Goal: Information Seeking & Learning: Learn about a topic

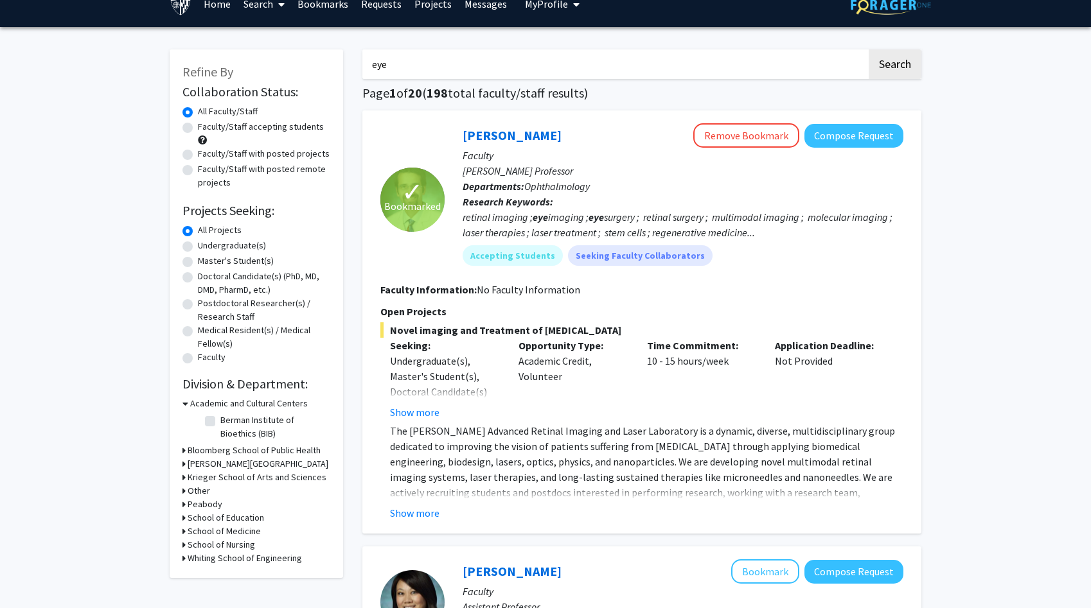
scroll to position [81, 0]
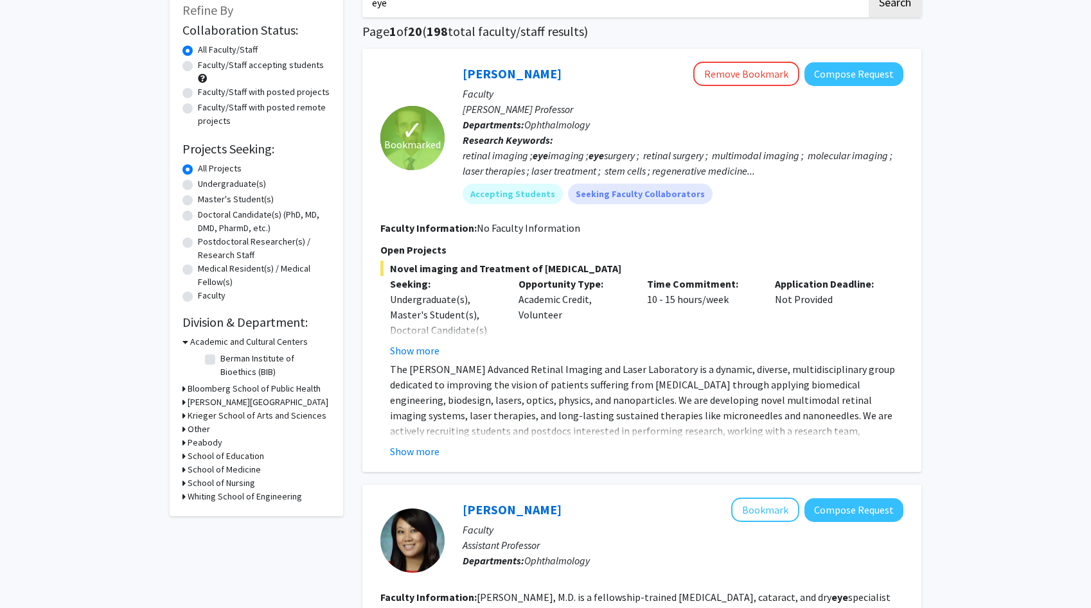
click at [542, 171] on div "retinal imaging ; eye imaging ; [MEDICAL_DATA] ; retinal surgery ; multimodal i…" at bounding box center [683, 163] width 441 height 31
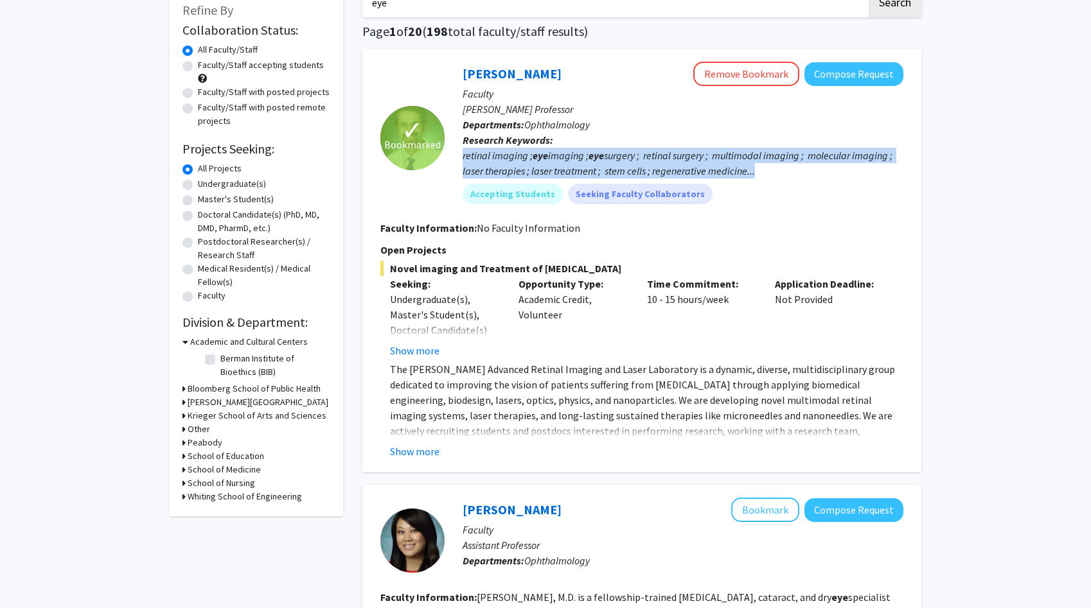
click at [542, 171] on div "retinal imaging ; eye imaging ; eye surgery ; retinal surgery ; multimodal imag…" at bounding box center [683, 163] width 441 height 31
click at [493, 73] on link "[PERSON_NAME]" at bounding box center [512, 74] width 99 height 16
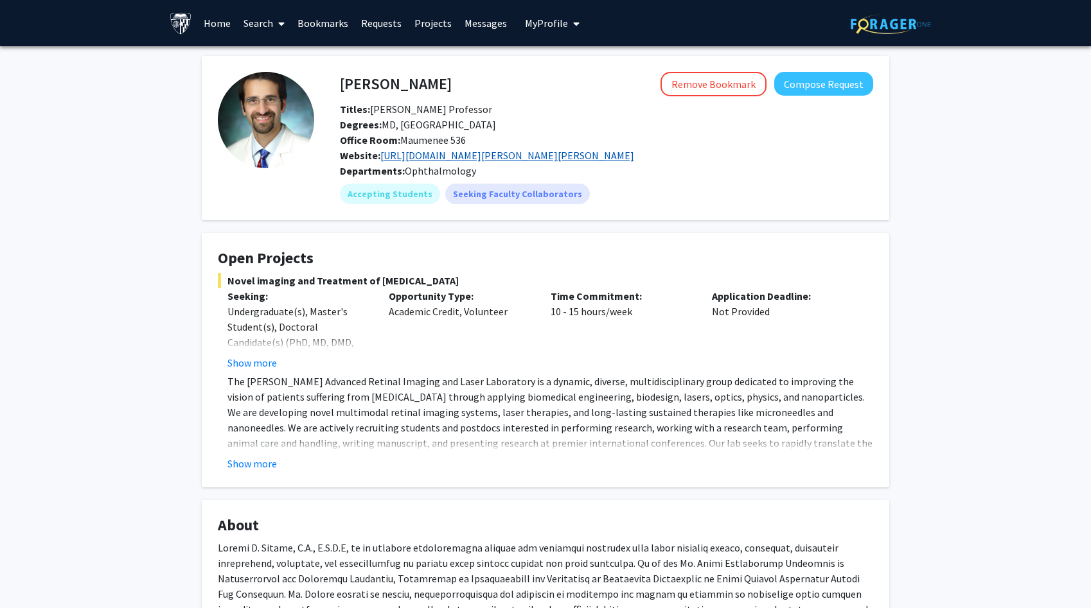
click at [450, 150] on link "https://www.hopkinsmedicine.org/wilmer/research/retina/paulus-lab" at bounding box center [507, 155] width 254 height 13
click at [267, 364] on button "Show more" at bounding box center [251, 362] width 49 height 15
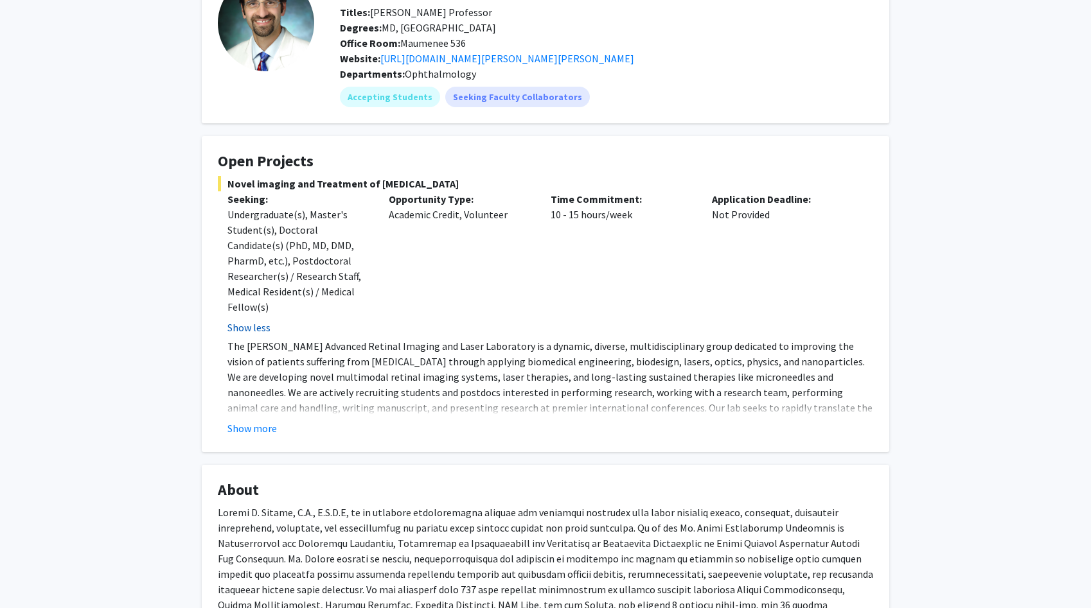
scroll to position [101, 0]
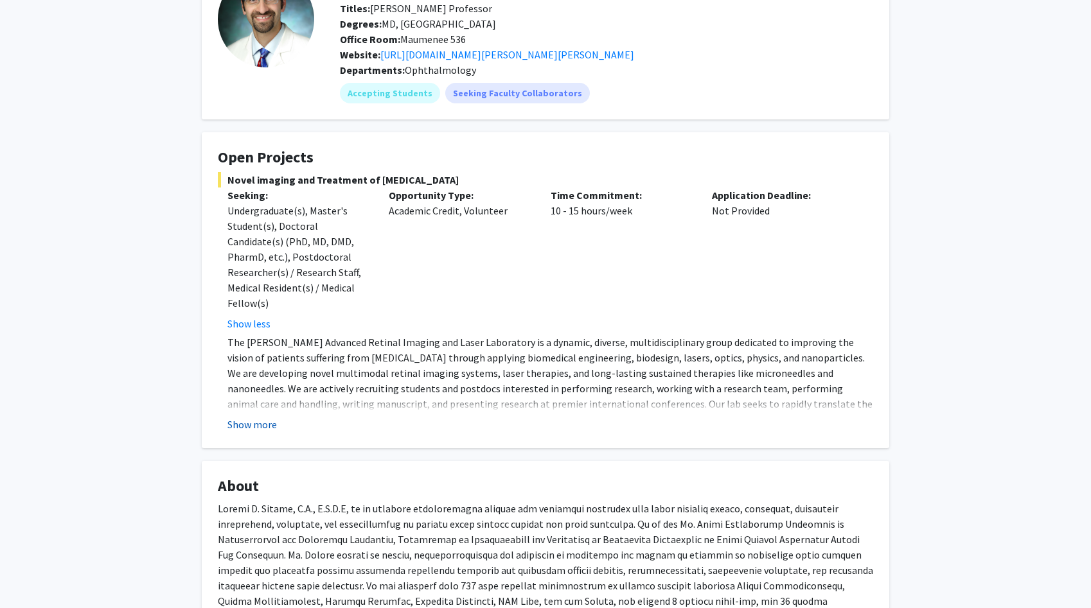
click at [256, 424] on button "Show more" at bounding box center [251, 424] width 49 height 15
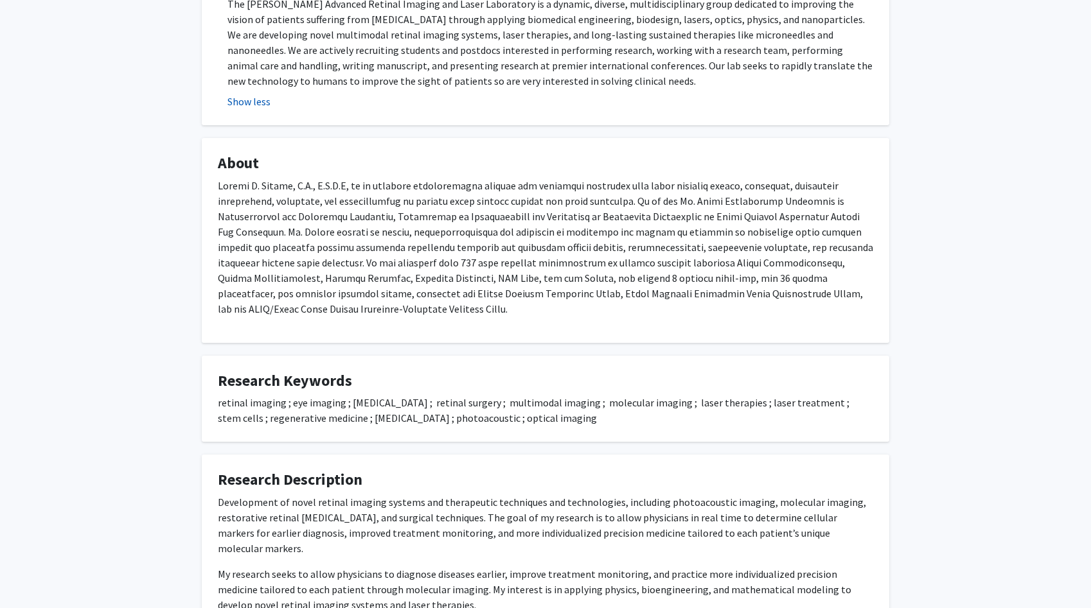
scroll to position [441, 0]
click at [267, 408] on div "retinal imaging ; eye imaging ; eye surgery ; retinal surgery ; multimodal imag…" at bounding box center [545, 408] width 655 height 31
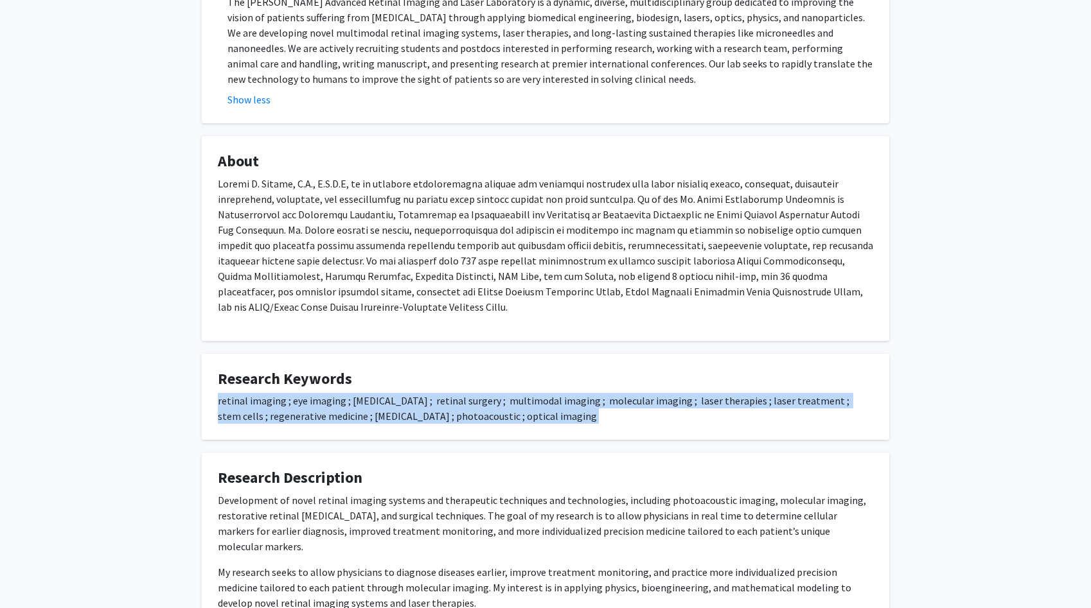
click at [267, 408] on div "retinal imaging ; eye imaging ; eye surgery ; retinal surgery ; multimodal imag…" at bounding box center [545, 408] width 655 height 31
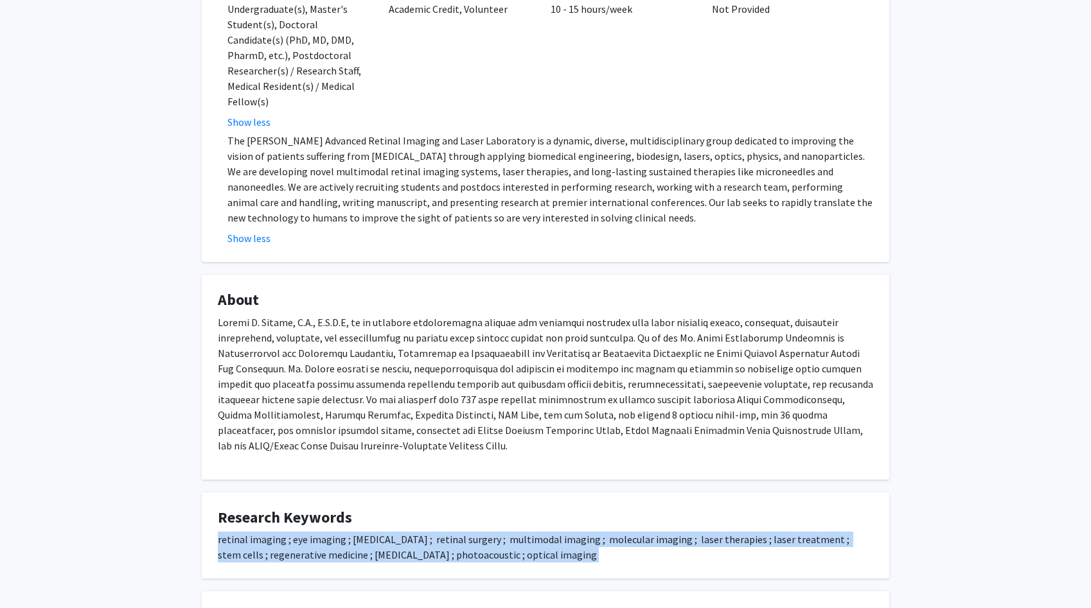
scroll to position [304, 0]
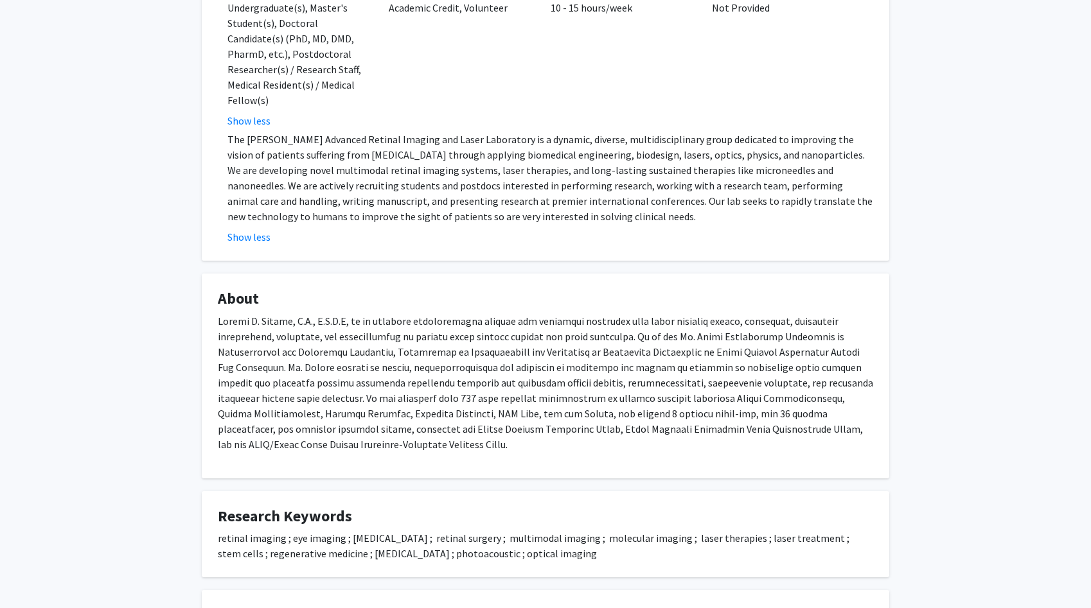
click at [251, 366] on p at bounding box center [545, 383] width 655 height 139
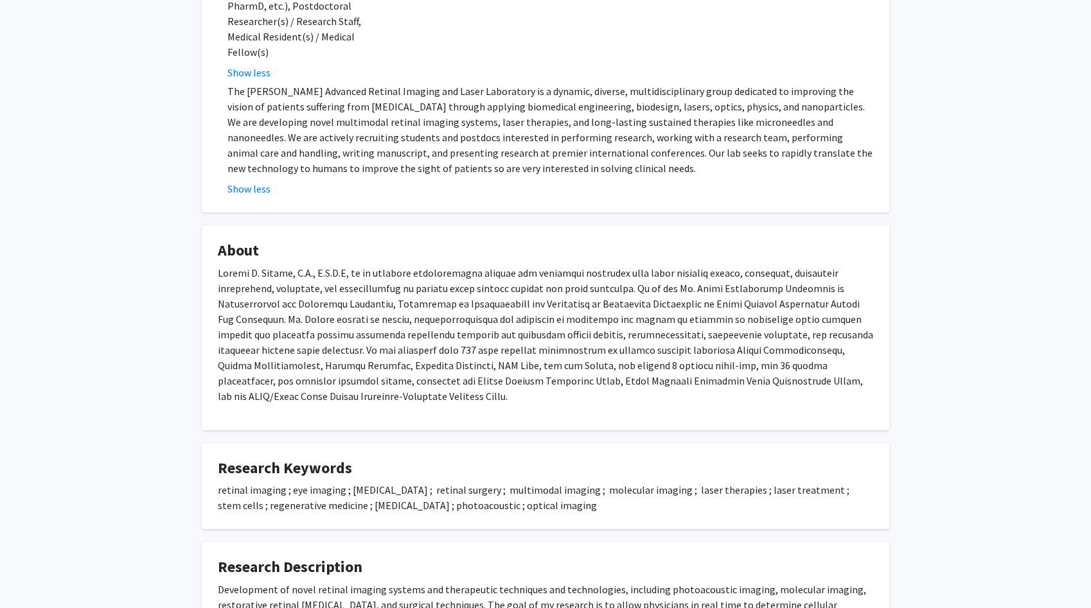
scroll to position [353, 0]
click at [443, 269] on p at bounding box center [545, 333] width 655 height 139
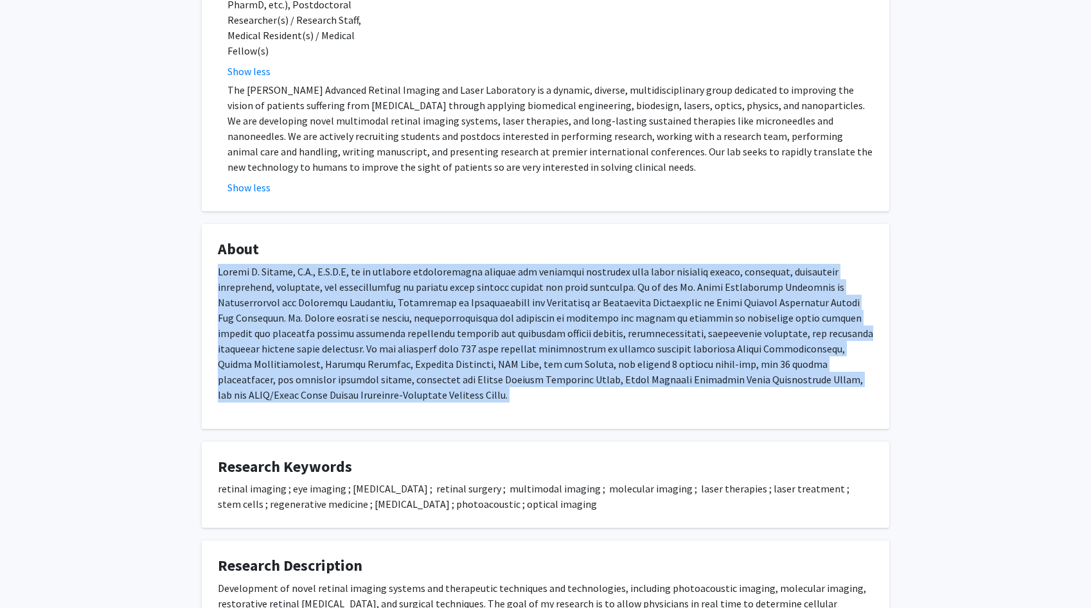
click at [443, 269] on p at bounding box center [545, 333] width 655 height 139
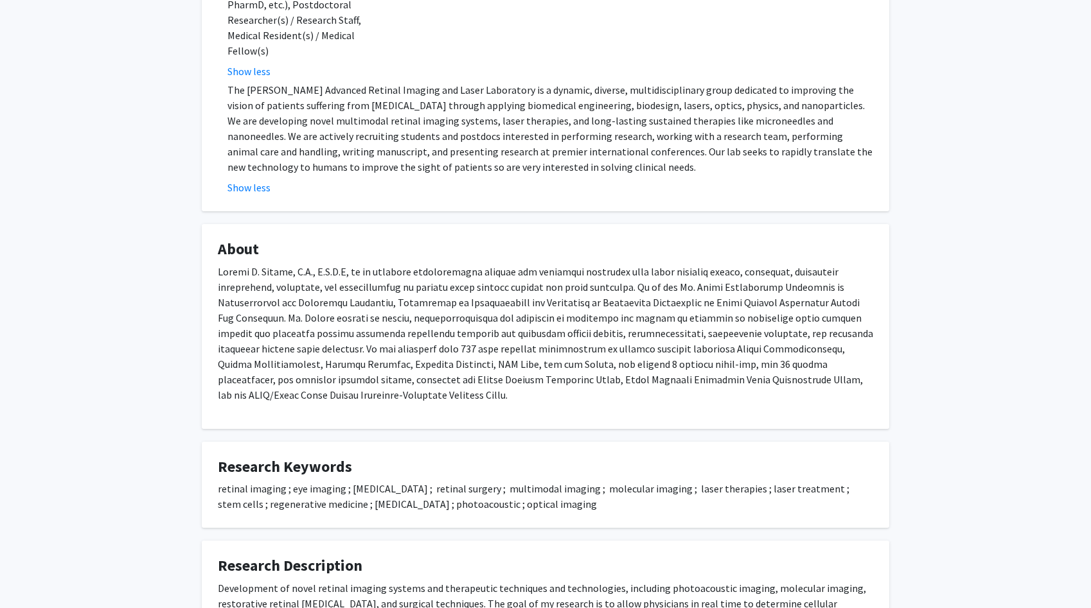
click at [434, 328] on p at bounding box center [545, 333] width 655 height 139
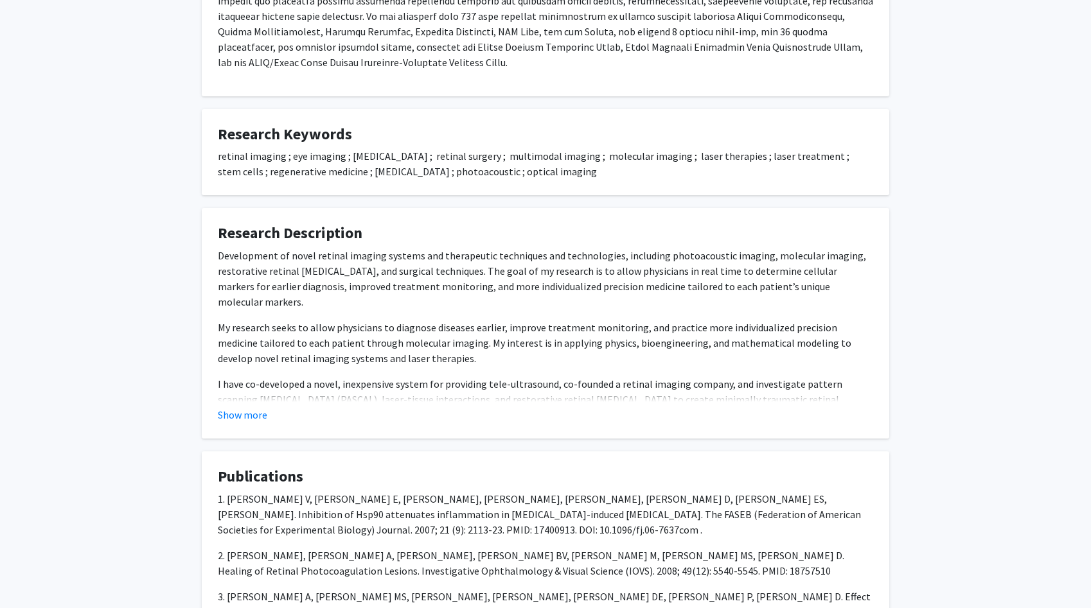
scroll to position [693, 0]
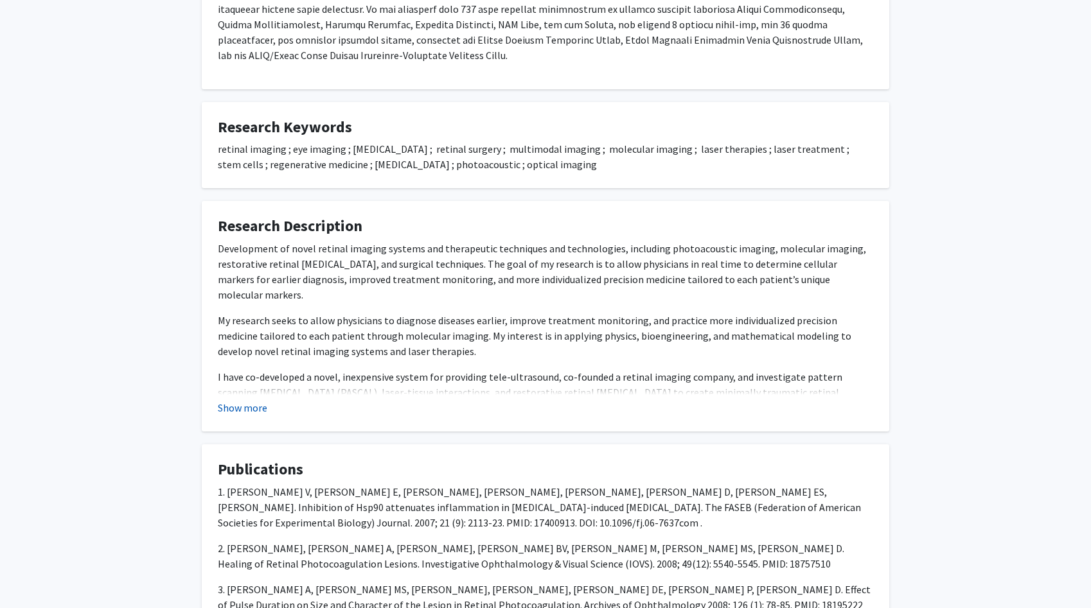
click at [249, 402] on button "Show more" at bounding box center [242, 407] width 49 height 15
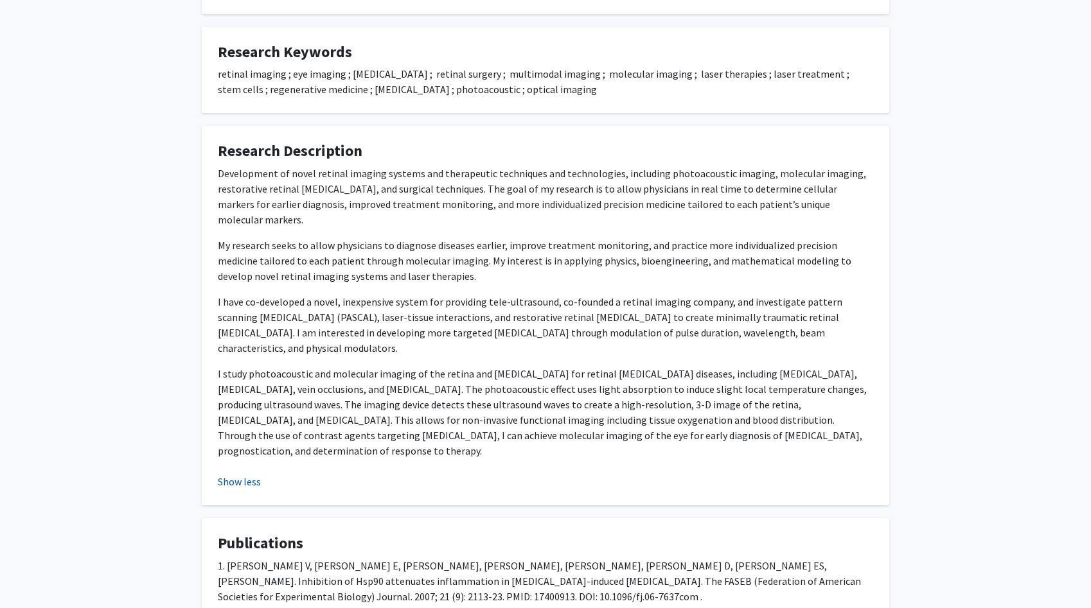
scroll to position [769, 0]
click at [297, 322] on p "I have co-developed a novel, inexpensive system for providing tele-ultrasound, …" at bounding box center [545, 325] width 655 height 62
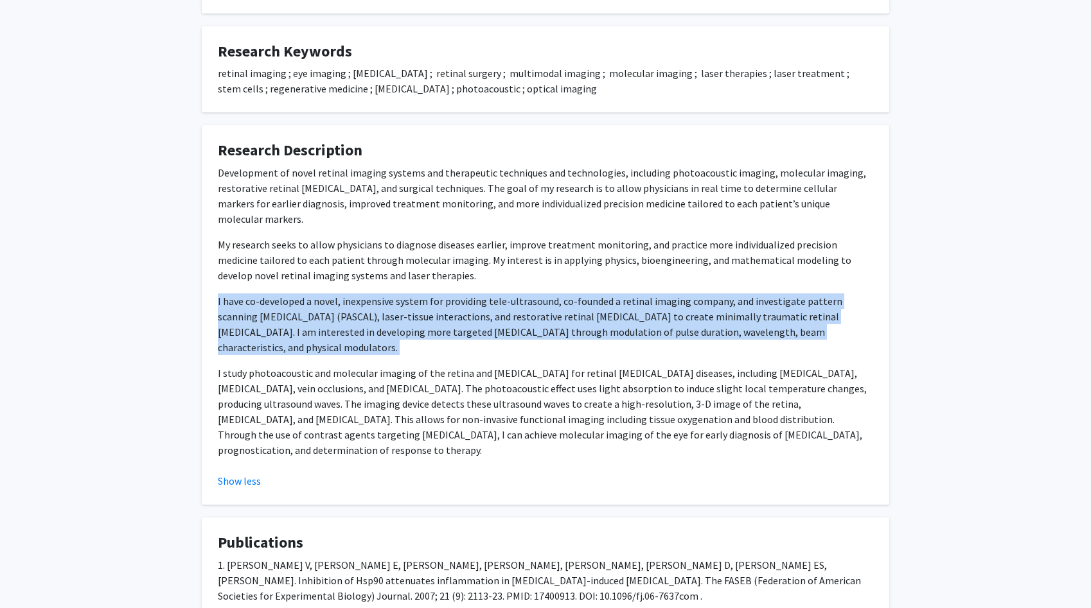
click at [297, 322] on p "I have co-developed a novel, inexpensive system for providing tele-ultrasound, …" at bounding box center [545, 325] width 655 height 62
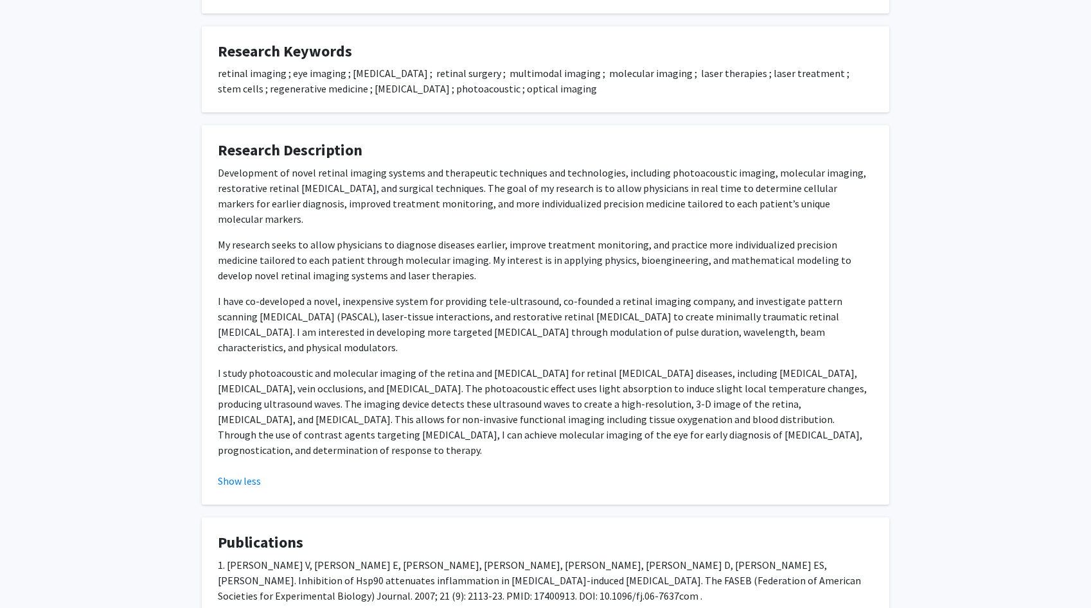
click at [297, 366] on p "I study photoacoustic and molecular imaging of the retina and choroid for retin…" at bounding box center [545, 412] width 655 height 93
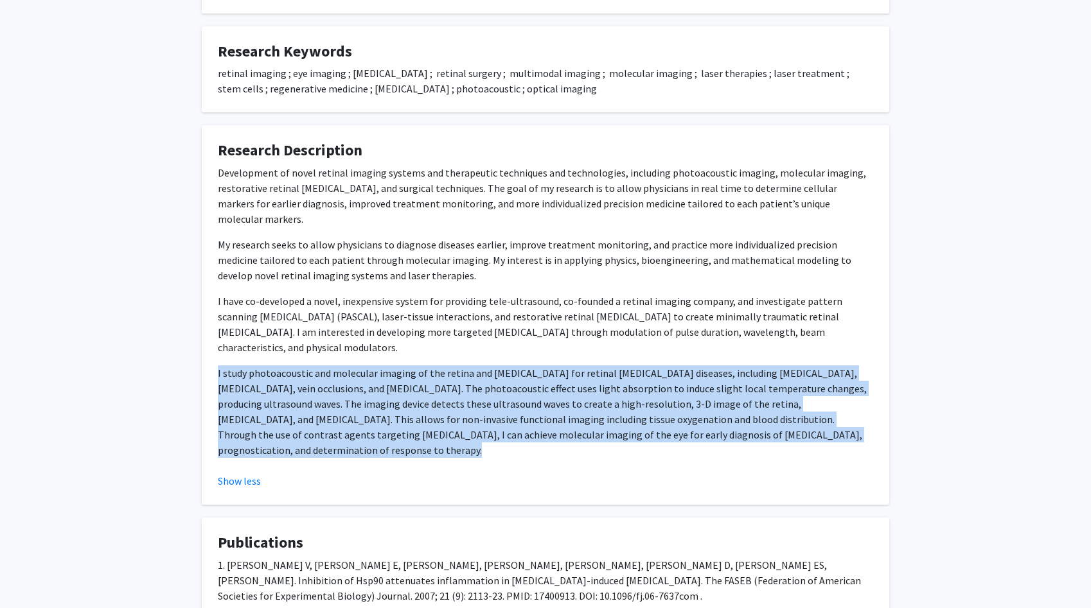
click at [297, 366] on p "I study photoacoustic and molecular imaging of the retina and choroid for retin…" at bounding box center [545, 412] width 655 height 93
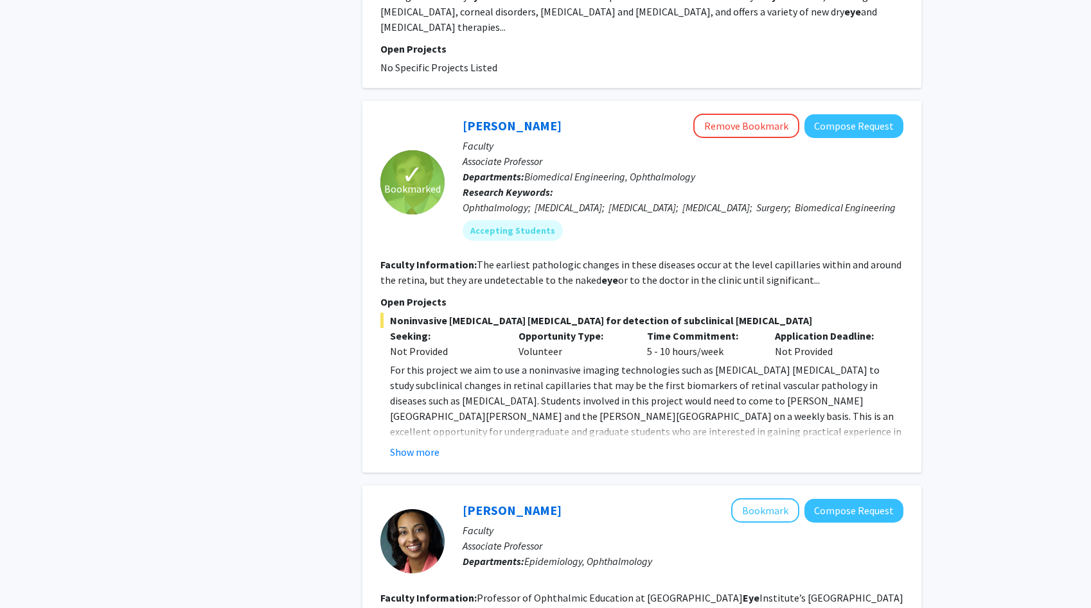
scroll to position [741, 0]
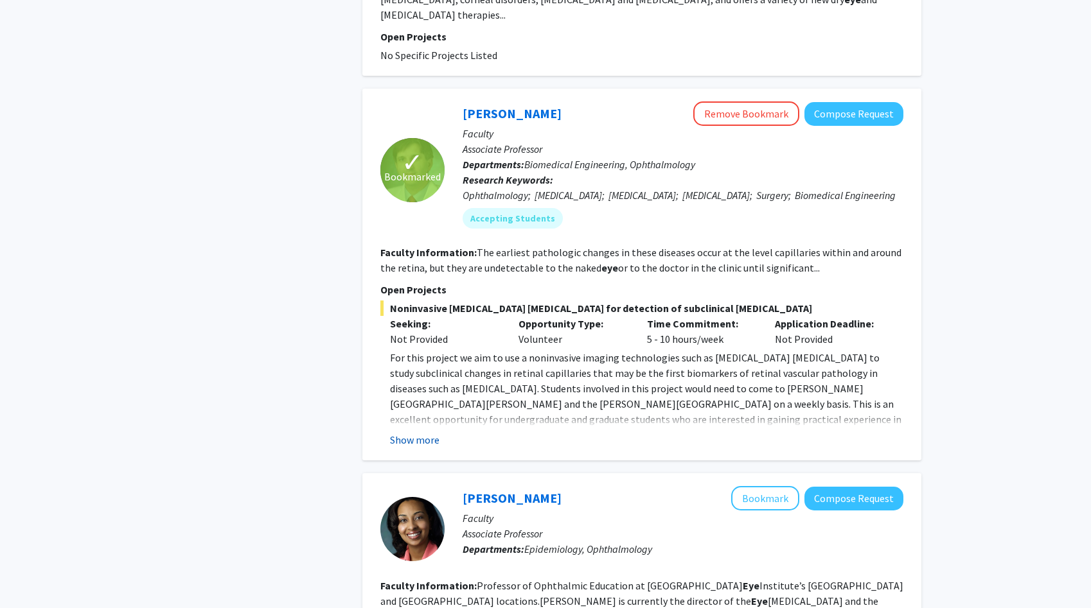
click at [429, 436] on button "Show more" at bounding box center [414, 439] width 49 height 15
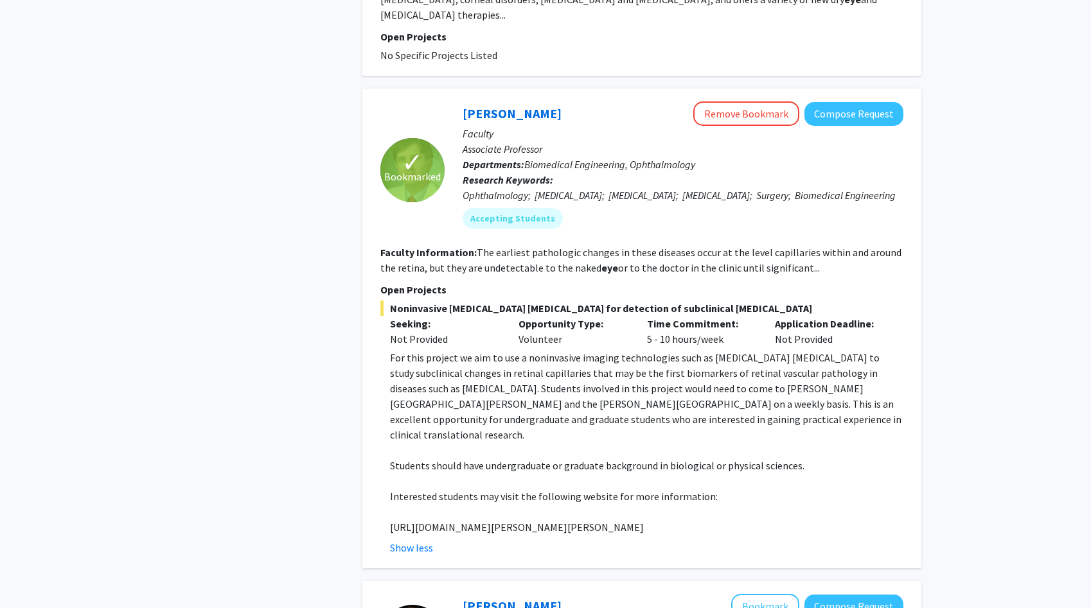
click at [431, 458] on p "Students should have undergraduate or graduate background in biological or phys…" at bounding box center [646, 465] width 513 height 15
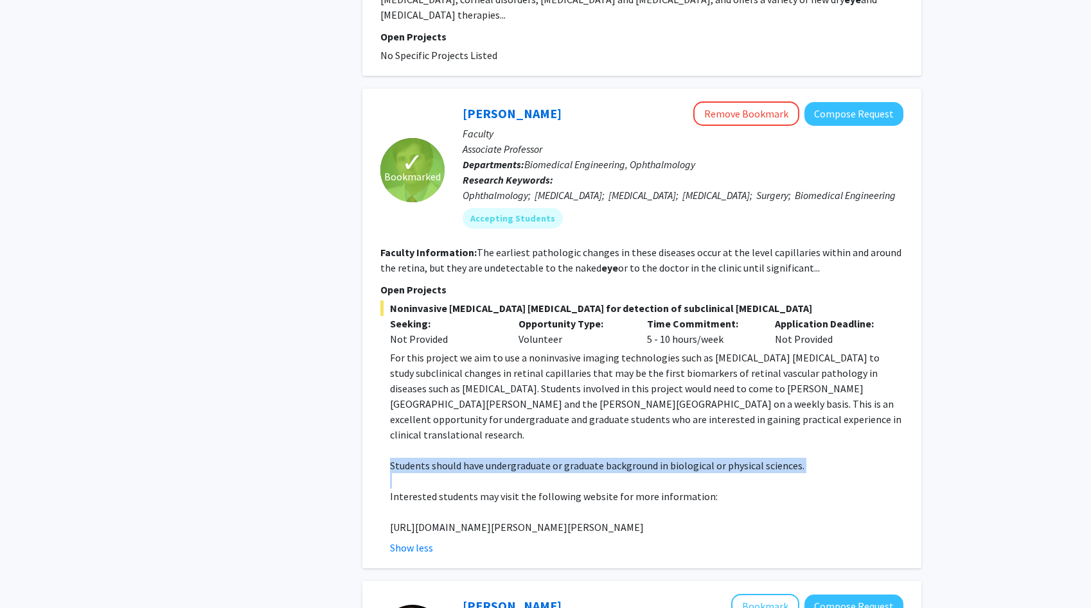
click at [431, 458] on p "Students should have undergraduate or graduate background in biological or phys…" at bounding box center [646, 465] width 513 height 15
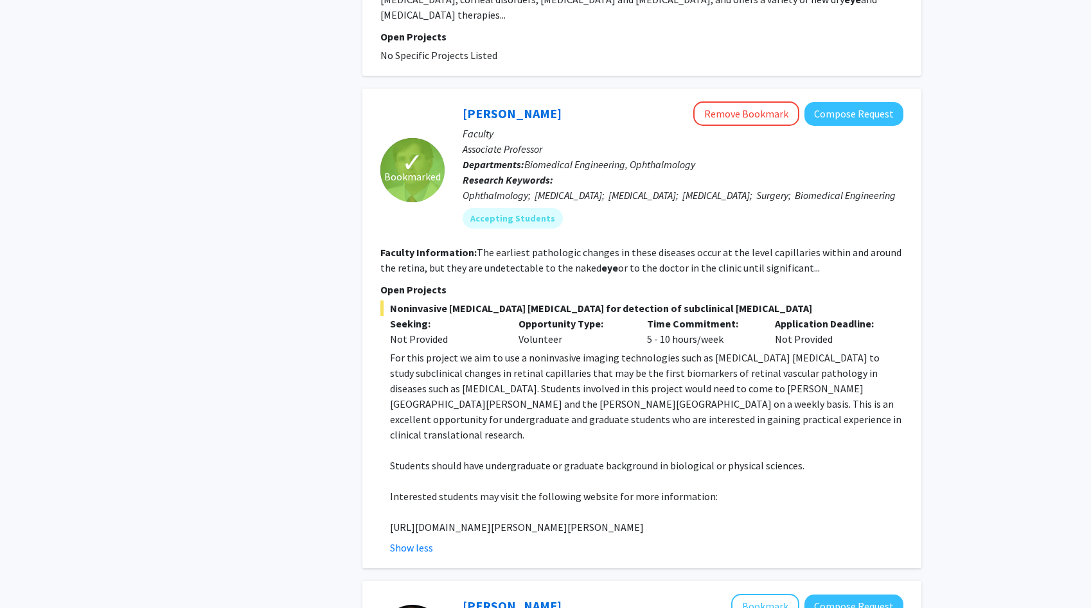
click at [432, 489] on p "Interested students may visit the following website for more information:" at bounding box center [646, 496] width 513 height 15
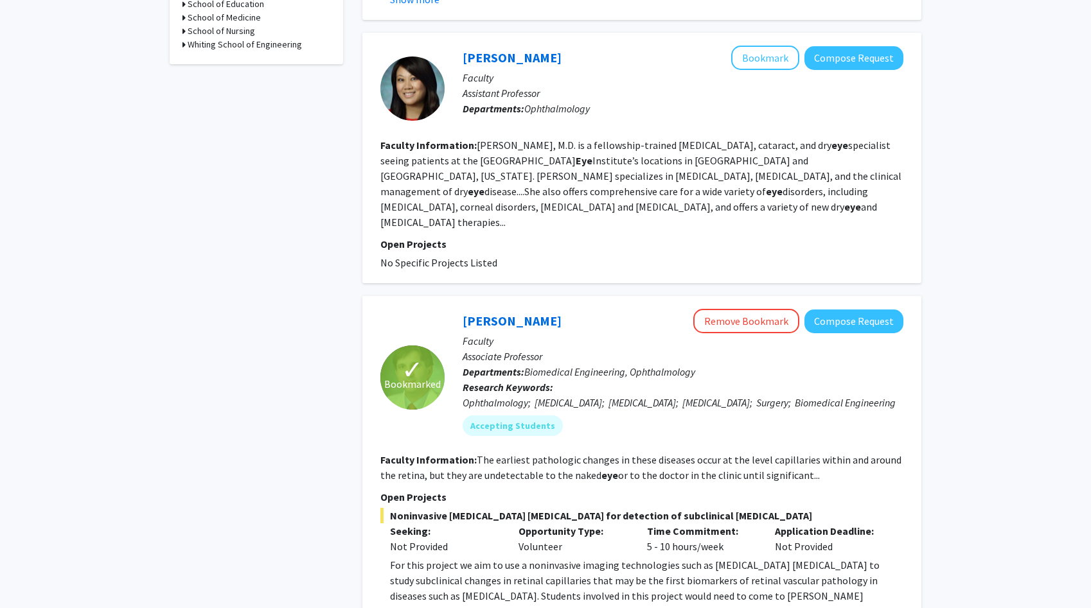
scroll to position [0, 0]
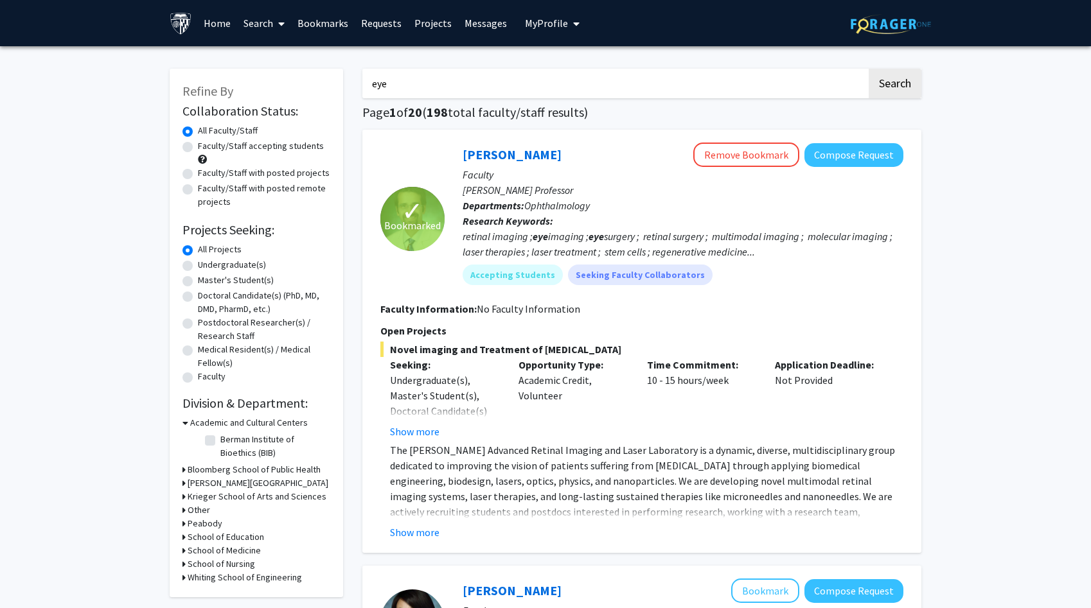
click at [264, 146] on label "Faculty/Staff accepting students" at bounding box center [261, 145] width 126 height 13
click at [206, 146] on input "Faculty/Staff accepting students" at bounding box center [202, 143] width 8 height 8
radio input "true"
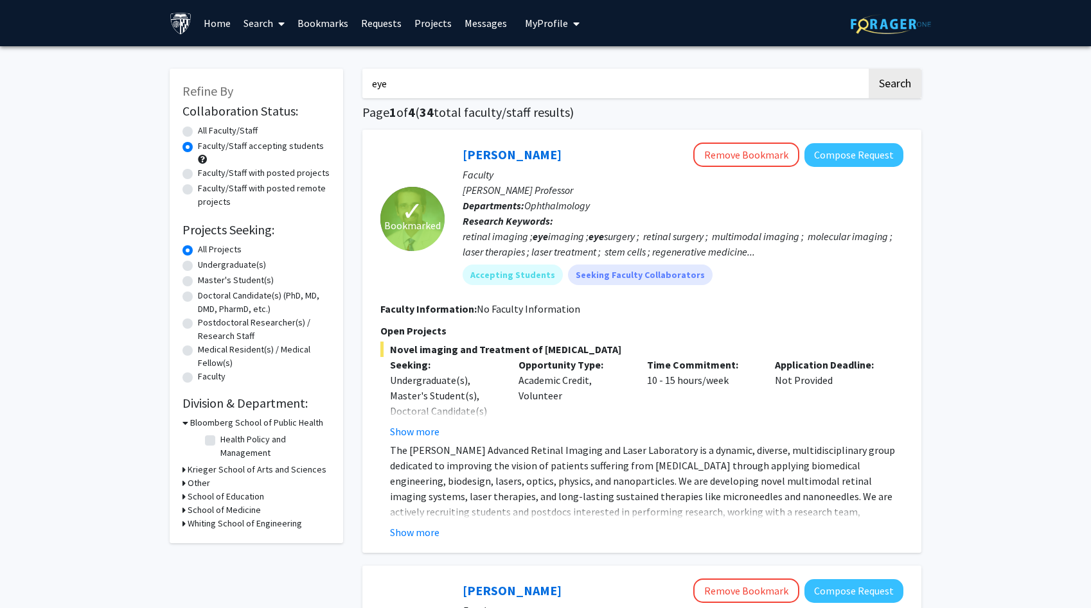
click at [420, 81] on input "eye" at bounding box center [614, 84] width 504 height 30
click at [869, 69] on button "Search" at bounding box center [895, 84] width 53 height 30
radio input "true"
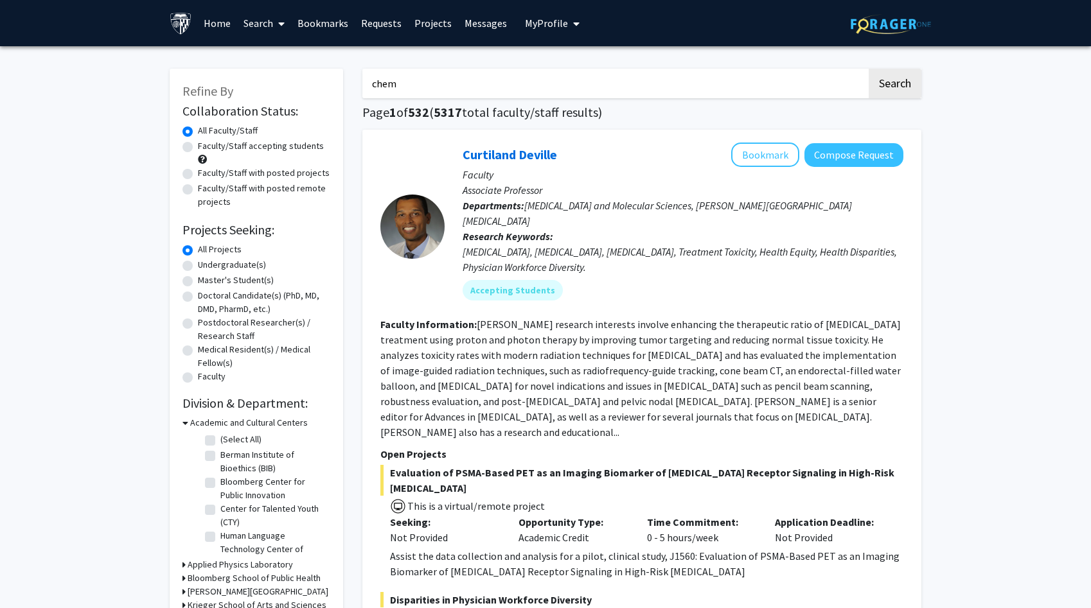
type input "chem"
click at [869, 69] on button "Search" at bounding box center [895, 84] width 53 height 30
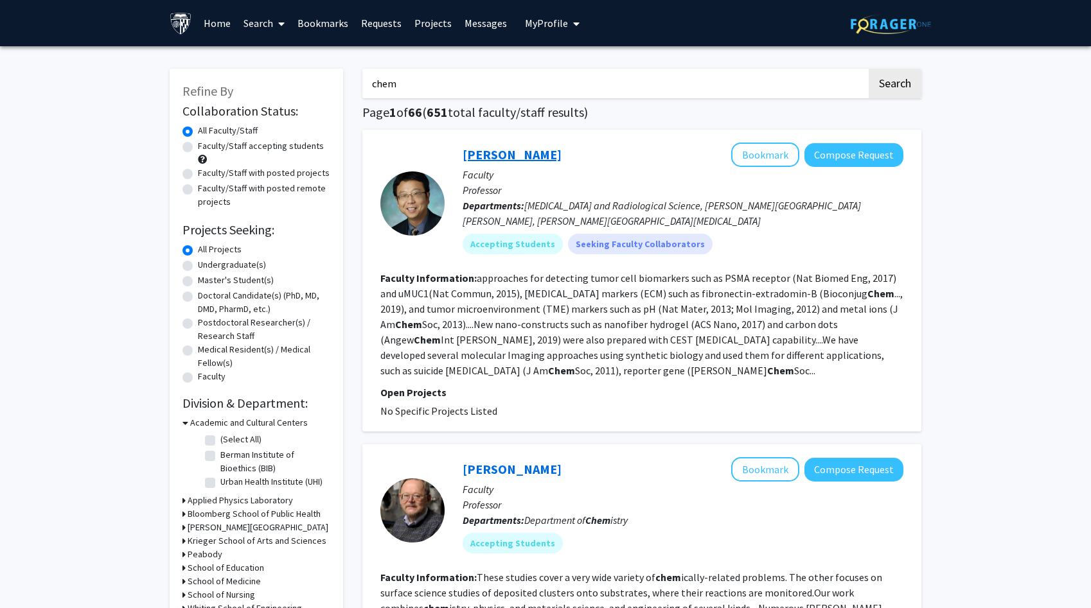
click at [504, 158] on link "Guanshu Liu" at bounding box center [512, 154] width 99 height 16
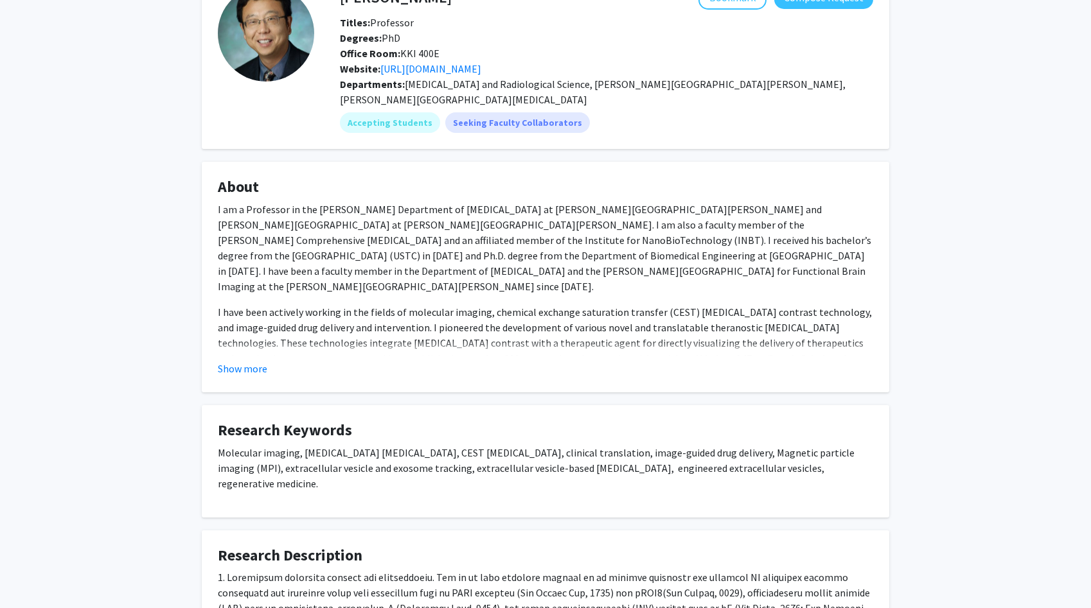
scroll to position [87, 0]
click at [236, 361] on button "Show more" at bounding box center [242, 368] width 49 height 15
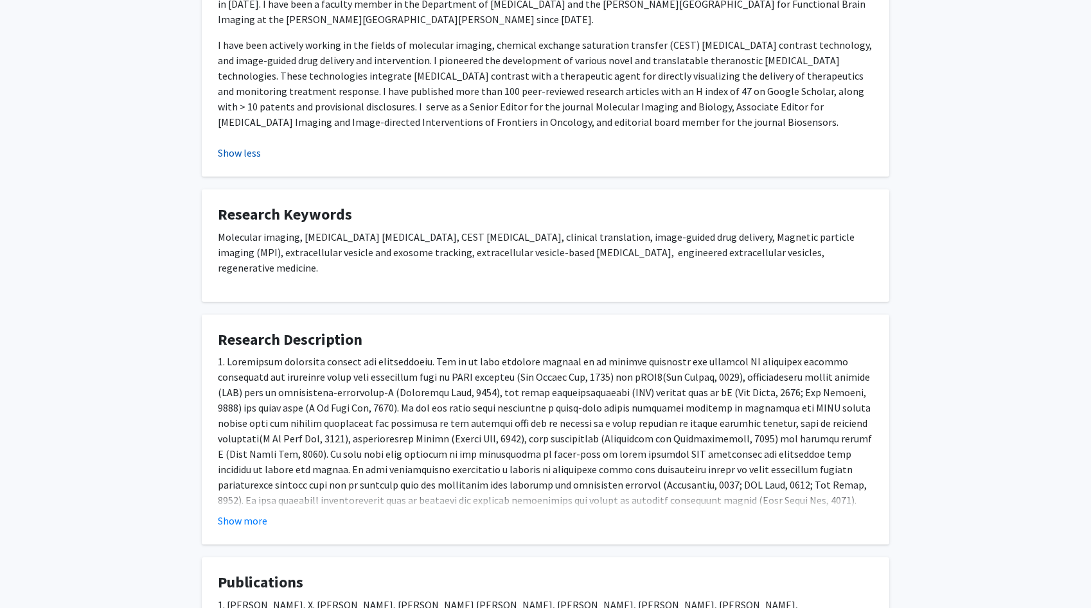
scroll to position [361, 0]
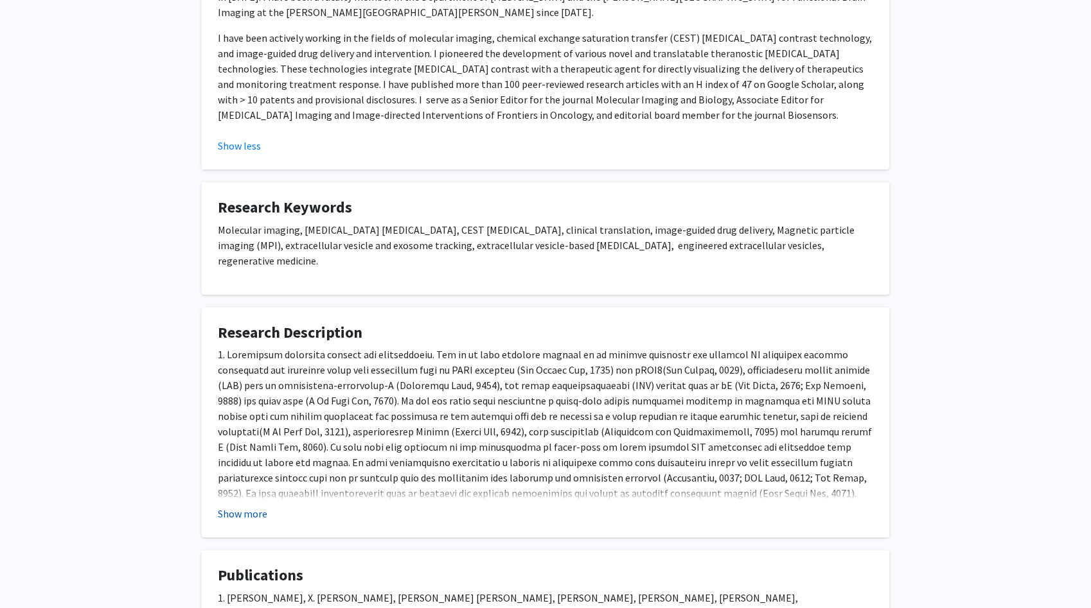
click at [254, 506] on button "Show more" at bounding box center [242, 513] width 49 height 15
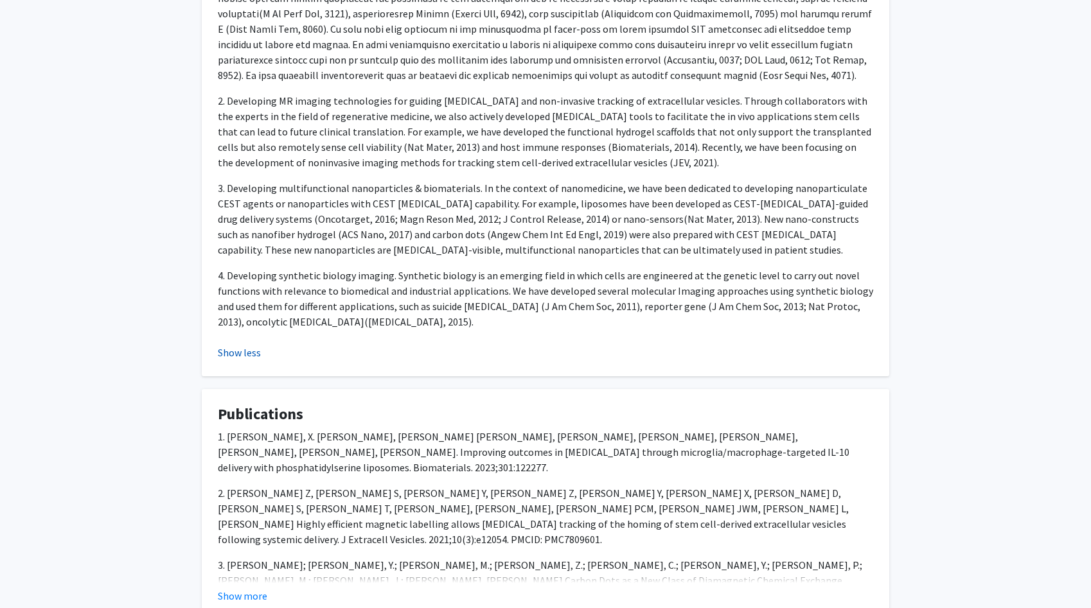
scroll to position [971, 0]
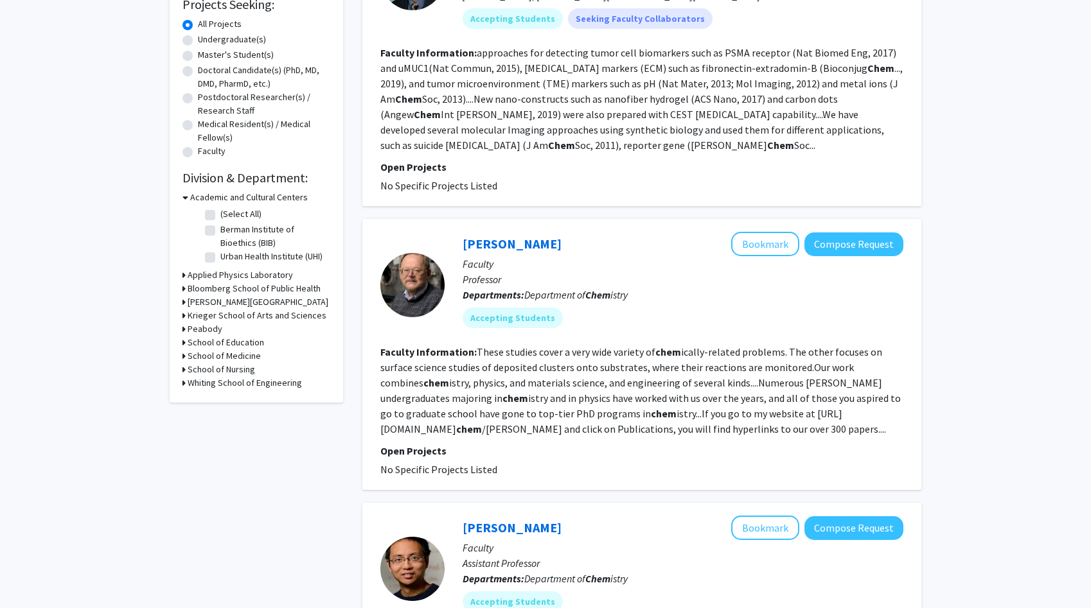
scroll to position [228, 0]
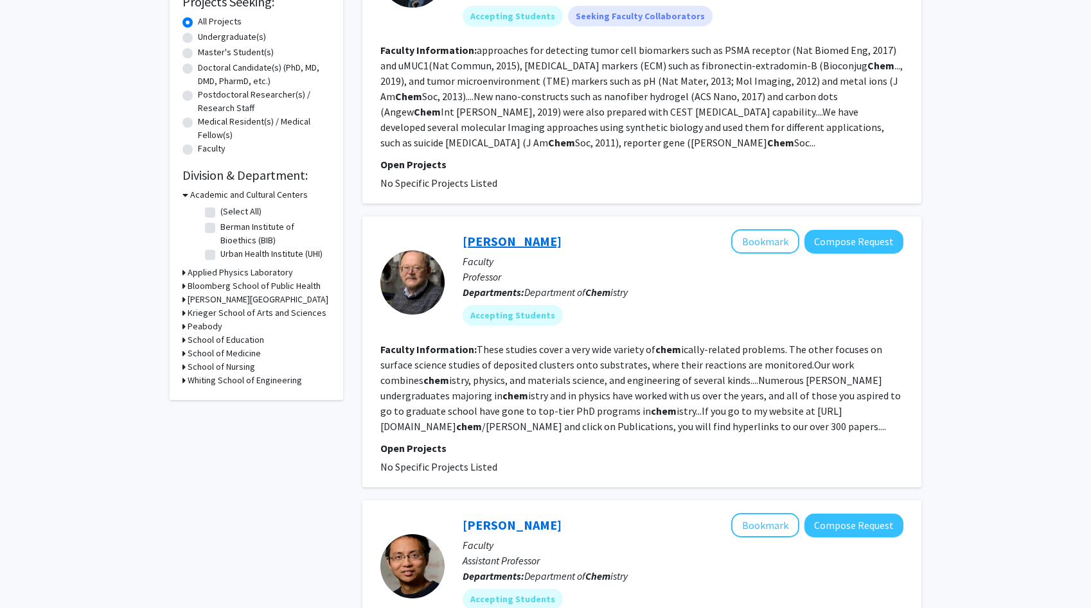
click at [487, 247] on link "[PERSON_NAME]" at bounding box center [512, 241] width 99 height 16
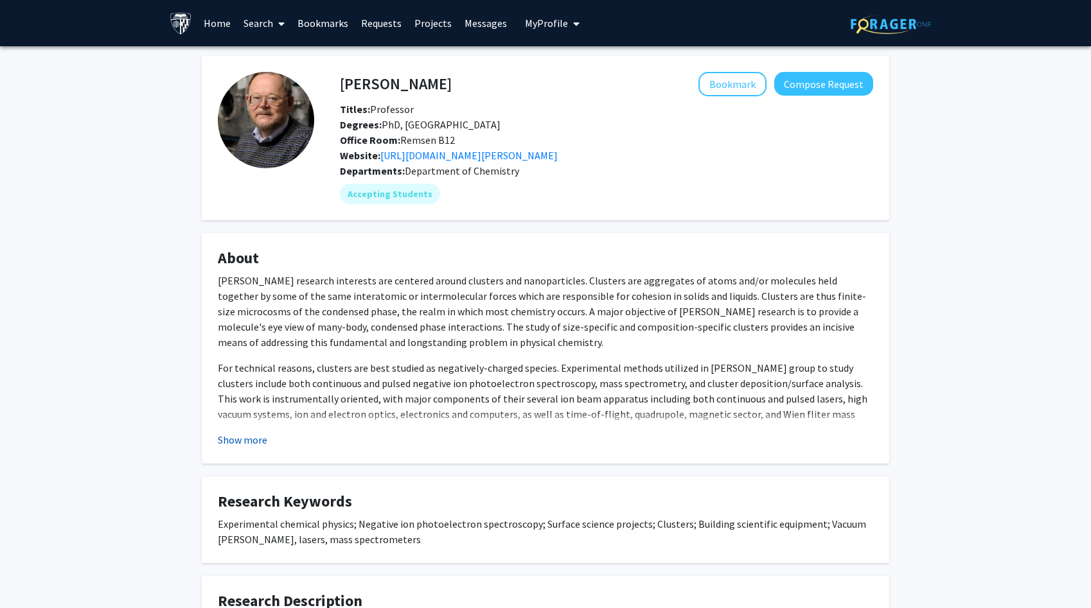
click at [252, 439] on button "Show more" at bounding box center [242, 439] width 49 height 15
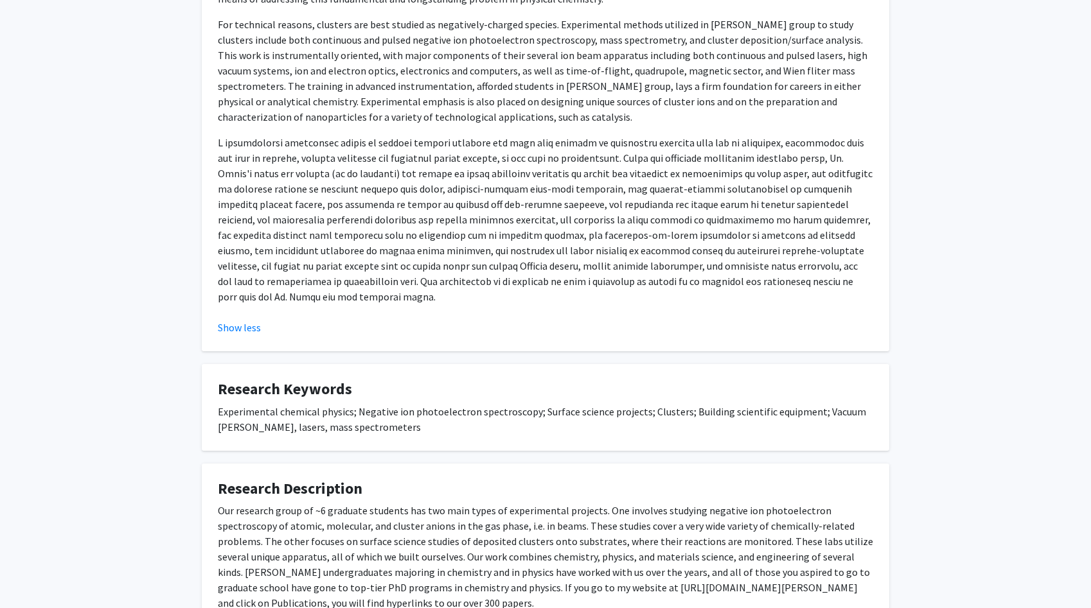
scroll to position [427, 0]
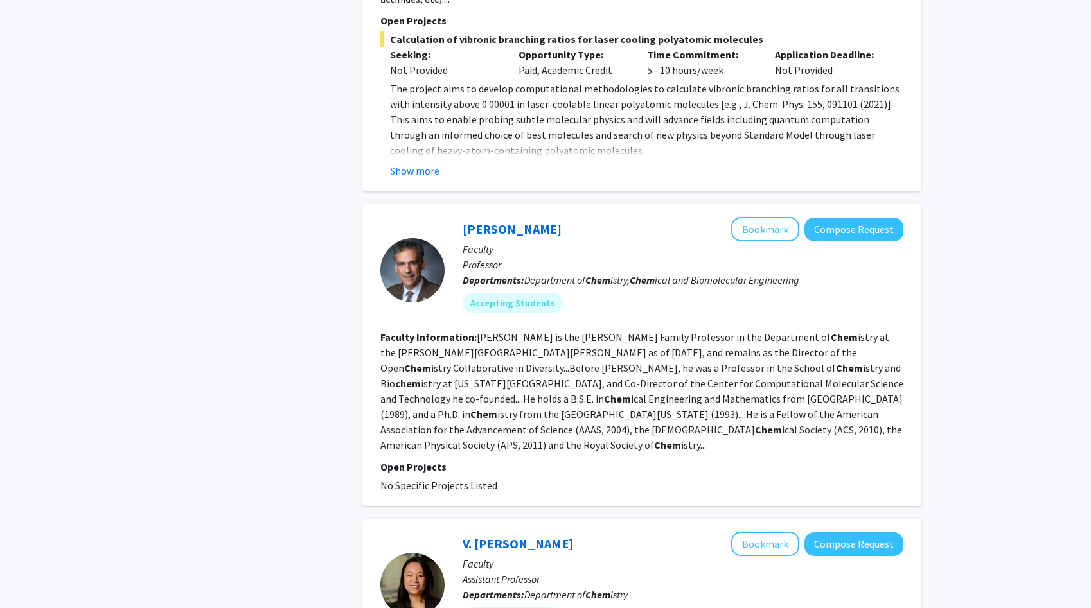
scroll to position [988, 0]
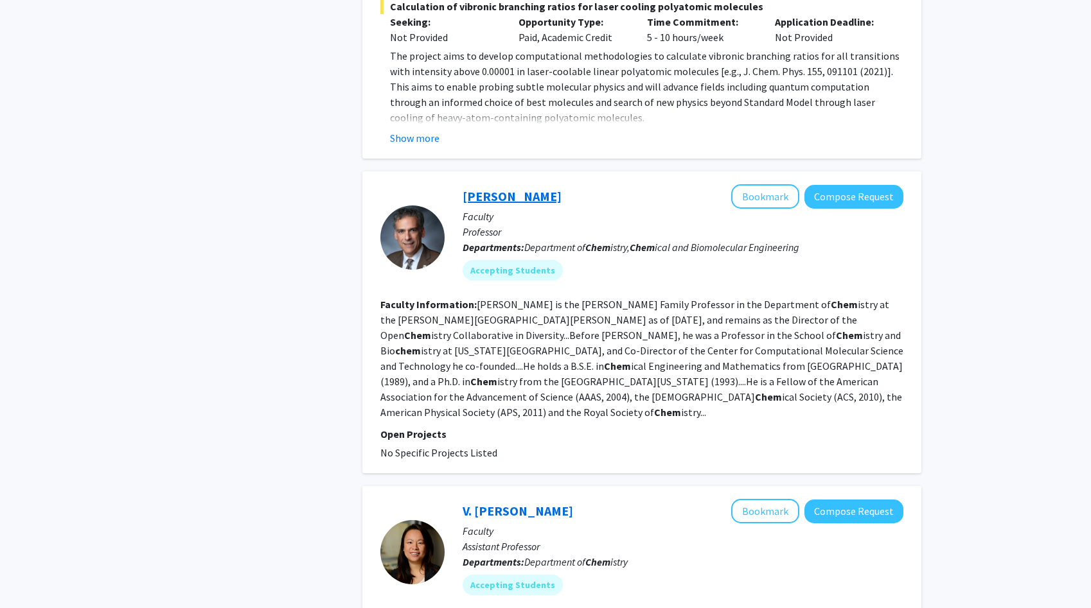
click at [492, 195] on link "[PERSON_NAME]" at bounding box center [512, 196] width 99 height 16
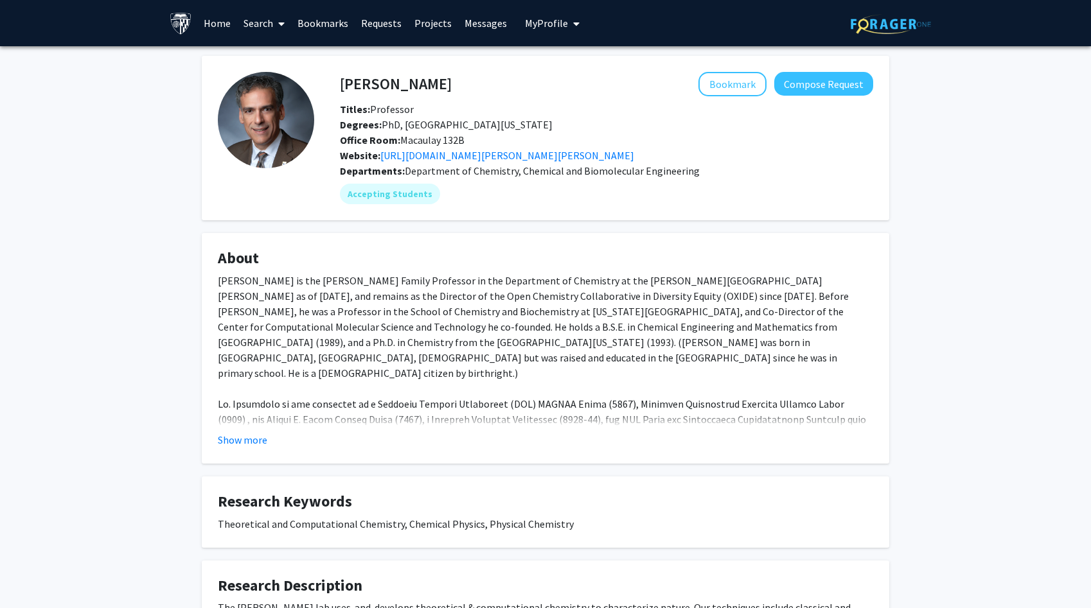
click at [267, 439] on div "Show more" at bounding box center [545, 439] width 655 height 15
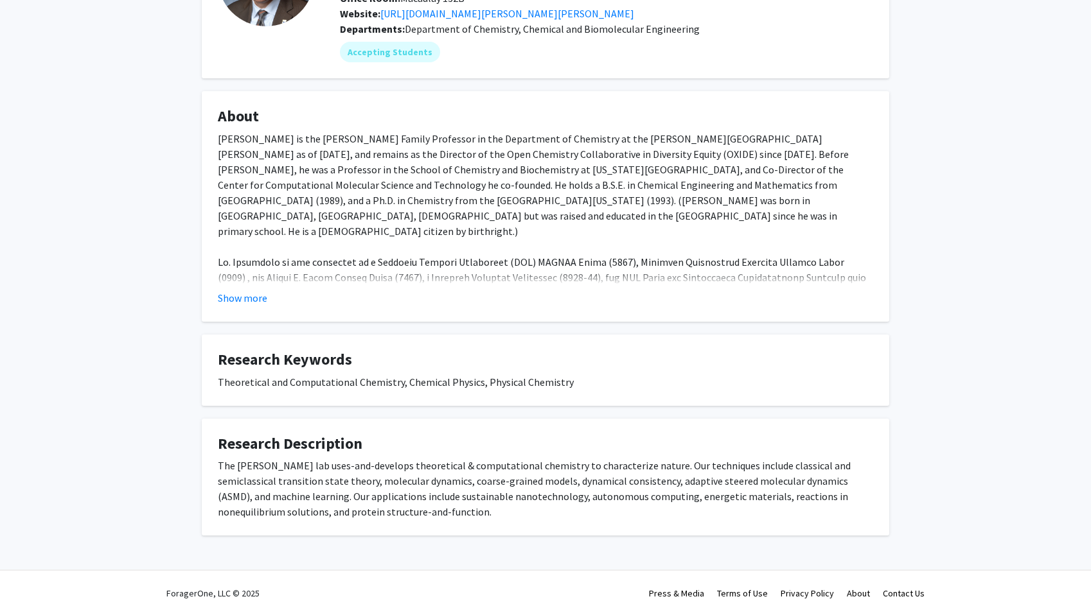
scroll to position [150, 0]
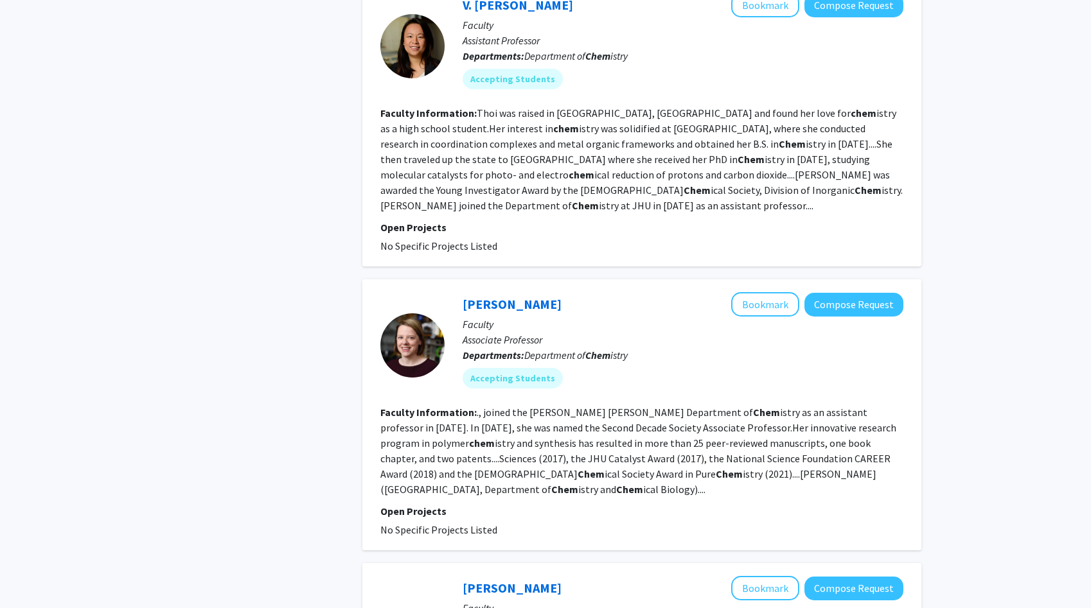
scroll to position [1501, 0]
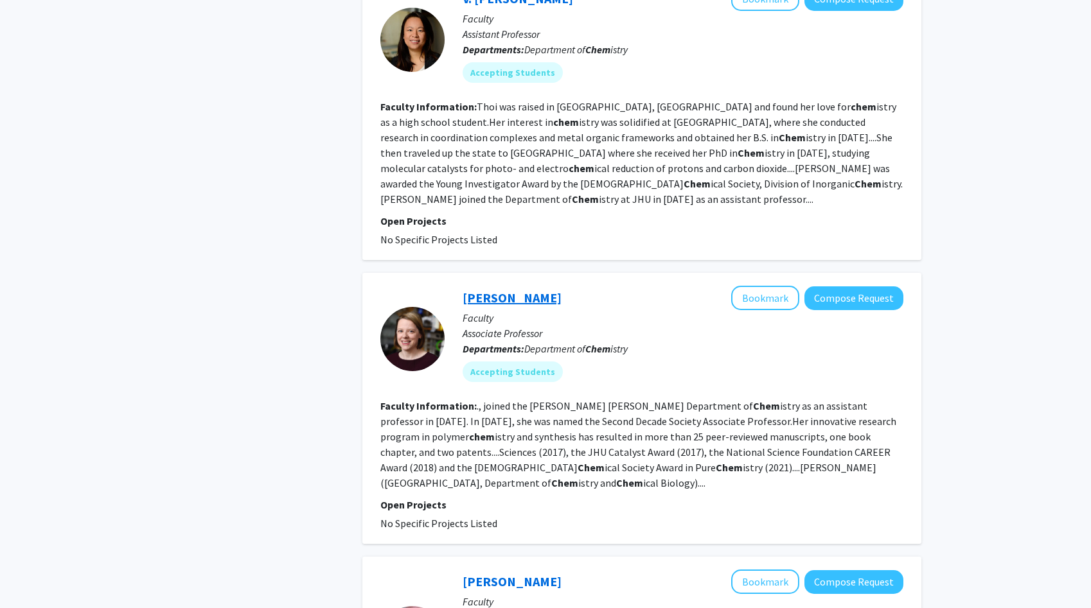
click at [509, 290] on link "[PERSON_NAME]" at bounding box center [512, 298] width 99 height 16
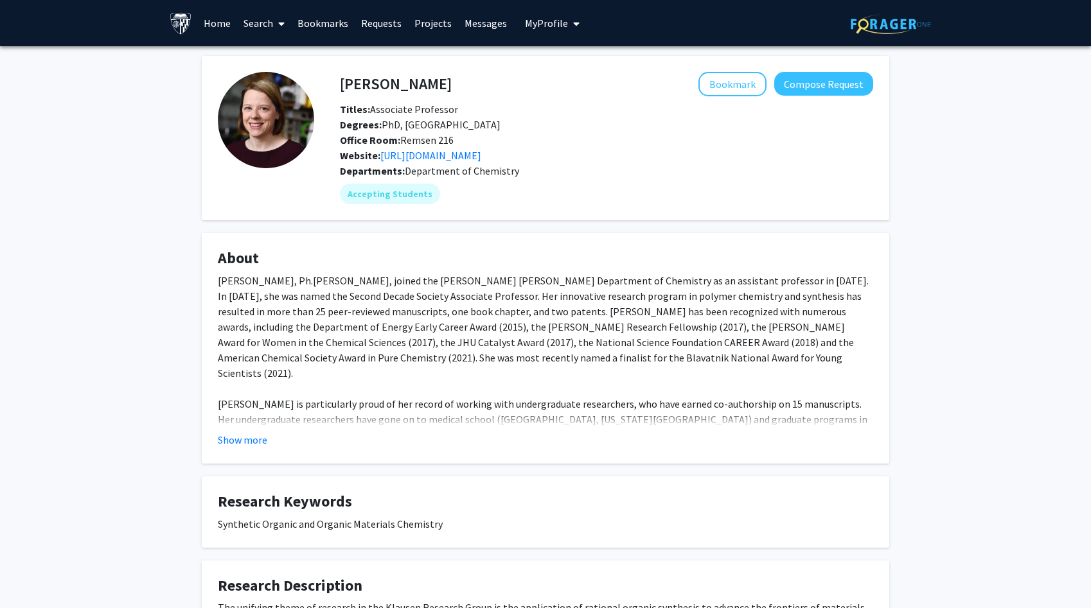
click at [463, 310] on div "Rebekka S. Klausen, Ph.D., joined the Johns Hopkins Department of Chemistry as …" at bounding box center [545, 404] width 655 height 262
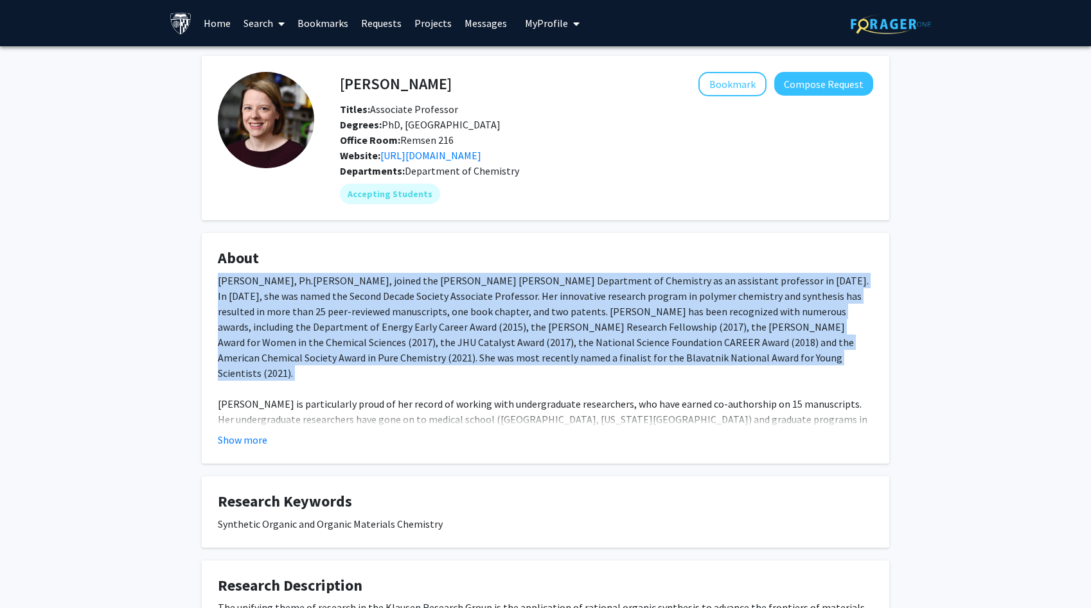
click at [463, 310] on div "Rebekka S. Klausen, Ph.D., joined the Johns Hopkins Department of Chemistry as …" at bounding box center [545, 404] width 655 height 262
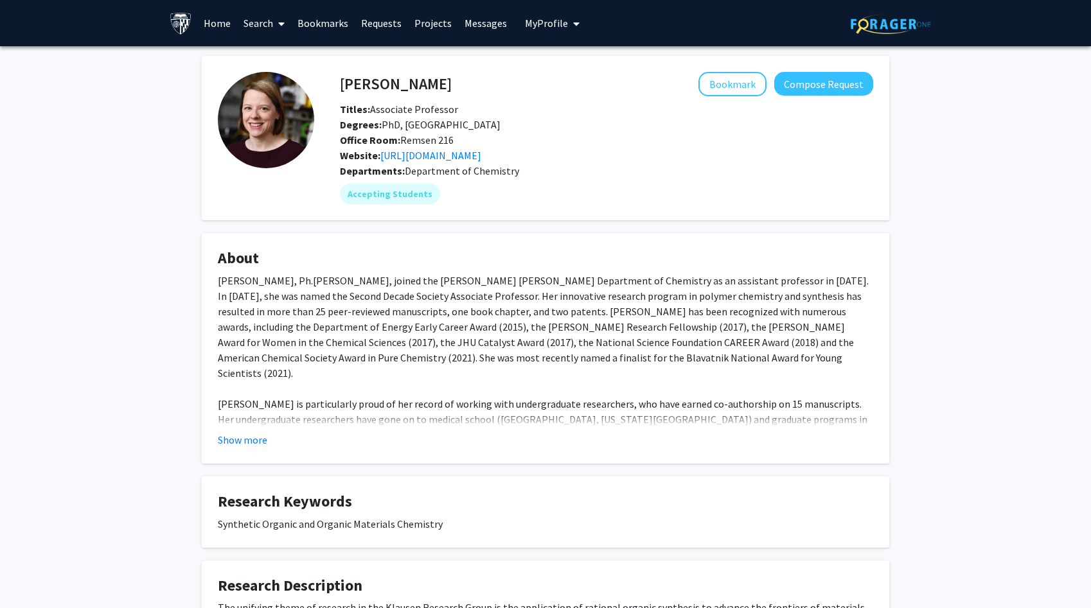
click at [269, 446] on div "Show more" at bounding box center [545, 439] width 655 height 15
click at [253, 445] on button "Show more" at bounding box center [242, 439] width 49 height 15
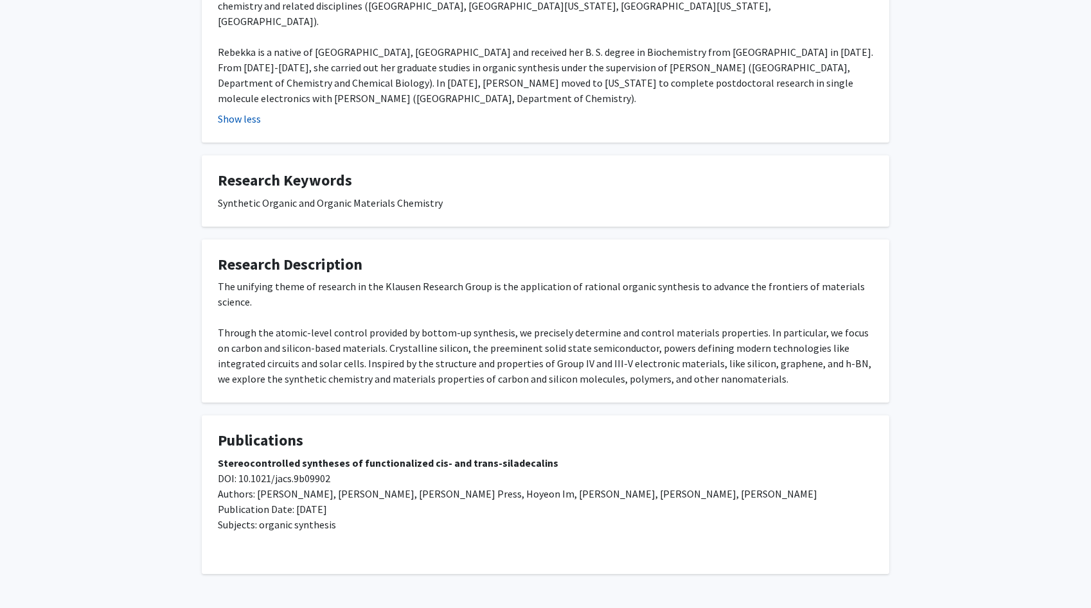
scroll to position [445, 0]
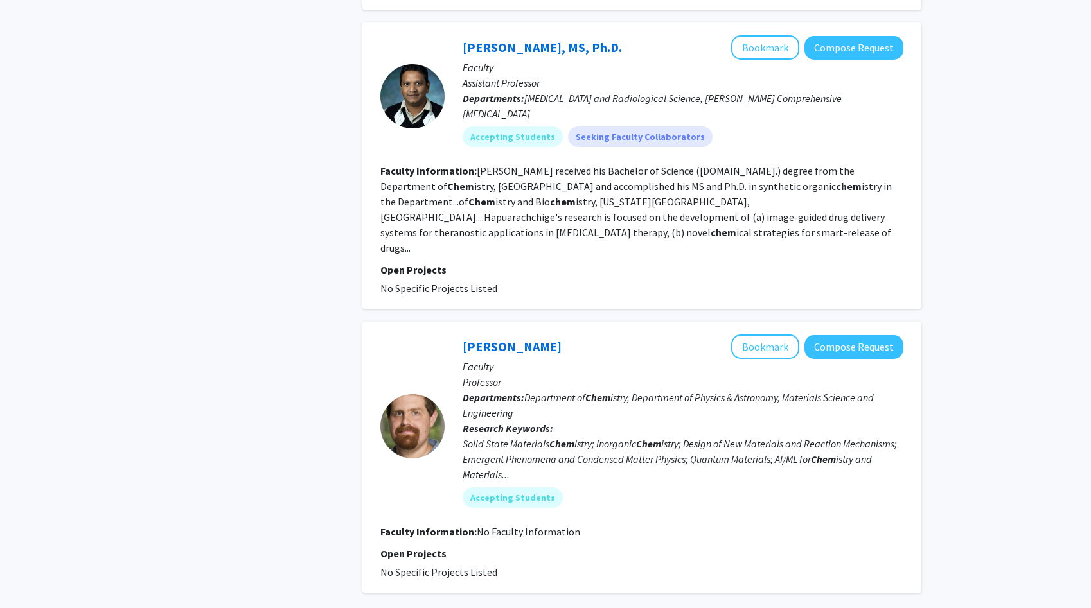
scroll to position [2590, 0]
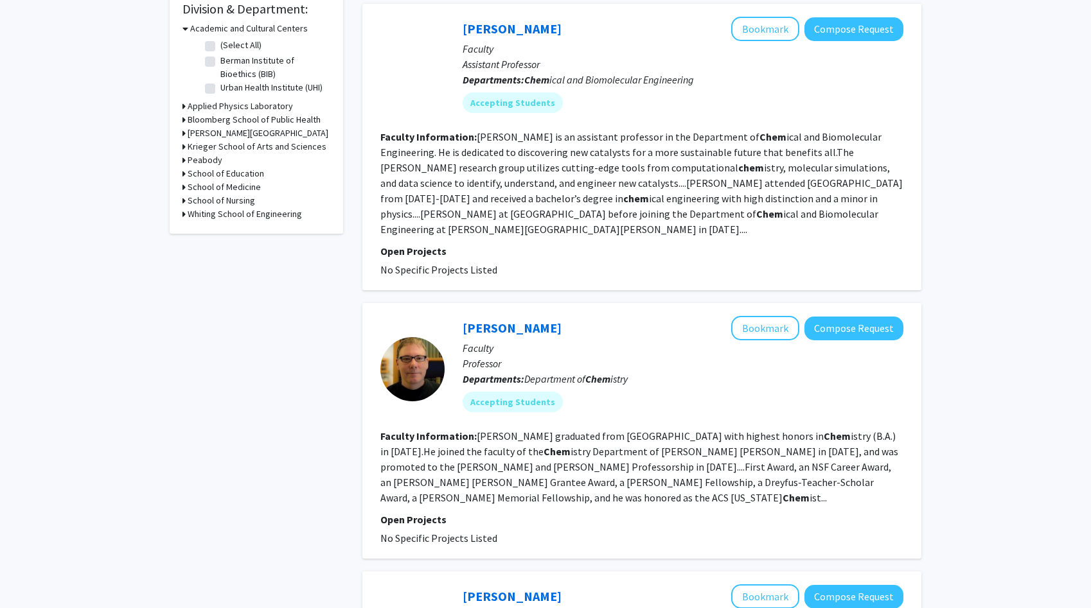
scroll to position [396, 0]
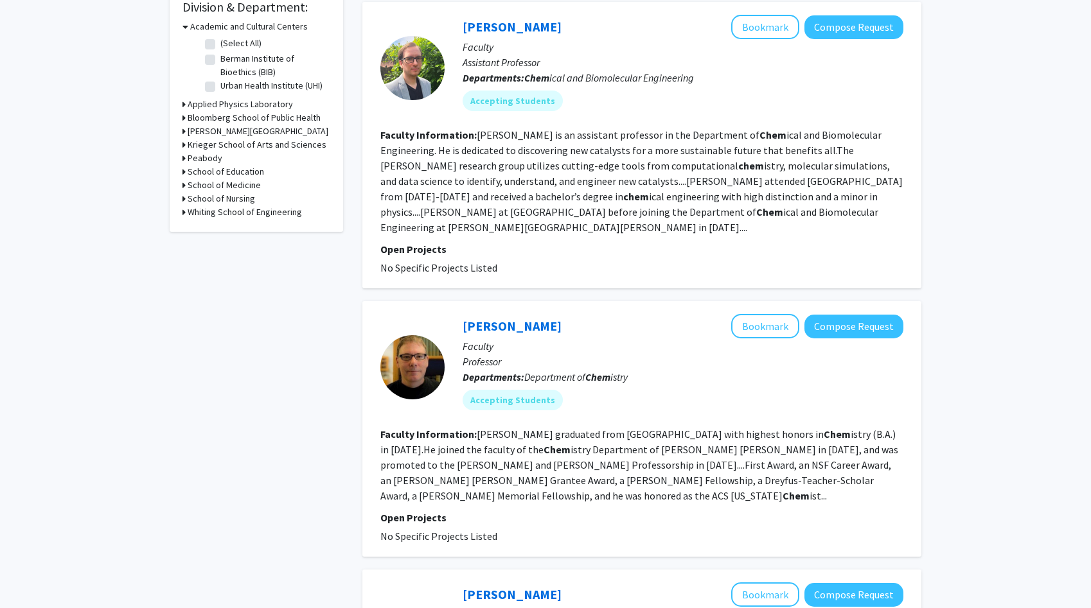
click at [588, 450] on fg-read-more "Tom Lectka graduated from Oberlin College with highest honors in Chem istry (B.…" at bounding box center [639, 465] width 518 height 75
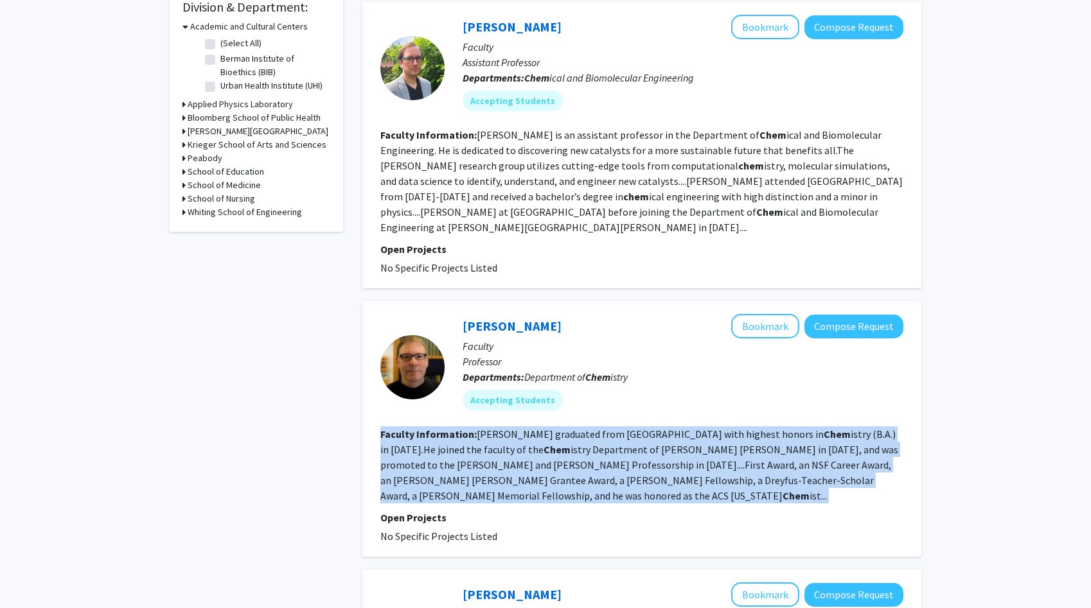
click at [588, 450] on fg-read-more "Tom Lectka graduated from Oberlin College with highest honors in Chem istry (B.…" at bounding box center [639, 465] width 518 height 75
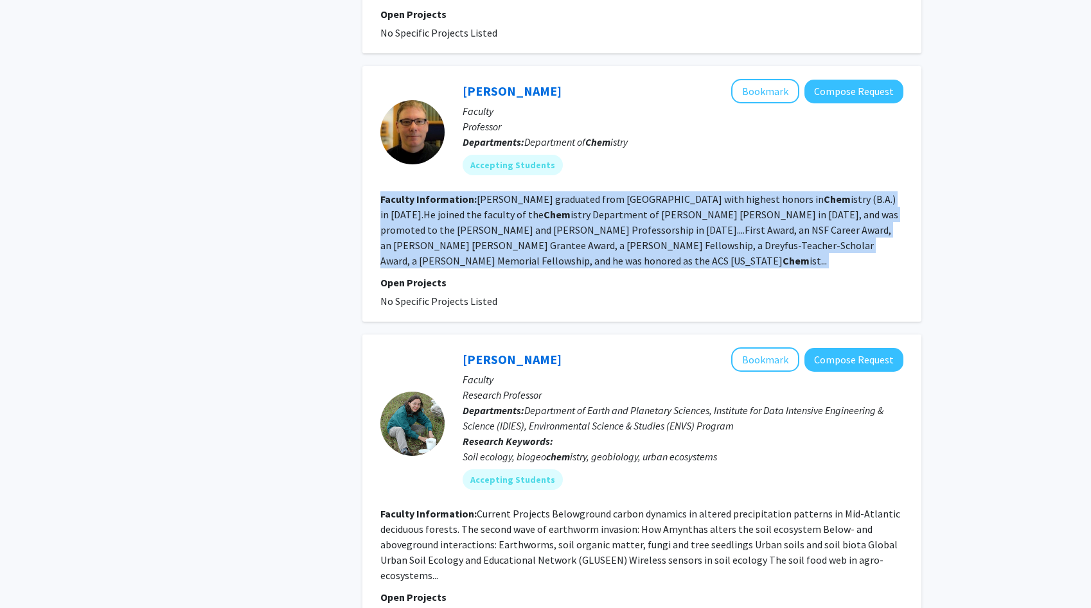
scroll to position [647, 0]
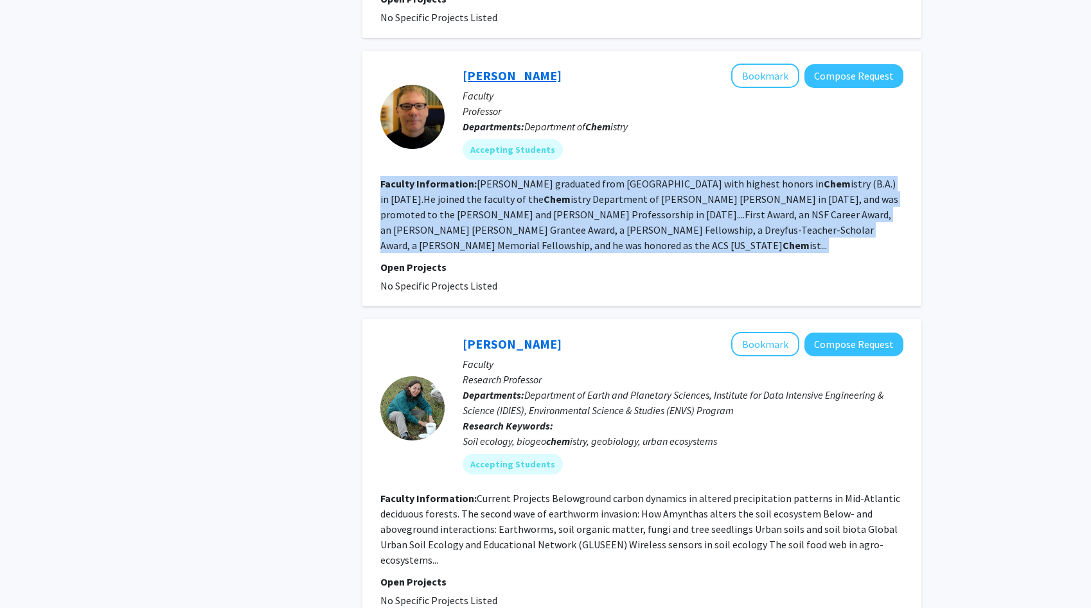
click at [500, 67] on link "[PERSON_NAME]" at bounding box center [512, 75] width 99 height 16
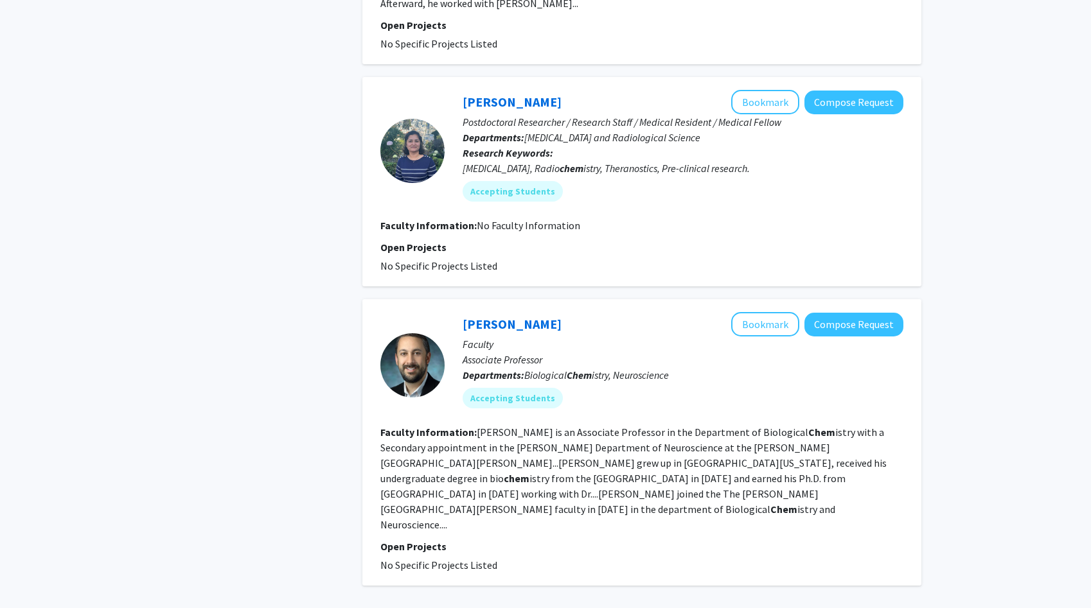
scroll to position [2351, 0]
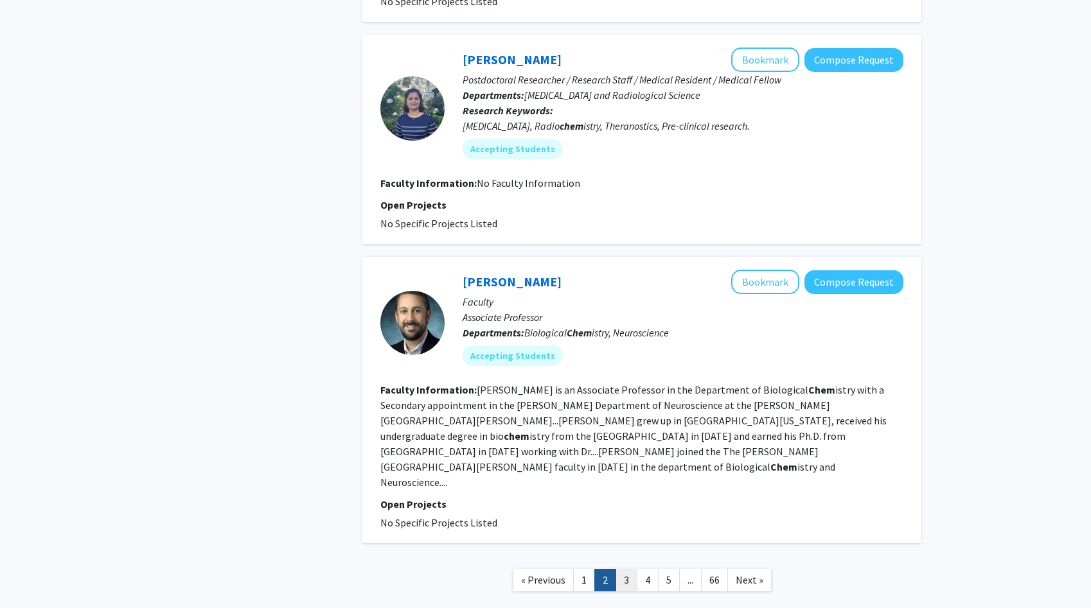
click at [621, 569] on link "3" at bounding box center [626, 580] width 22 height 22
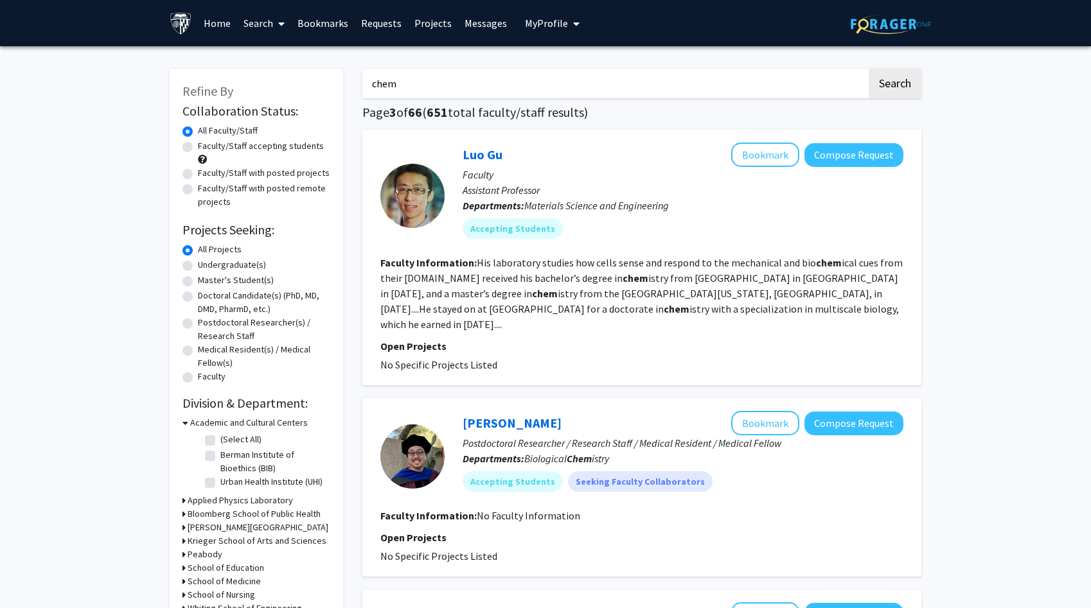
click at [422, 78] on input "chem" at bounding box center [614, 84] width 504 height 30
click at [214, 543] on h3 "Krieger School of Arts and Sciences" at bounding box center [257, 541] width 139 height 13
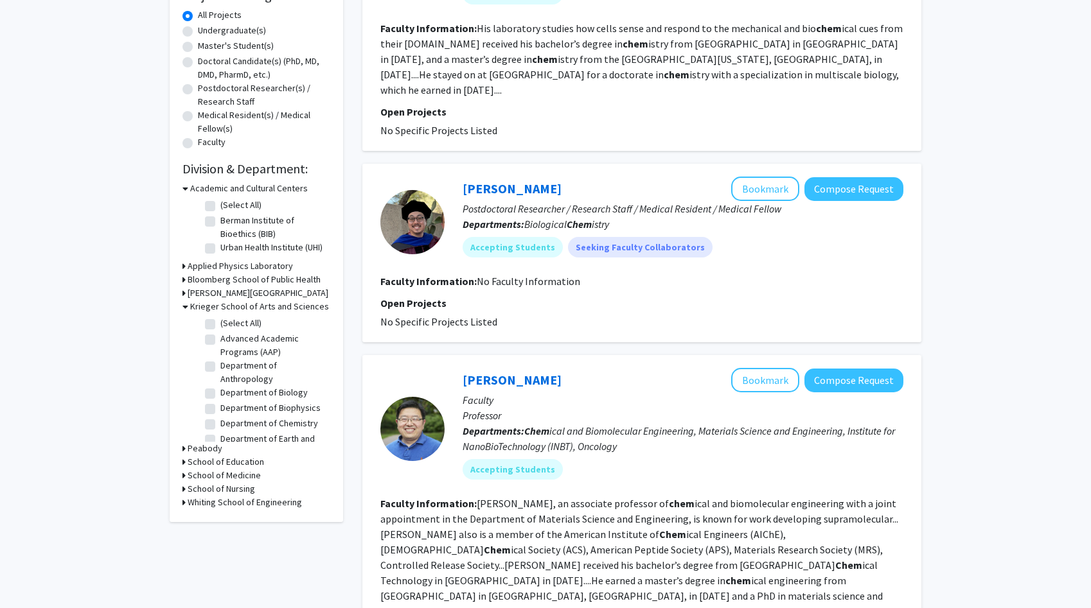
scroll to position [236, 0]
click at [236, 421] on label "Department of Chemistry" at bounding box center [269, 422] width 98 height 13
click at [229, 421] on input "Department of Chemistry" at bounding box center [224, 420] width 8 height 8
checkbox input "true"
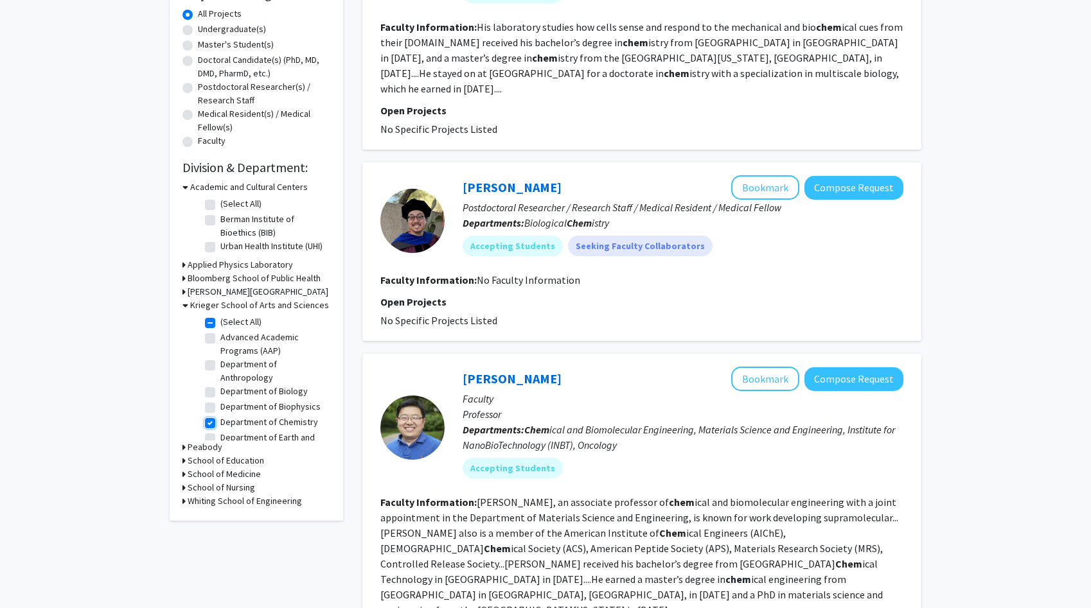
checkbox input "true"
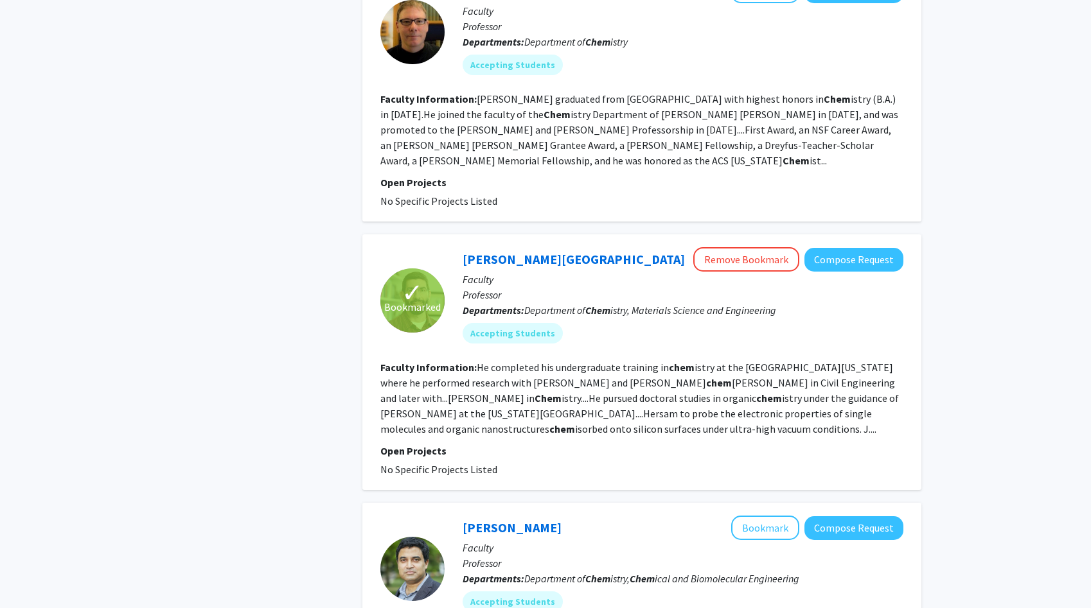
scroll to position [2376, 0]
click at [496, 247] on div "J. D. Tovar Remove Bookmark Compose Request" at bounding box center [683, 259] width 441 height 24
click at [496, 251] on link "[PERSON_NAME][GEOGRAPHIC_DATA]" at bounding box center [574, 259] width 222 height 16
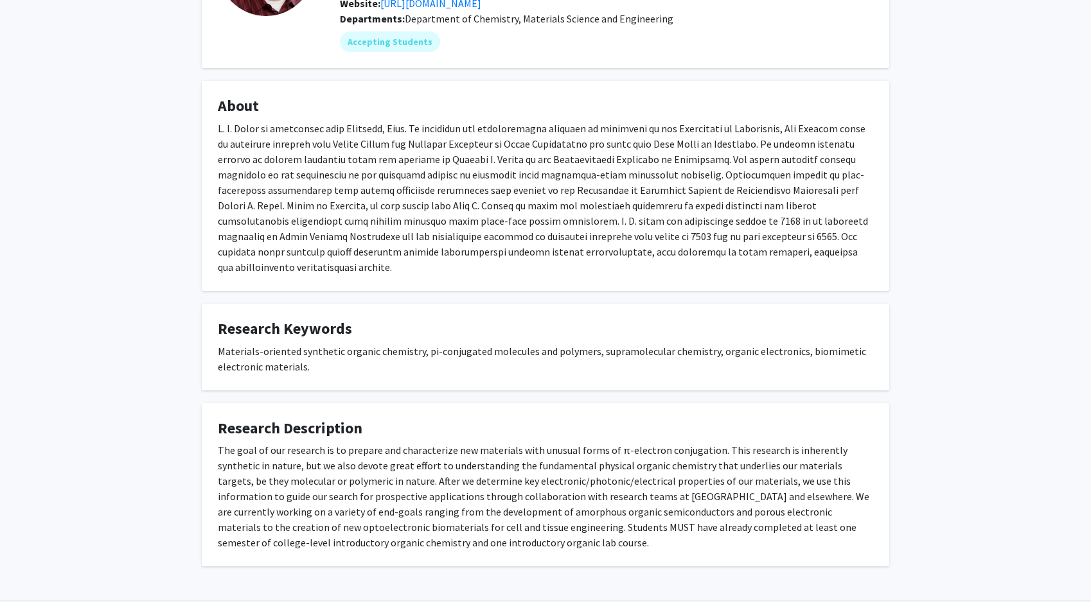
scroll to position [175, 0]
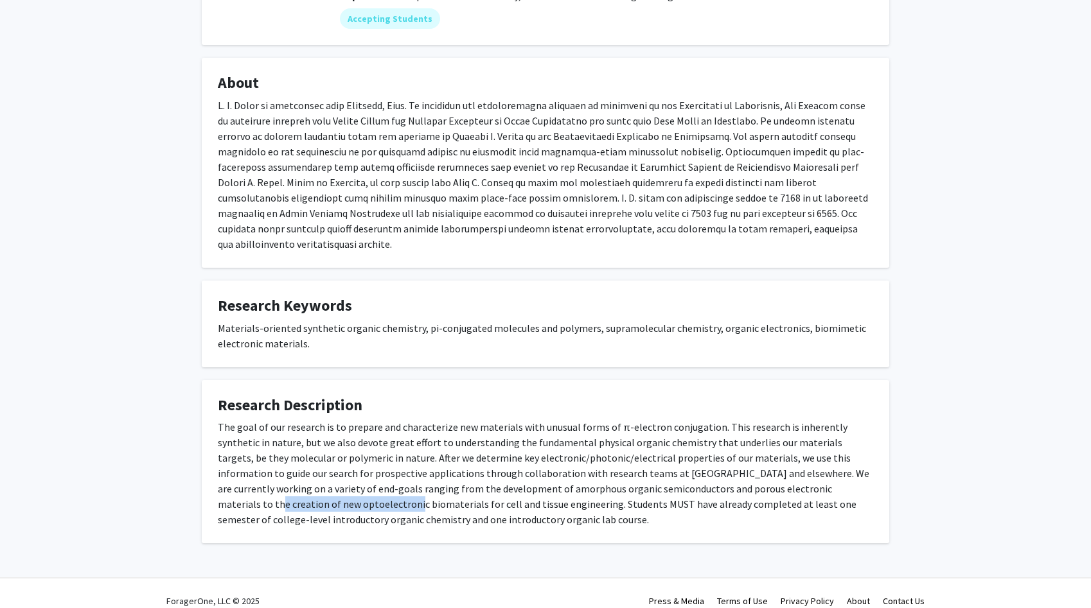
drag, startPoint x: 732, startPoint y: 475, endPoint x: 872, endPoint y: 475, distance: 139.4
click at [872, 475] on div "The goal of our research is to prepare and characterize new materials with unus…" at bounding box center [545, 474] width 655 height 108
copy div "new optoelectronic biomaterials"
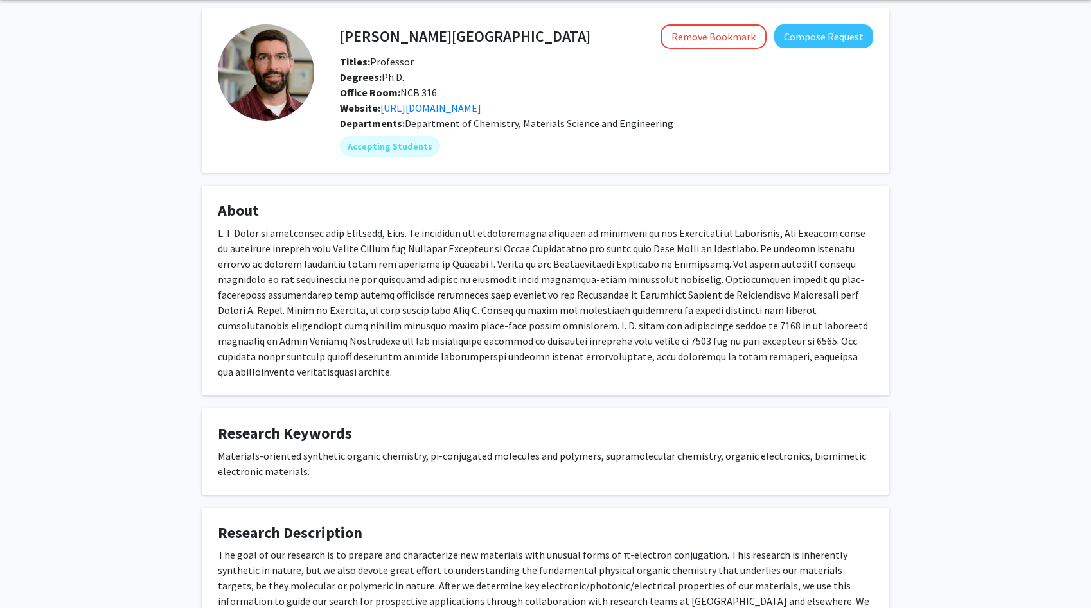
scroll to position [0, 0]
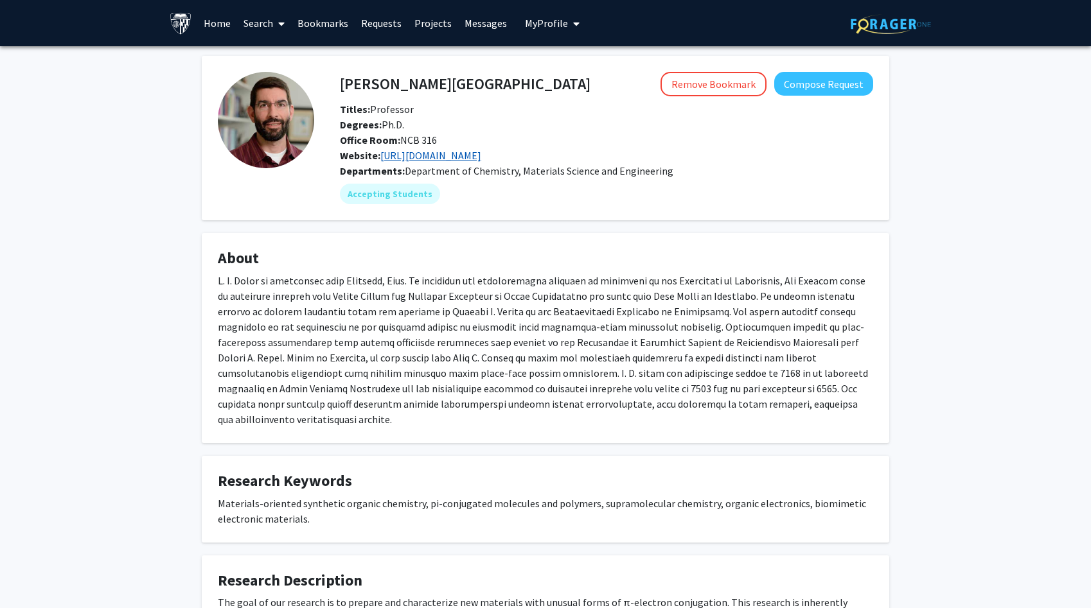
click at [416, 156] on link "https://chemistry.jhu.edu/directory/j-d-tovar/" at bounding box center [430, 155] width 101 height 13
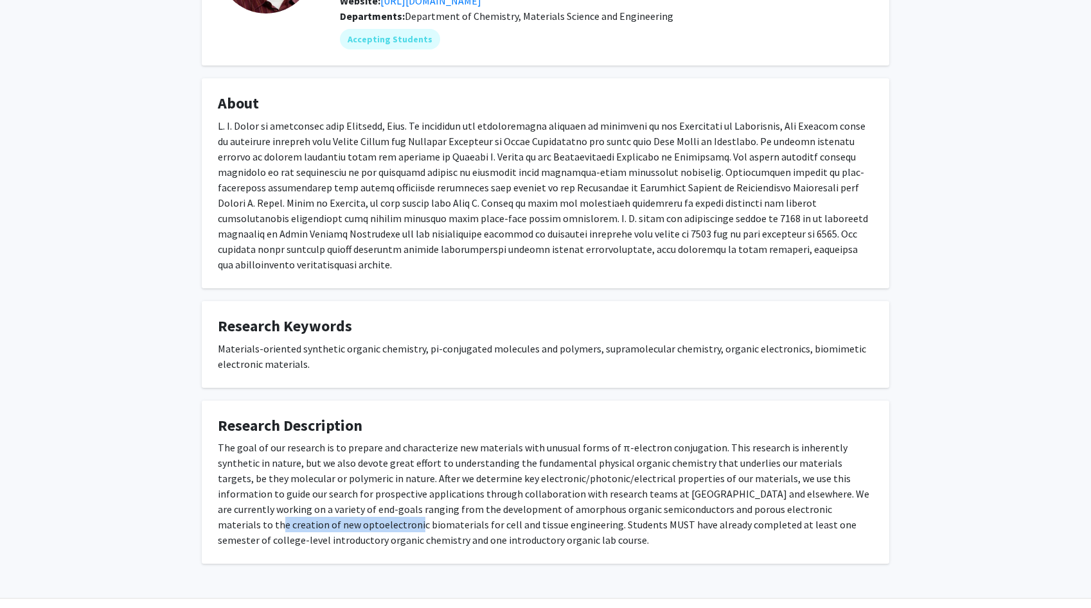
scroll to position [168, 0]
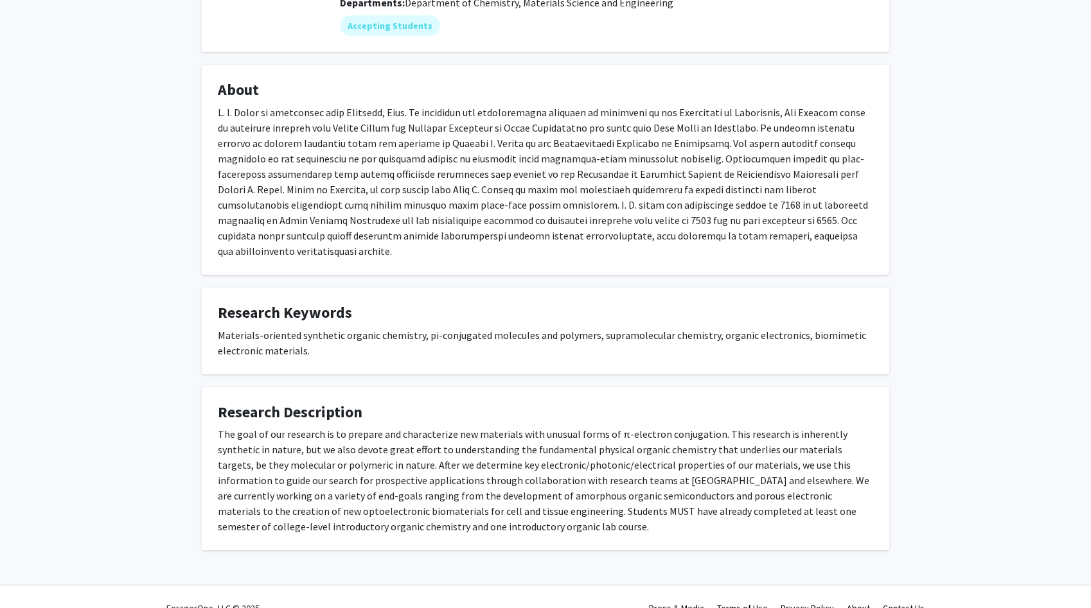
click at [309, 427] on div "The goal of our research is to prepare and characterize new materials with unus…" at bounding box center [545, 481] width 655 height 108
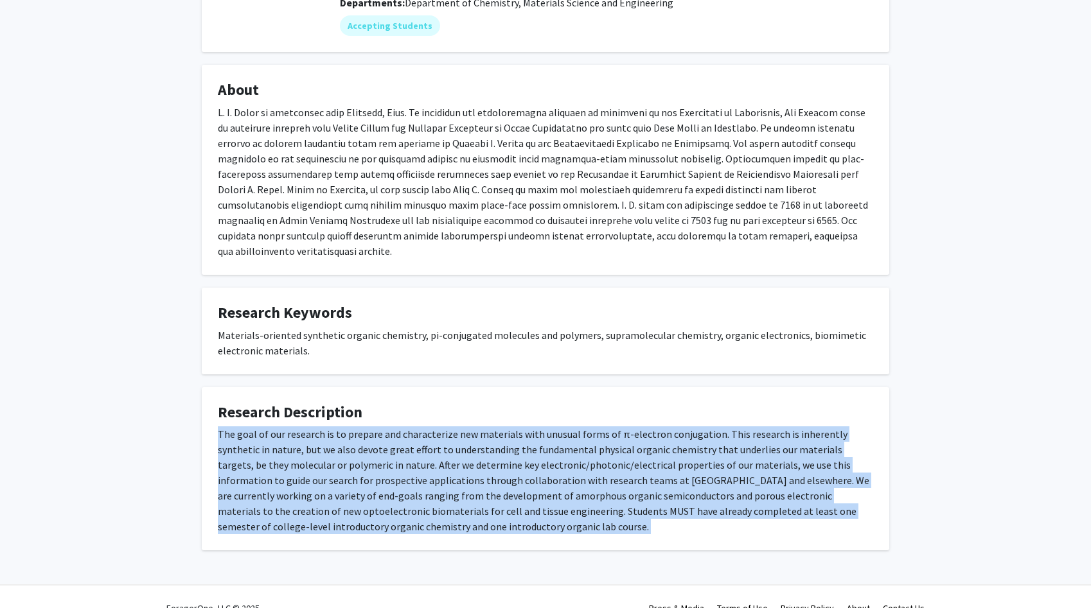
click at [309, 427] on div "The goal of our research is to prepare and characterize new materials with unus…" at bounding box center [545, 481] width 655 height 108
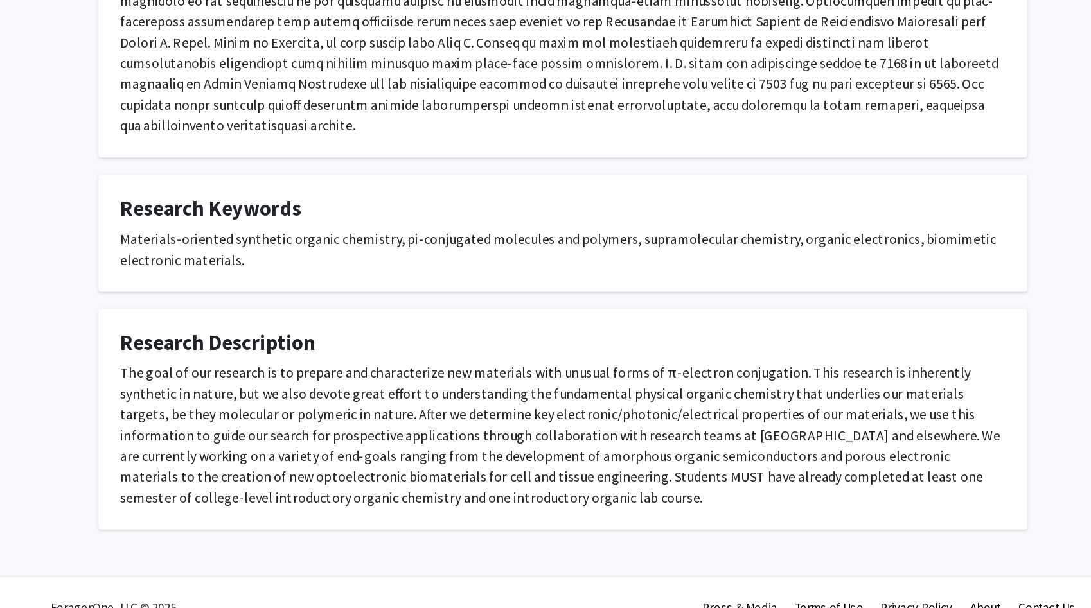
scroll to position [175, 0]
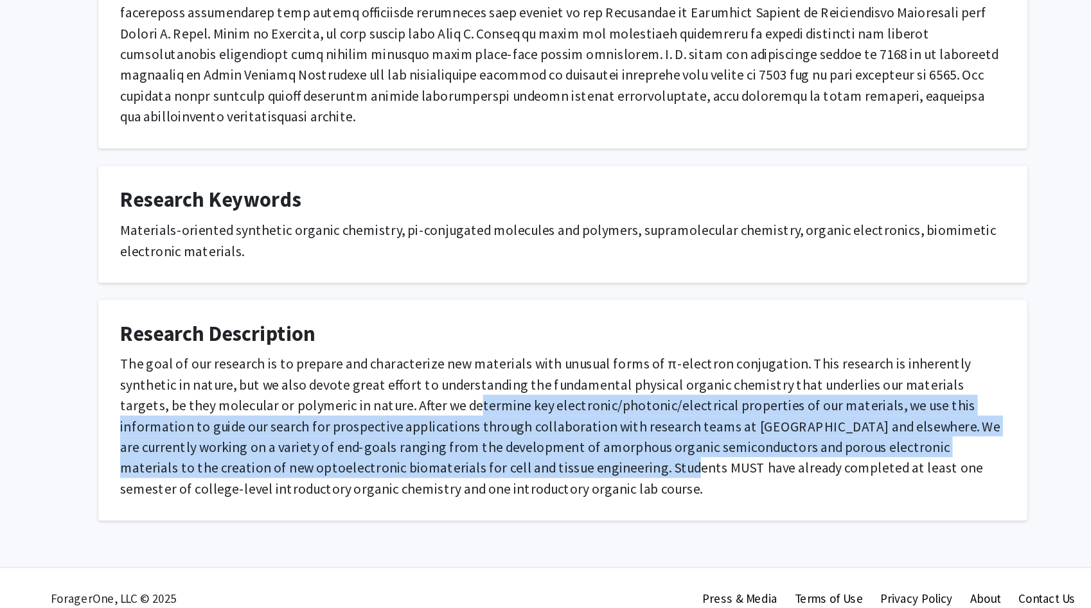
drag, startPoint x: 411, startPoint y: 442, endPoint x: 435, endPoint y: 488, distance: 52.3
click at [438, 491] on div "The goal of our research is to prepare and characterize new materials with unus…" at bounding box center [545, 474] width 655 height 108
click at [435, 488] on div "The goal of our research is to prepare and characterize new materials with unus…" at bounding box center [545, 474] width 655 height 108
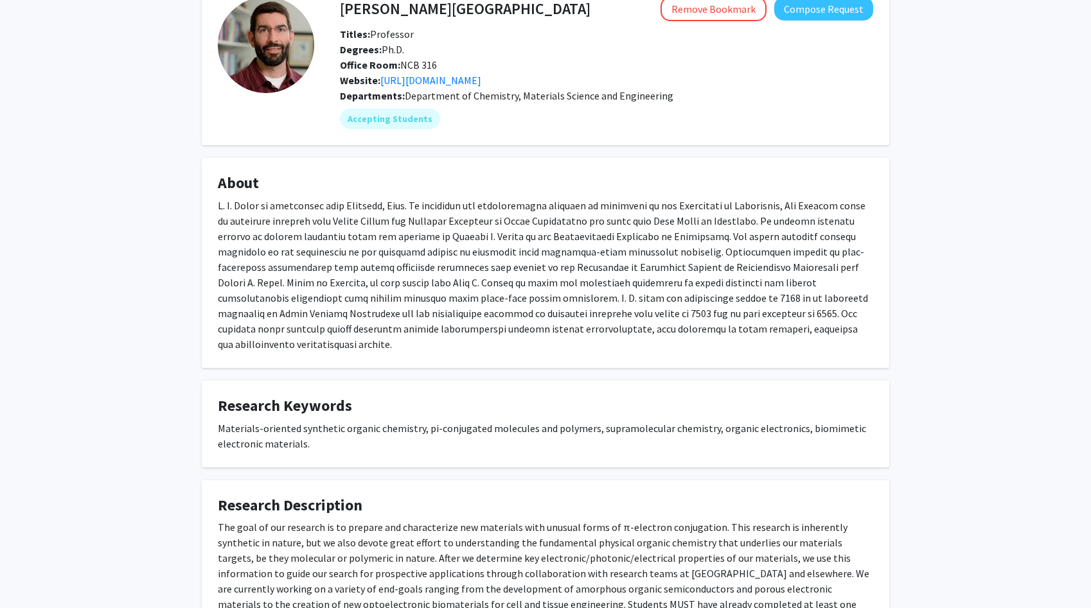
scroll to position [0, 0]
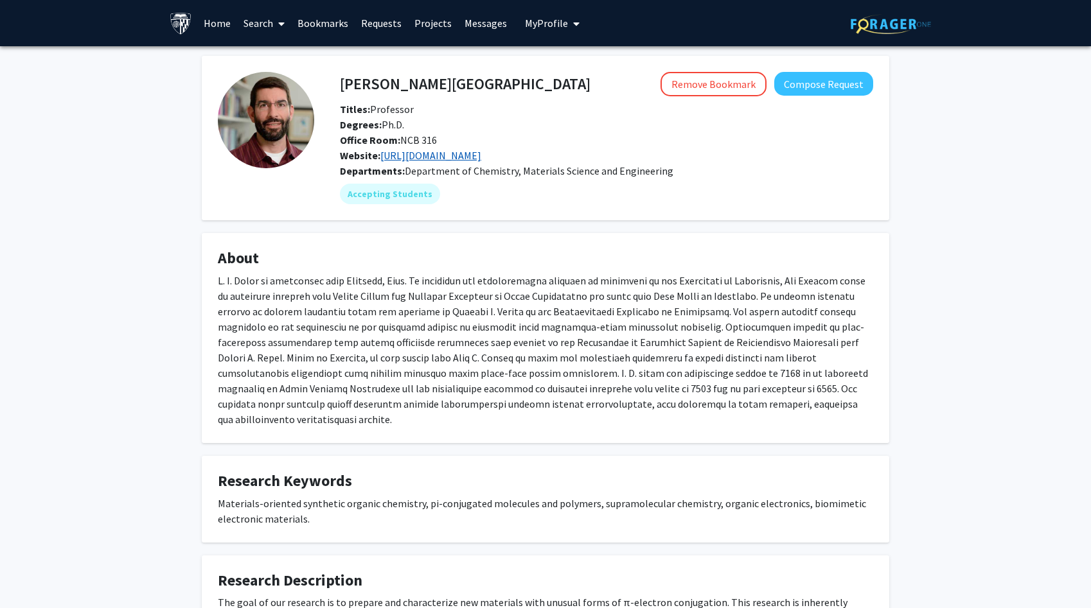
click at [423, 156] on link "https://chemistry.jhu.edu/directory/j-d-tovar/" at bounding box center [430, 155] width 101 height 13
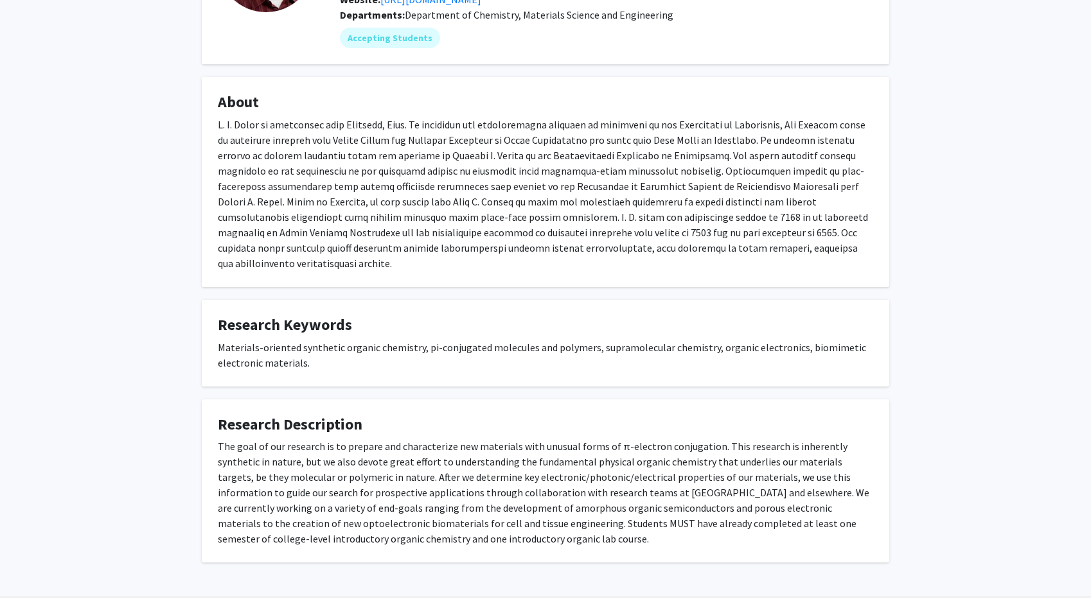
scroll to position [175, 0]
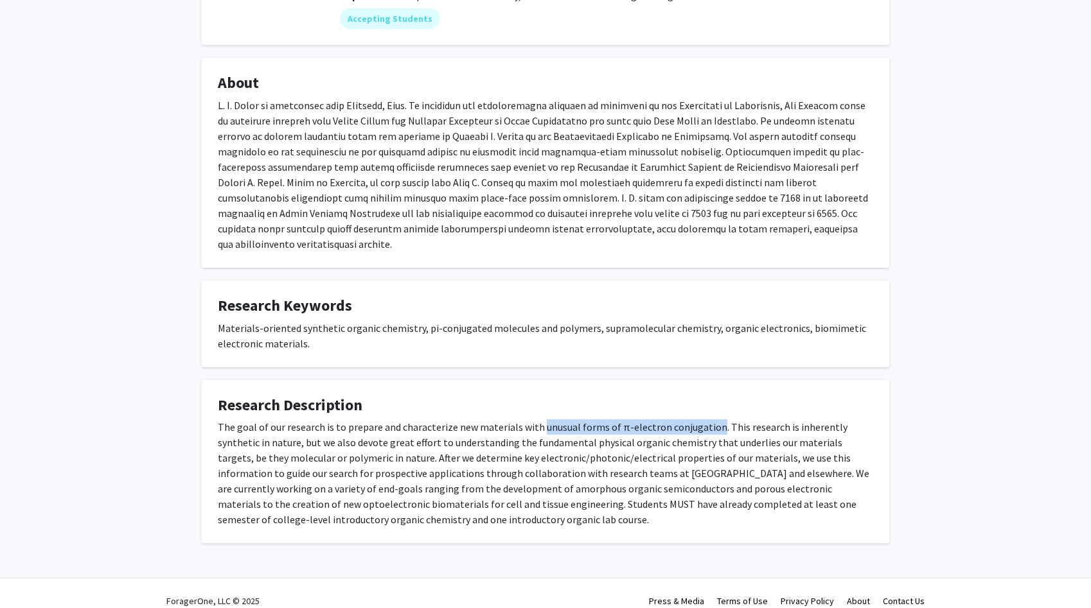
drag, startPoint x: 535, startPoint y: 413, endPoint x: 705, endPoint y: 415, distance: 169.6
click at [705, 420] on div "The goal of our research is to prepare and characterize new materials with unus…" at bounding box center [545, 474] width 655 height 108
copy div "unusual forms of π-electron conjugation"
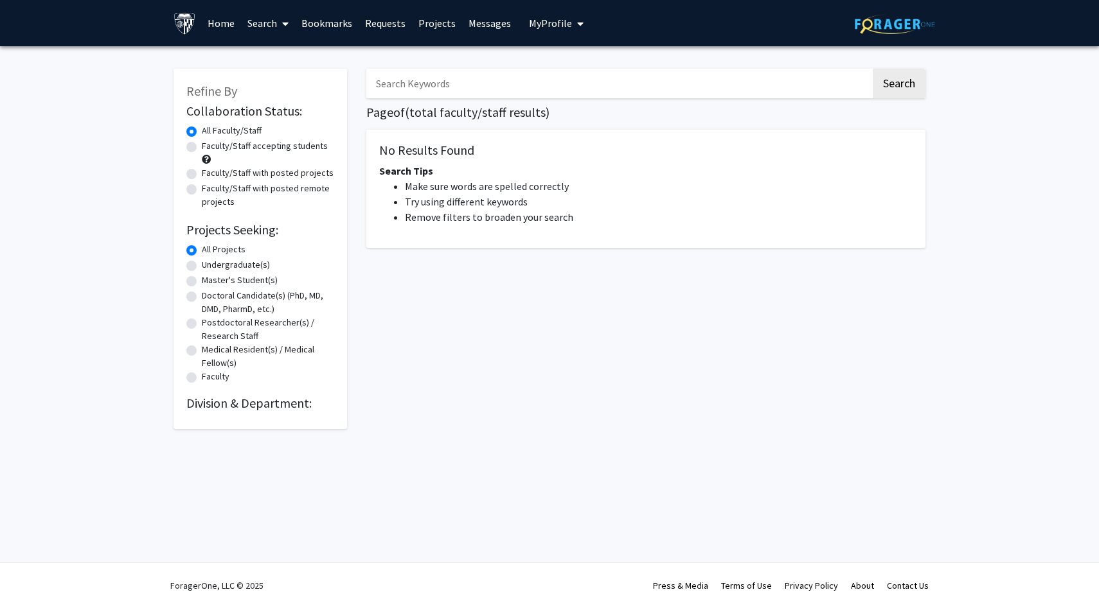
click at [257, 148] on label "Faculty/Staff accepting students" at bounding box center [265, 145] width 126 height 13
click at [210, 148] on input "Faculty/Staff accepting students" at bounding box center [206, 143] width 8 height 8
radio input "true"
click at [224, 269] on label "Undergraduate(s)" at bounding box center [236, 264] width 68 height 13
click at [210, 267] on input "Undergraduate(s)" at bounding box center [206, 262] width 8 height 8
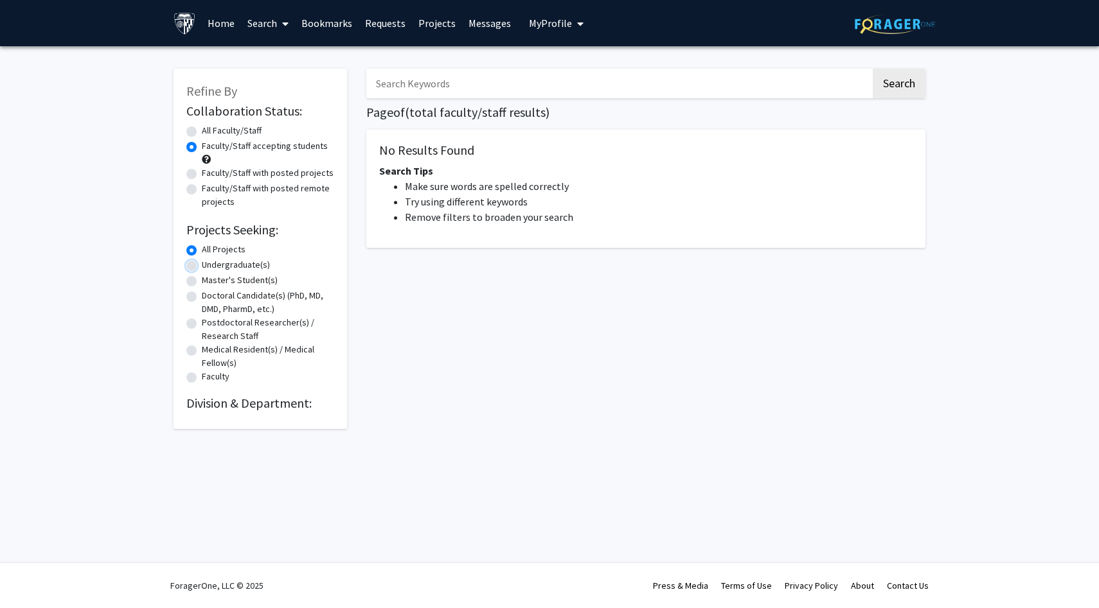
radio input "true"
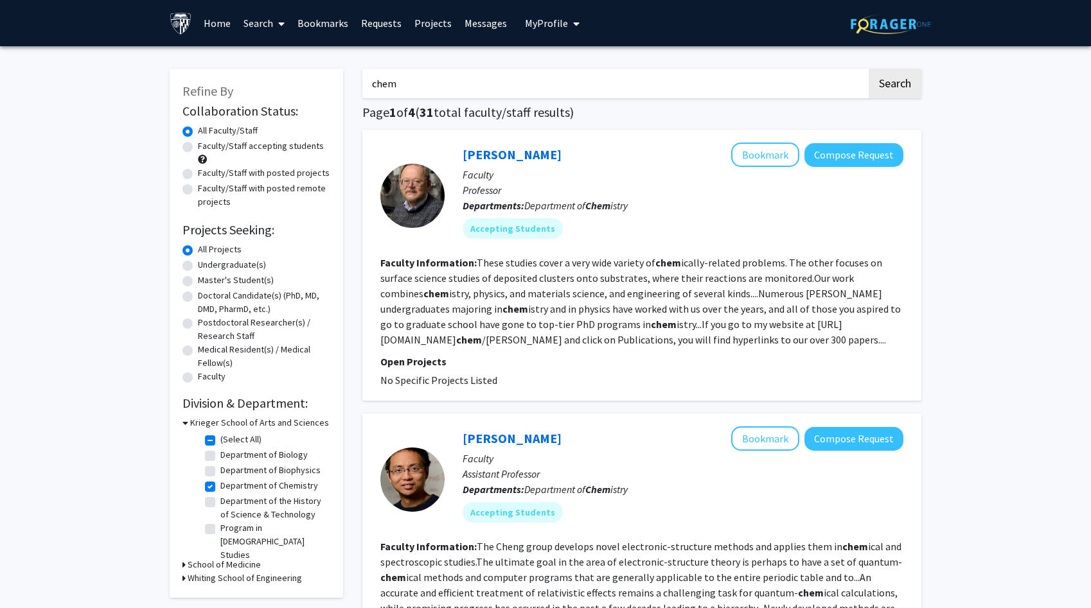
click at [263, 146] on label "Faculty/Staff accepting students" at bounding box center [261, 145] width 126 height 13
click at [206, 146] on input "Faculty/Staff accepting students" at bounding box center [202, 143] width 8 height 8
radio input "true"
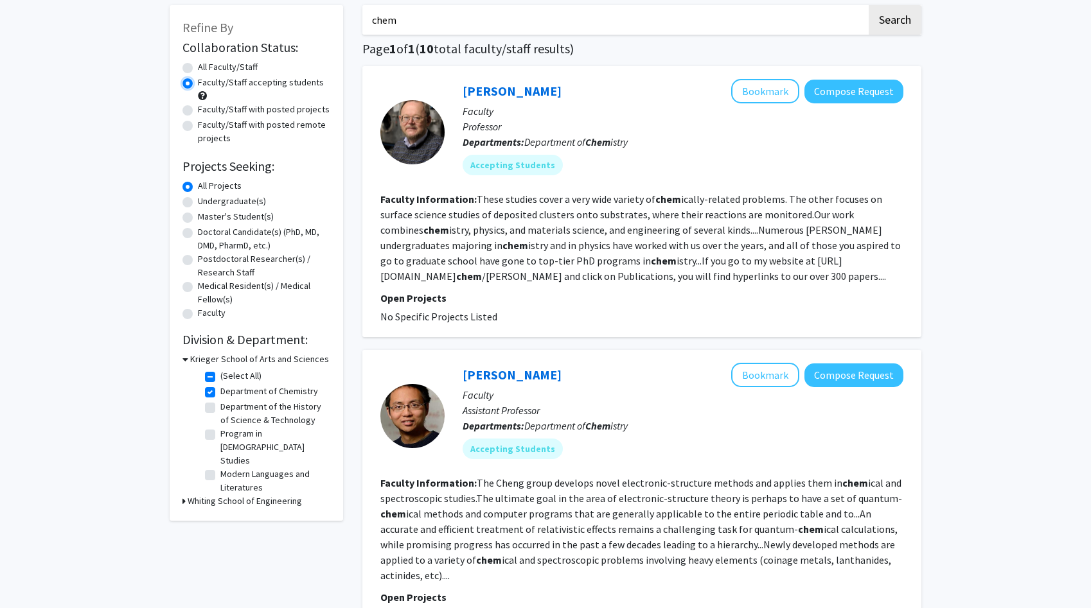
scroll to position [75, 0]
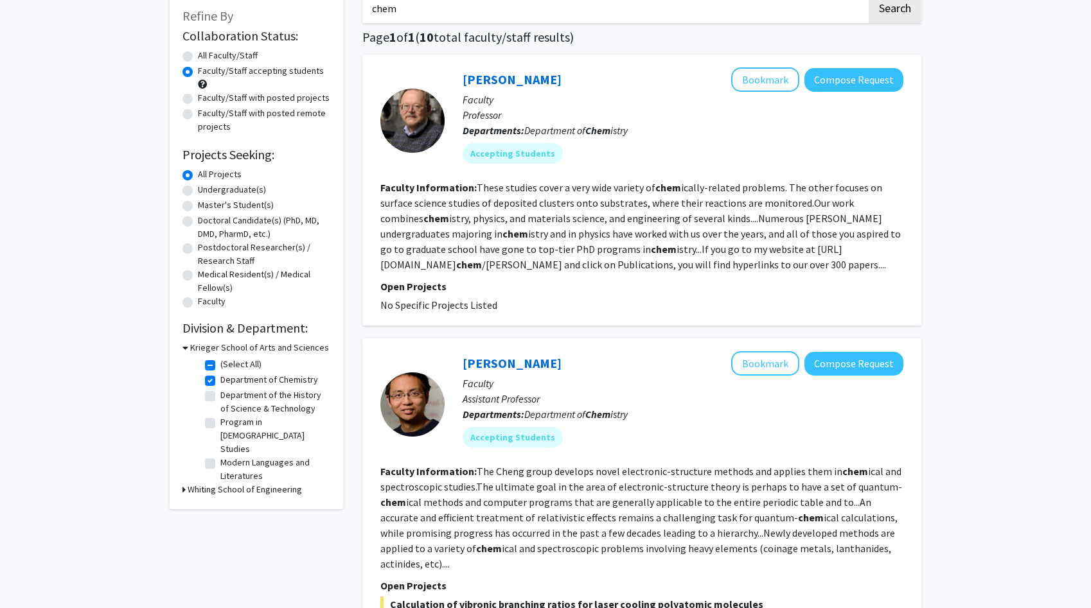
click at [216, 188] on label "Undergraduate(s)" at bounding box center [232, 189] width 68 height 13
click at [206, 188] on input "Undergraduate(s)" at bounding box center [202, 187] width 8 height 8
radio input "true"
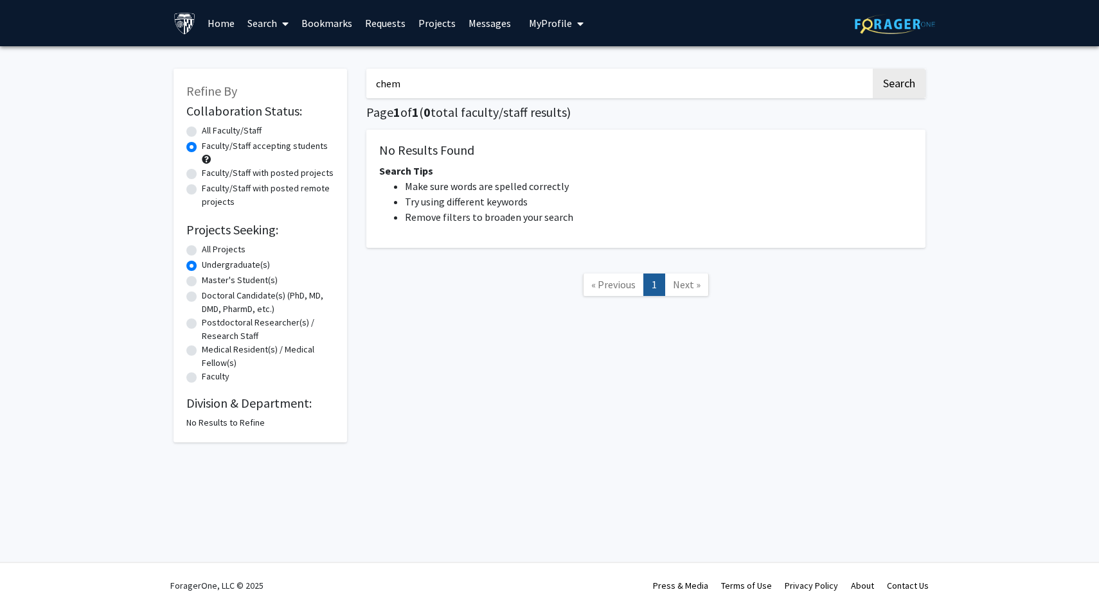
click at [212, 249] on label "All Projects" at bounding box center [224, 249] width 44 height 13
click at [210, 249] on input "All Projects" at bounding box center [206, 247] width 8 height 8
radio input "true"
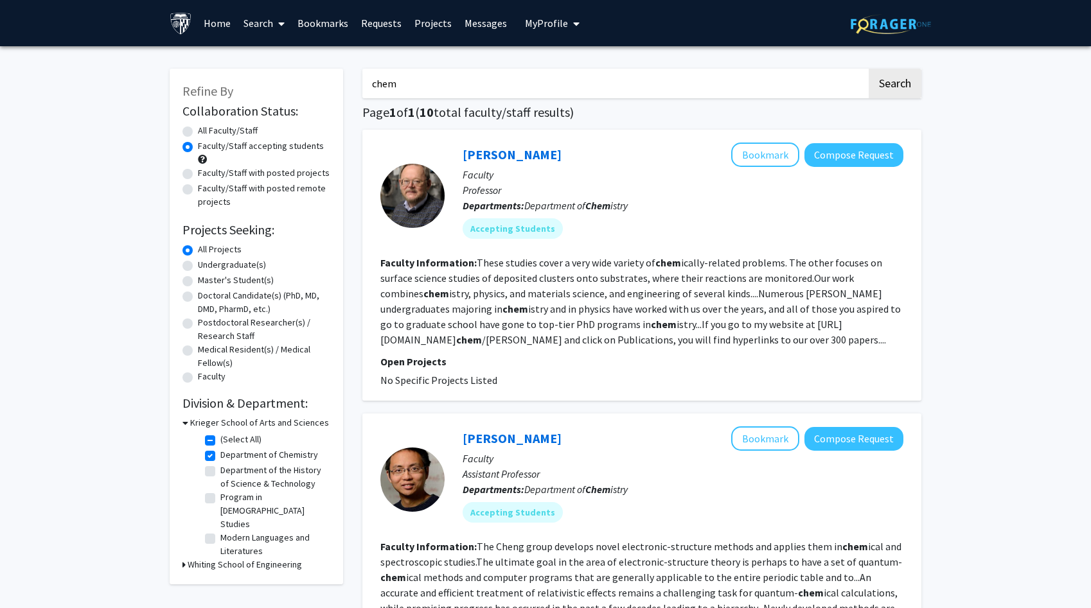
click at [194, 175] on div "Faculty/Staff with posted projects" at bounding box center [256, 173] width 148 height 15
click at [198, 173] on label "Faculty/Staff with posted projects" at bounding box center [264, 172] width 132 height 13
click at [198, 173] on input "Faculty/Staff with posted projects" at bounding box center [202, 170] width 8 height 8
radio input "true"
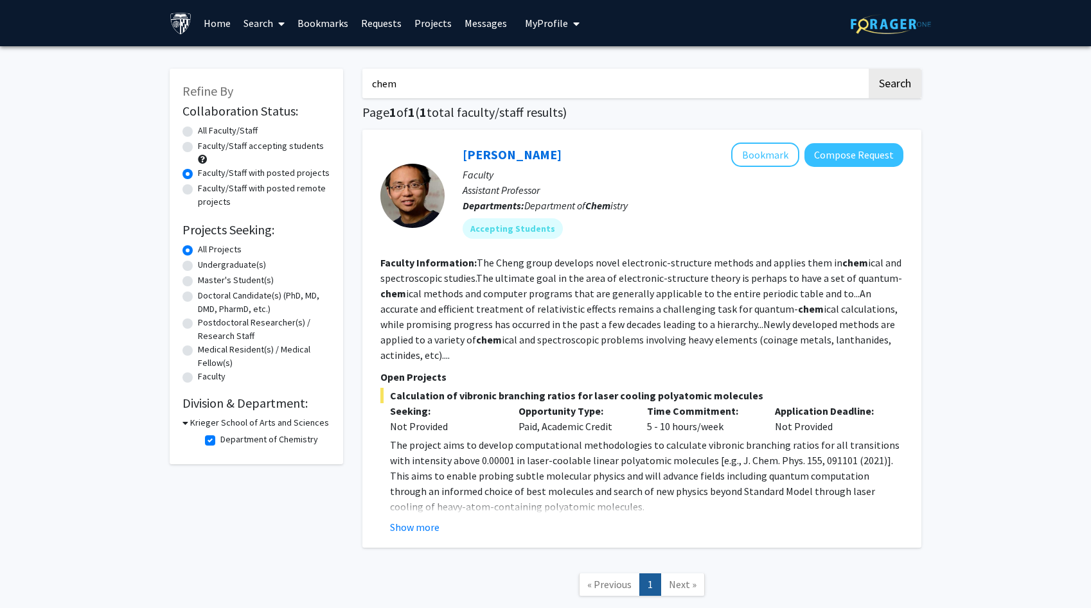
click at [220, 439] on label "Department of Chemistry" at bounding box center [269, 439] width 98 height 13
click at [220, 439] on input "Department of Chemistry" at bounding box center [224, 437] width 8 height 8
checkbox input "false"
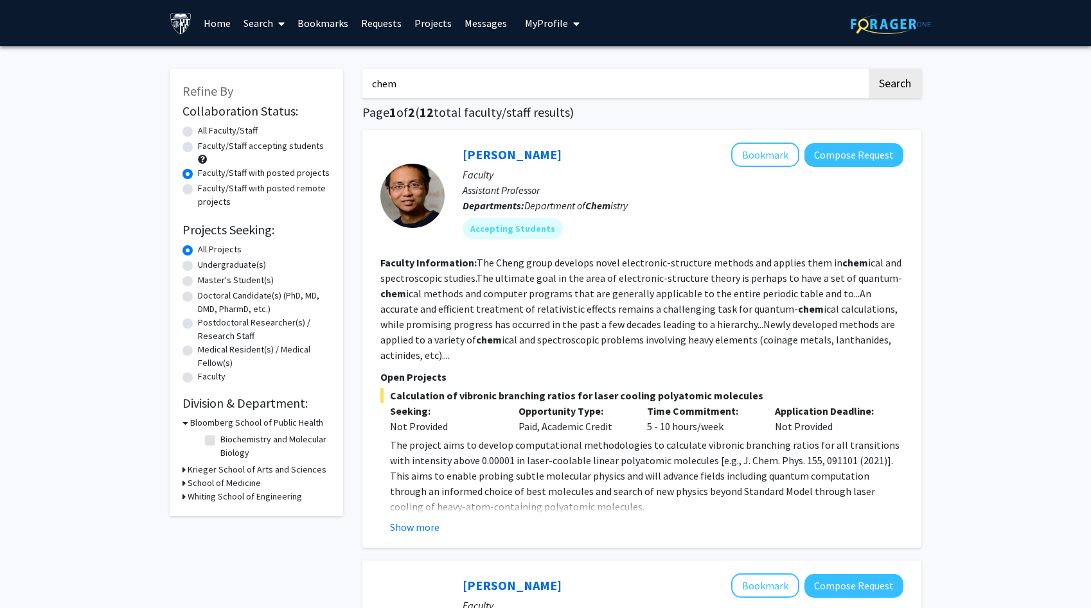
click at [208, 261] on label "Undergraduate(s)" at bounding box center [232, 264] width 68 height 13
click at [206, 261] on input "Undergraduate(s)" at bounding box center [202, 262] width 8 height 8
radio input "true"
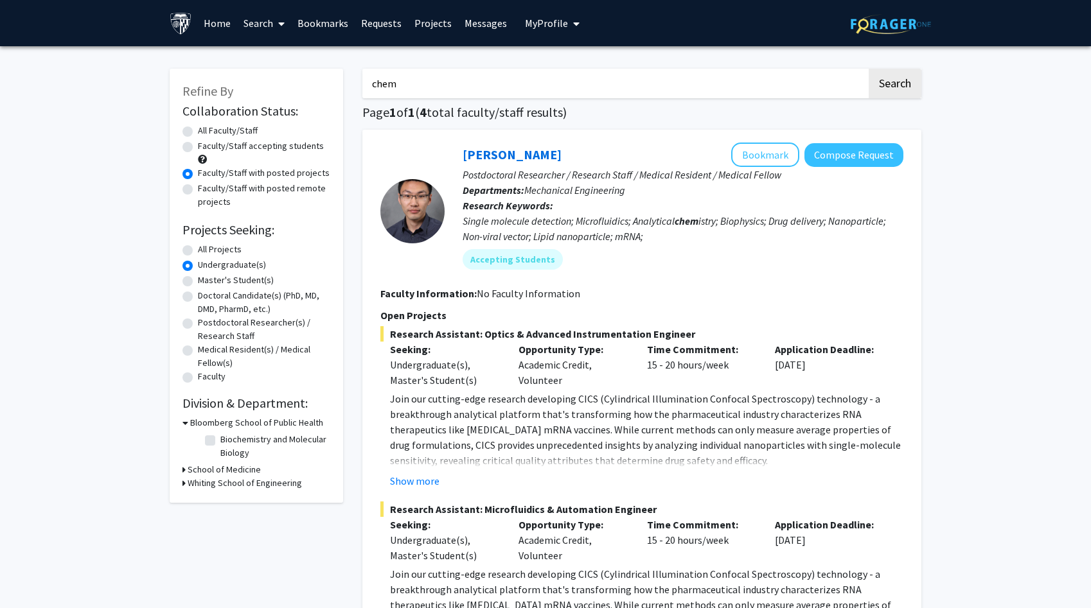
click at [420, 85] on input "chem" at bounding box center [614, 84] width 504 height 30
click at [869, 69] on button "Search" at bounding box center [895, 84] width 53 height 30
radio input "true"
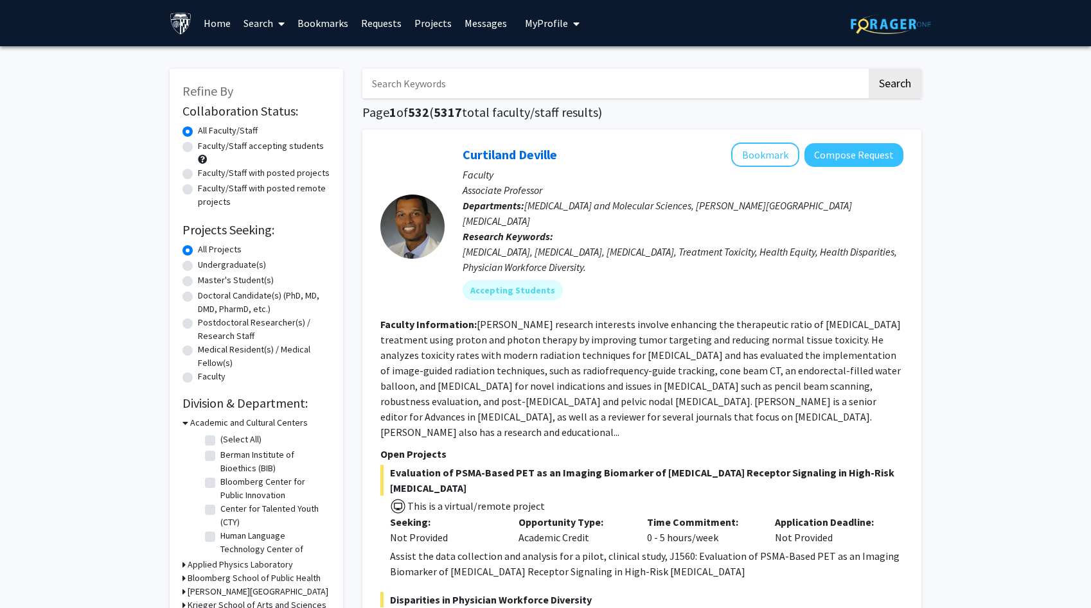
click at [235, 269] on label "Undergraduate(s)" at bounding box center [232, 264] width 68 height 13
click at [206, 267] on input "Undergraduate(s)" at bounding box center [202, 262] width 8 height 8
radio input "true"
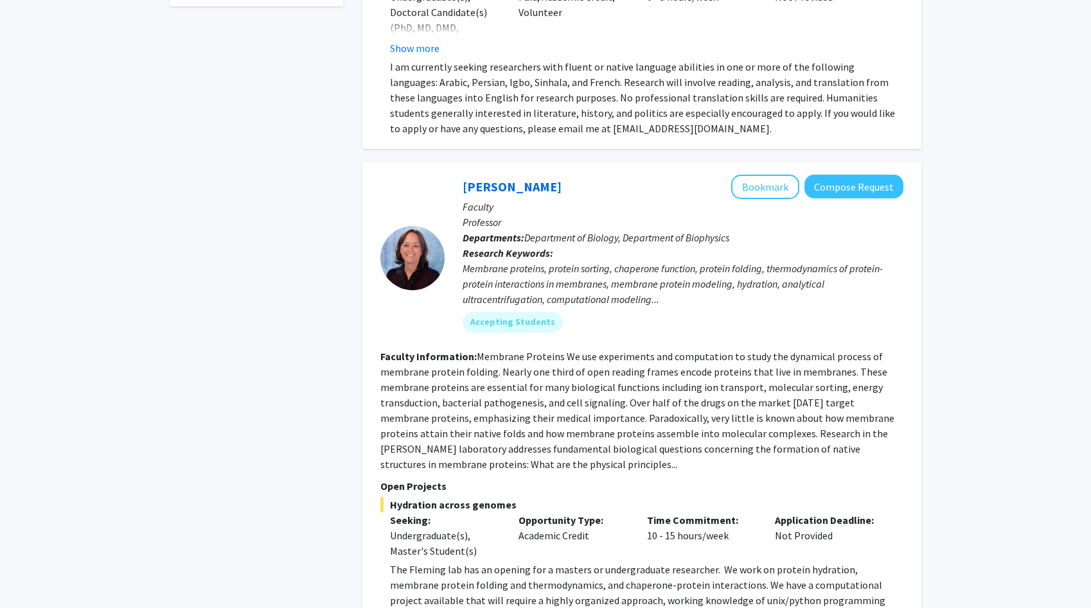
scroll to position [533, 0]
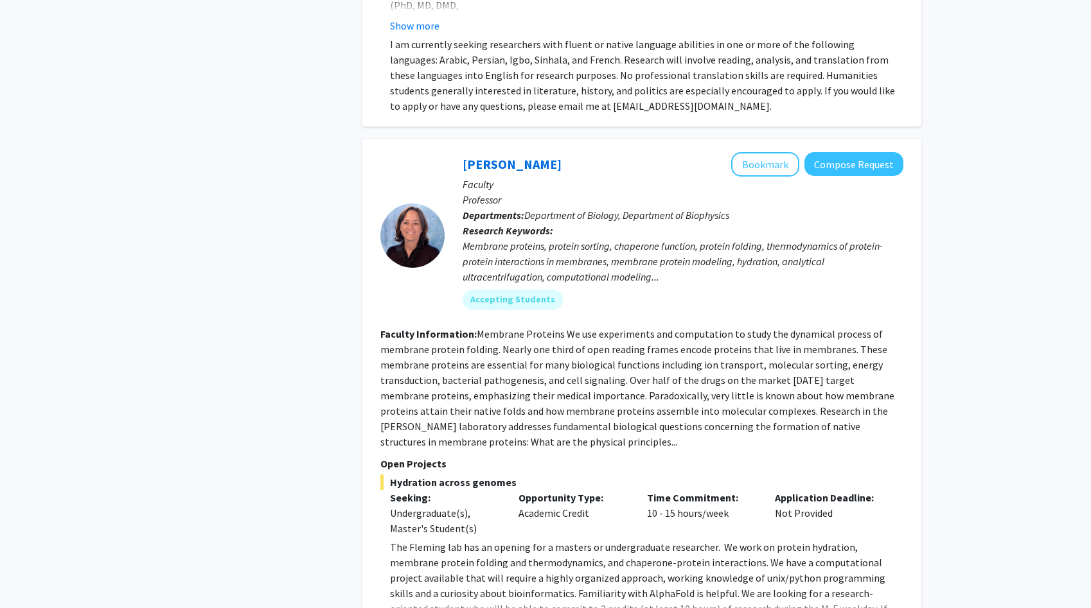
click at [470, 360] on fg-read-more "Membrane Proteins We use experiments and computation to study the dynamical pro…" at bounding box center [637, 388] width 514 height 121
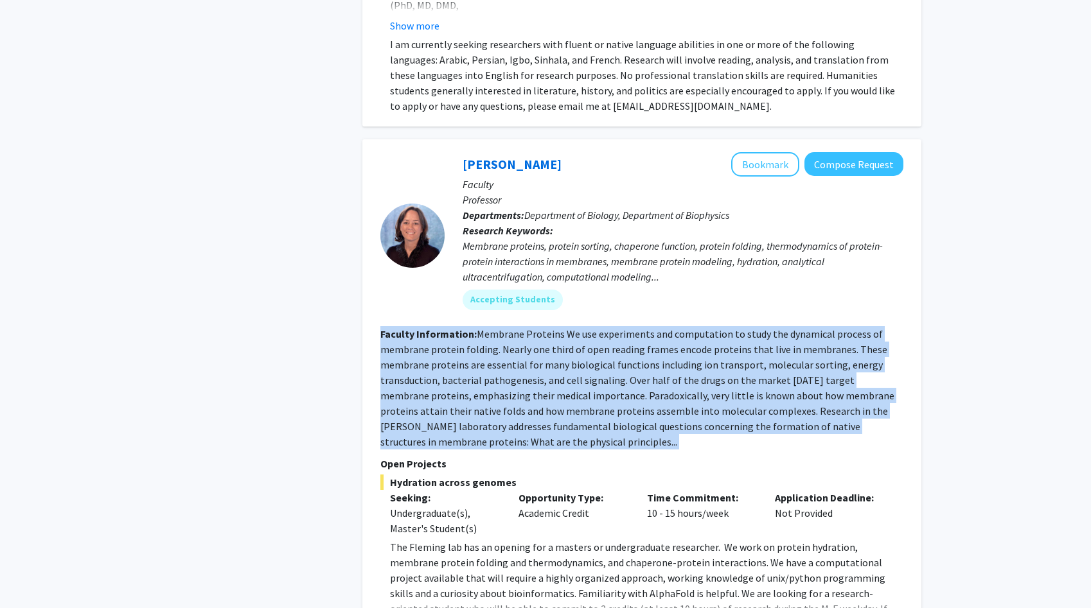
click at [470, 360] on fg-read-more "Membrane Proteins We use experiments and computation to study the dynamical pro…" at bounding box center [637, 388] width 514 height 121
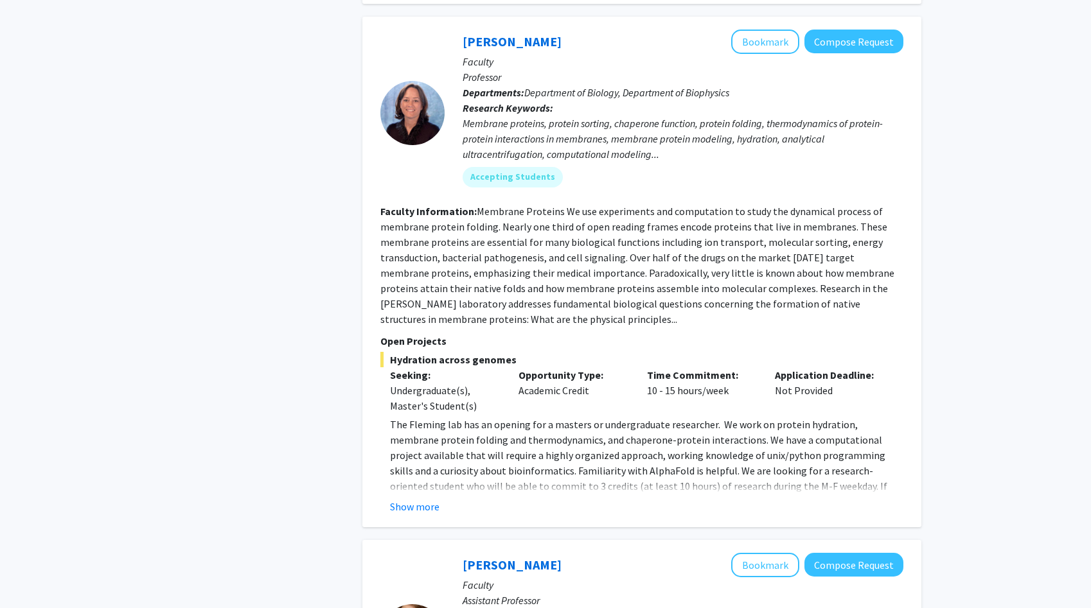
scroll to position [658, 0]
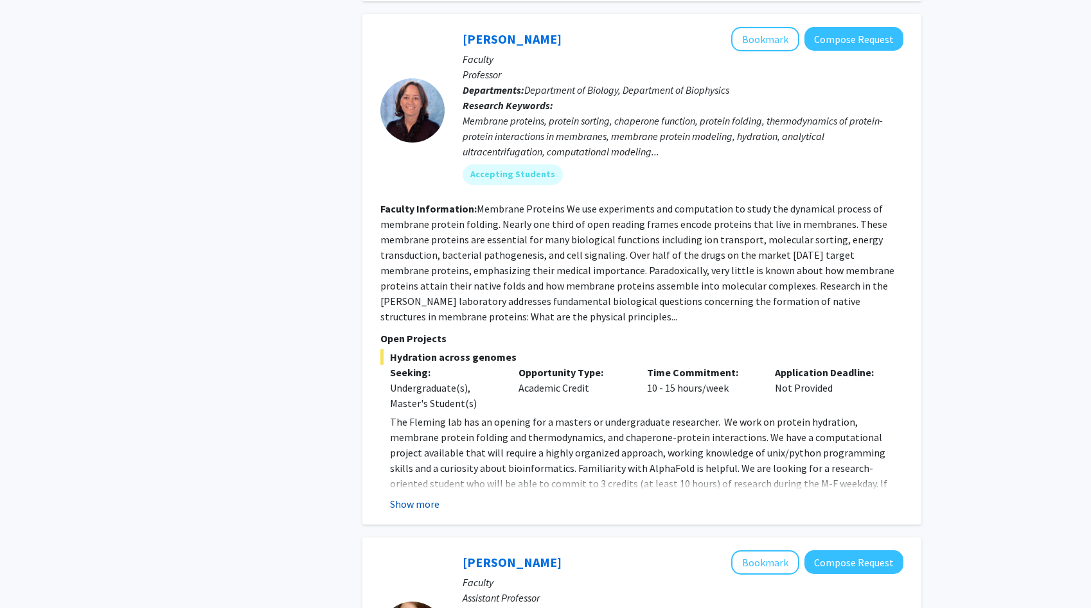
click at [433, 497] on button "Show more" at bounding box center [414, 504] width 49 height 15
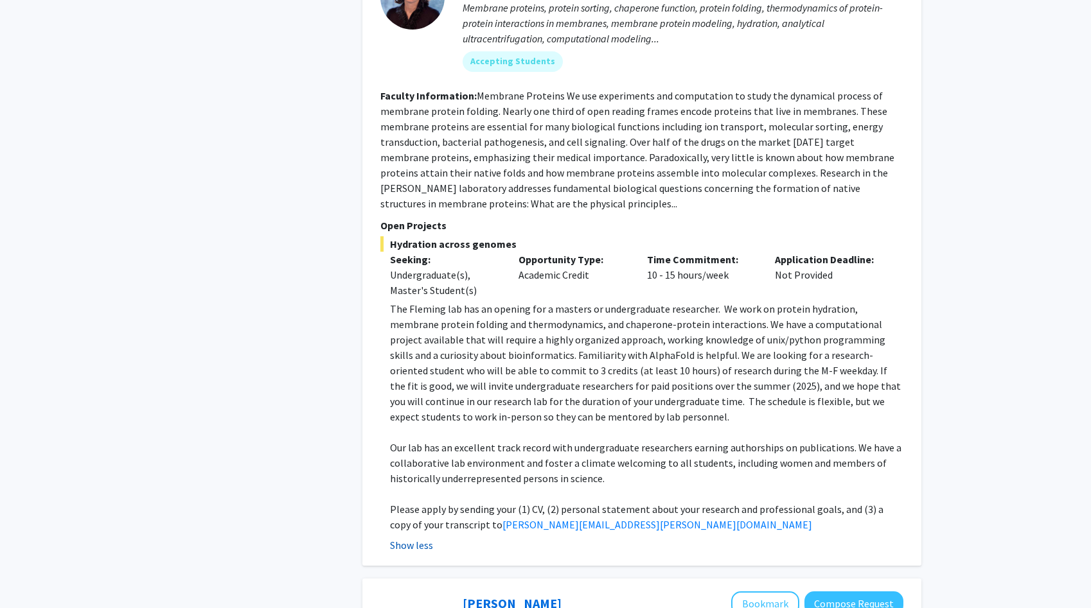
scroll to position [772, 0]
click at [465, 395] on p "The Fleming lab has an opening for a masters or undergraduate researcher. We wo…" at bounding box center [646, 361] width 513 height 123
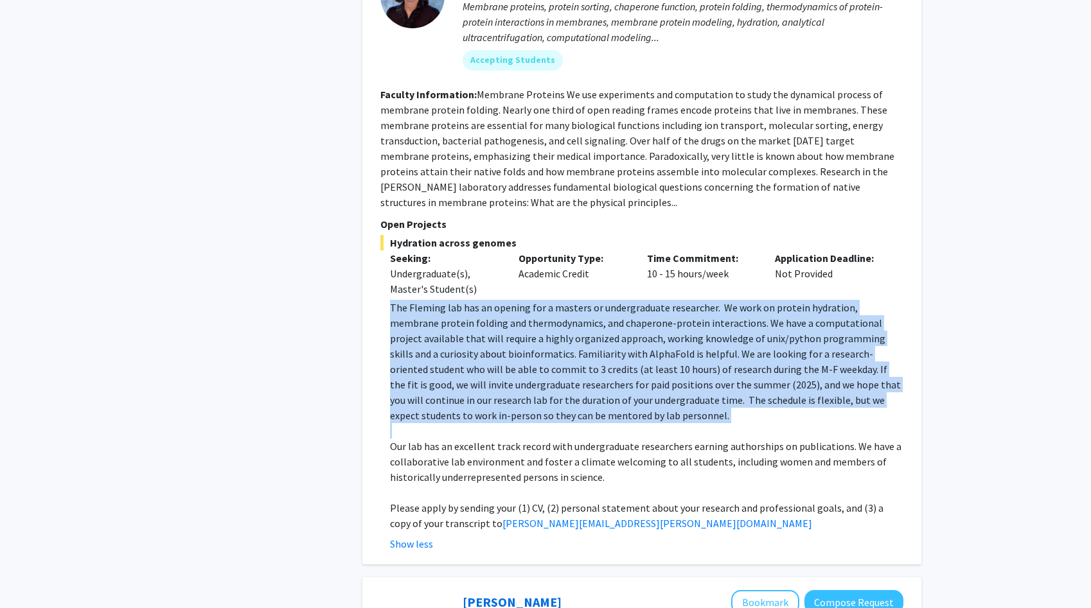
click at [465, 395] on p "The Fleming lab has an opening for a masters or undergraduate researcher. We wo…" at bounding box center [646, 361] width 513 height 123
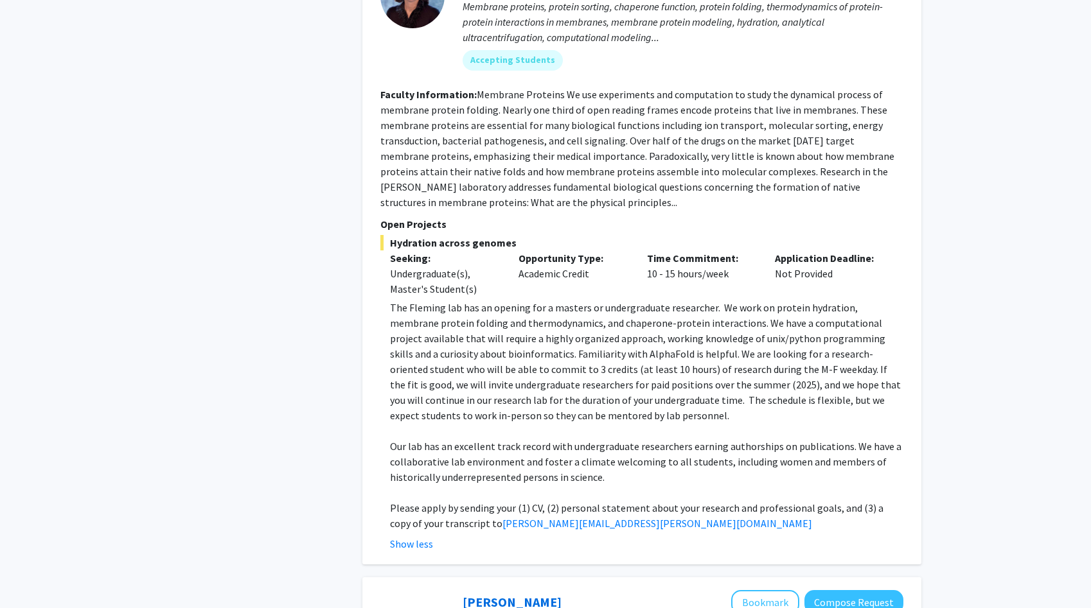
click at [465, 395] on p "The Fleming lab has an opening for a masters or undergraduate researcher. We wo…" at bounding box center [646, 361] width 513 height 123
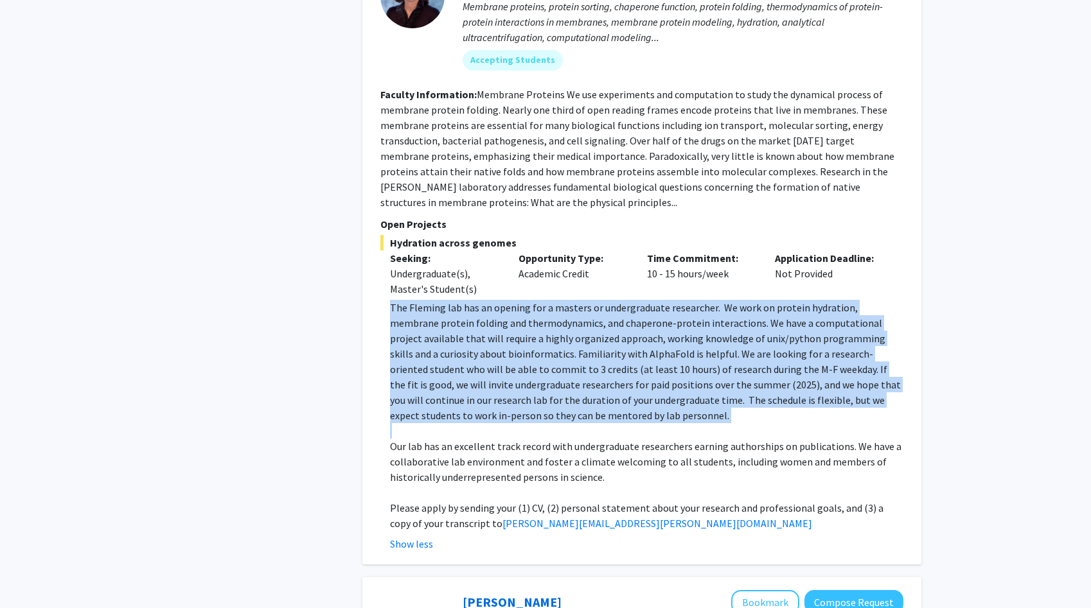
click at [465, 395] on p "The Fleming lab has an opening for a masters or undergraduate researcher. We wo…" at bounding box center [646, 361] width 513 height 123
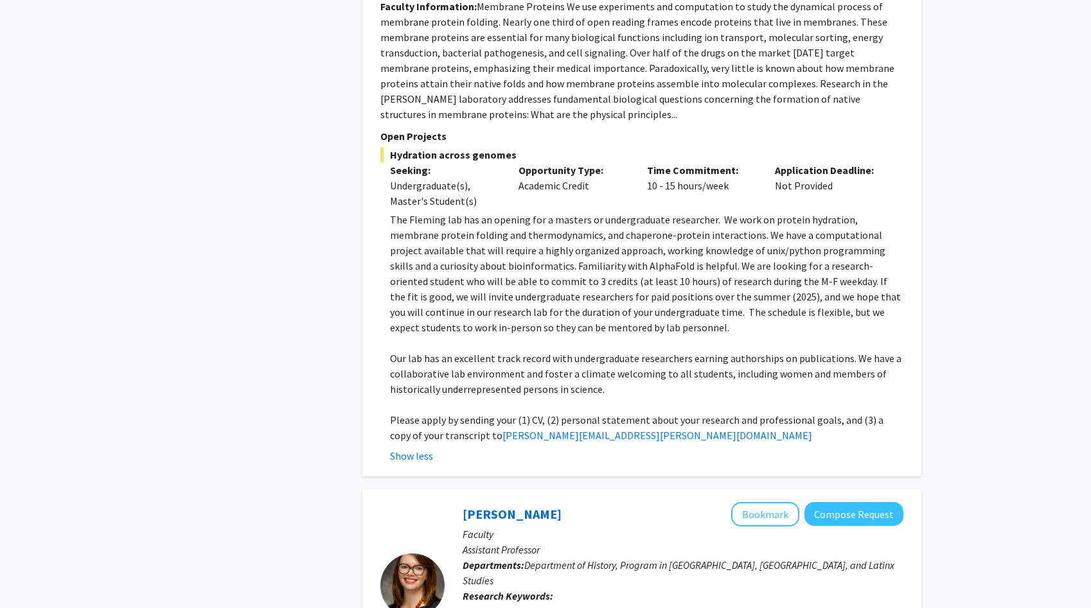
scroll to position [864, 0]
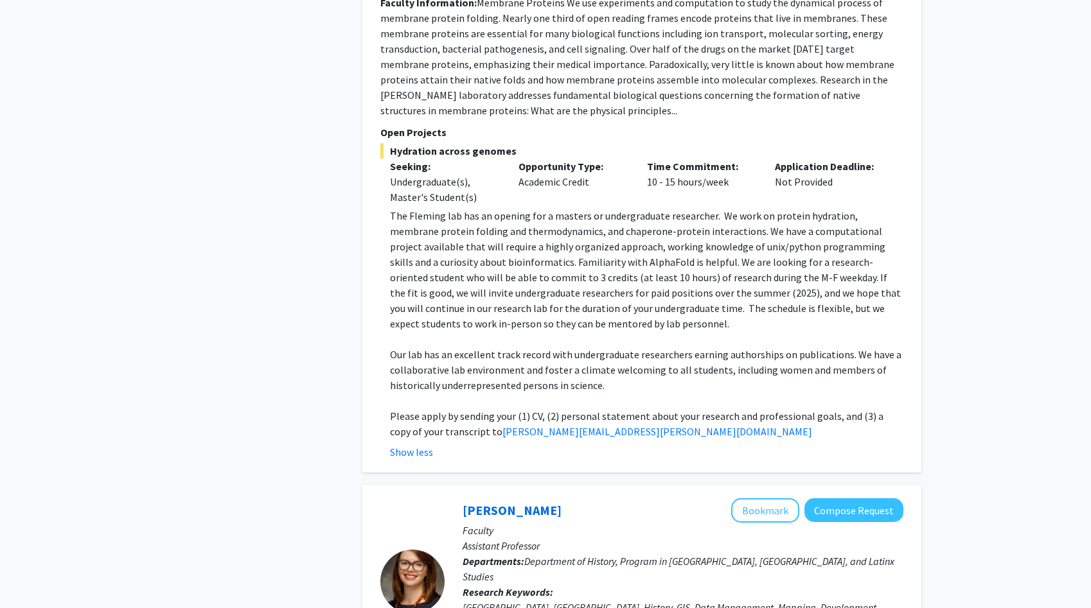
click at [472, 393] on p at bounding box center [646, 400] width 513 height 15
click at [477, 362] on p "Our lab has an excellent track record with undergraduate researchers earning au…" at bounding box center [646, 370] width 513 height 46
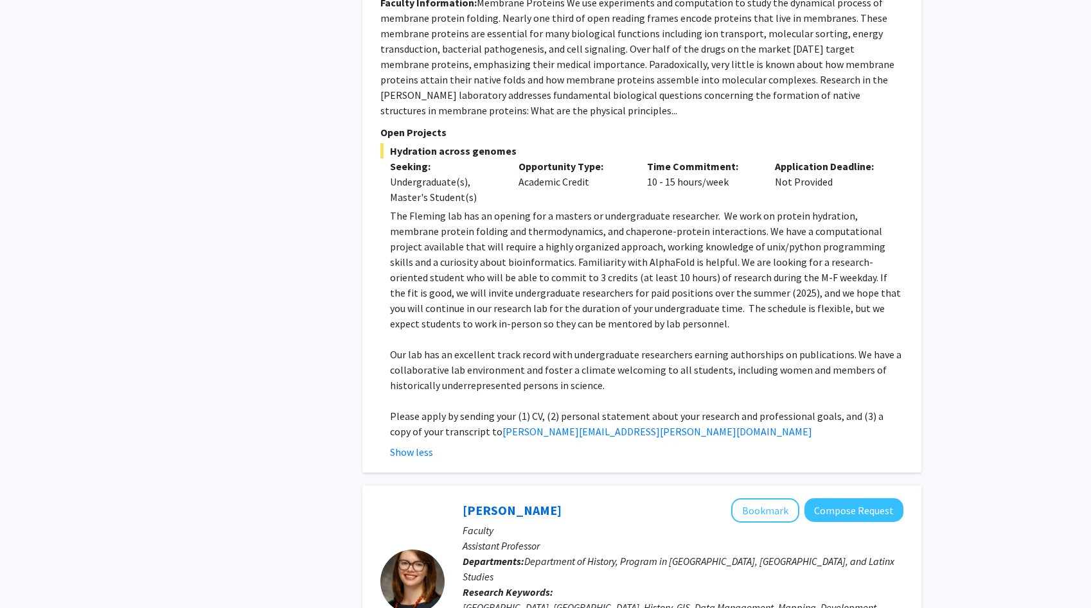
click at [477, 362] on p "Our lab has an excellent track record with undergraduate researchers earning au…" at bounding box center [646, 370] width 513 height 46
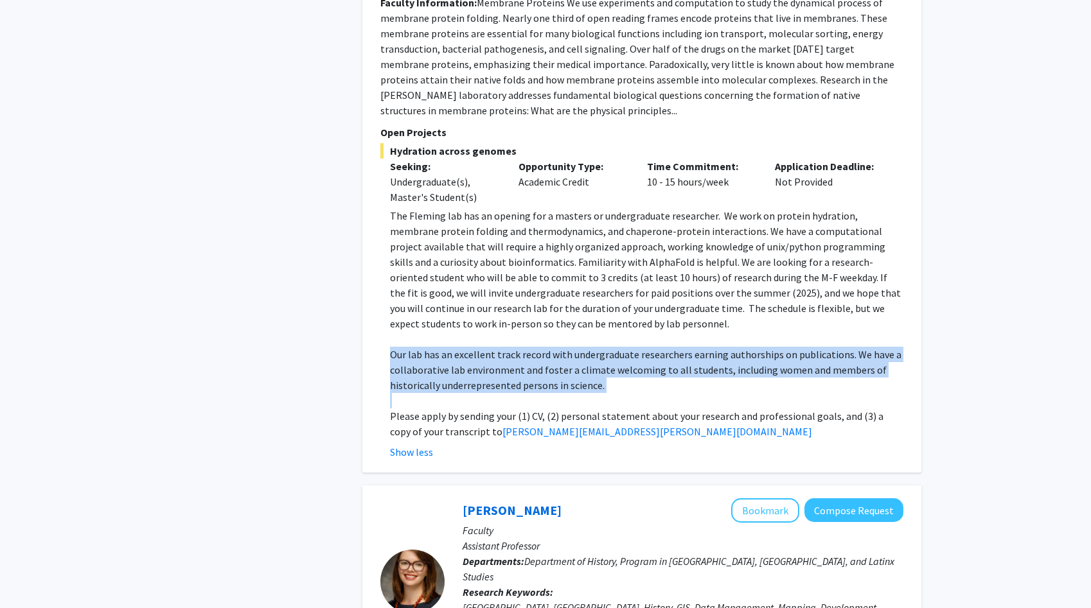
click at [477, 362] on p "Our lab has an excellent track record with undergraduate researchers earning au…" at bounding box center [646, 370] width 513 height 46
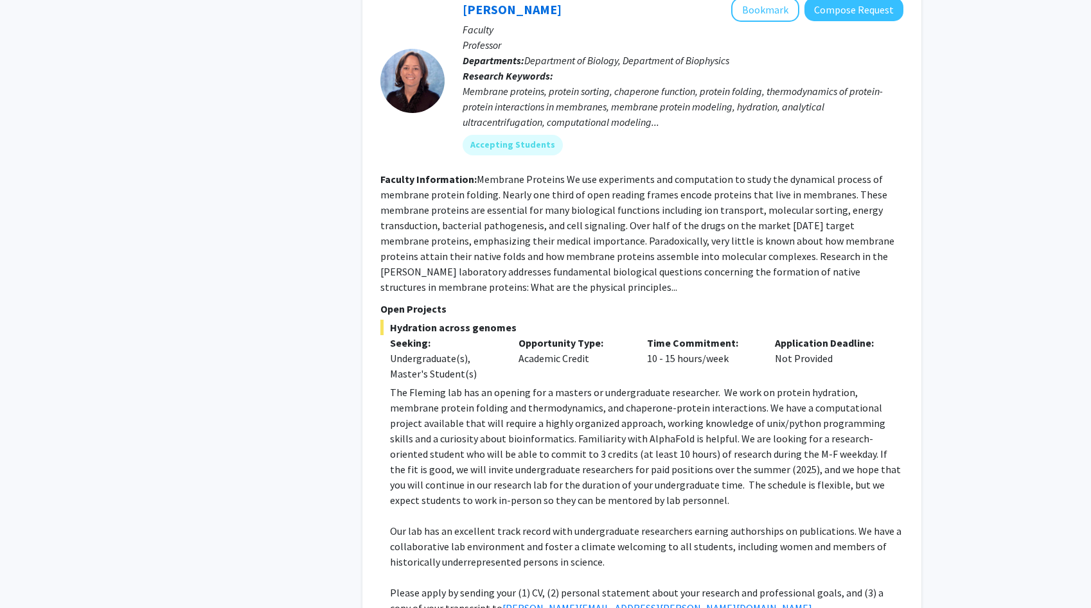
scroll to position [700, 0]
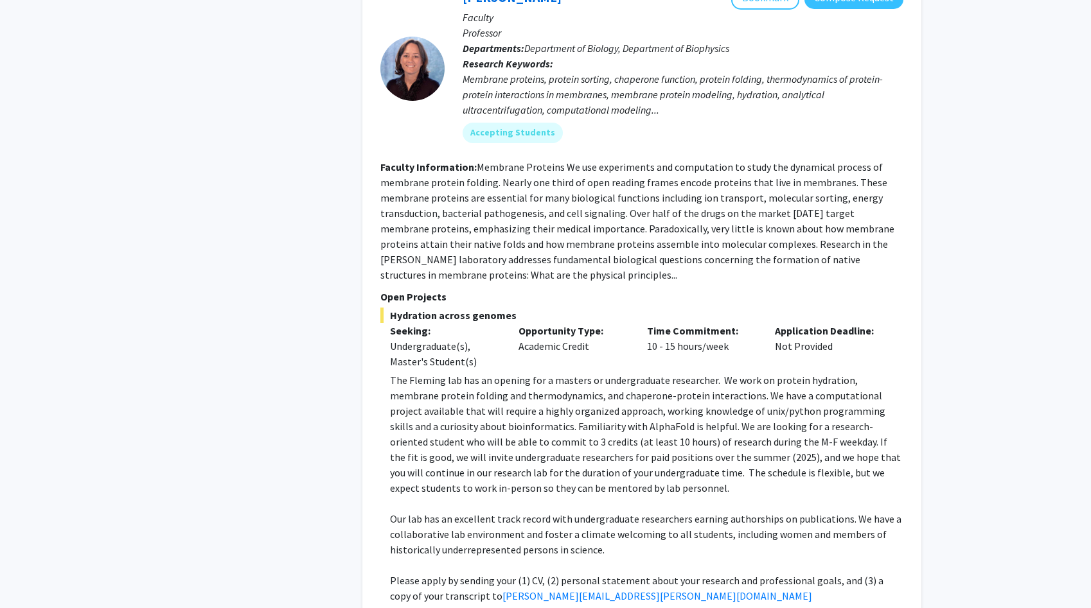
click at [477, 373] on p "The Fleming lab has an opening for a masters or undergraduate researcher. We wo…" at bounding box center [646, 434] width 513 height 123
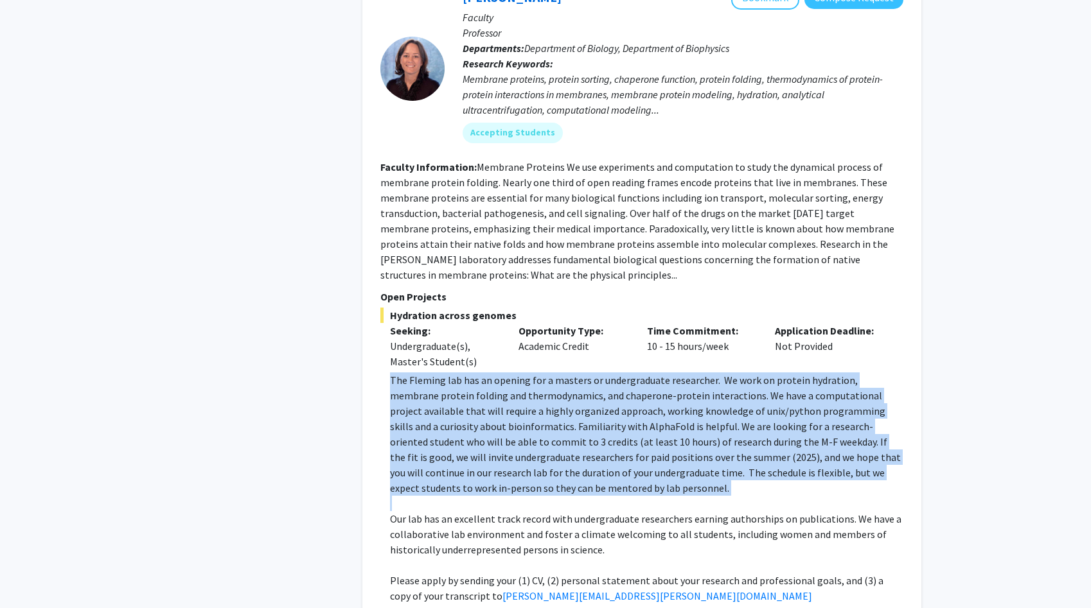
click at [481, 423] on p "The Fleming lab has an opening for a masters or undergraduate researcher. We wo…" at bounding box center [646, 434] width 513 height 123
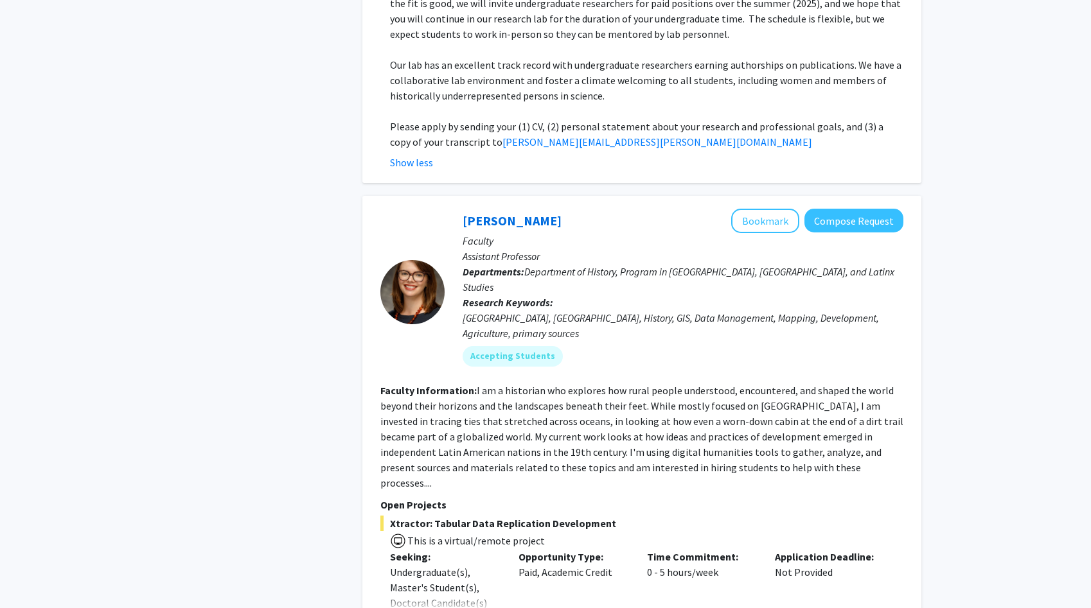
scroll to position [1156, 0]
click at [481, 423] on fg-read-more "I am a historian who explores how rural people understood, encountered, and sha…" at bounding box center [641, 434] width 523 height 105
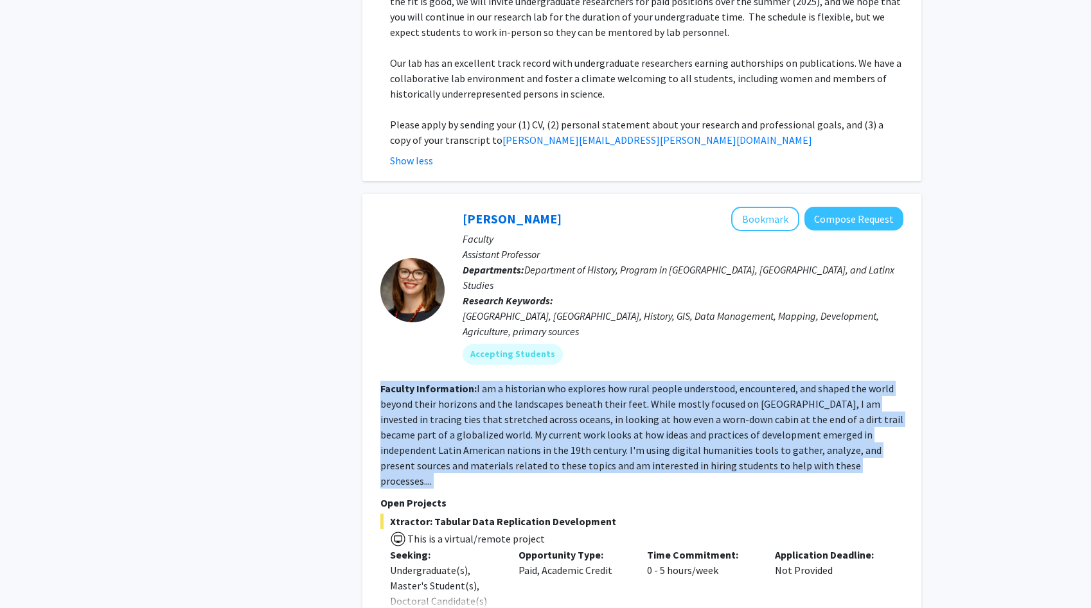
click at [481, 423] on fg-read-more "I am a historian who explores how rural people understood, encountered, and sha…" at bounding box center [641, 434] width 523 height 105
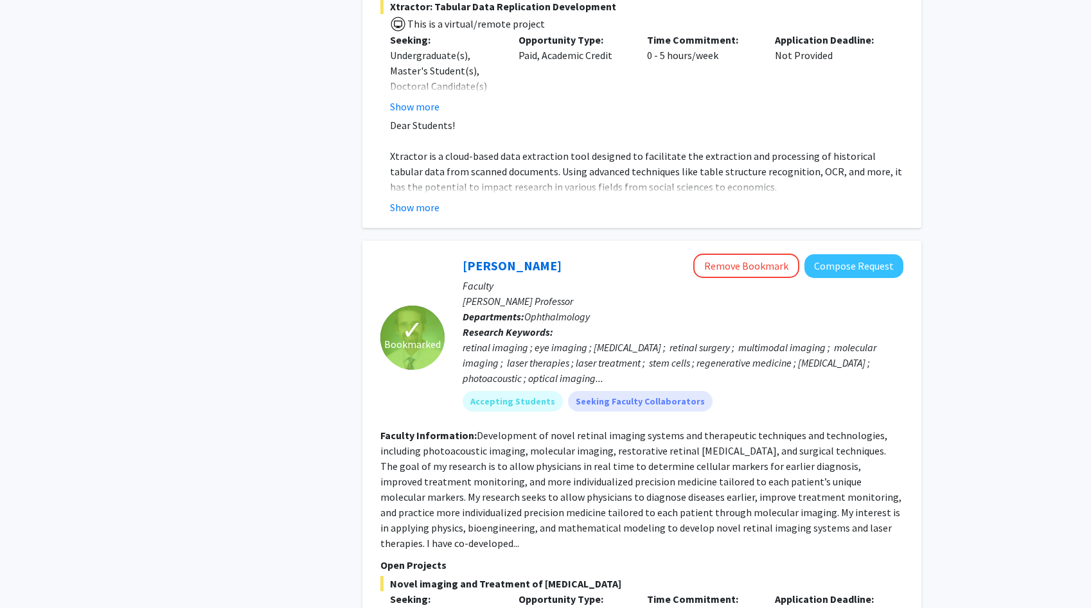
scroll to position [1672, 0]
click at [481, 429] on fg-read-more "Development of novel retinal imaging systems and therapeutic techniques and tec…" at bounding box center [640, 489] width 521 height 121
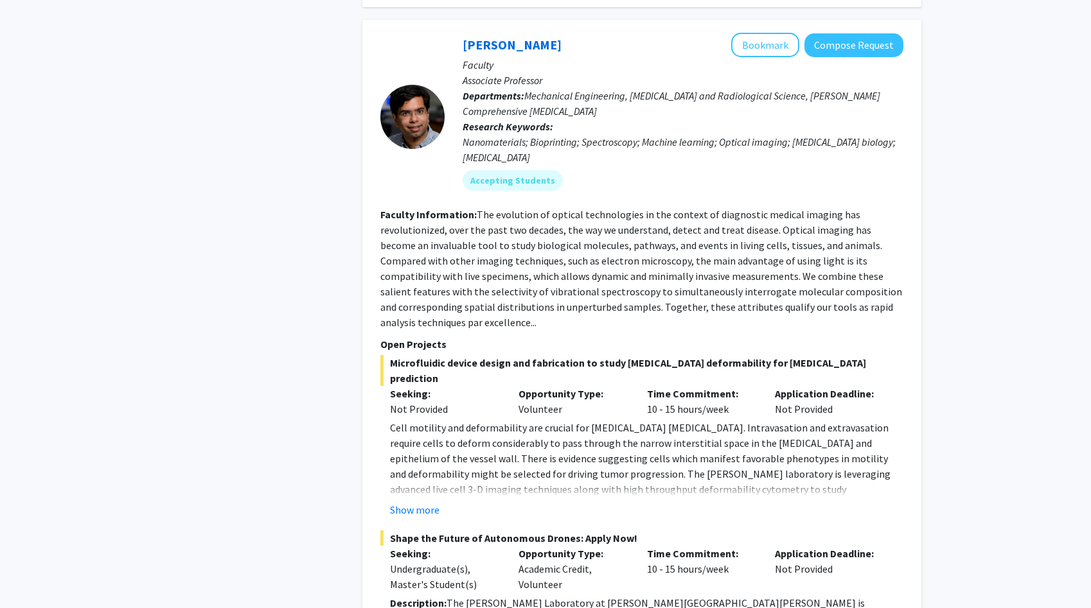
scroll to position [2454, 0]
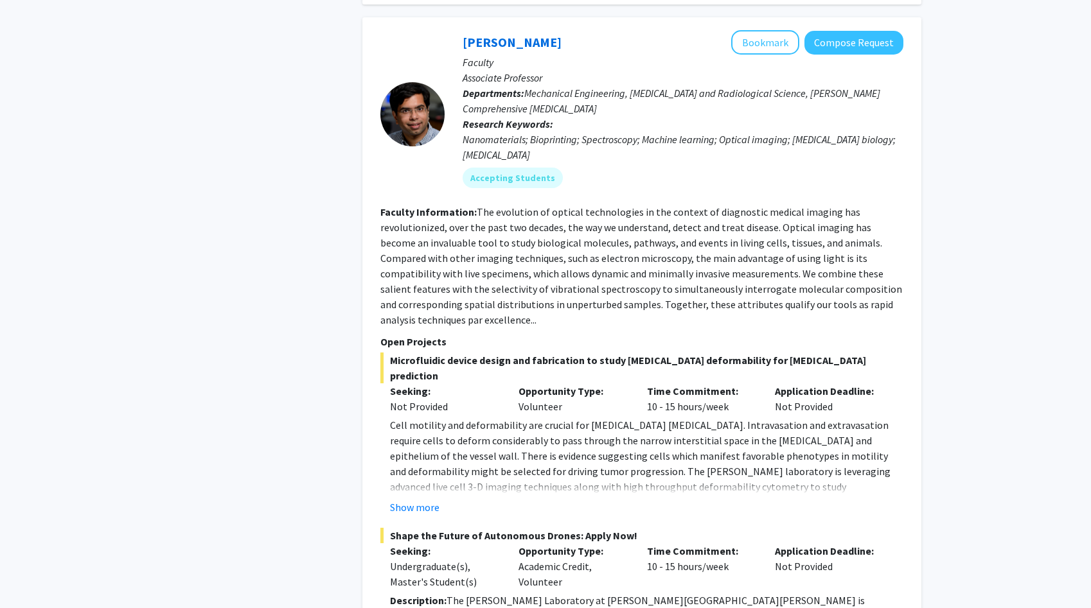
click at [408, 418] on p "Cell motility and deformability are crucial for [MEDICAL_DATA] [MEDICAL_DATA]. …" at bounding box center [646, 464] width 513 height 93
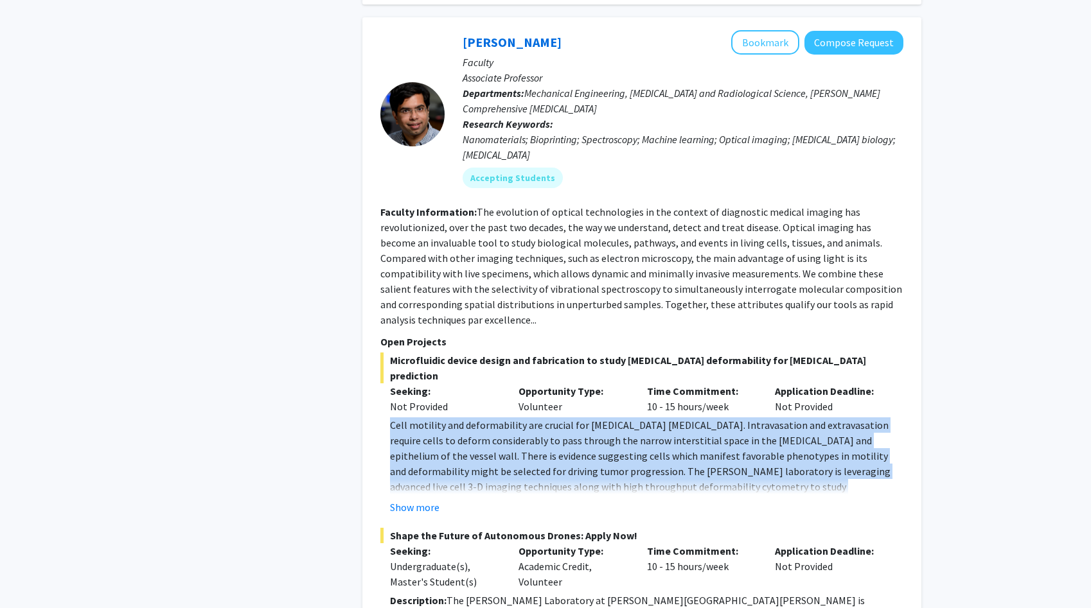
click at [408, 418] on p "Cell motility and deformability are crucial for [MEDICAL_DATA] [MEDICAL_DATA]. …" at bounding box center [646, 464] width 513 height 93
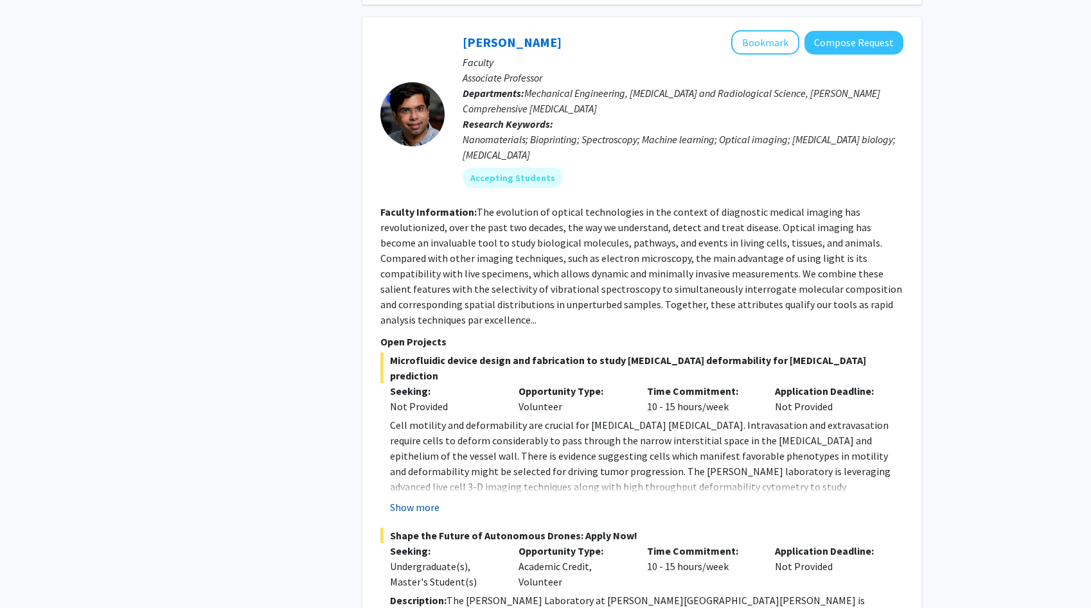
click at [422, 500] on button "Show more" at bounding box center [414, 507] width 49 height 15
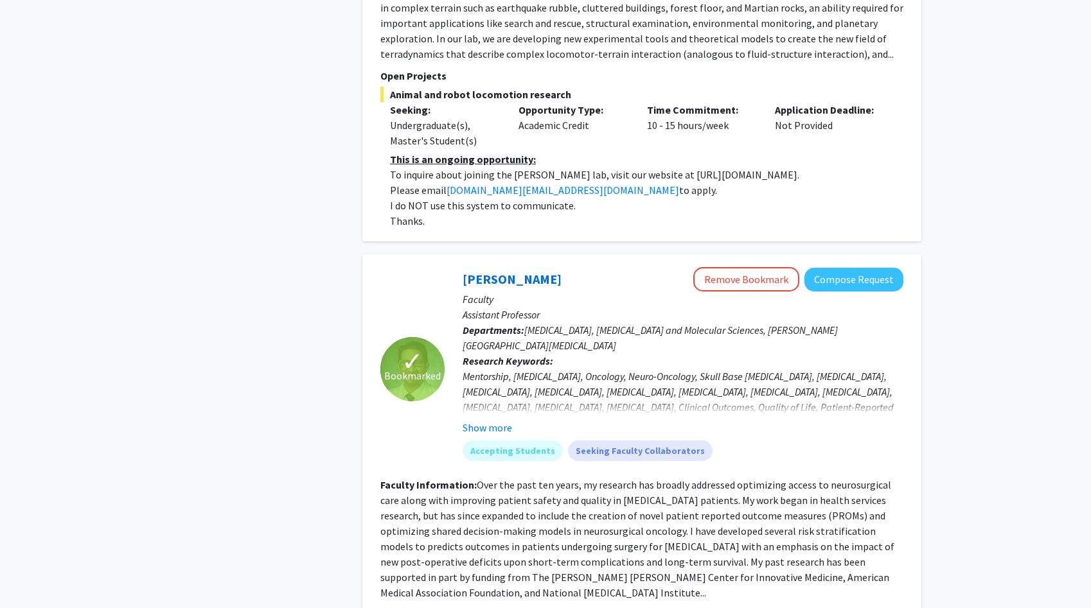
scroll to position [3560, 0]
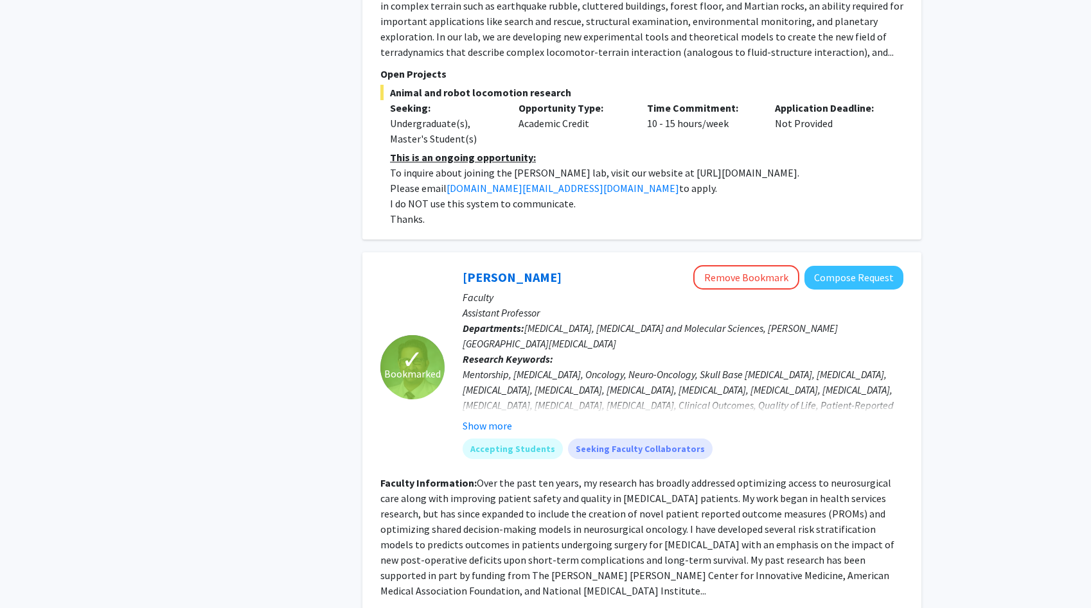
click at [433, 477] on fg-read-more "Over the past ten years, my research has broadly addressed optimizing access to…" at bounding box center [637, 537] width 514 height 121
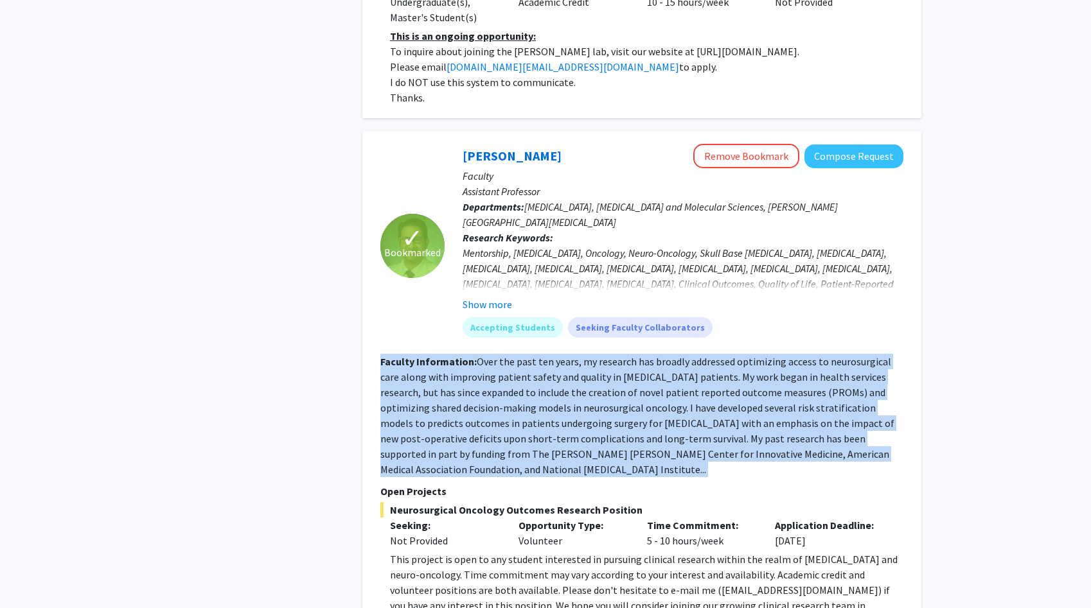
scroll to position [3690, 0]
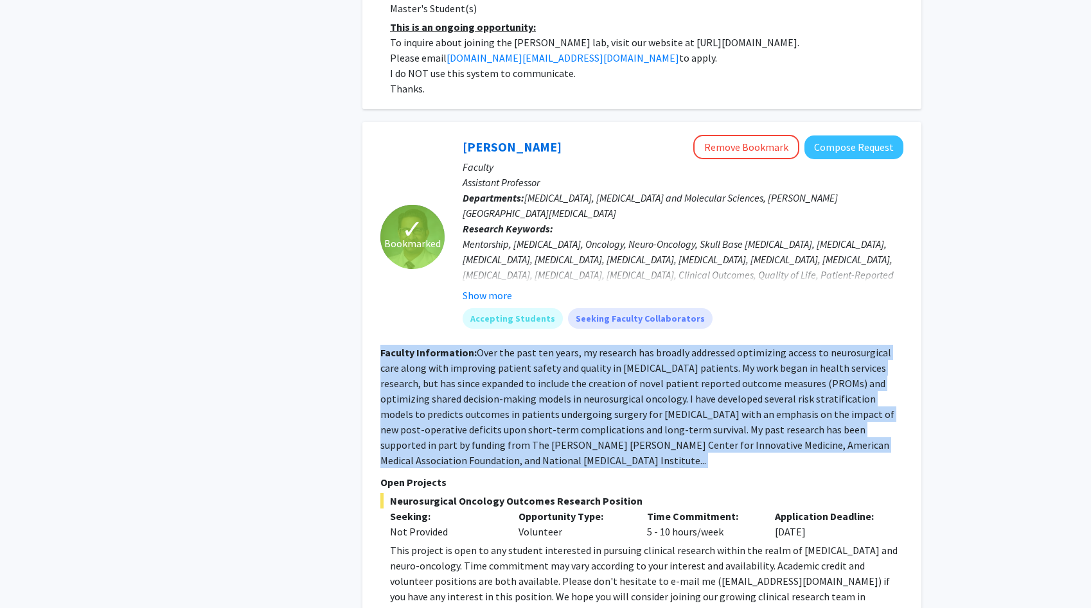
click at [464, 543] on div "This project is open to any student interested in pursuing clinical research wi…" at bounding box center [646, 581] width 513 height 77
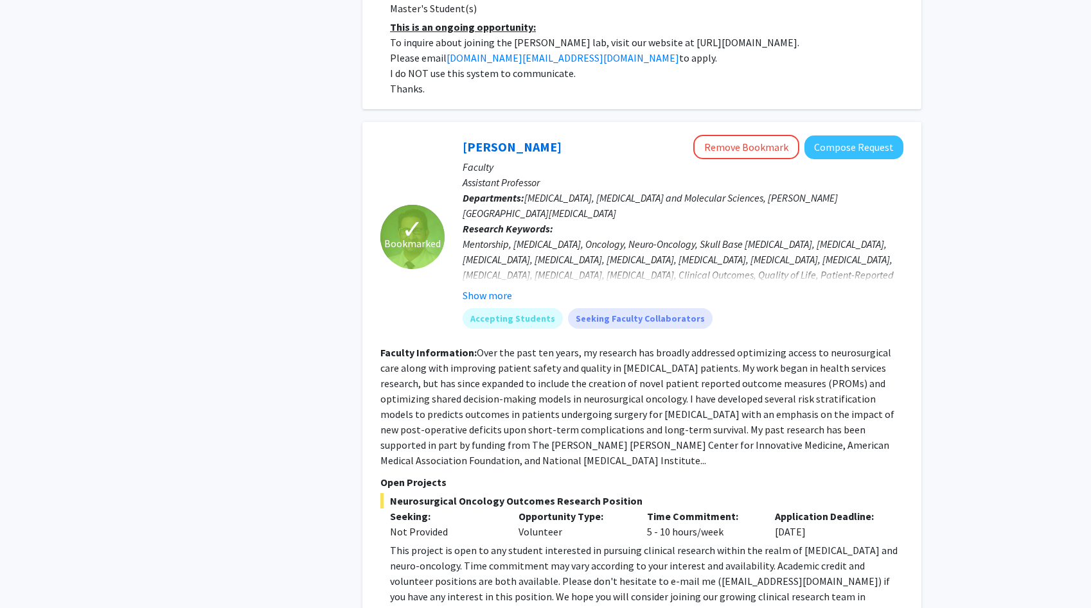
click at [464, 543] on div "This project is open to any student interested in pursuing clinical research wi…" at bounding box center [646, 581] width 513 height 77
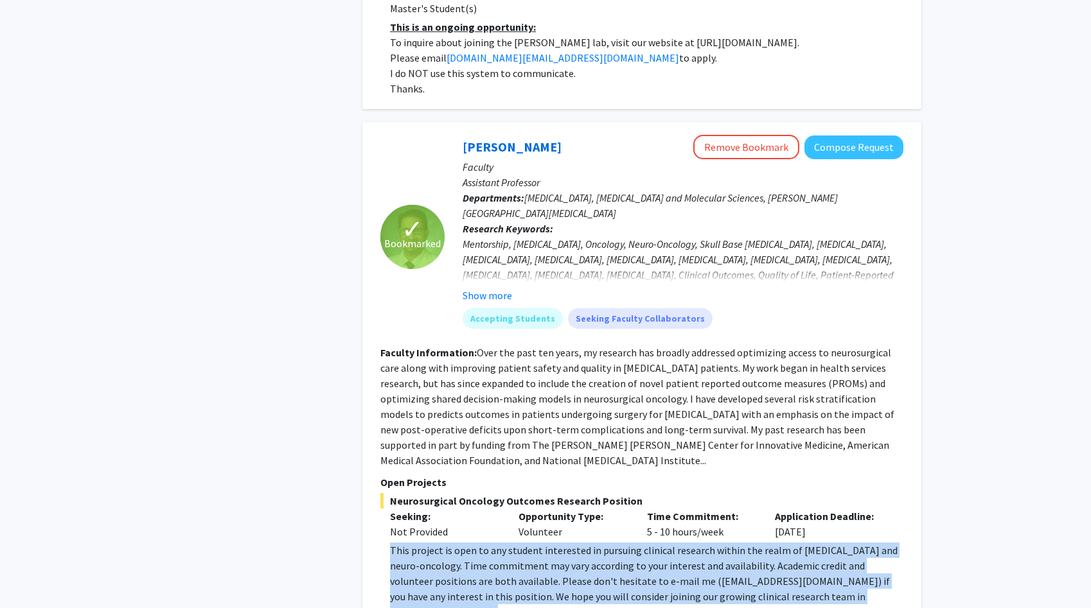
click at [464, 543] on div "This project is open to any student interested in pursuing clinical research wi…" at bounding box center [646, 581] width 513 height 77
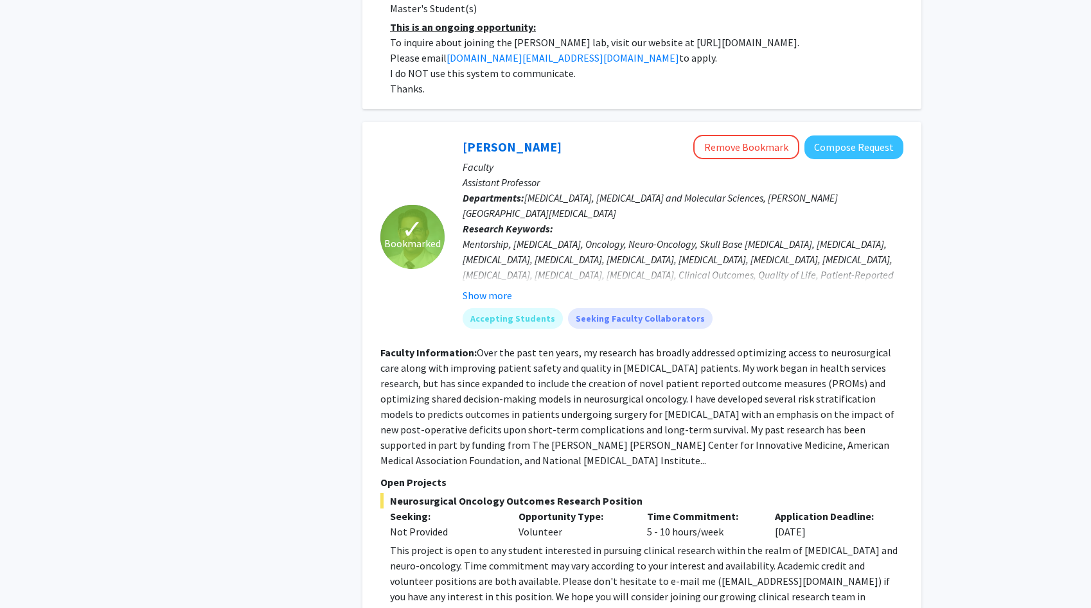
click at [464, 543] on div "This project is open to any student interested in pursuing clinical research wi…" at bounding box center [646, 581] width 513 height 77
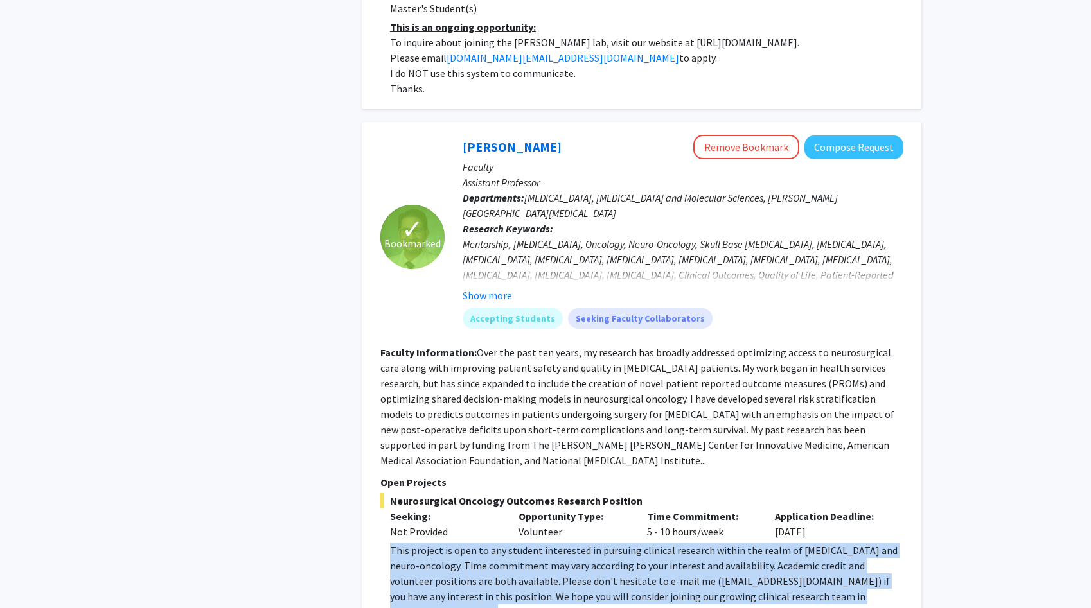
click at [464, 543] on div "This project is open to any student interested in pursuing clinical research wi…" at bounding box center [646, 581] width 513 height 77
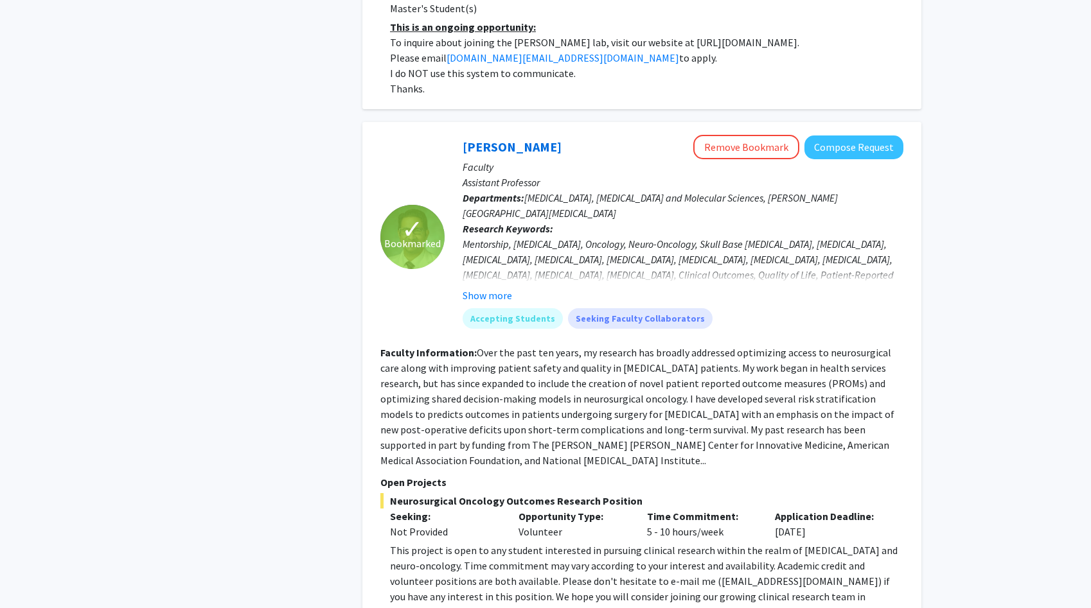
click at [464, 543] on div "This project is open to any student interested in pursuing clinical research wi…" at bounding box center [646, 581] width 513 height 77
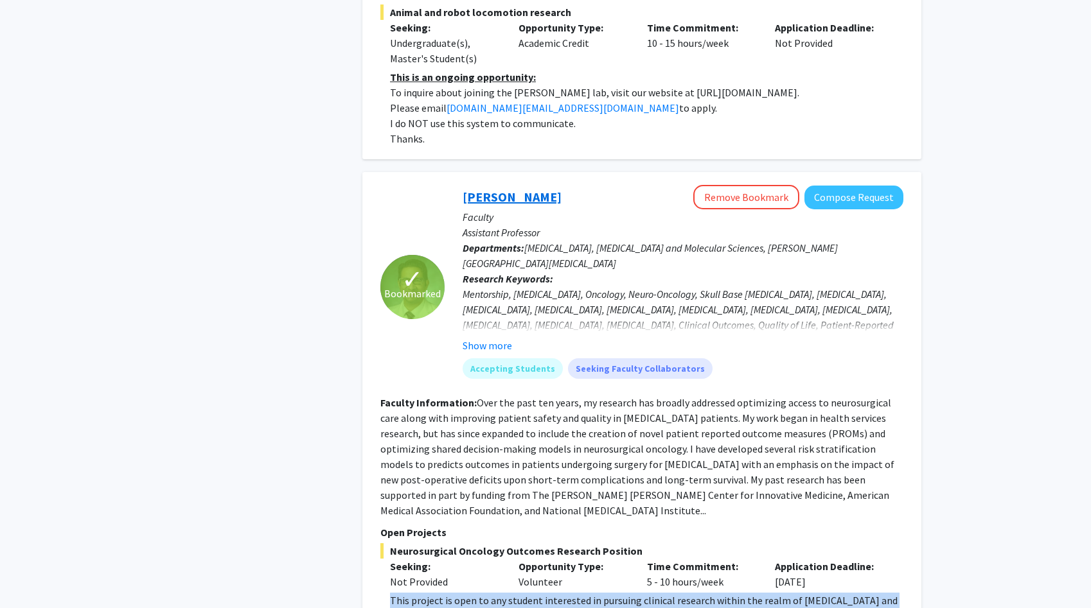
scroll to position [3625, 0]
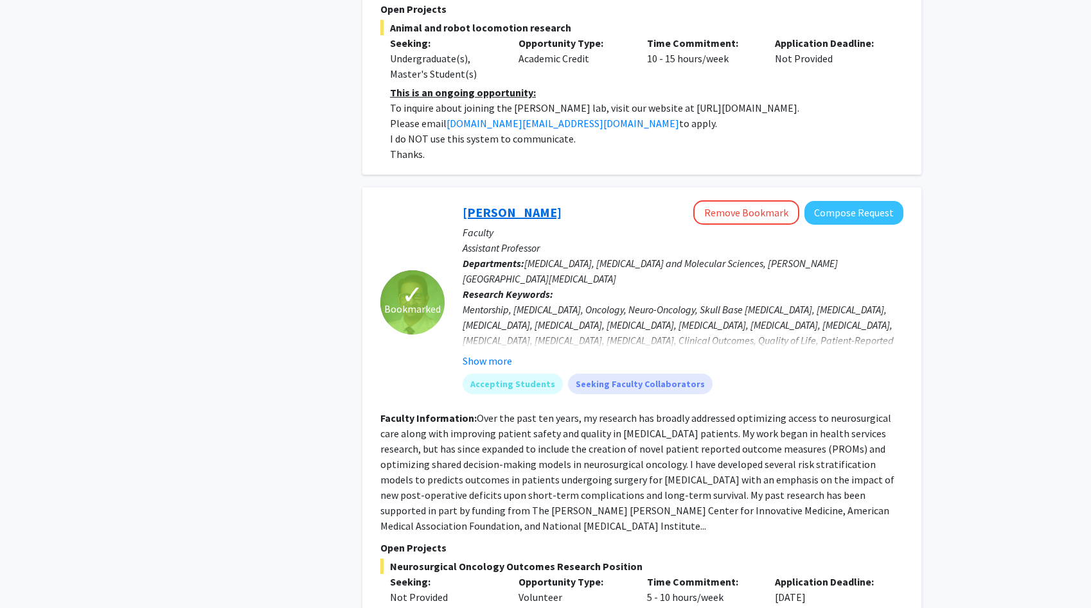
click at [499, 204] on link "[PERSON_NAME]" at bounding box center [512, 212] width 99 height 16
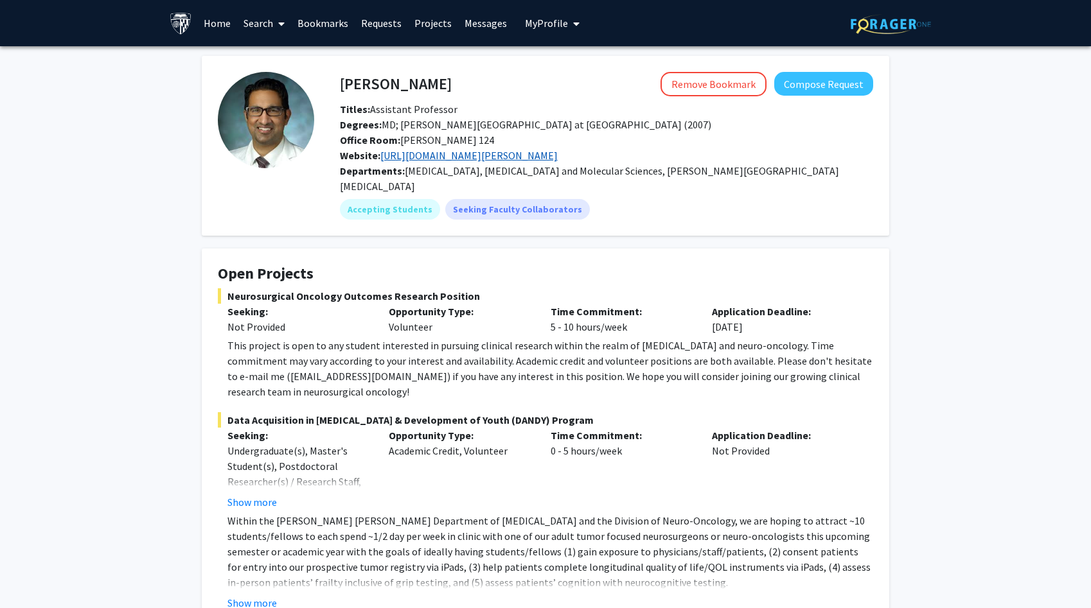
click at [497, 156] on link "[URL][DOMAIN_NAME][PERSON_NAME]" at bounding box center [468, 155] width 177 height 13
click at [315, 321] on div "Neurosurgical Oncology Outcomes Research Position Seeking: Not Provided Opportu…" at bounding box center [545, 343] width 655 height 111
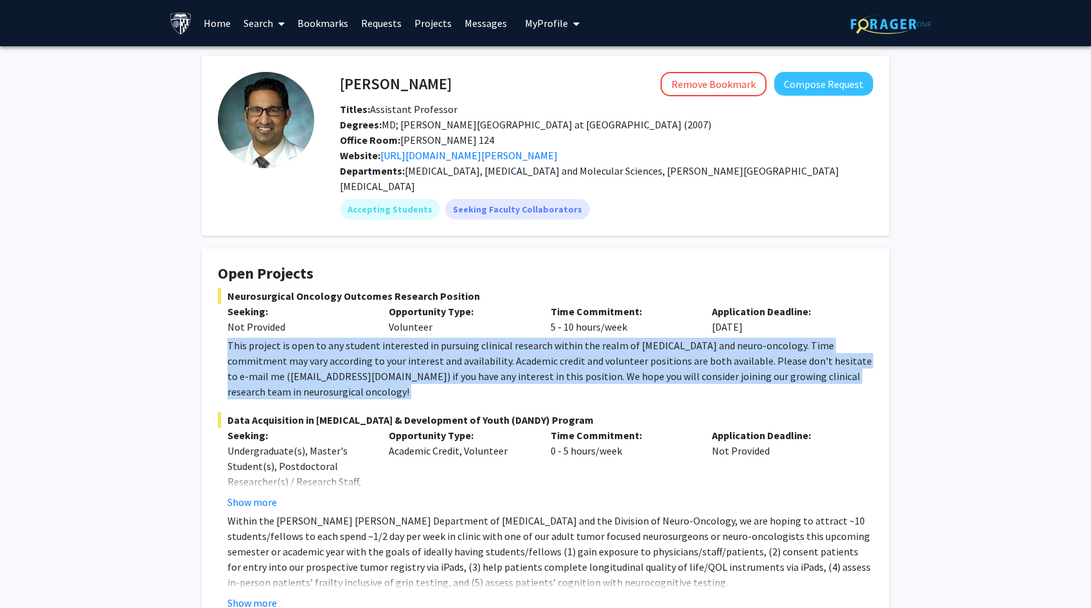
click at [319, 348] on div "This project is open to any student interested in pursuing clinical research wi…" at bounding box center [550, 369] width 646 height 62
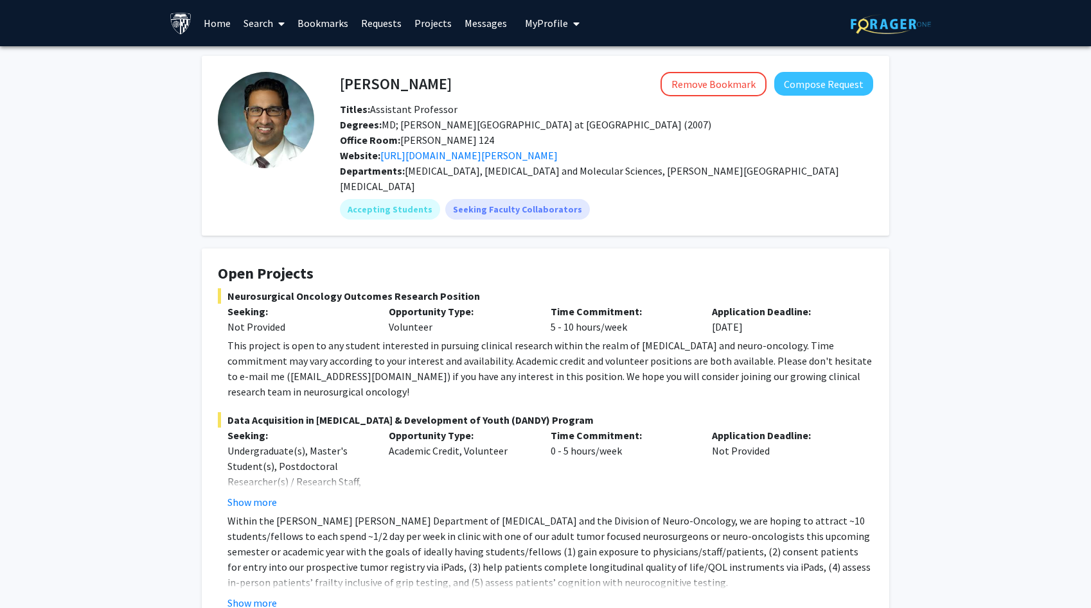
click at [319, 348] on div "This project is open to any student interested in pursuing clinical research wi…" at bounding box center [550, 369] width 646 height 62
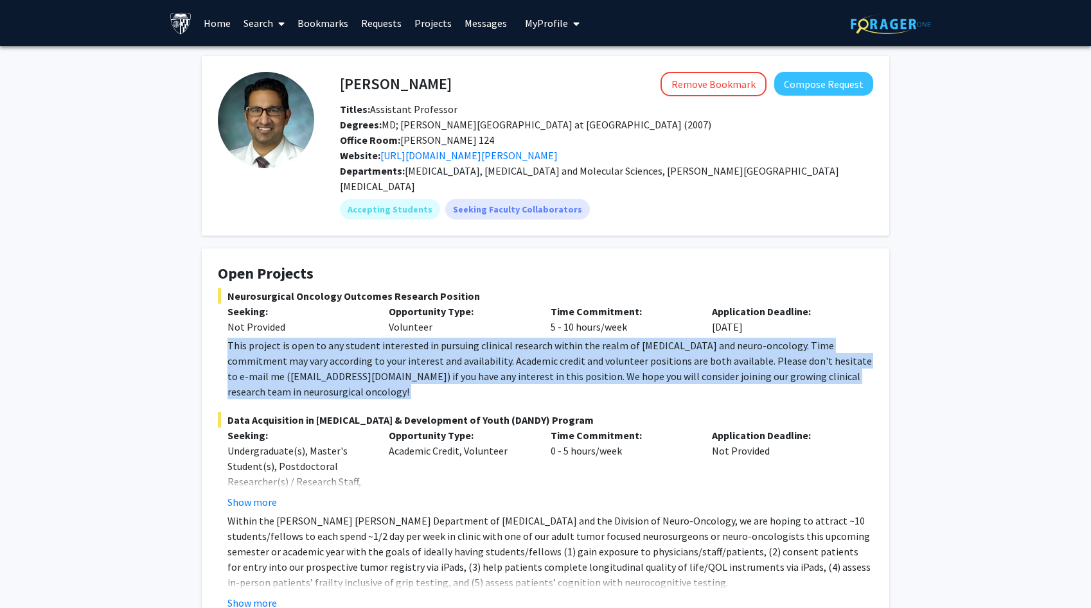
click at [319, 348] on div "This project is open to any student interested in pursuing clinical research wi…" at bounding box center [550, 369] width 646 height 62
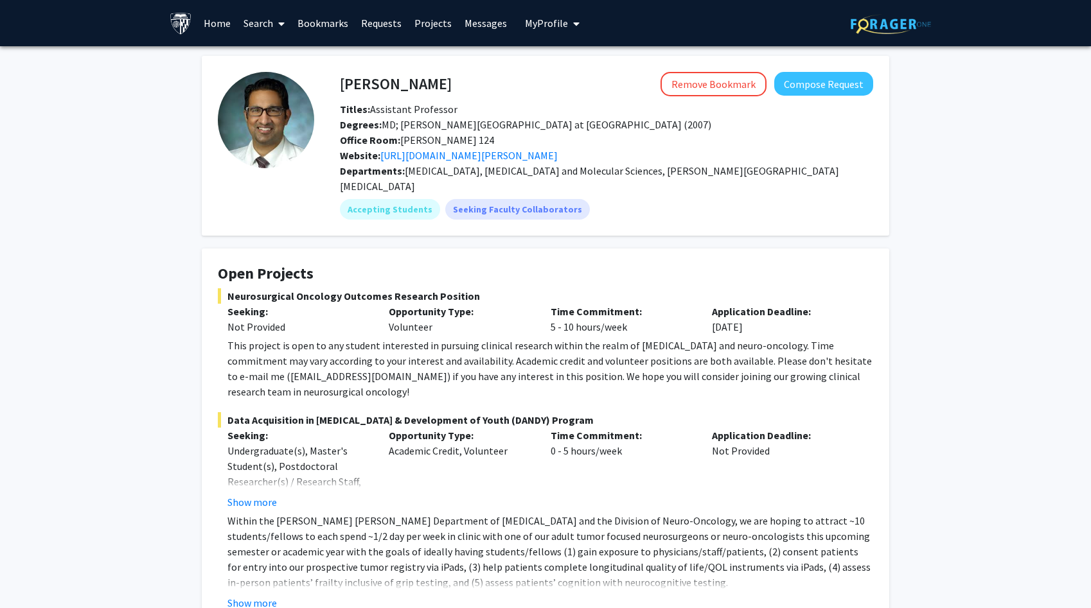
click at [319, 348] on div "This project is open to any student interested in pursuing clinical research wi…" at bounding box center [550, 369] width 646 height 62
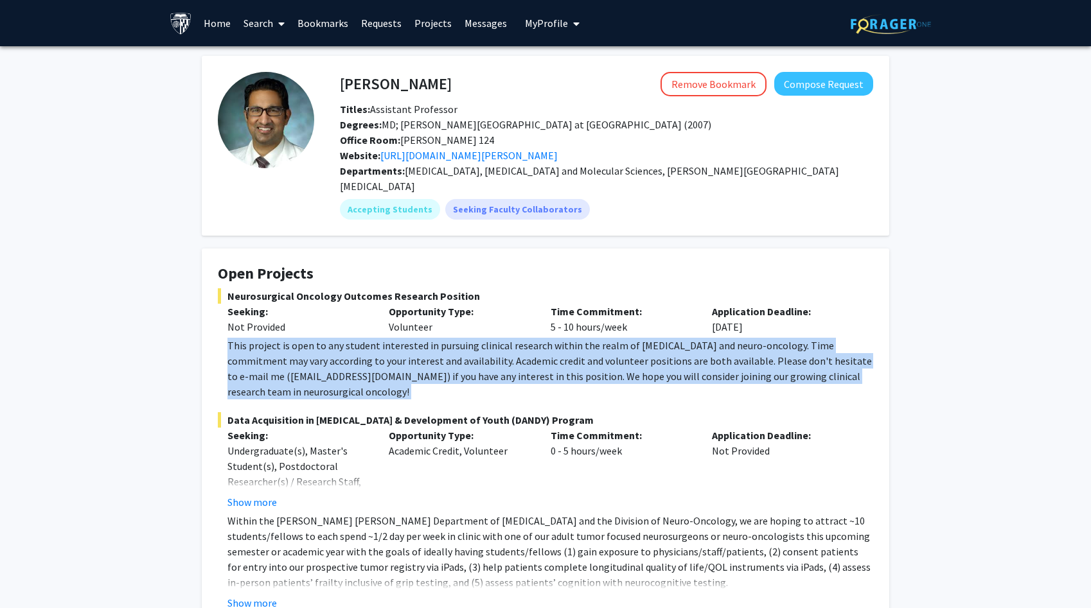
click at [319, 348] on div "This project is open to any student interested in pursuing clinical research wi…" at bounding box center [550, 369] width 646 height 62
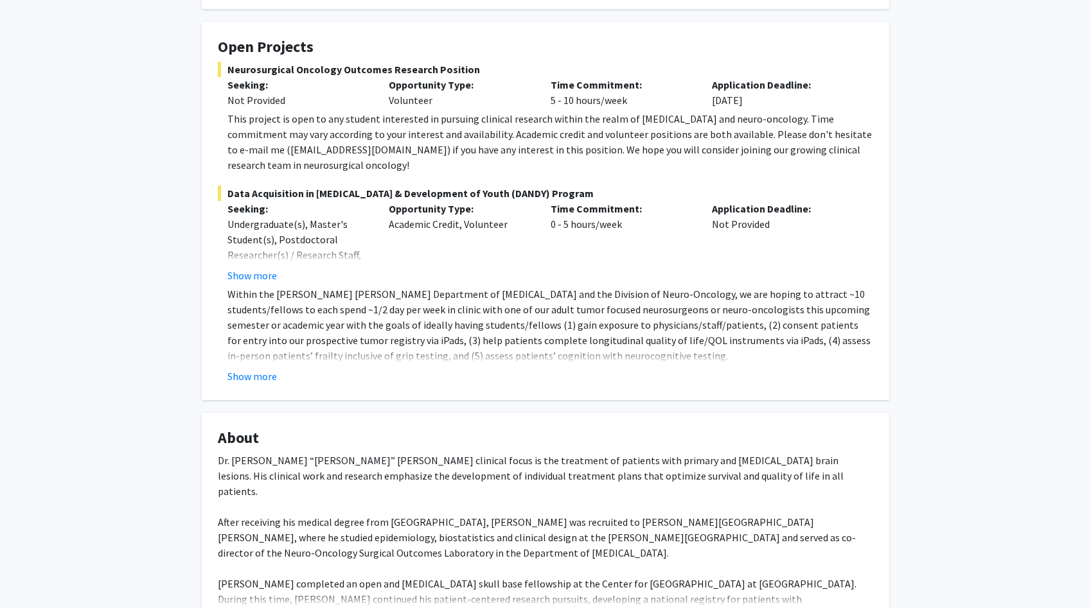
scroll to position [247, 0]
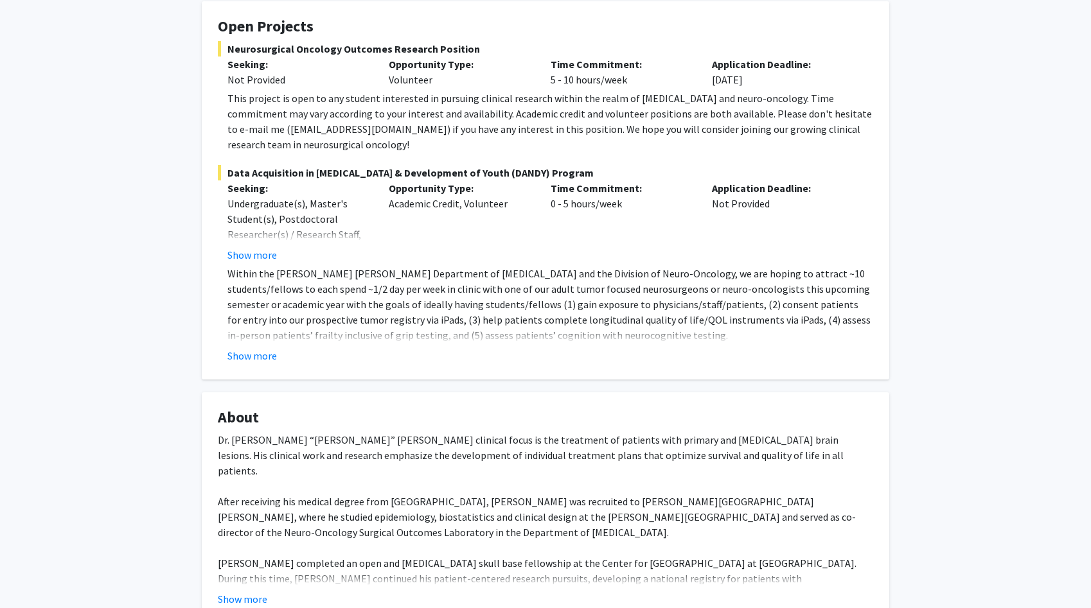
click at [328, 434] on div "Dr. [PERSON_NAME] “[PERSON_NAME]” [PERSON_NAME] clinical focus is the treatment…" at bounding box center [545, 532] width 655 height 200
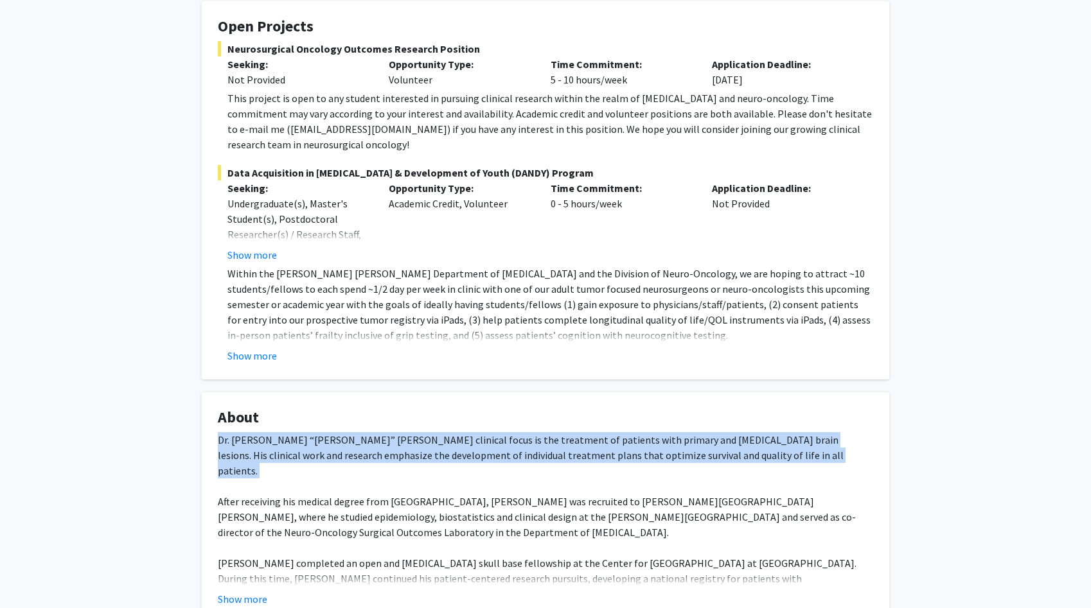
click at [324, 472] on div "Dr. [PERSON_NAME] “[PERSON_NAME]” [PERSON_NAME] clinical focus is the treatment…" at bounding box center [545, 532] width 655 height 200
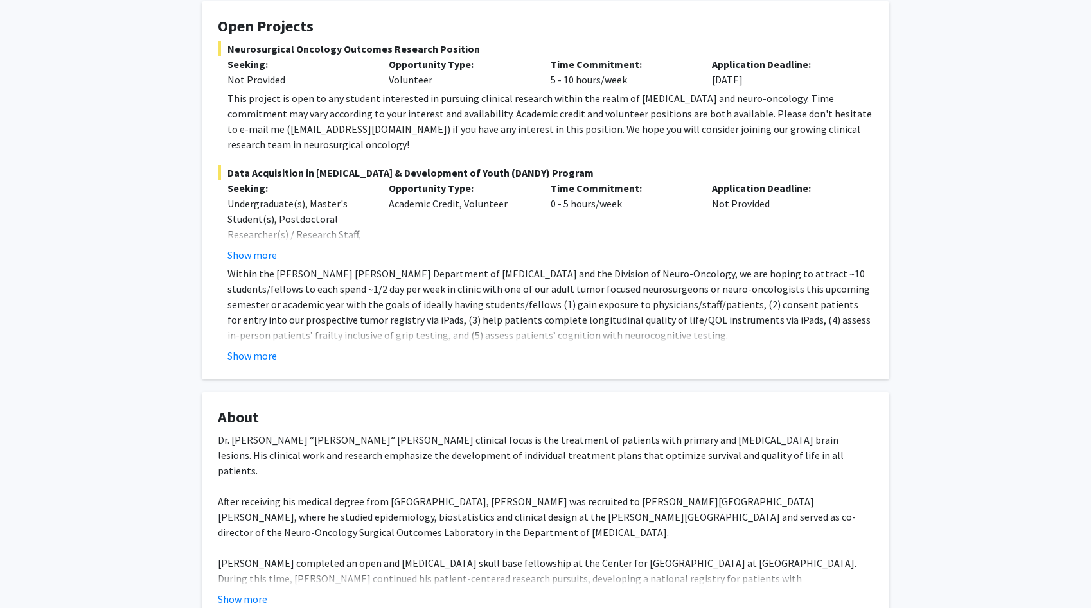
click at [324, 472] on div "Dr. [PERSON_NAME] “[PERSON_NAME]” [PERSON_NAME] clinical focus is the treatment…" at bounding box center [545, 532] width 655 height 200
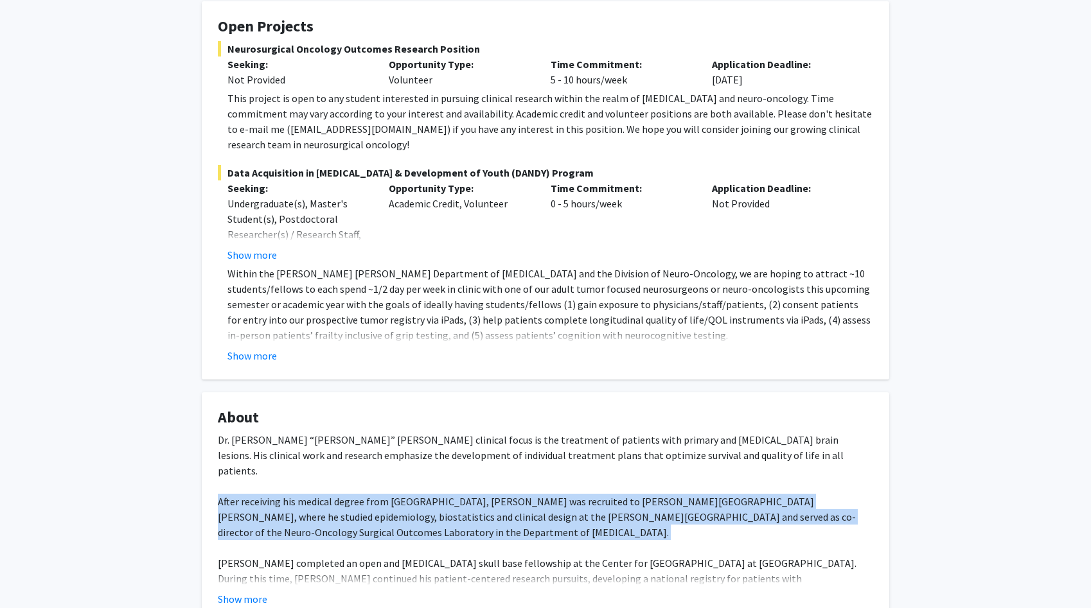
click at [346, 432] on div "Dr. [PERSON_NAME] “[PERSON_NAME]” [PERSON_NAME] clinical focus is the treatment…" at bounding box center [545, 532] width 655 height 200
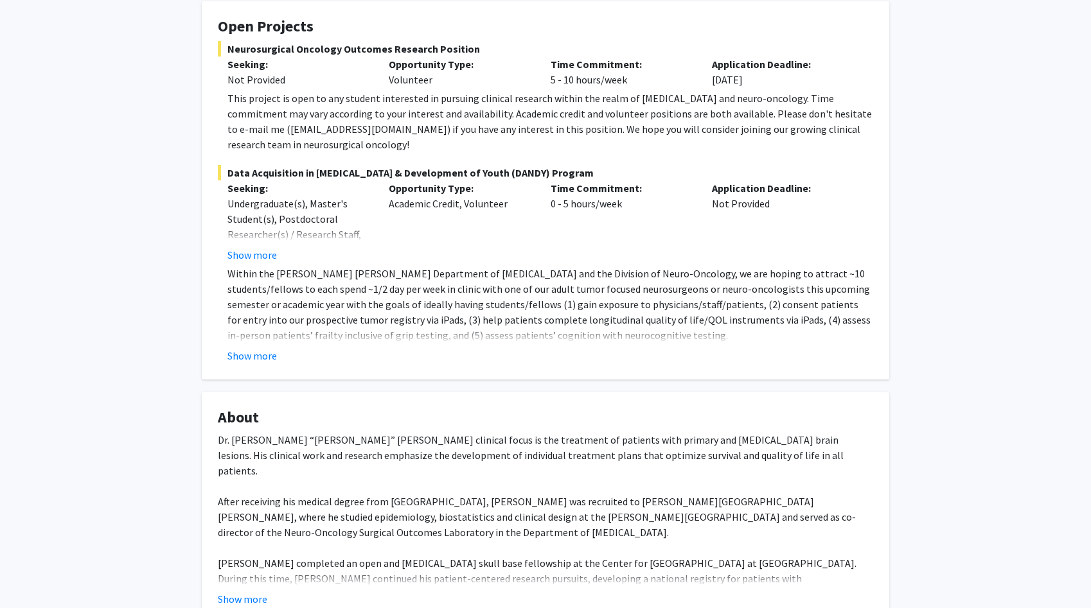
click at [346, 432] on div "Dr. [PERSON_NAME] “[PERSON_NAME]” [PERSON_NAME] clinical focus is the treatment…" at bounding box center [545, 532] width 655 height 200
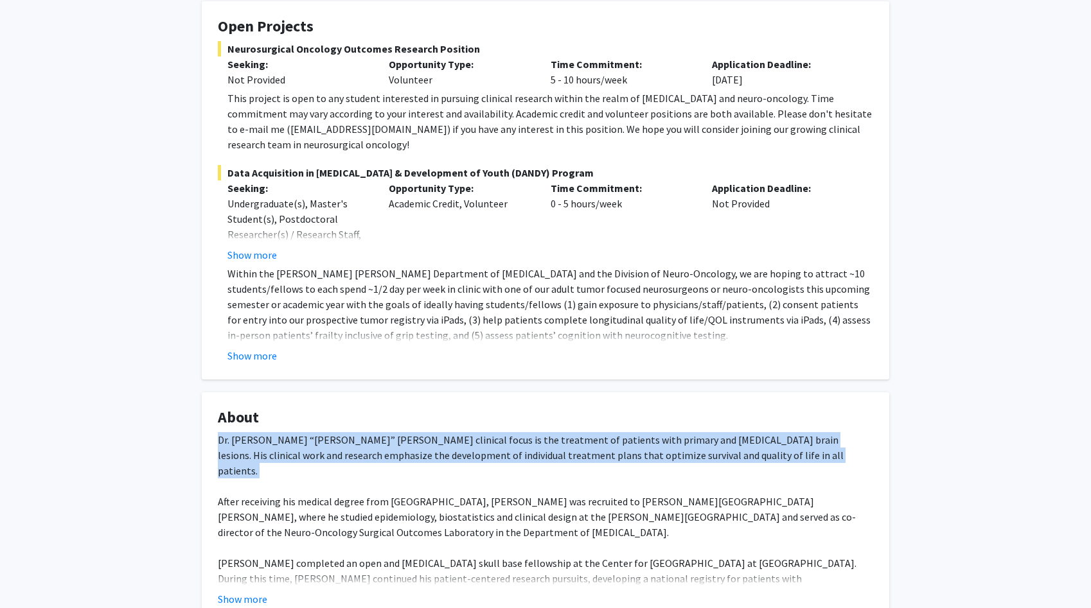
click at [346, 432] on div "Dr. [PERSON_NAME] “[PERSON_NAME]” [PERSON_NAME] clinical focus is the treatment…" at bounding box center [545, 532] width 655 height 200
click at [342, 483] on div "Dr. [PERSON_NAME] “[PERSON_NAME]” [PERSON_NAME] clinical focus is the treatment…" at bounding box center [545, 532] width 655 height 200
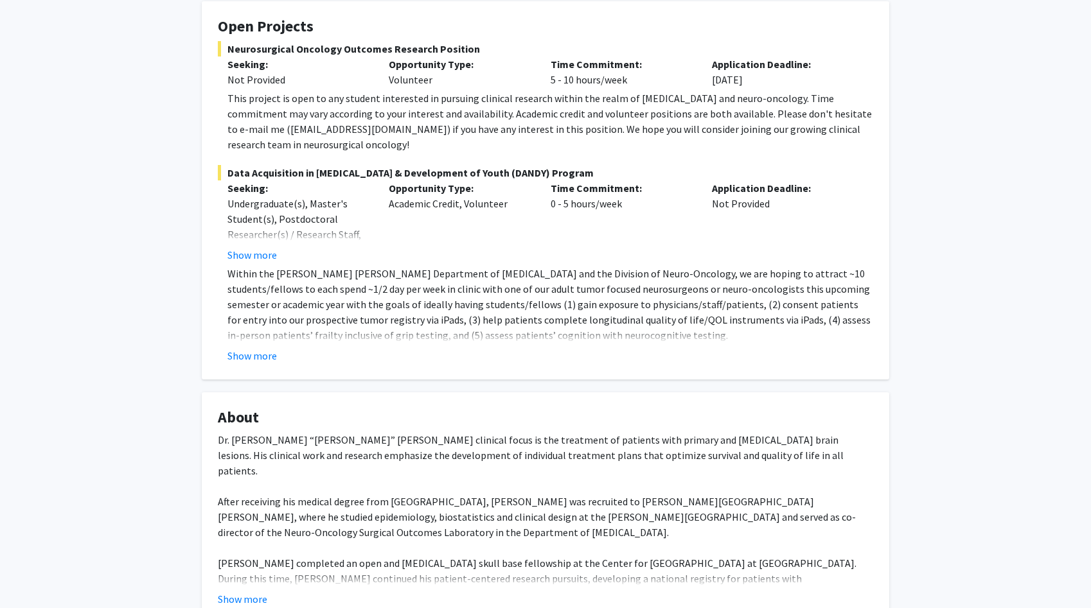
click at [342, 483] on div "Dr. [PERSON_NAME] “[PERSON_NAME]” [PERSON_NAME] clinical focus is the treatment…" at bounding box center [545, 532] width 655 height 200
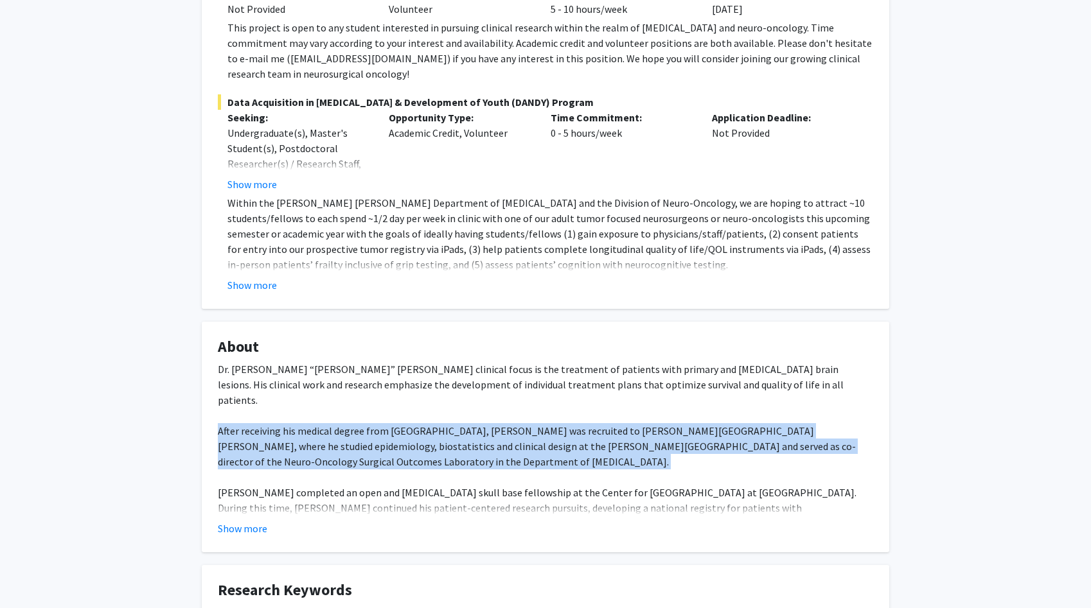
scroll to position [331, 0]
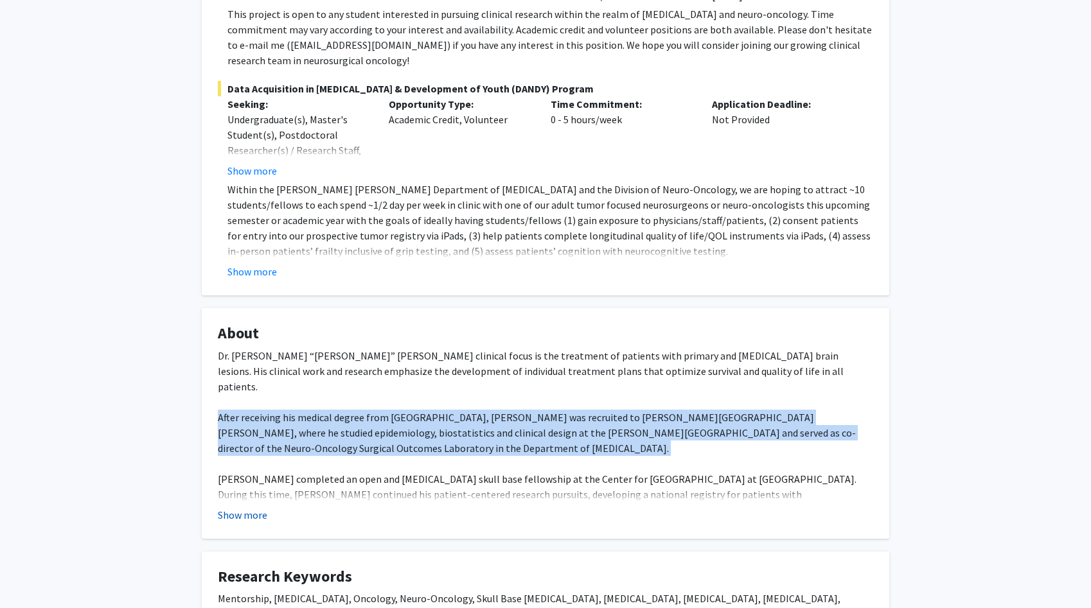
click at [250, 508] on button "Show more" at bounding box center [242, 515] width 49 height 15
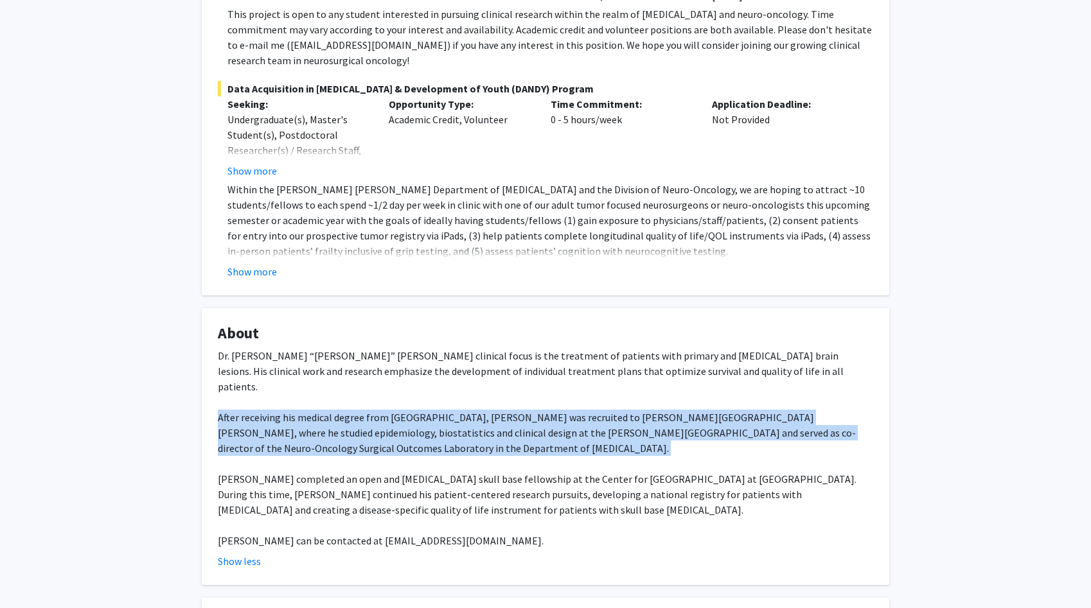
click at [301, 415] on div "Dr. [PERSON_NAME] “[PERSON_NAME]” [PERSON_NAME] clinical focus is the treatment…" at bounding box center [545, 448] width 655 height 200
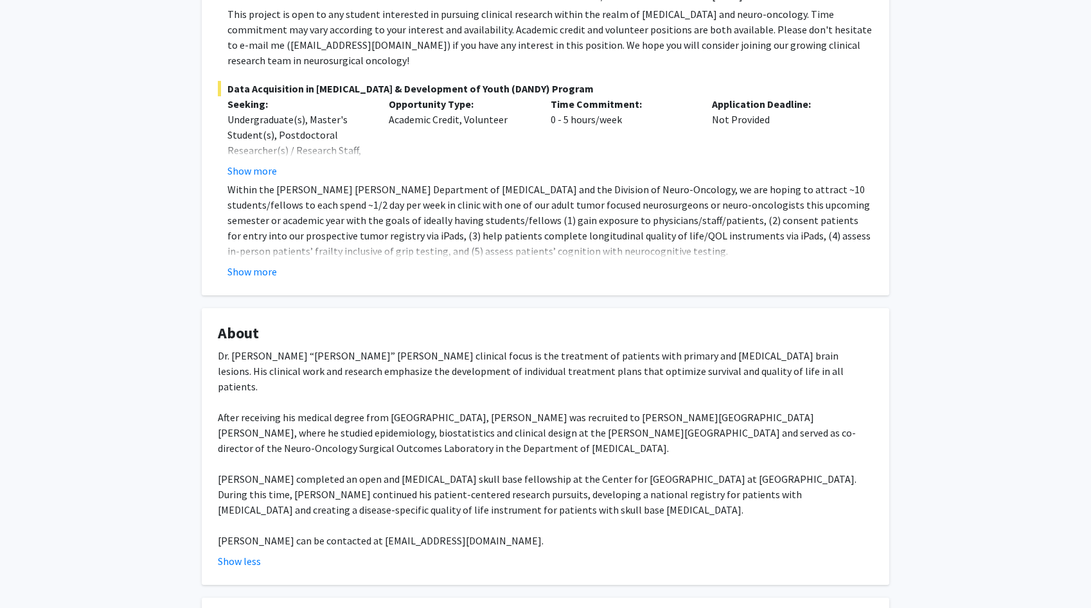
click at [301, 415] on div "Dr. [PERSON_NAME] “[PERSON_NAME]” [PERSON_NAME] clinical focus is the treatment…" at bounding box center [545, 448] width 655 height 200
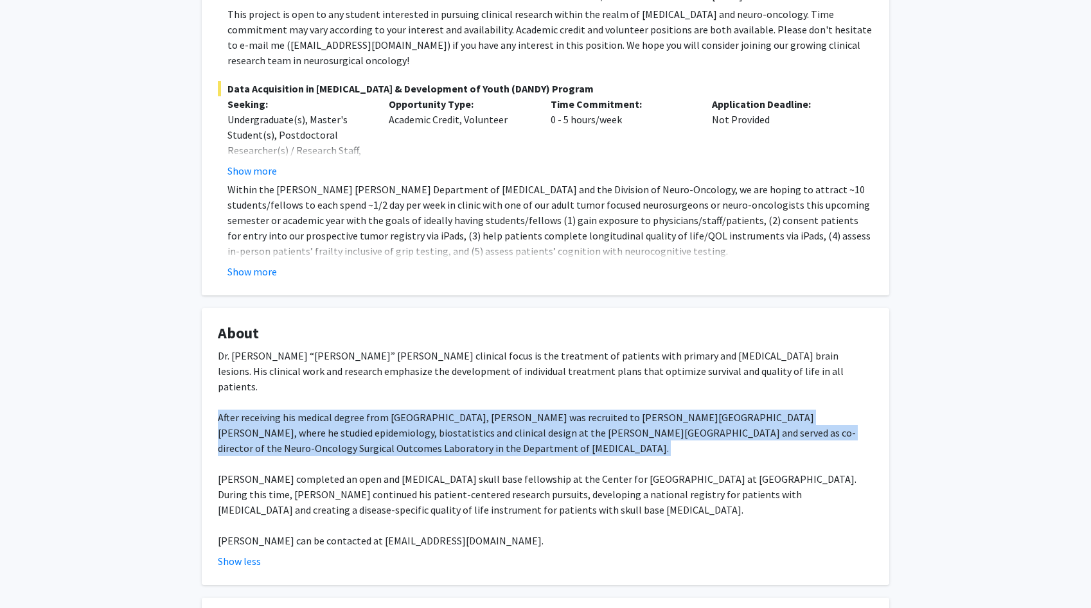
click at [308, 468] on div "Dr. [PERSON_NAME] “[PERSON_NAME]” [PERSON_NAME] clinical focus is the treatment…" at bounding box center [545, 448] width 655 height 200
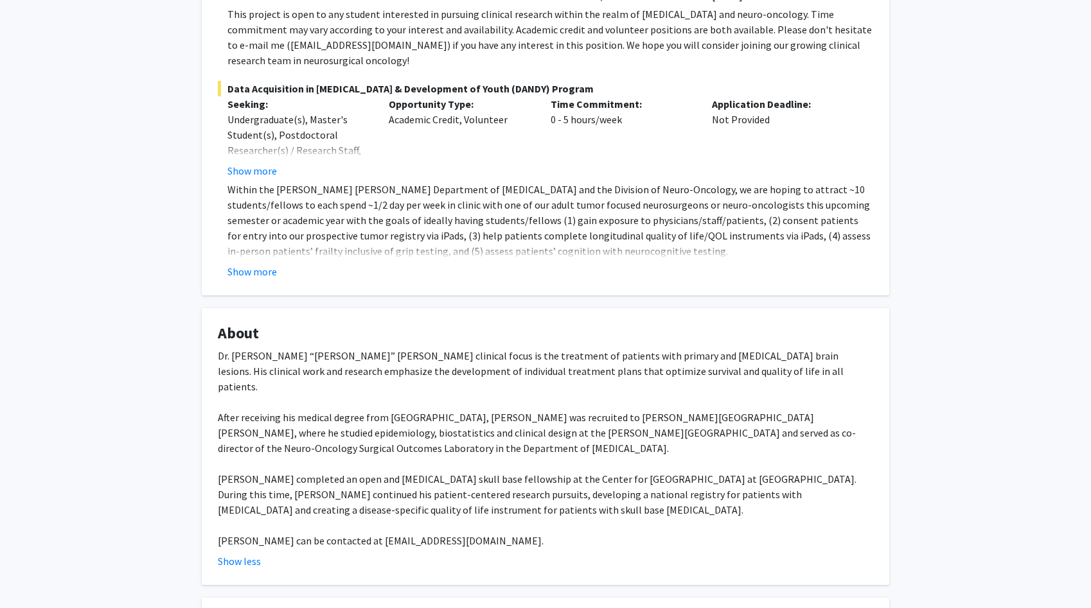
click at [308, 468] on div "Dr. [PERSON_NAME] “[PERSON_NAME]” [PERSON_NAME] clinical focus is the treatment…" at bounding box center [545, 448] width 655 height 200
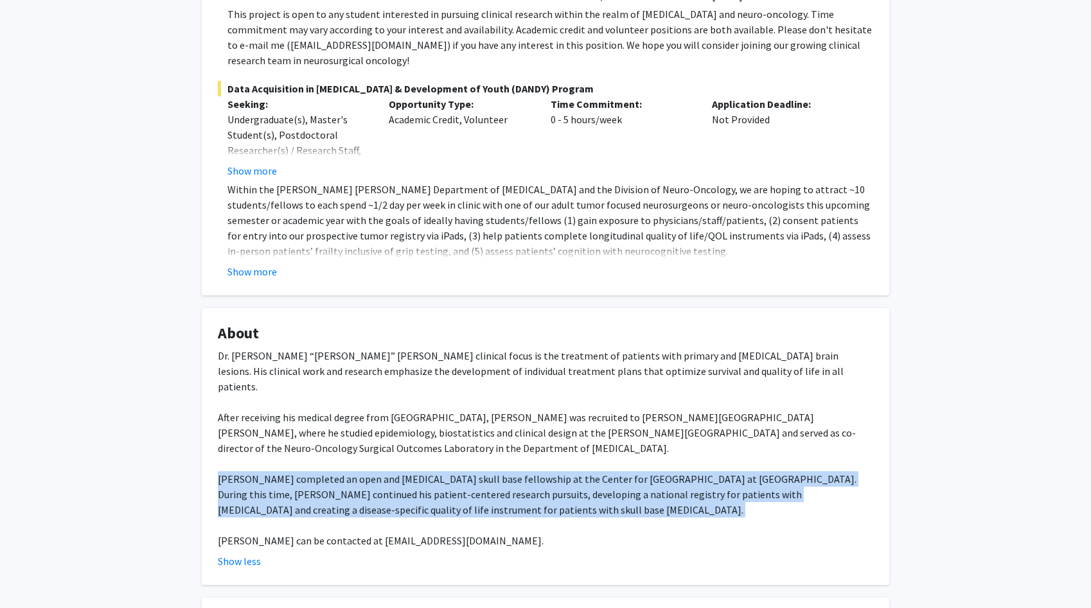
click at [308, 468] on div "Dr. [PERSON_NAME] “[PERSON_NAME]” [PERSON_NAME] clinical focus is the treatment…" at bounding box center [545, 448] width 655 height 200
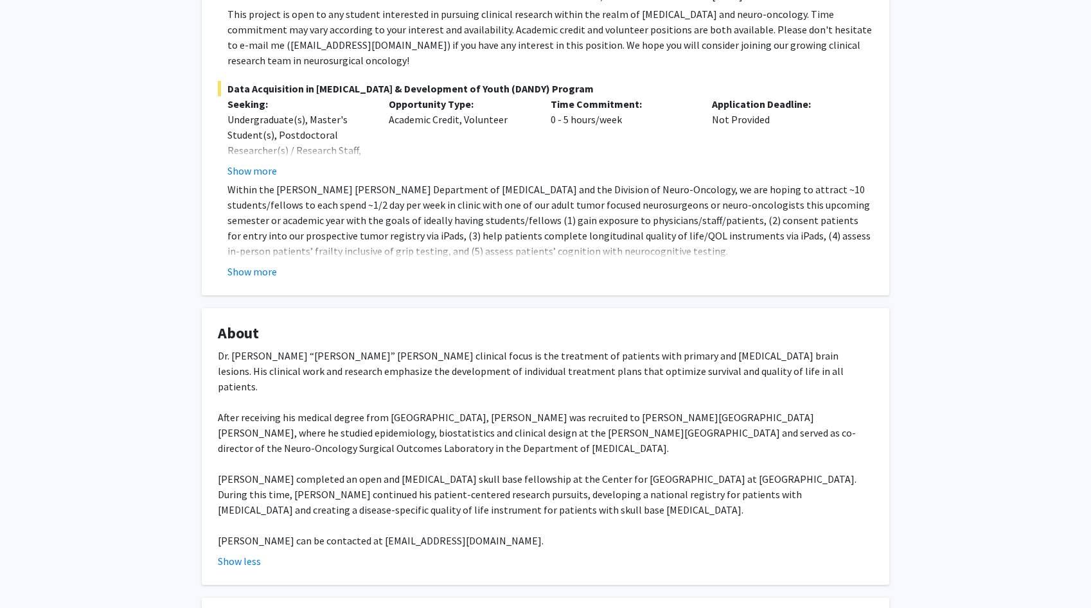
click at [308, 468] on div "Dr. [PERSON_NAME] “[PERSON_NAME]” [PERSON_NAME] clinical focus is the treatment…" at bounding box center [545, 448] width 655 height 200
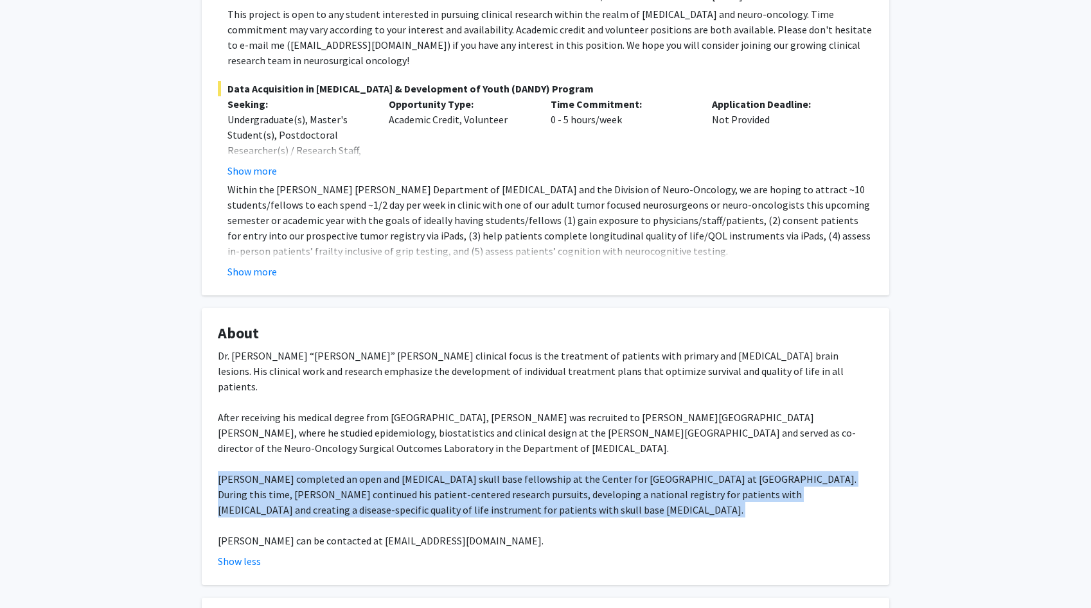
click at [308, 468] on div "Dr. [PERSON_NAME] “[PERSON_NAME]” [PERSON_NAME] clinical focus is the treatment…" at bounding box center [545, 448] width 655 height 200
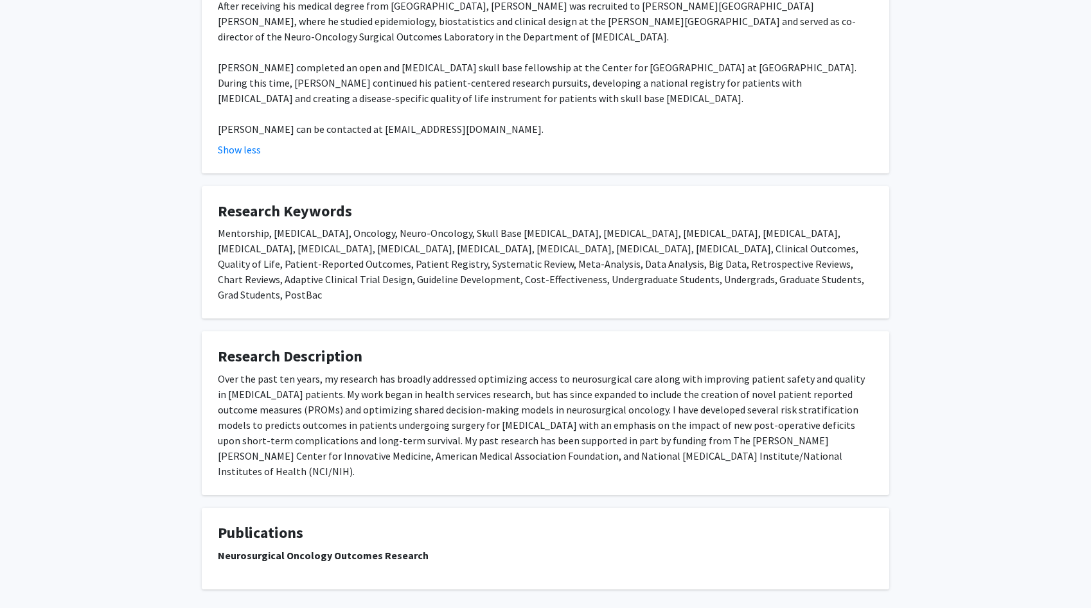
scroll to position [0, 0]
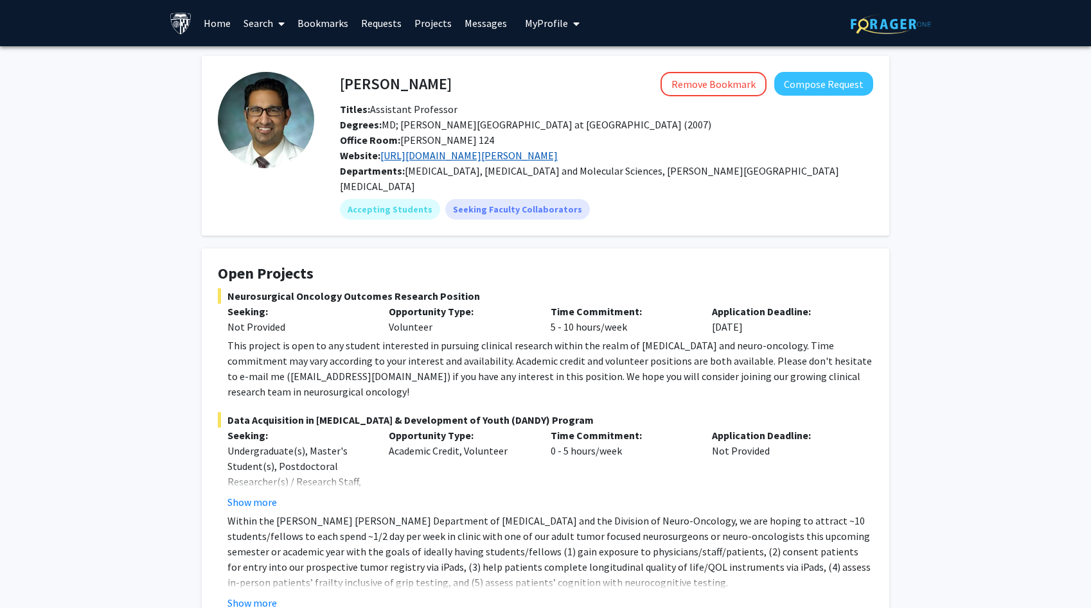
click at [481, 160] on link "[URL][DOMAIN_NAME][PERSON_NAME]" at bounding box center [468, 155] width 177 height 13
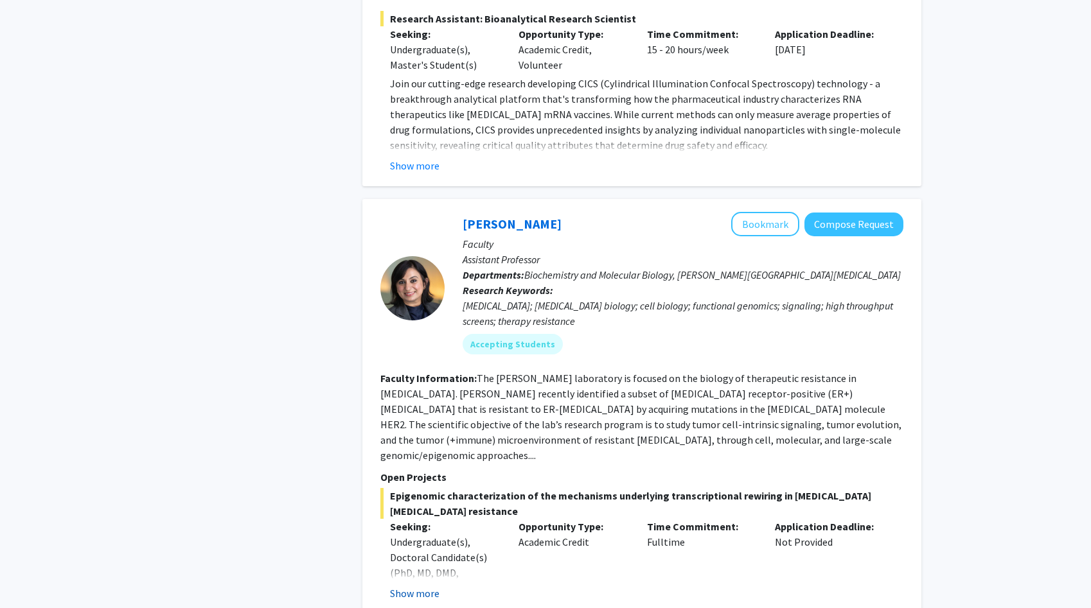
scroll to position [4811, 0]
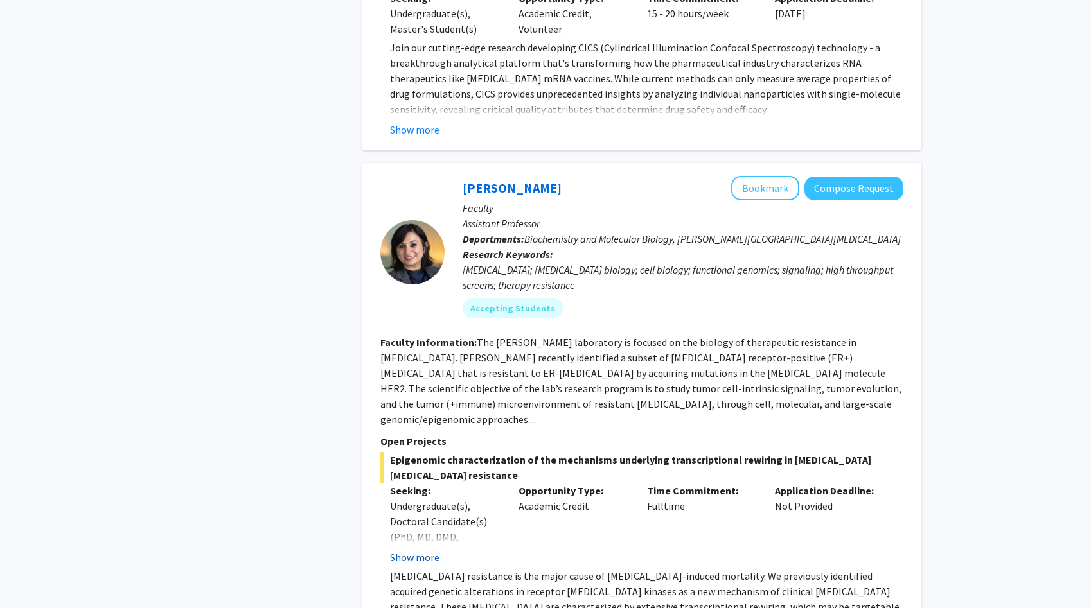
click at [419, 569] on p "[MEDICAL_DATA] resistance is the major cause of [MEDICAL_DATA]-induced mortalit…" at bounding box center [646, 615] width 513 height 93
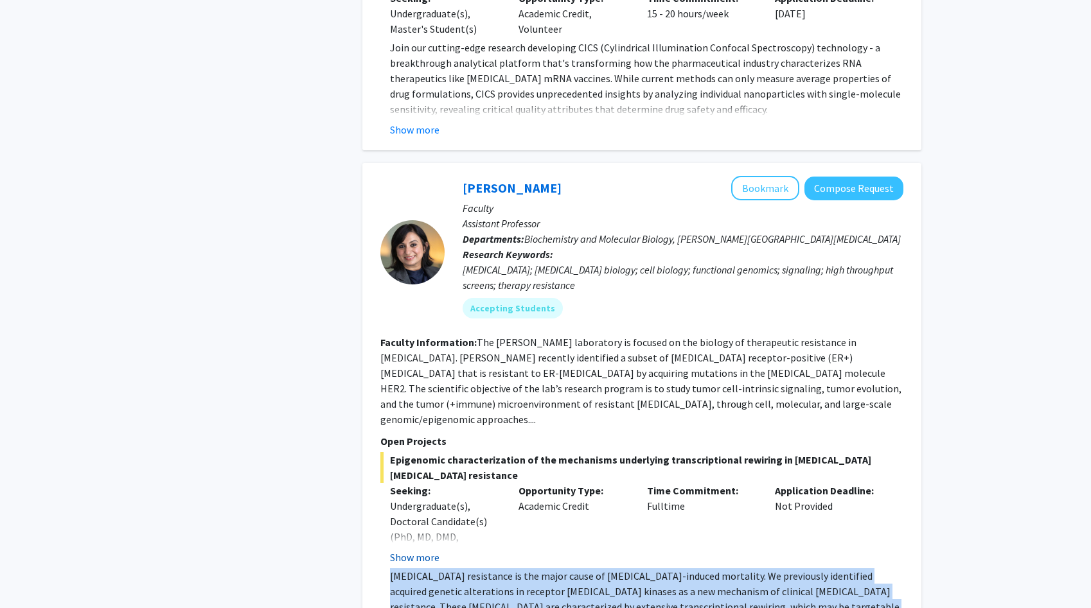
click at [419, 569] on p "[MEDICAL_DATA] resistance is the major cause of [MEDICAL_DATA]-induced mortalit…" at bounding box center [646, 615] width 513 height 93
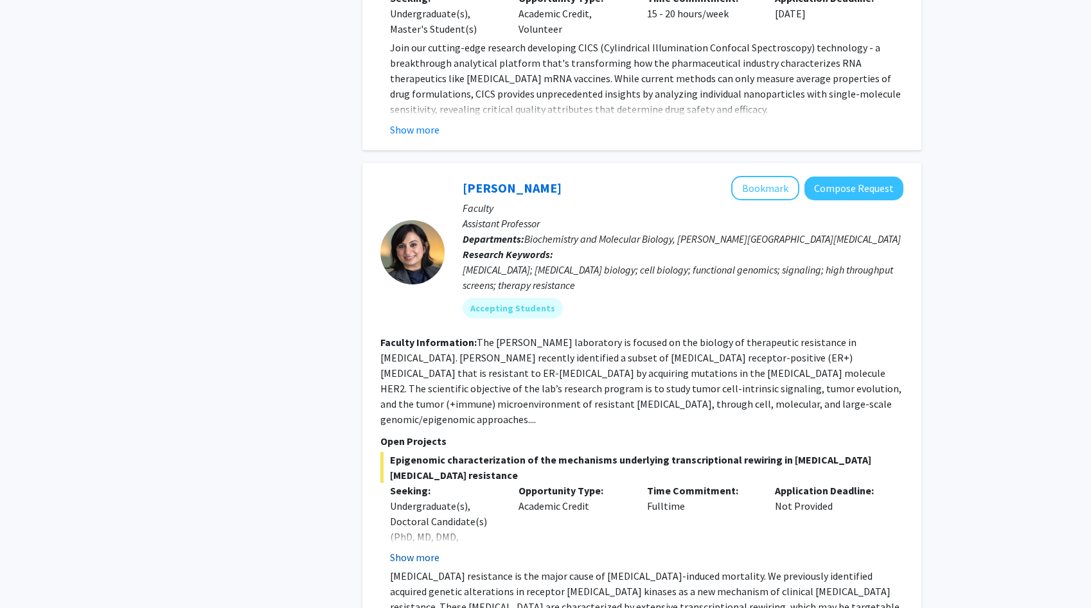
click at [419, 569] on p "[MEDICAL_DATA] resistance is the major cause of [MEDICAL_DATA]-induced mortalit…" at bounding box center [646, 615] width 513 height 93
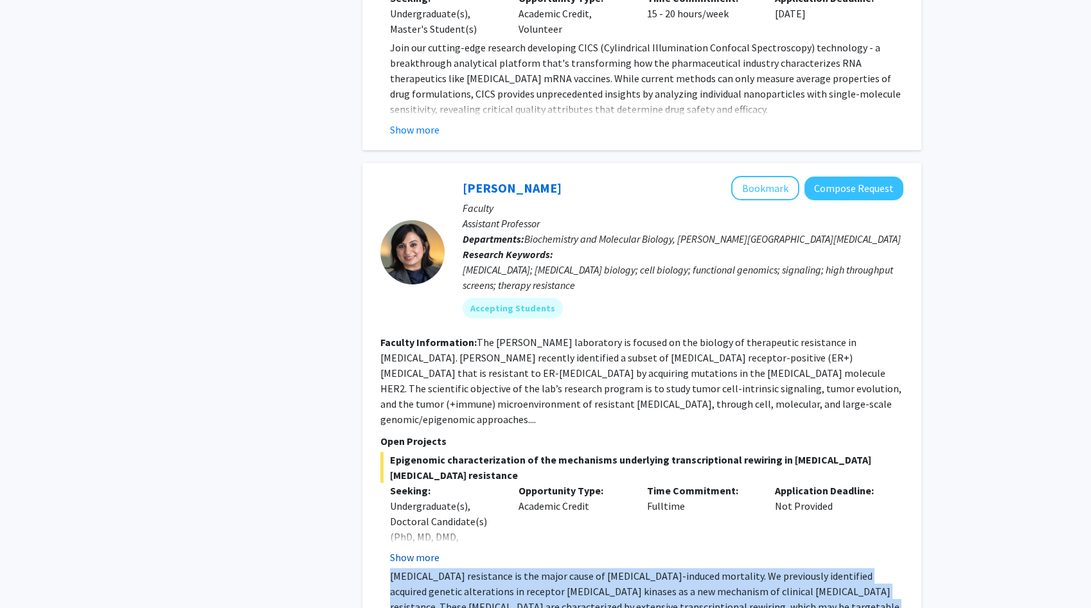
click at [419, 569] on p "[MEDICAL_DATA] resistance is the major cause of [MEDICAL_DATA]-induced mortalit…" at bounding box center [646, 615] width 513 height 93
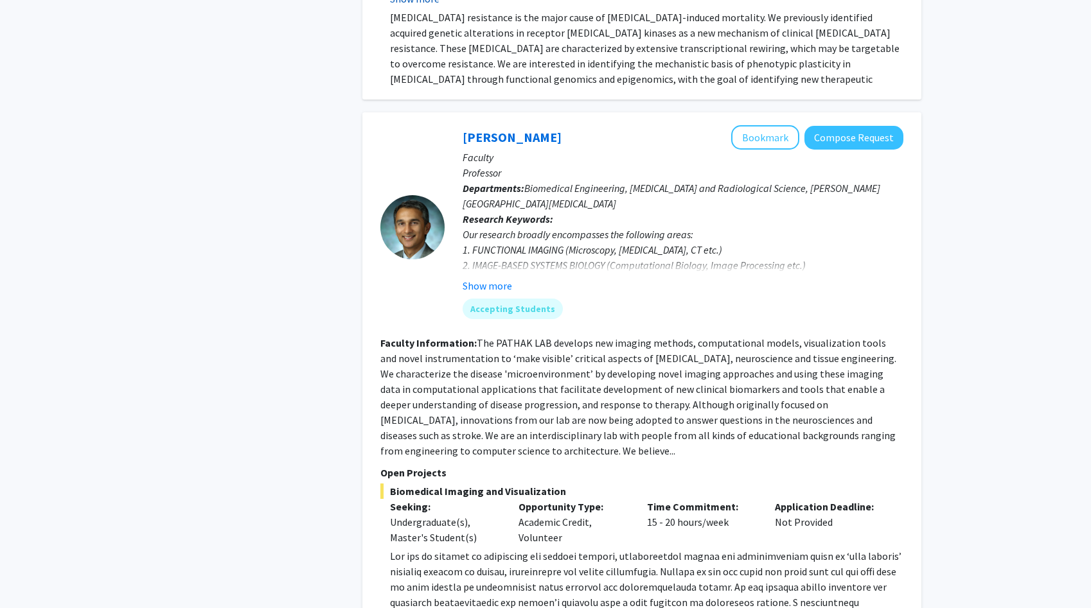
scroll to position [5439, 0]
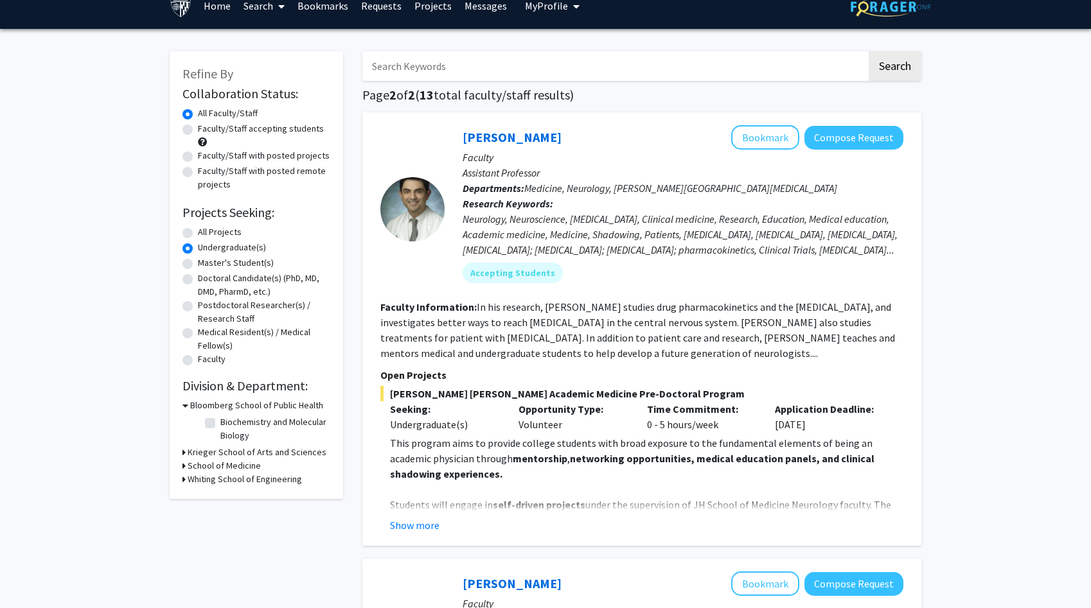
scroll to position [20, 0]
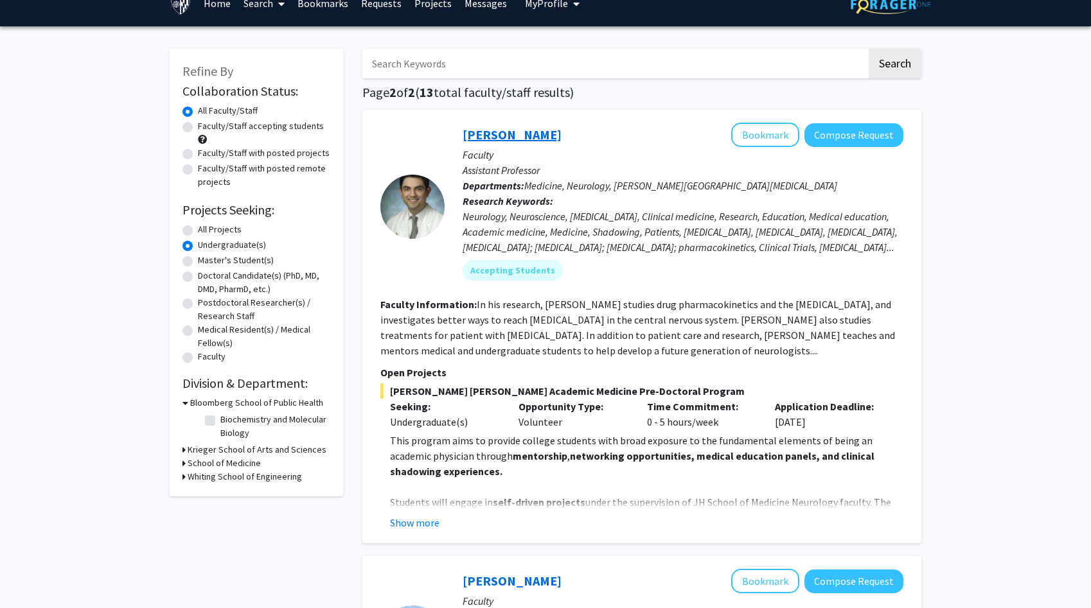
click at [490, 128] on link "[PERSON_NAME]" at bounding box center [512, 135] width 99 height 16
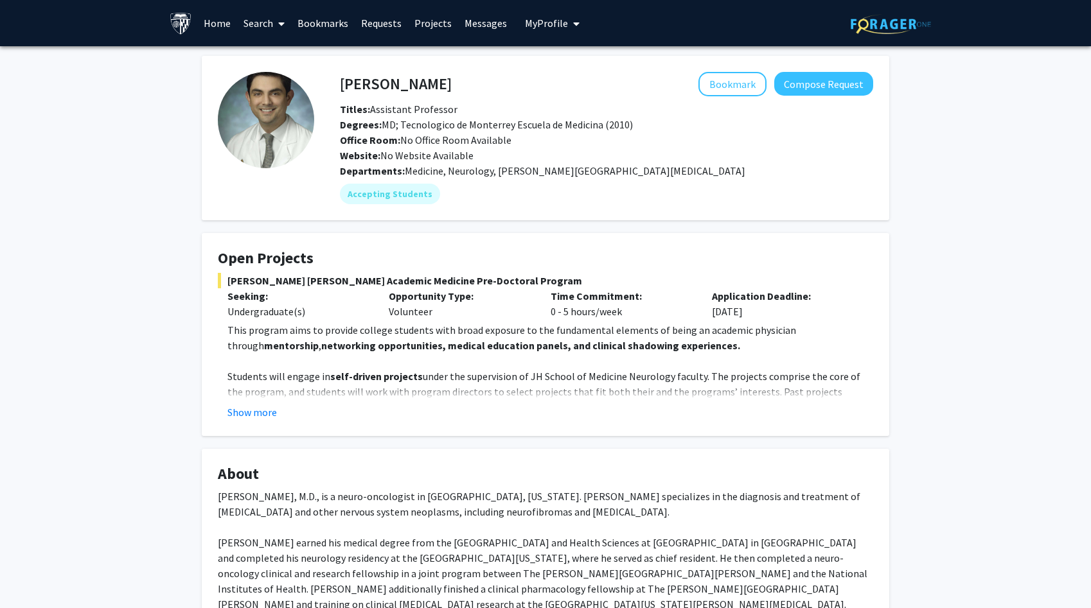
click at [259, 403] on fg-read-more "This program aims to provide college students with broad exposure to the fundam…" at bounding box center [545, 371] width 655 height 98
click at [258, 414] on button "Show more" at bounding box center [251, 412] width 49 height 15
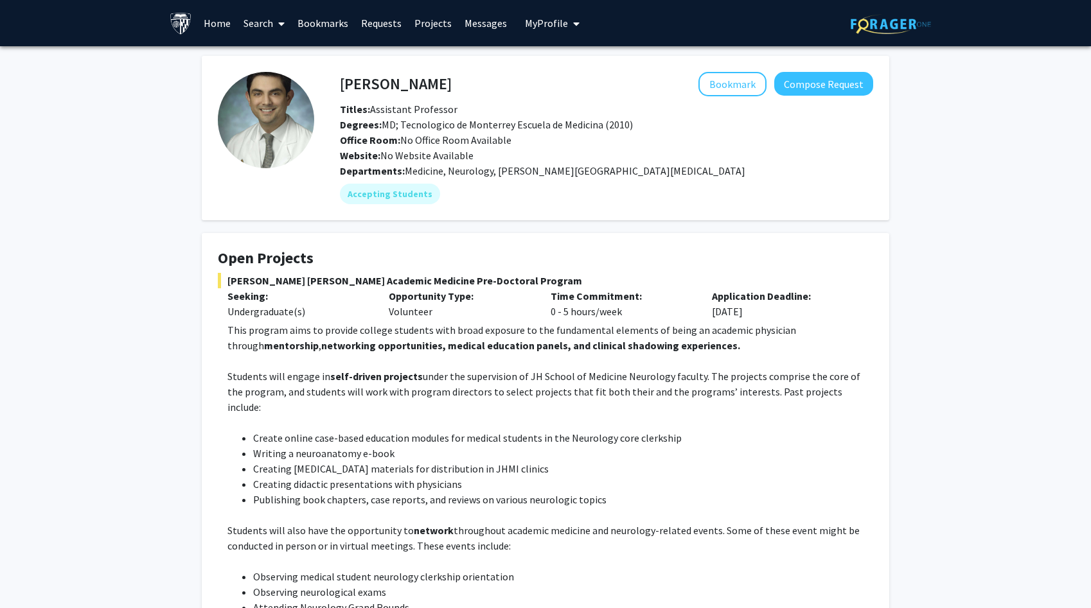
click at [285, 398] on p "Students will engage in self-driven projects under the supervision of JH School…" at bounding box center [550, 392] width 646 height 46
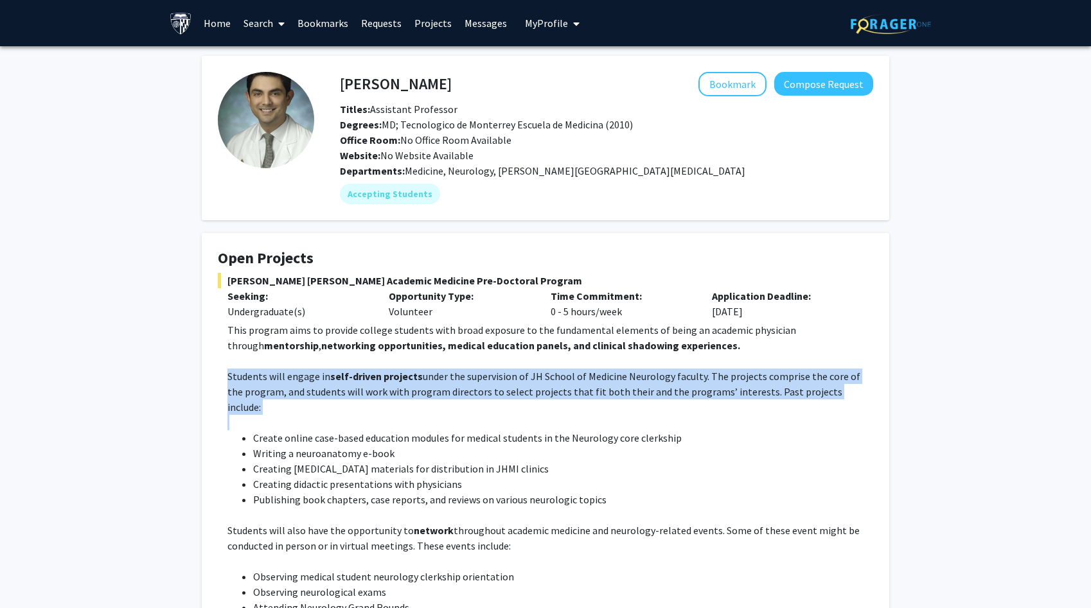
click at [290, 430] on li "Create online case-based education modules for medical students in the Neurolog…" at bounding box center [563, 437] width 620 height 15
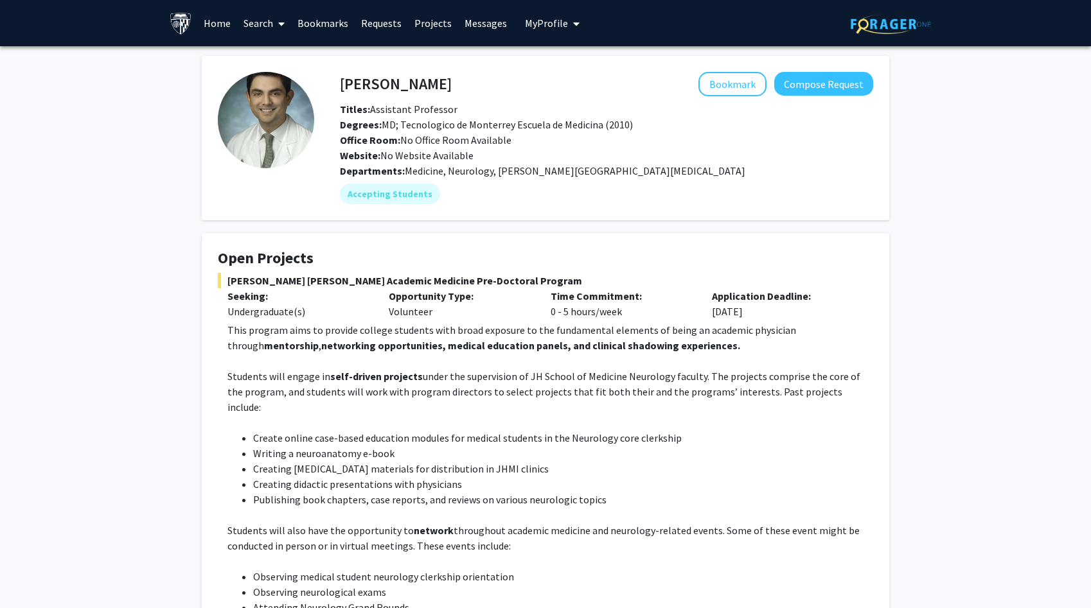
click at [290, 430] on li "Create online case-based education modules for medical students in the Neurolog…" at bounding box center [563, 437] width 620 height 15
click at [290, 446] on li "Writing a neuroanatomy e-book" at bounding box center [563, 453] width 620 height 15
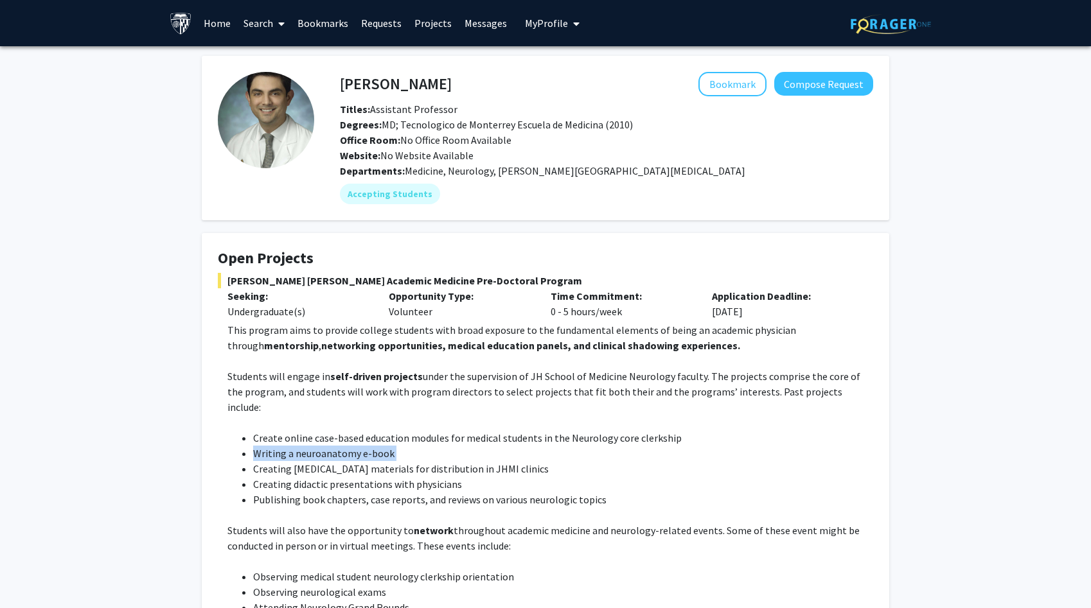
click at [292, 461] on li "Creating [MEDICAL_DATA] materials for distribution in JHMI clinics" at bounding box center [563, 468] width 620 height 15
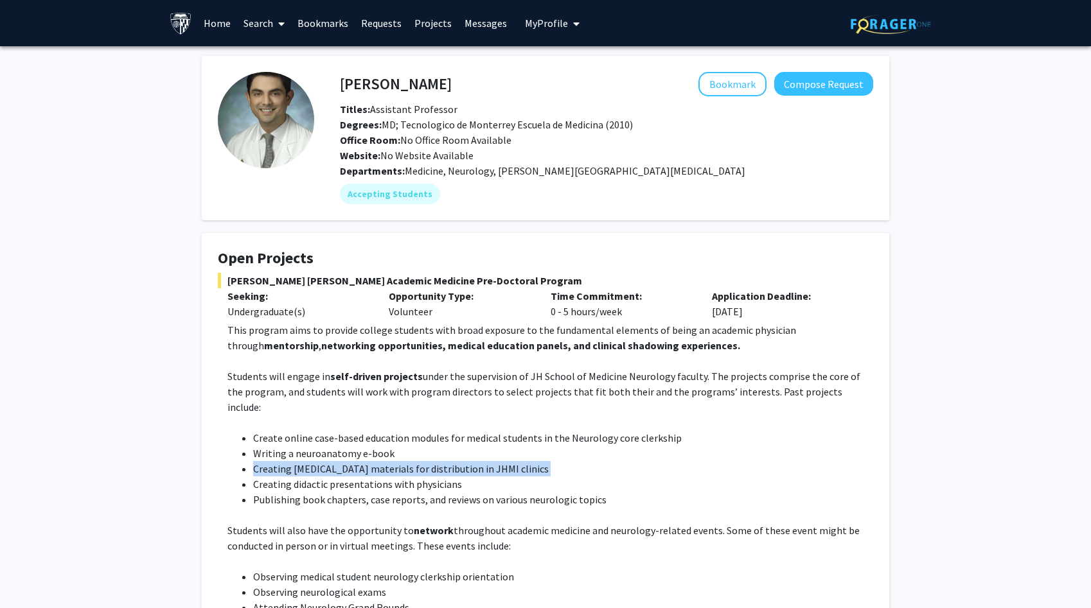
click at [294, 477] on li "Creating didactic presentations with physicians" at bounding box center [563, 484] width 620 height 15
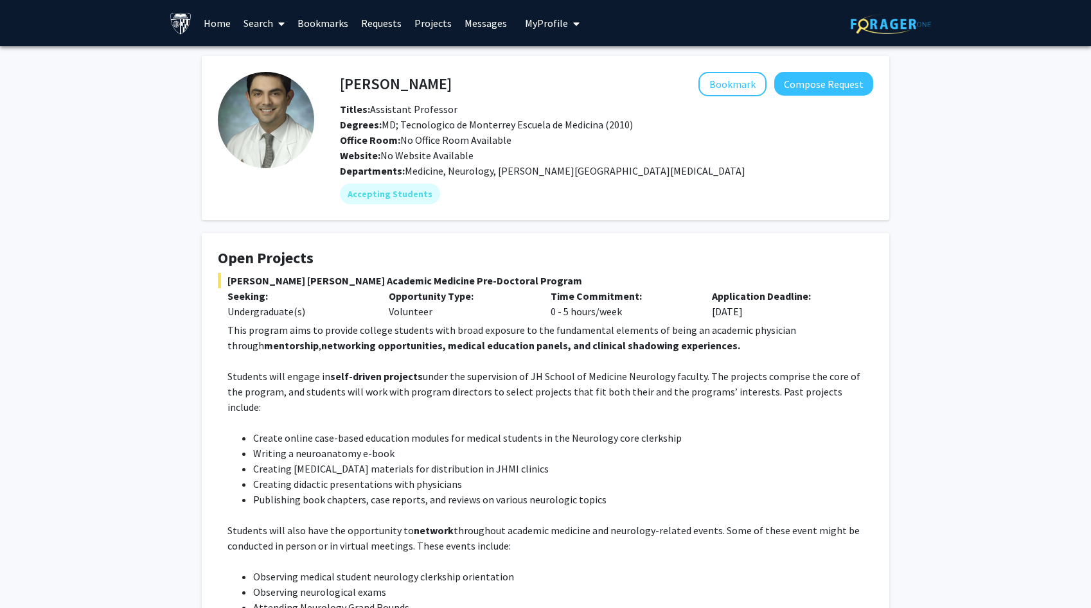
click at [294, 477] on li "Creating didactic presentations with physicians" at bounding box center [563, 484] width 620 height 15
click at [297, 492] on li "Publishing book chapters, case reports, and reviews on various neurologic topics" at bounding box center [563, 499] width 620 height 15
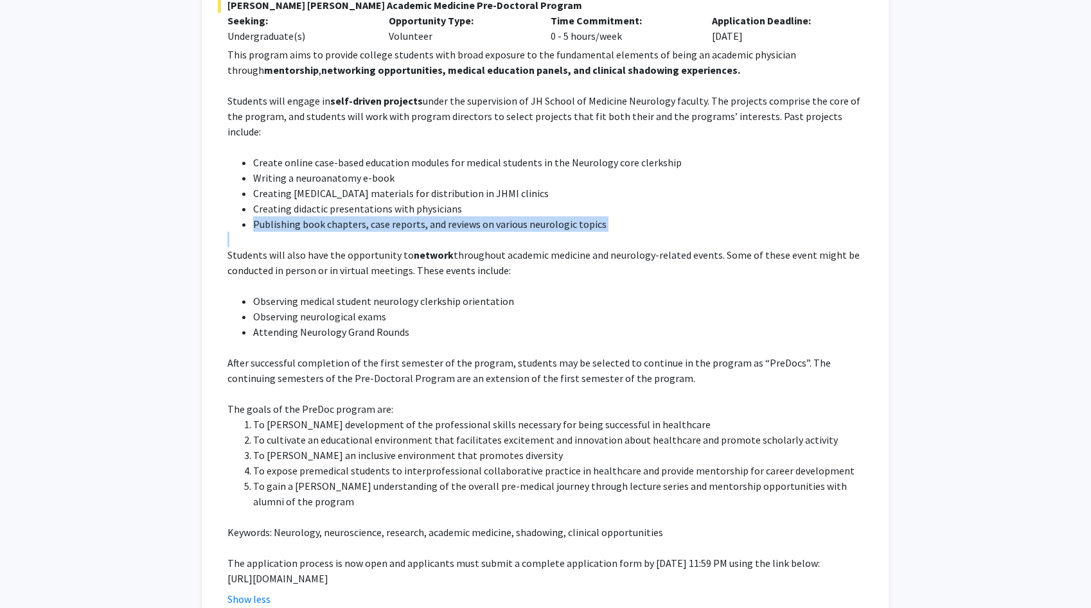
click at [302, 509] on p at bounding box center [550, 516] width 646 height 15
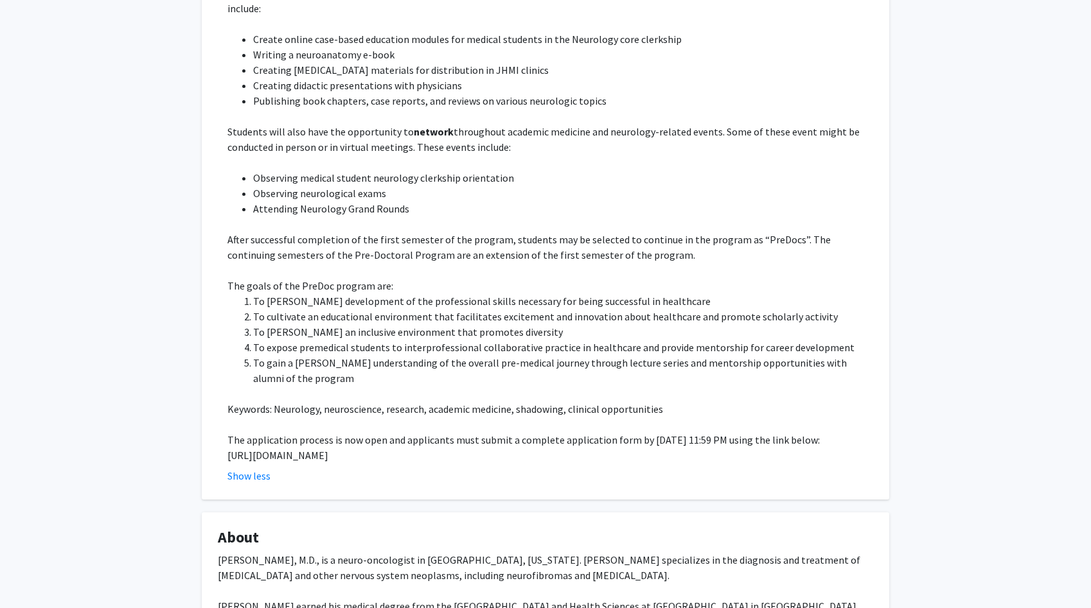
scroll to position [400, 0]
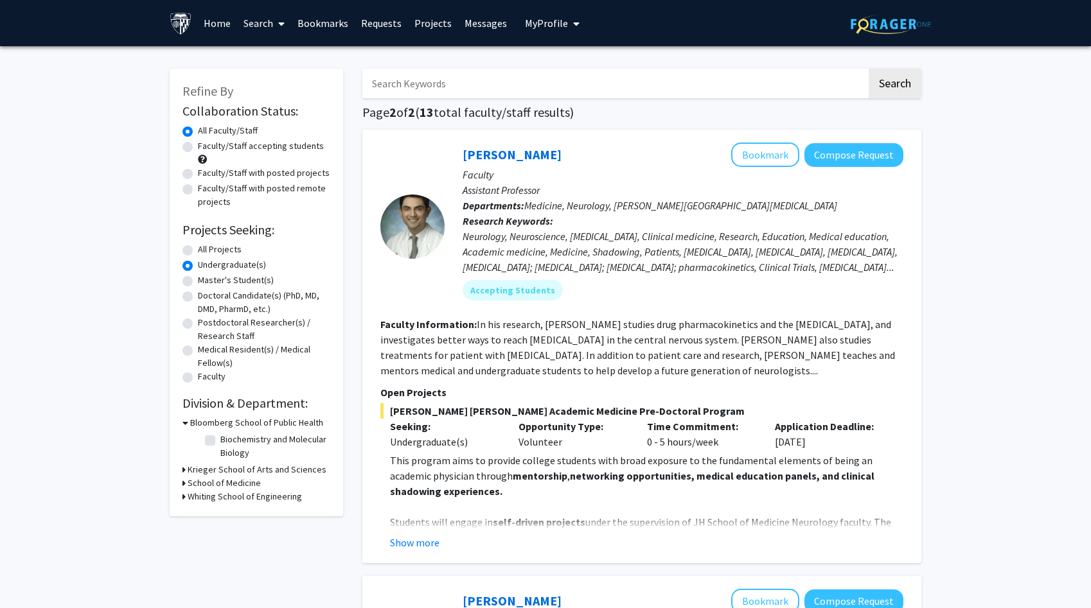
click at [251, 30] on link "Search" at bounding box center [264, 23] width 54 height 45
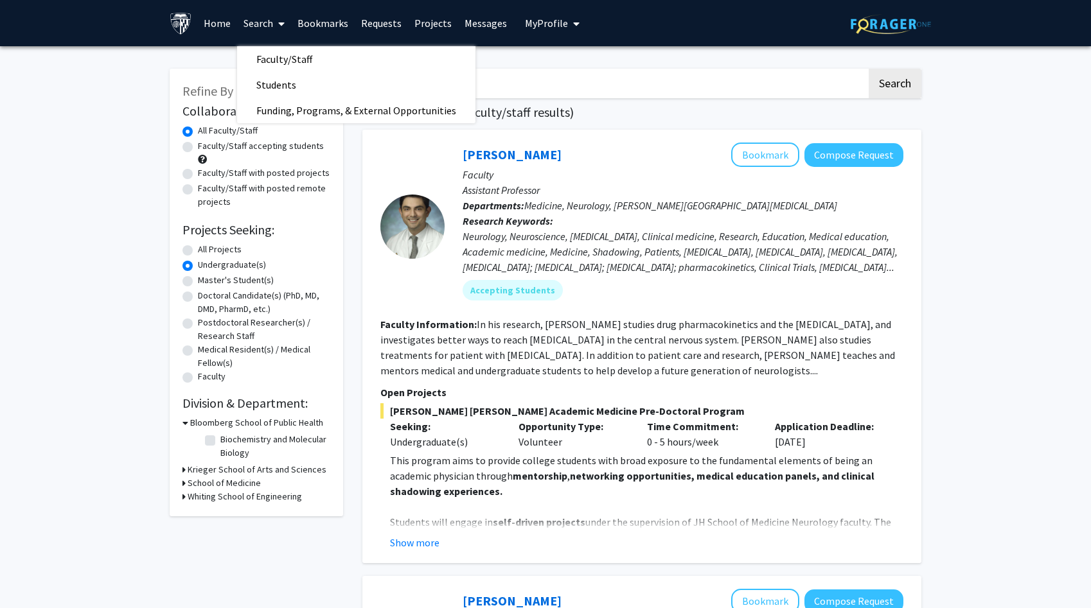
click at [224, 29] on link "Home" at bounding box center [217, 23] width 40 height 45
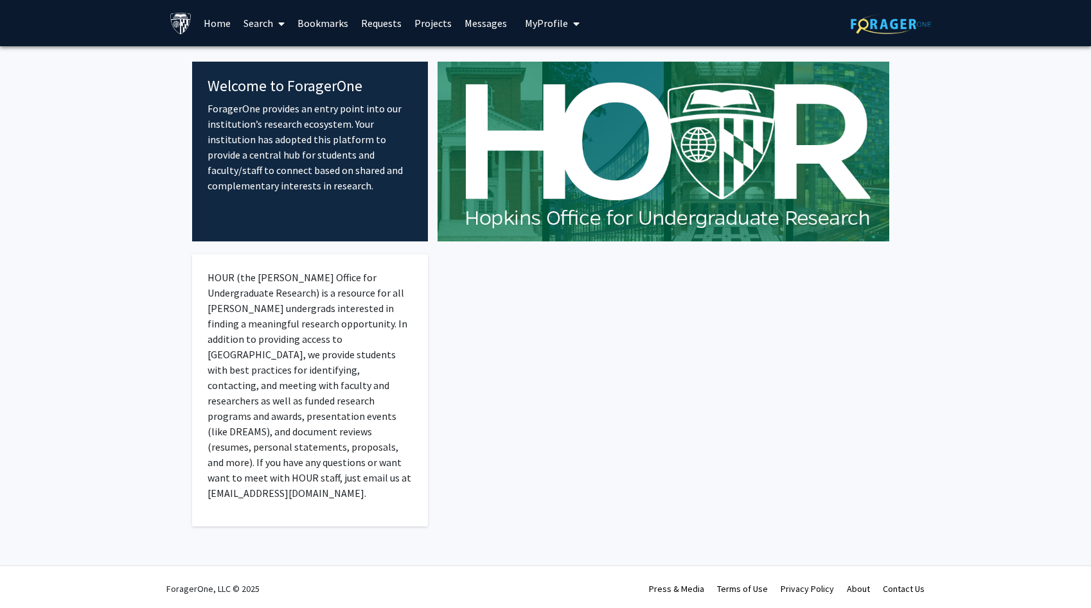
click at [340, 30] on link "Bookmarks" at bounding box center [323, 23] width 64 height 45
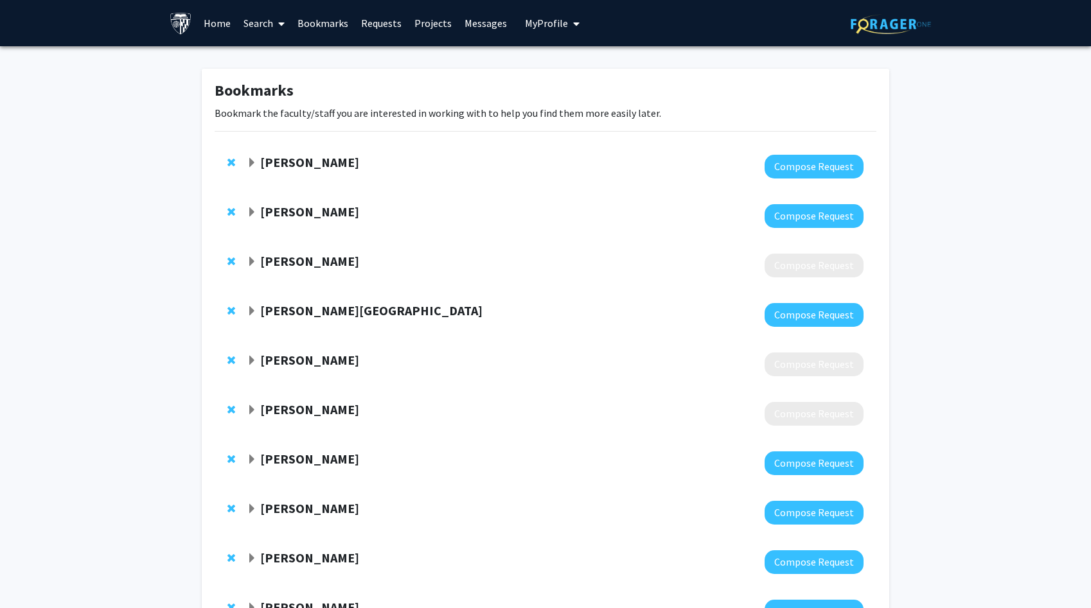
click at [326, 207] on strong "[PERSON_NAME]" at bounding box center [309, 212] width 99 height 16
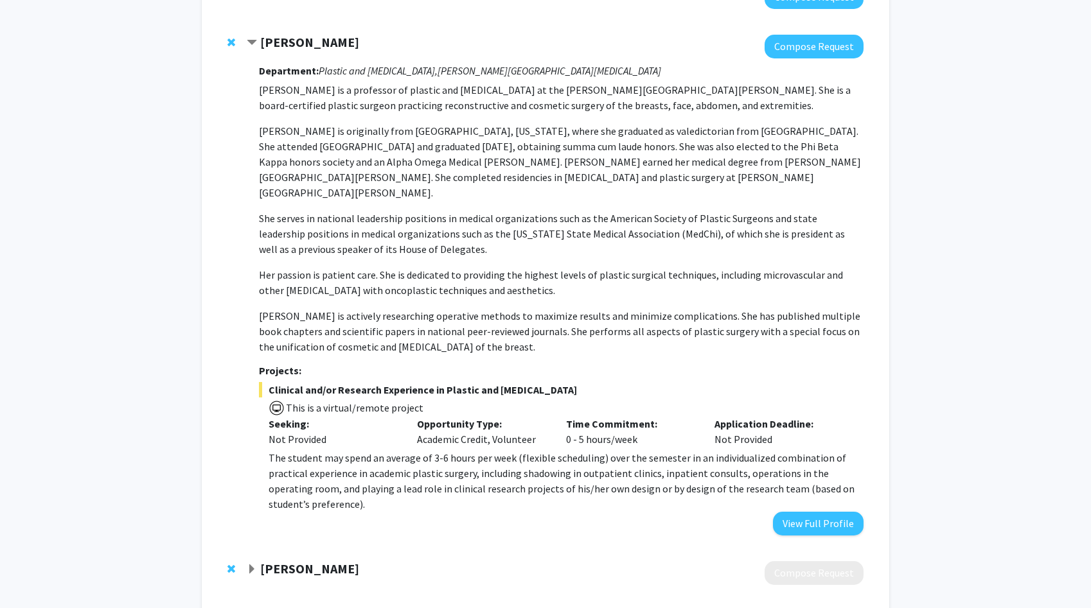
scroll to position [188, 0]
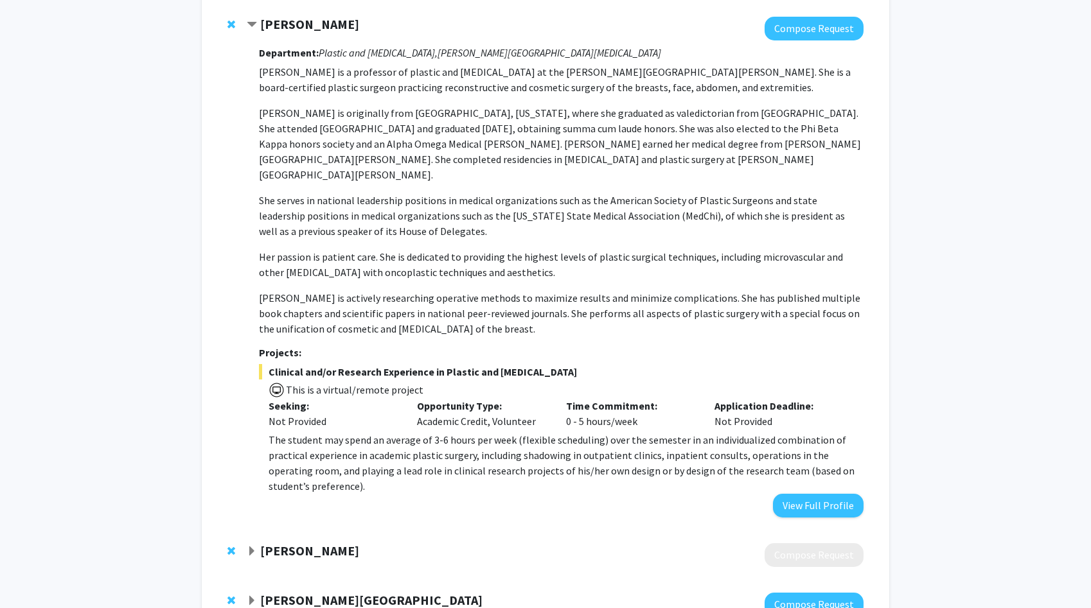
click at [341, 446] on span "The student may spend an average of 3-6 hours per week (flexible scheduling) ov…" at bounding box center [562, 463] width 586 height 59
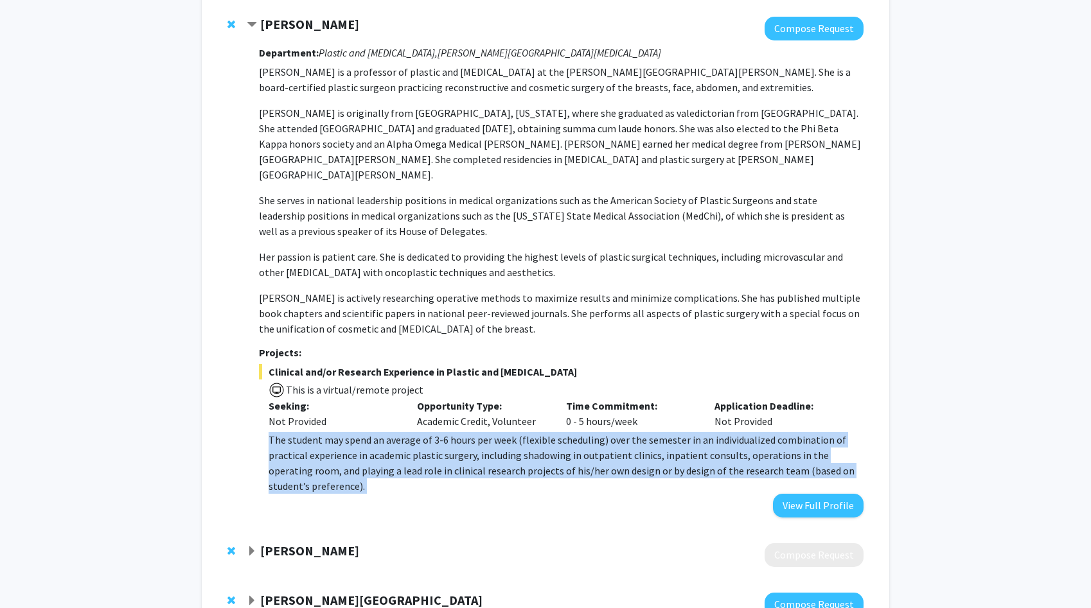
click at [341, 446] on span "The student may spend an average of 3-6 hours per week (flexible scheduling) ov…" at bounding box center [562, 463] width 586 height 59
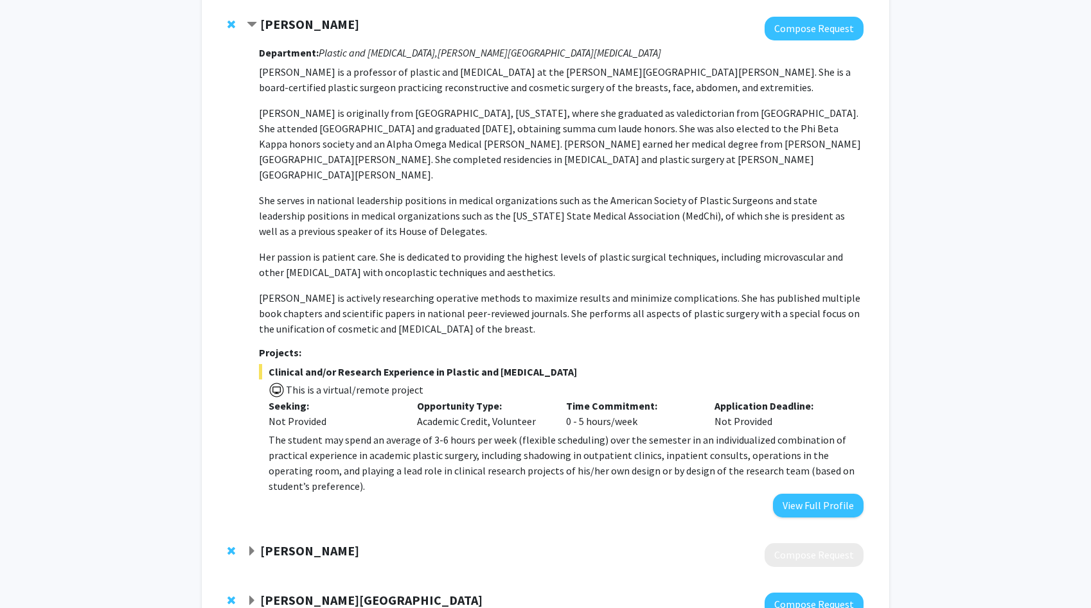
click at [341, 446] on span "The student may spend an average of 3-6 hours per week (flexible scheduling) ov…" at bounding box center [562, 463] width 586 height 59
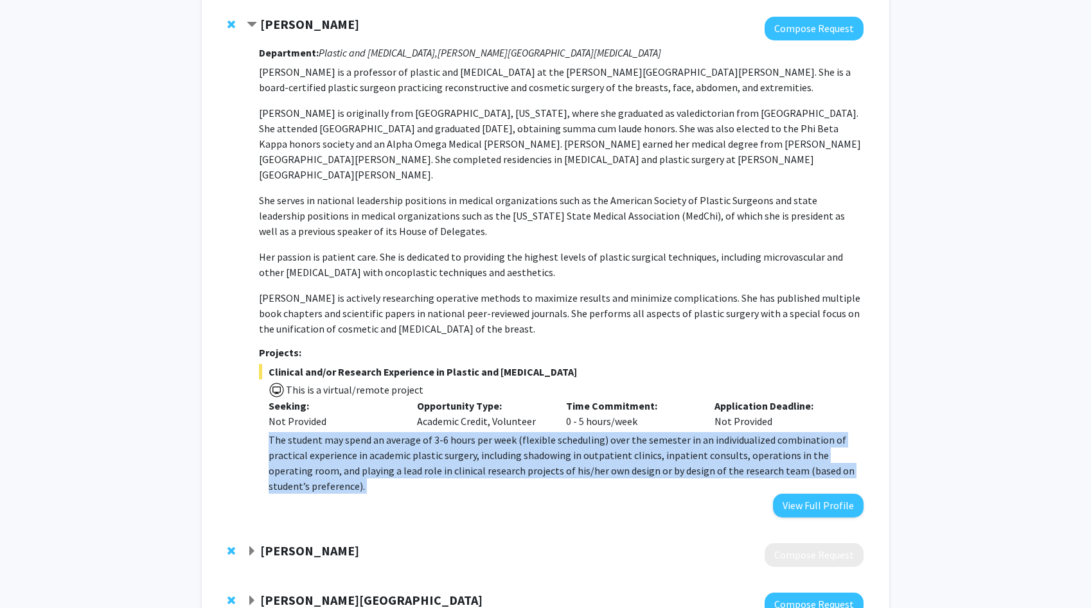
click at [341, 446] on span "The student may spend an average of 3-6 hours per week (flexible scheduling) ov…" at bounding box center [562, 463] width 586 height 59
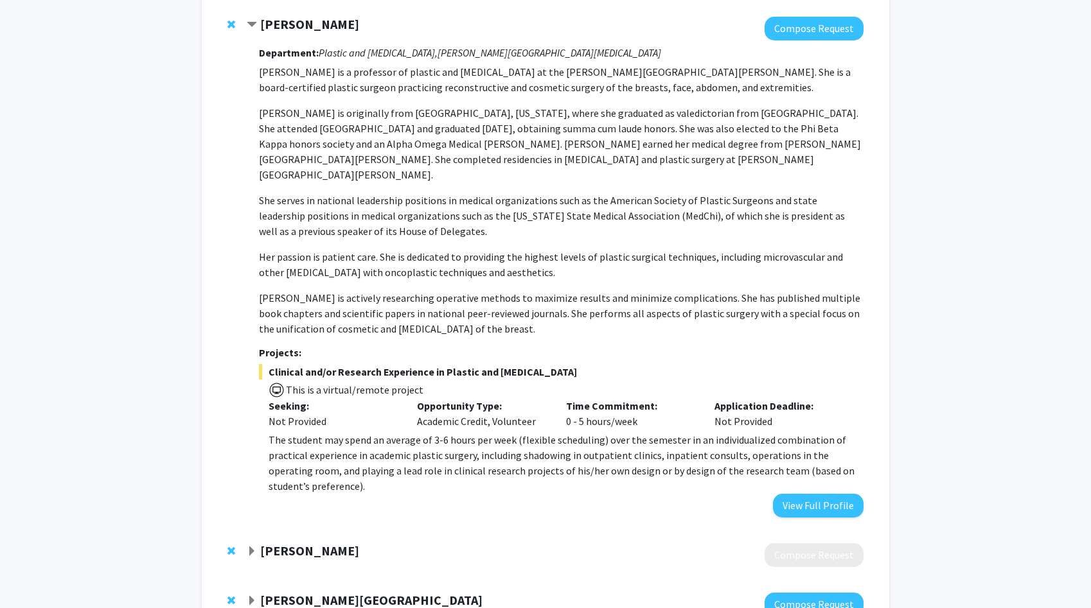
click at [341, 446] on span "The student may spend an average of 3-6 hours per week (flexible scheduling) ov…" at bounding box center [562, 463] width 586 height 59
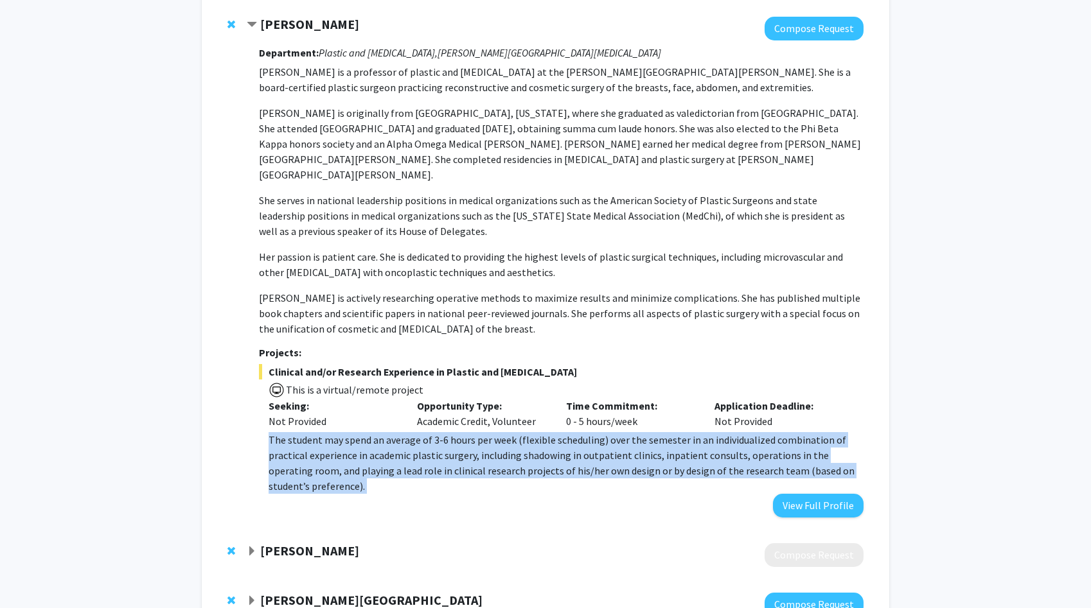
click at [341, 446] on span "The student may spend an average of 3-6 hours per week (flexible scheduling) ov…" at bounding box center [562, 463] width 586 height 59
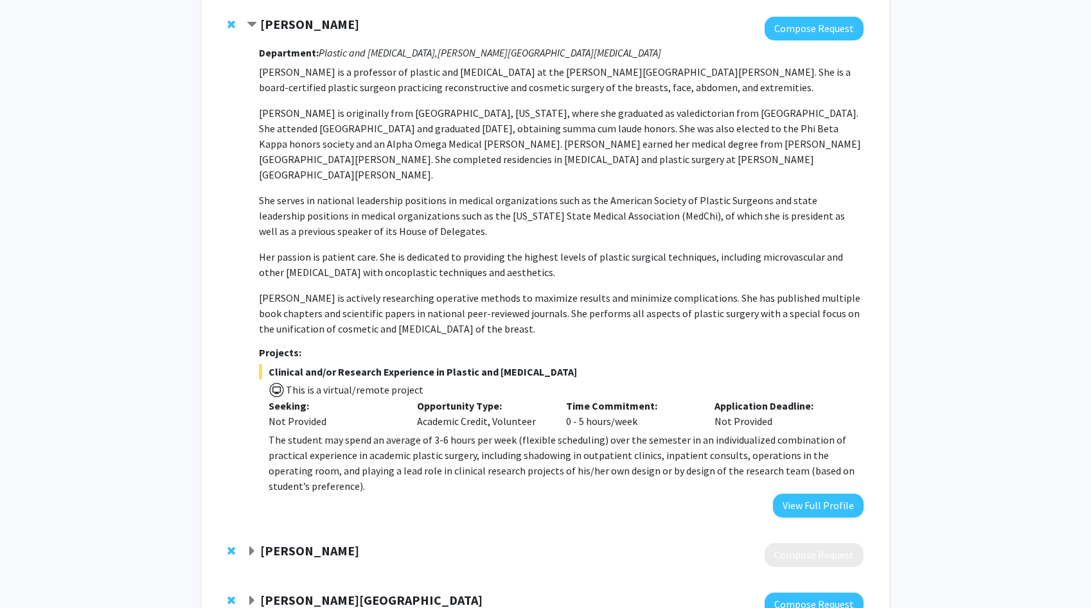
click at [341, 446] on span "The student may spend an average of 3-6 hours per week (flexible scheduling) ov…" at bounding box center [562, 463] width 586 height 59
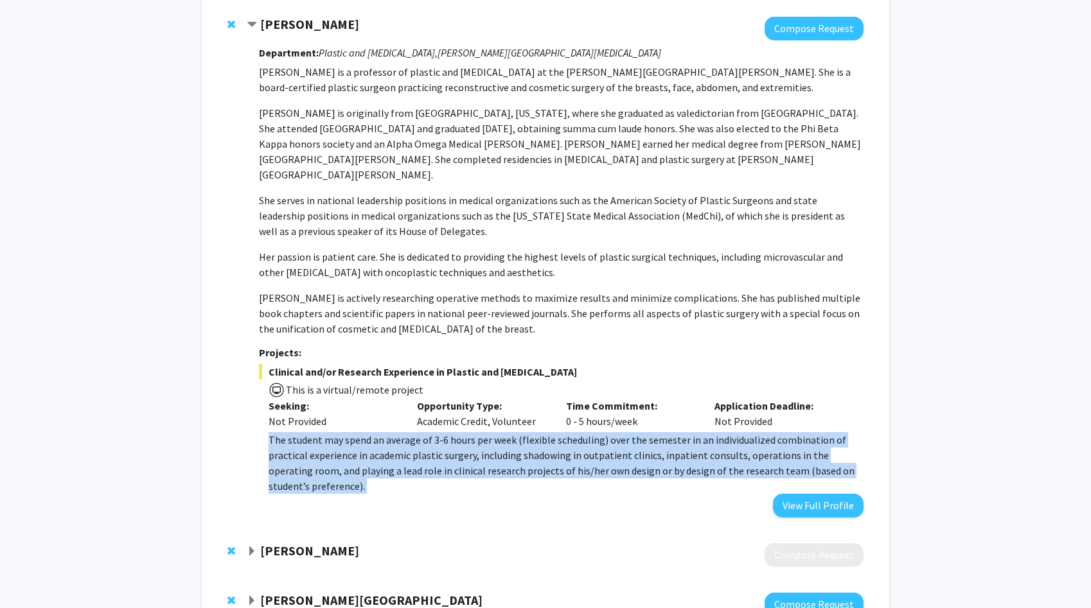
click at [341, 446] on span "The student may spend an average of 3-6 hours per week (flexible scheduling) ov…" at bounding box center [562, 463] width 586 height 59
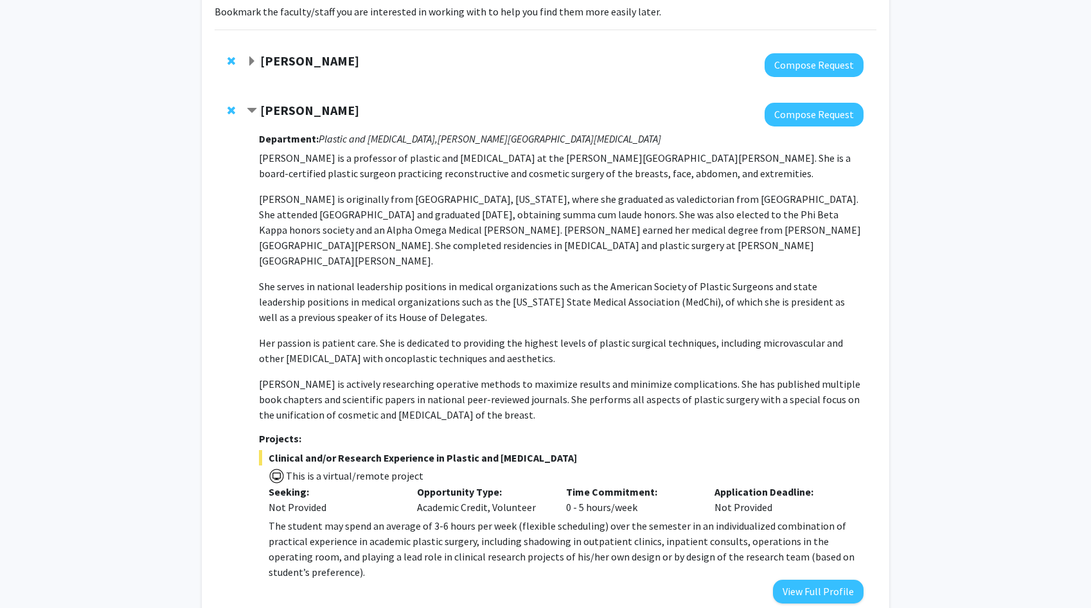
scroll to position [76, 0]
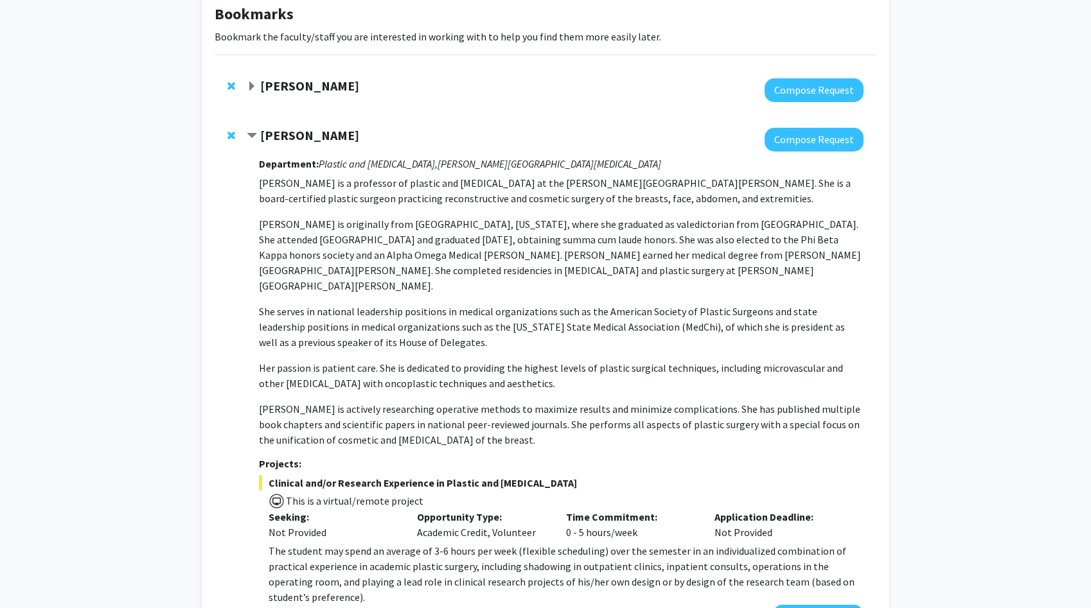
click at [766, 360] on p "Her passion is patient care. She is dedicated to providing the highest levels o…" at bounding box center [561, 375] width 605 height 31
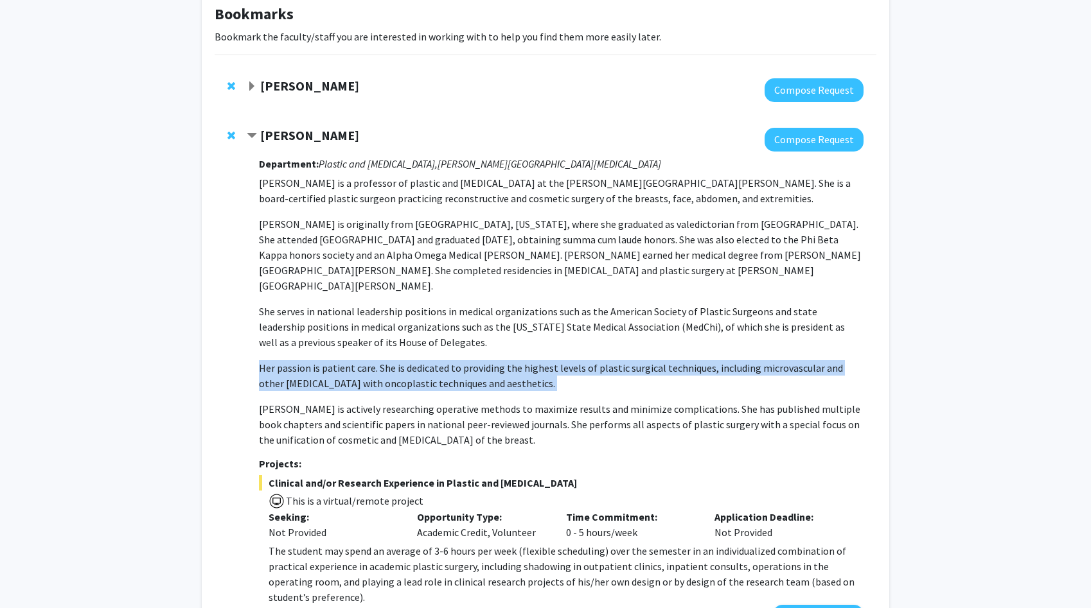
click at [766, 360] on p "Her passion is patient care. She is dedicated to providing the highest levels o…" at bounding box center [561, 375] width 605 height 31
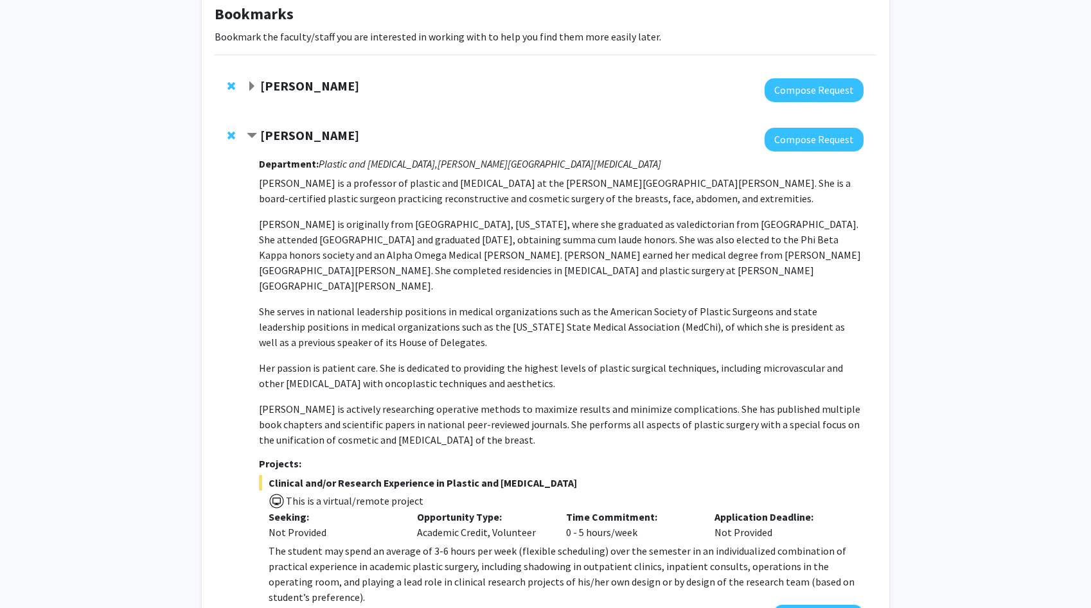
click at [716, 408] on p "[PERSON_NAME] is actively researching operative methods to maximize results and…" at bounding box center [561, 425] width 605 height 46
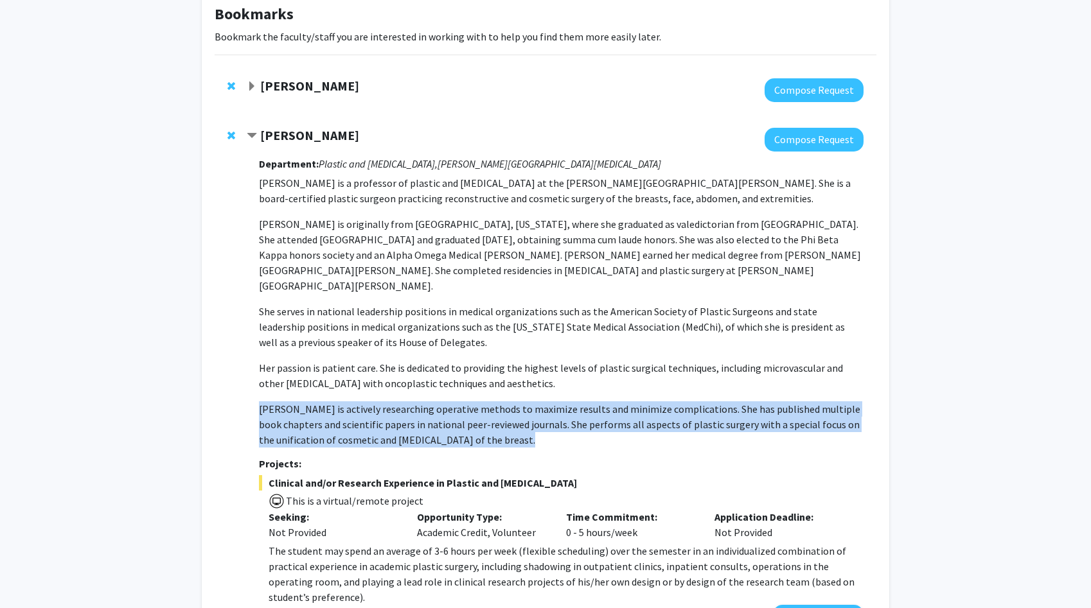
click at [716, 408] on p "[PERSON_NAME] is actively researching operative methods to maximize results and…" at bounding box center [561, 425] width 605 height 46
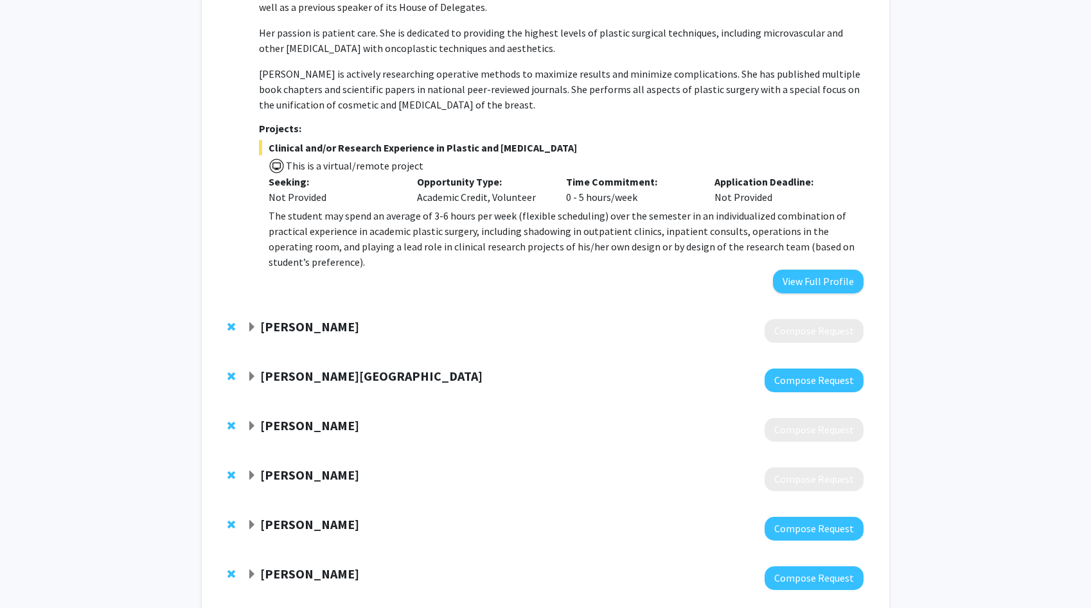
scroll to position [452, 0]
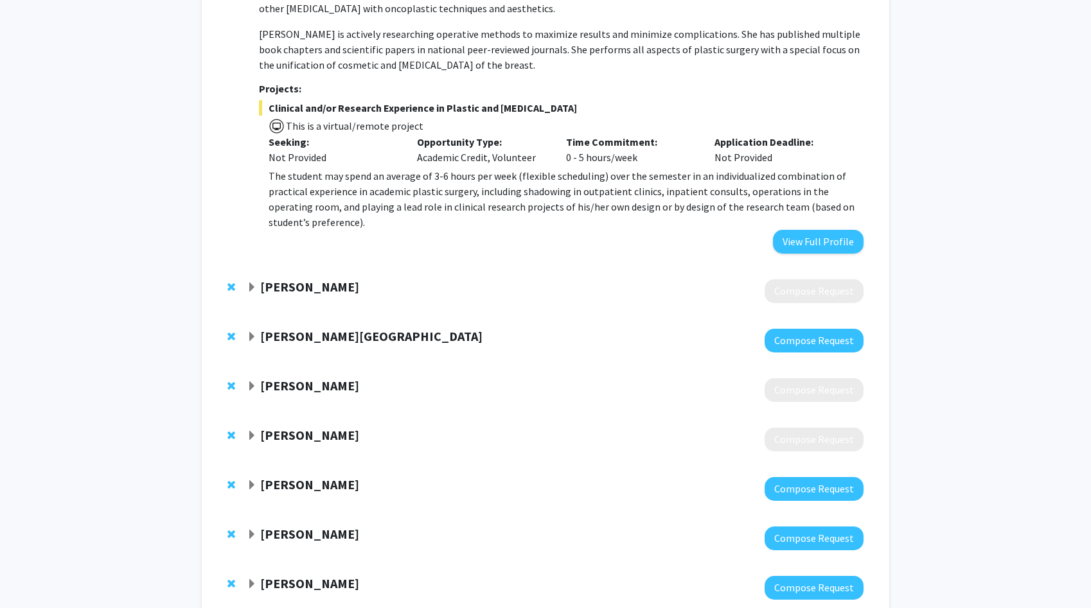
click at [319, 279] on strong "[PERSON_NAME]" at bounding box center [309, 287] width 99 height 16
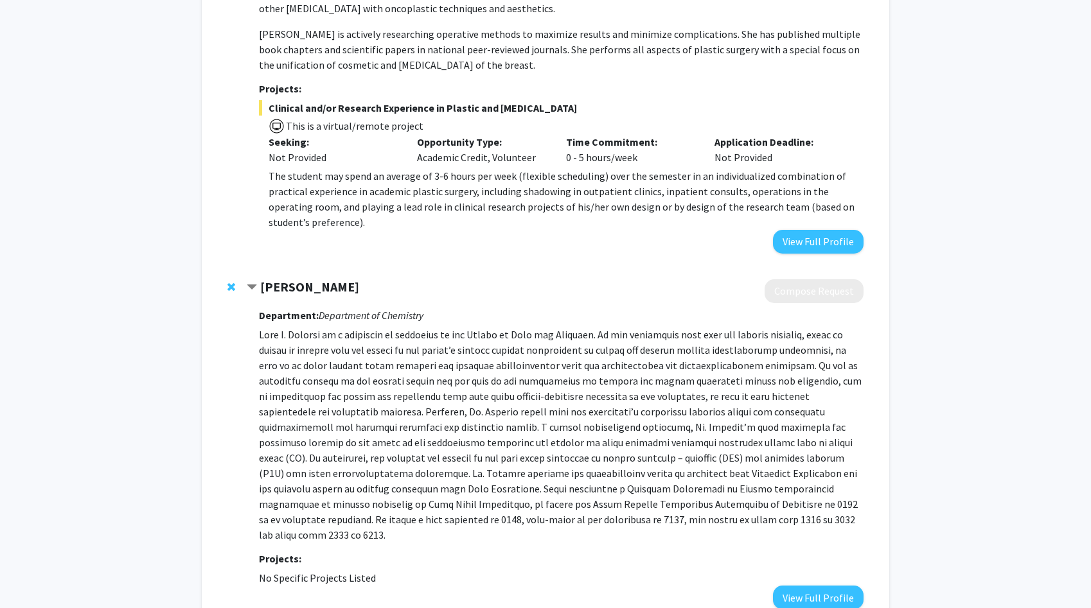
click at [322, 327] on p at bounding box center [561, 435] width 605 height 216
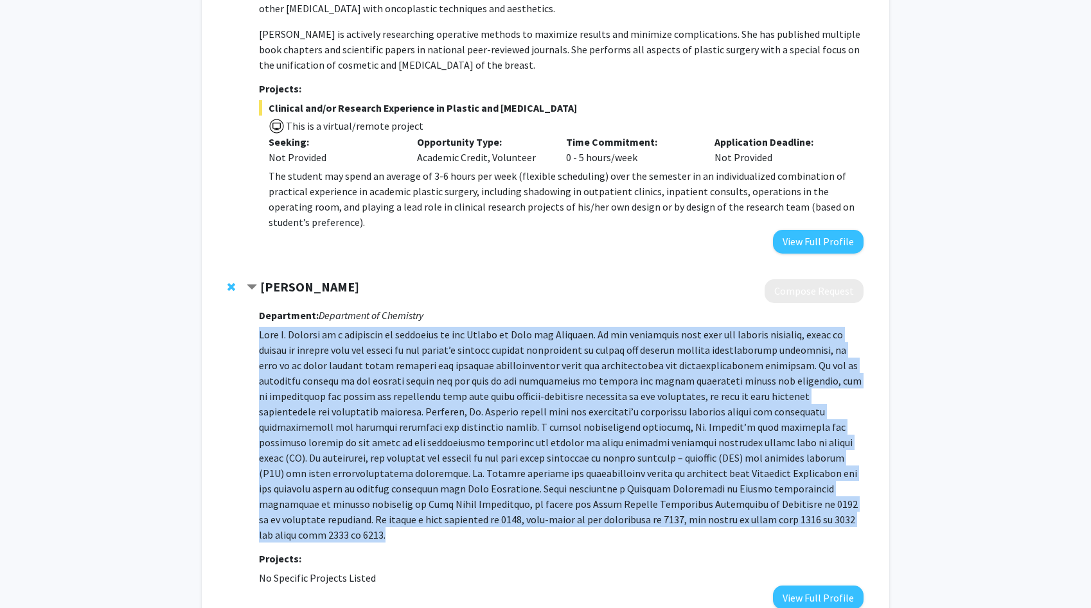
click at [322, 327] on p at bounding box center [561, 435] width 605 height 216
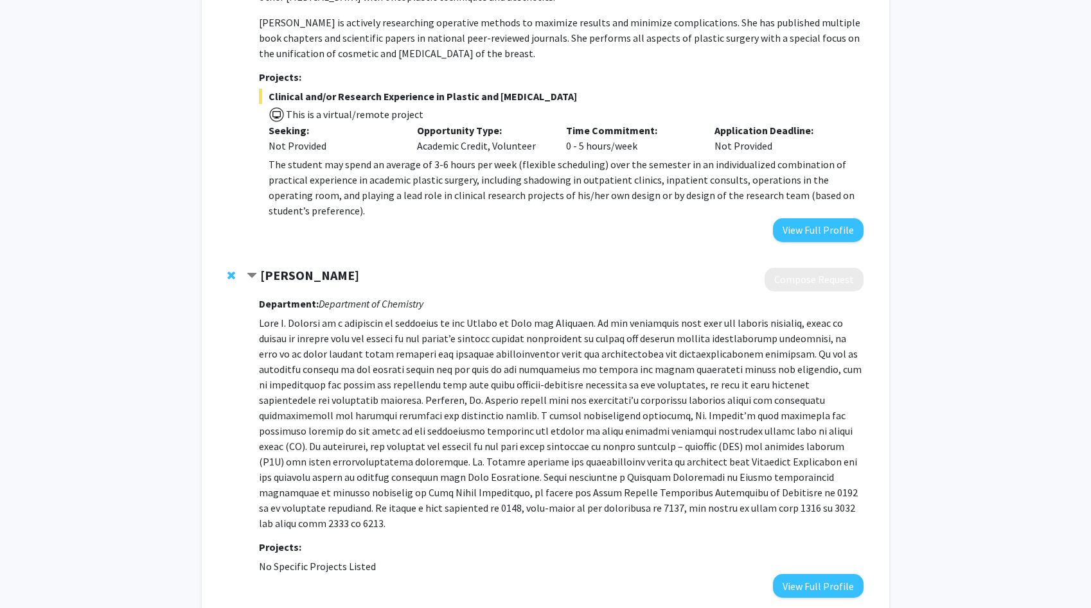
scroll to position [469, 0]
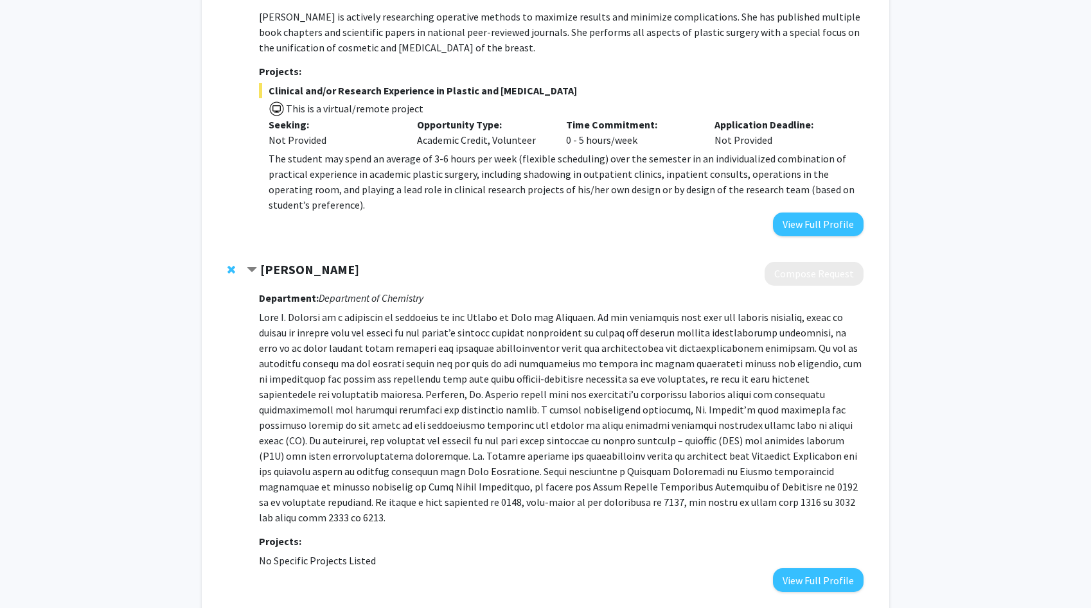
click at [322, 314] on p at bounding box center [561, 418] width 605 height 216
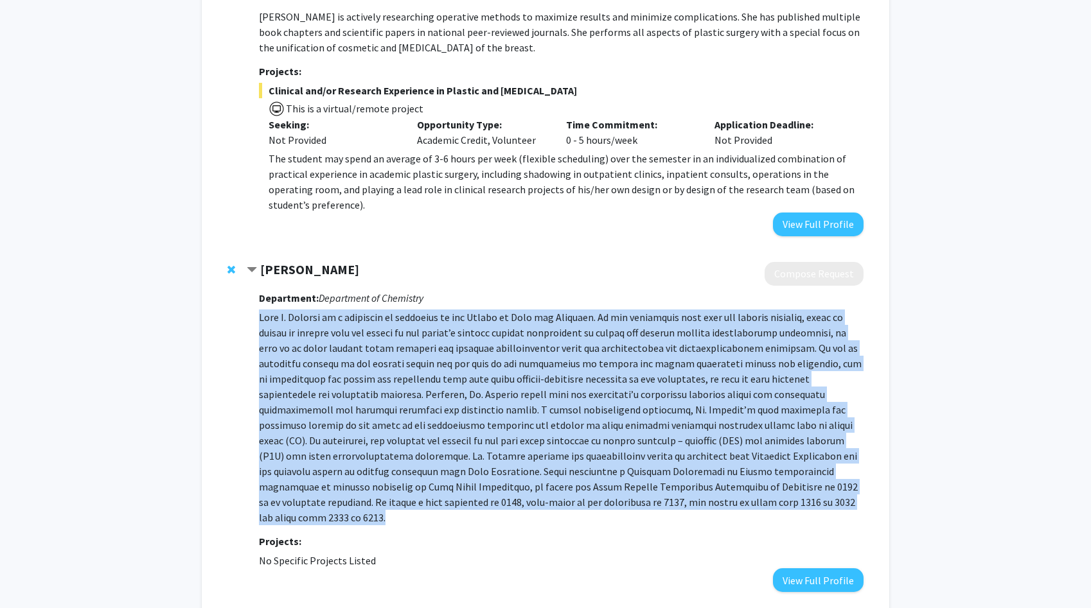
click at [322, 314] on p at bounding box center [561, 418] width 605 height 216
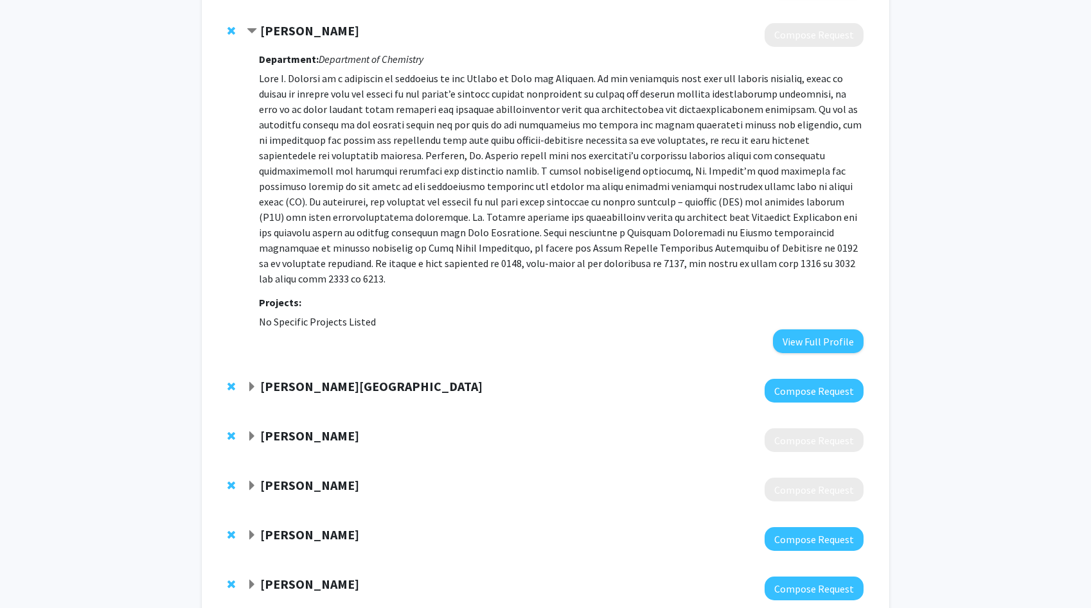
scroll to position [743, 0]
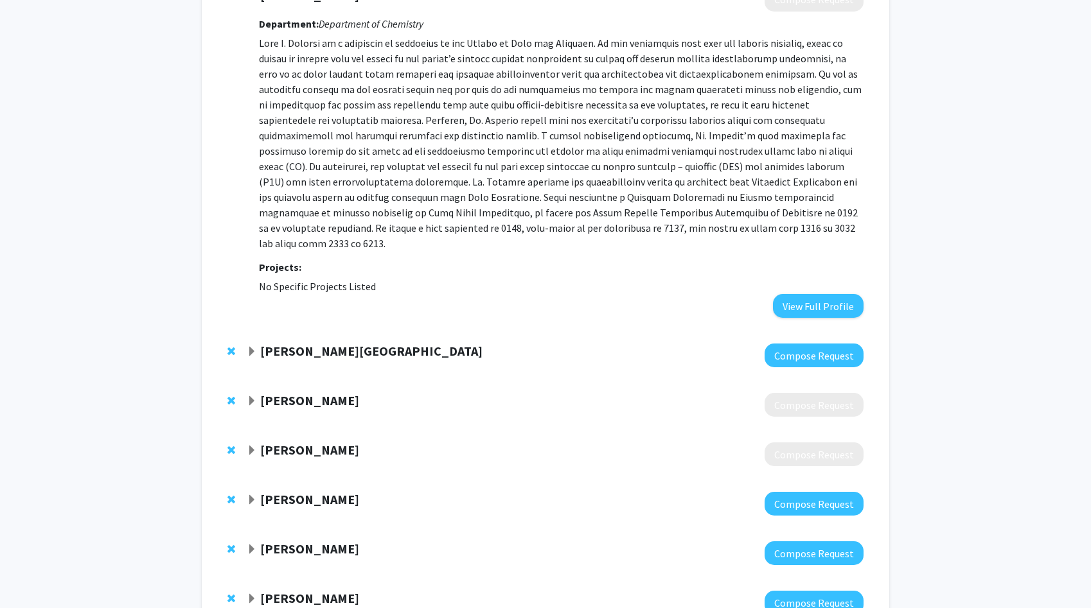
click at [299, 393] on strong "[PERSON_NAME]" at bounding box center [309, 401] width 99 height 16
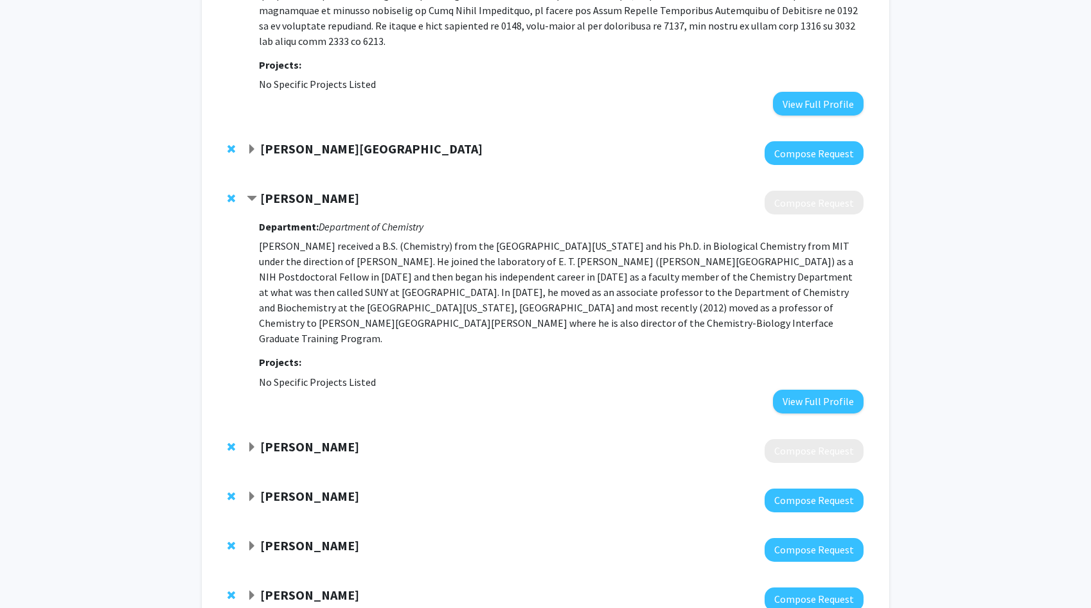
scroll to position [967, 0]
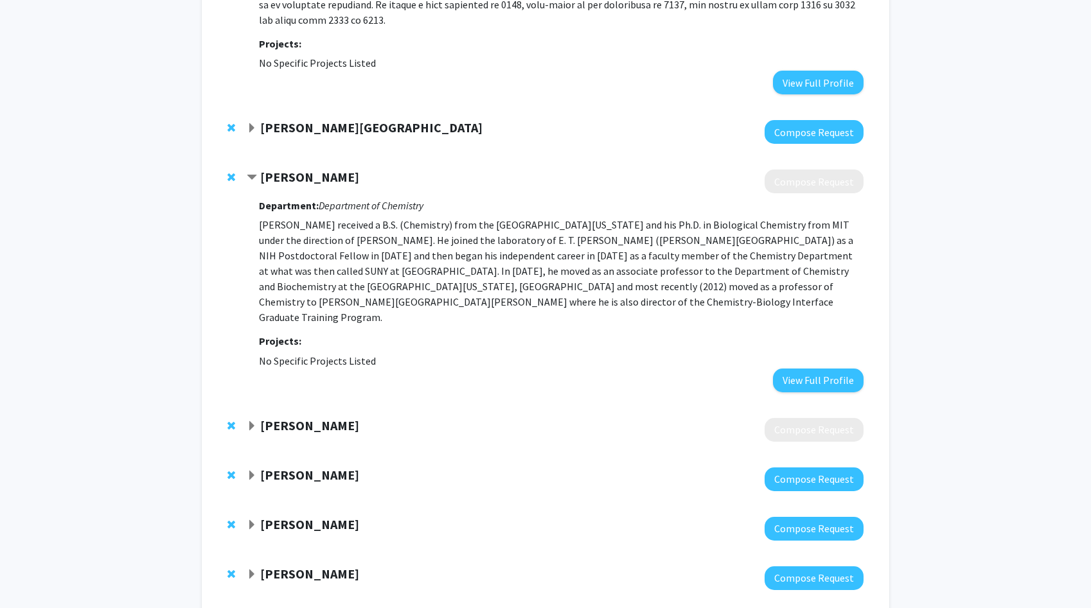
click at [299, 418] on strong "[PERSON_NAME]" at bounding box center [309, 426] width 99 height 16
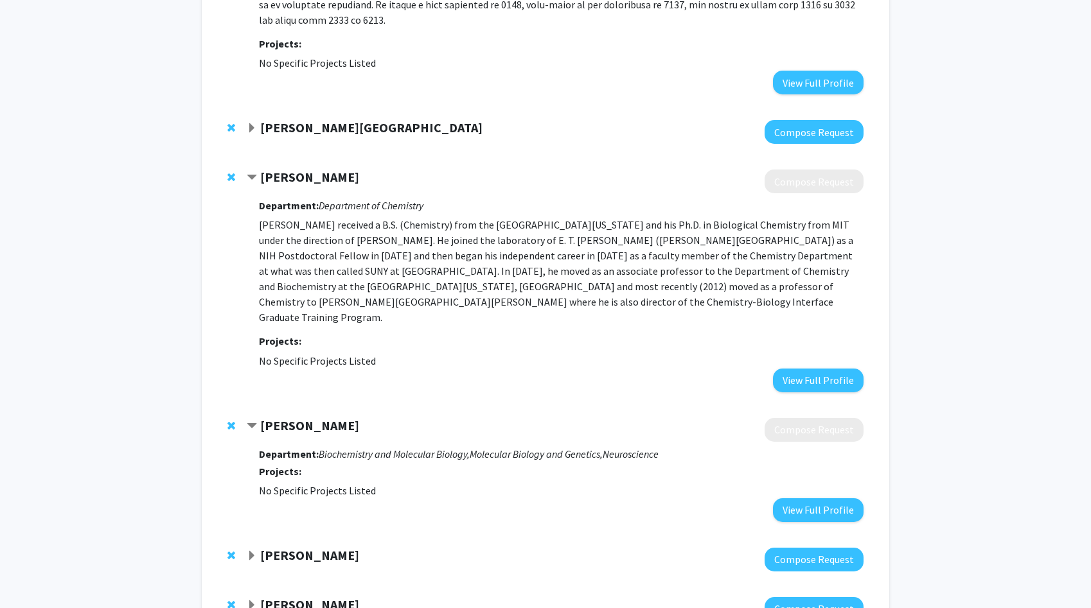
click at [299, 418] on strong "[PERSON_NAME]" at bounding box center [309, 426] width 99 height 16
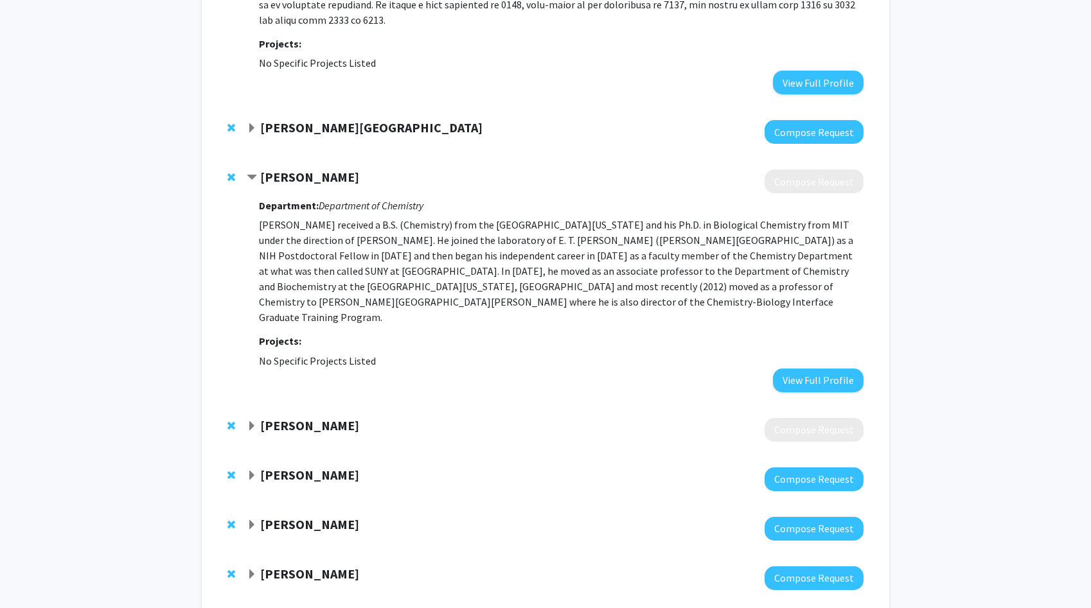
click at [299, 467] on strong "[PERSON_NAME]" at bounding box center [309, 475] width 99 height 16
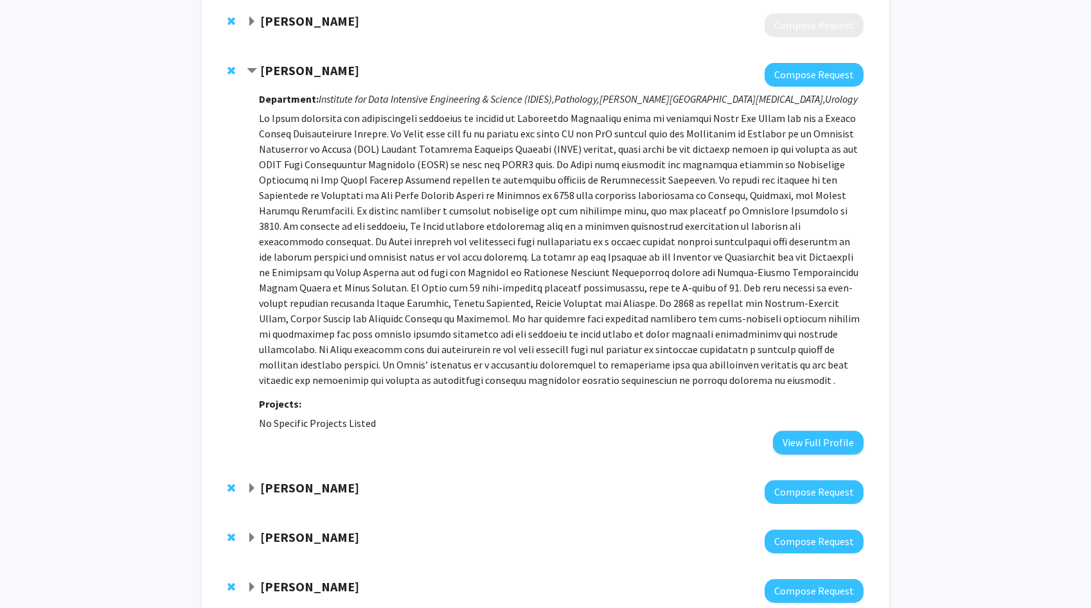
scroll to position [1366, 0]
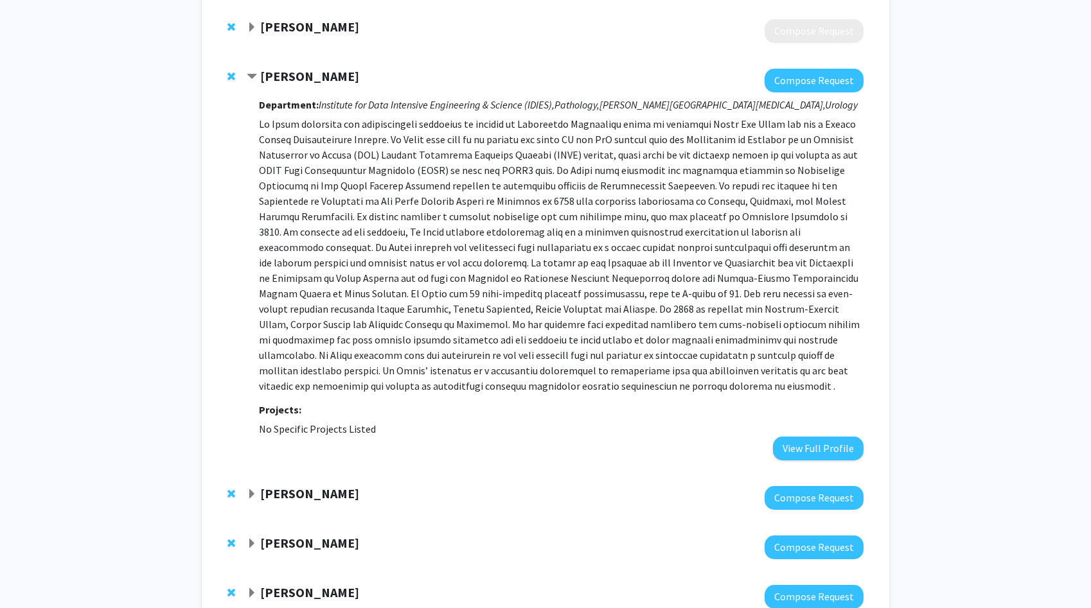
click at [298, 68] on strong "[PERSON_NAME]" at bounding box center [309, 76] width 99 height 16
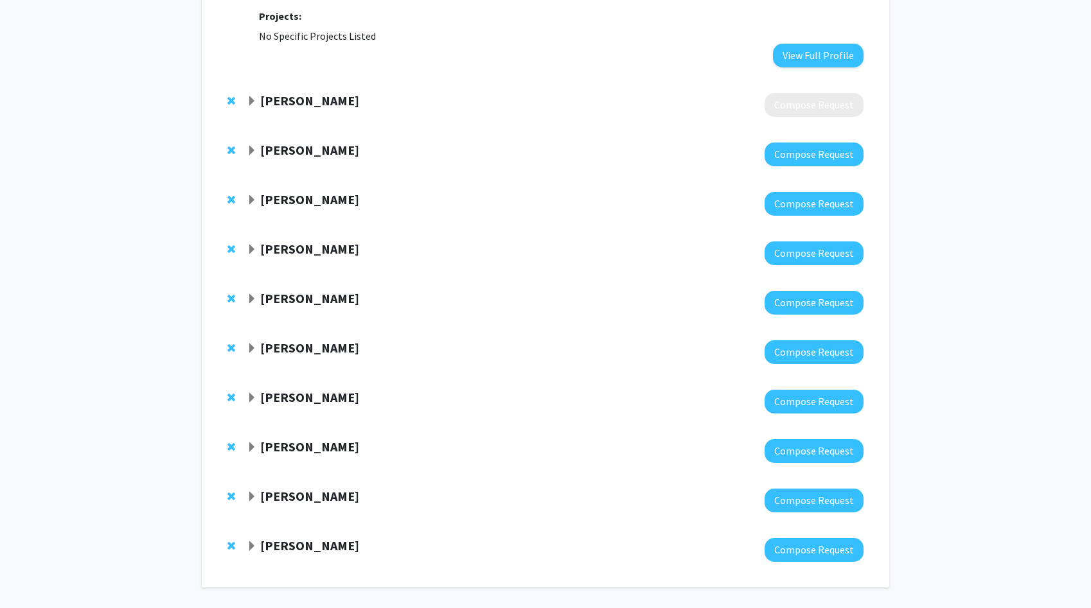
click at [283, 142] on strong "[PERSON_NAME]" at bounding box center [309, 150] width 99 height 16
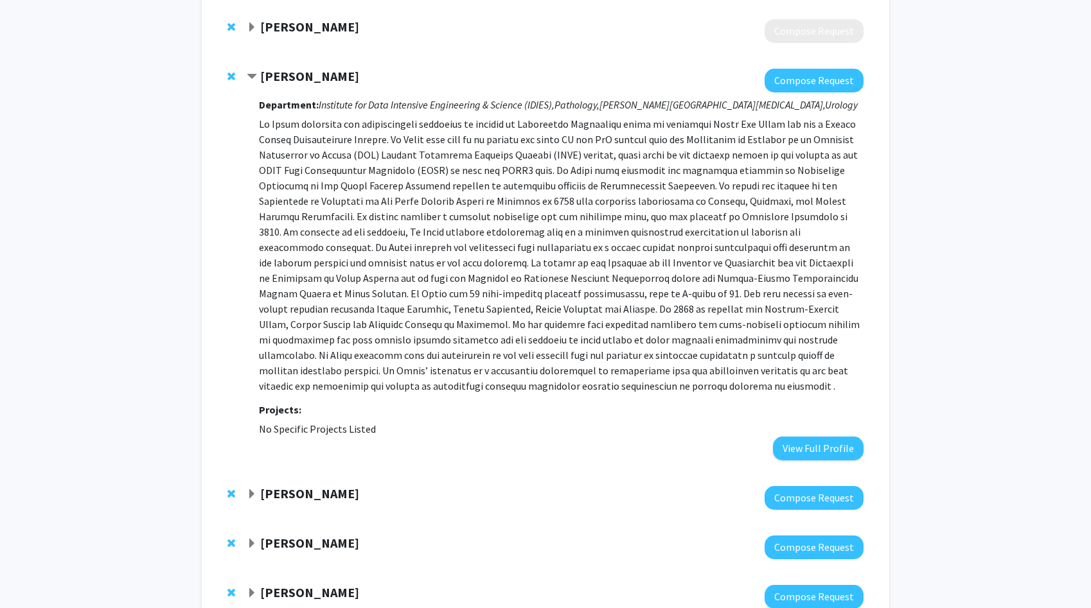
click at [320, 226] on p at bounding box center [561, 255] width 605 height 278
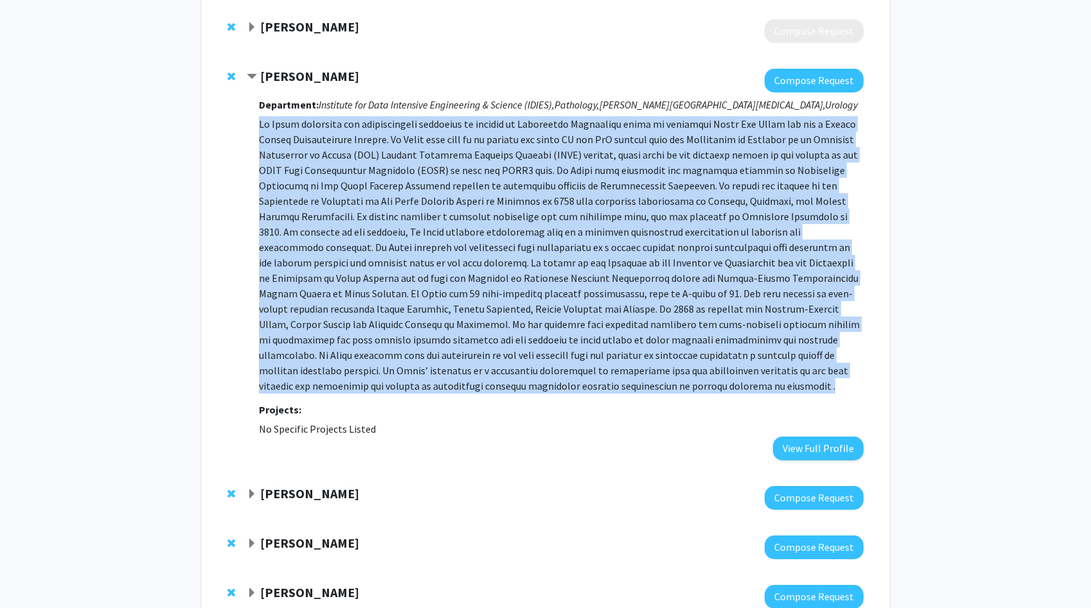
click at [320, 226] on p at bounding box center [561, 255] width 605 height 278
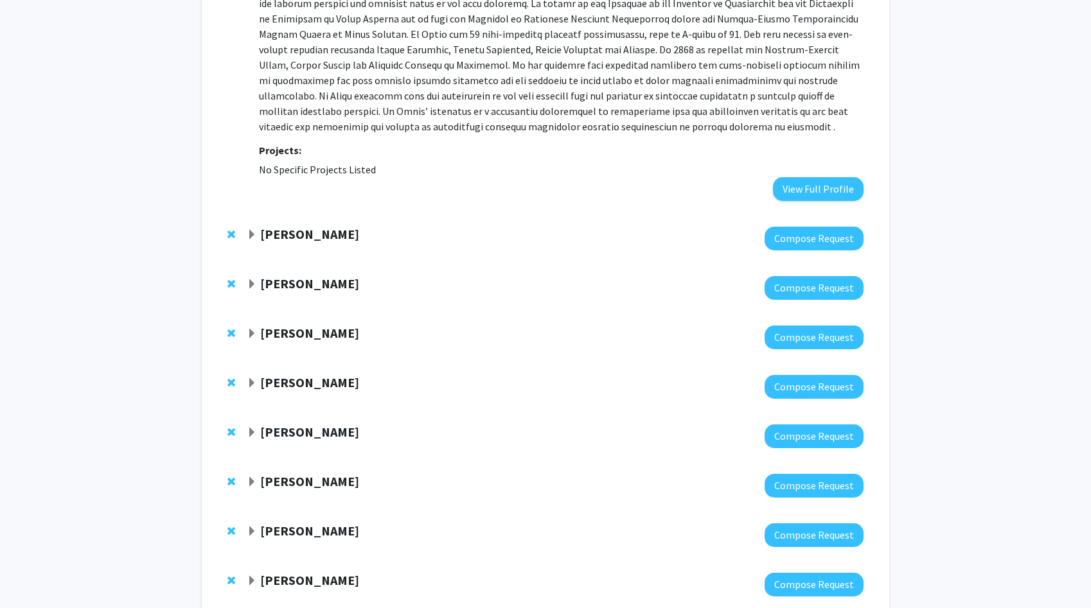
scroll to position [1661, 0]
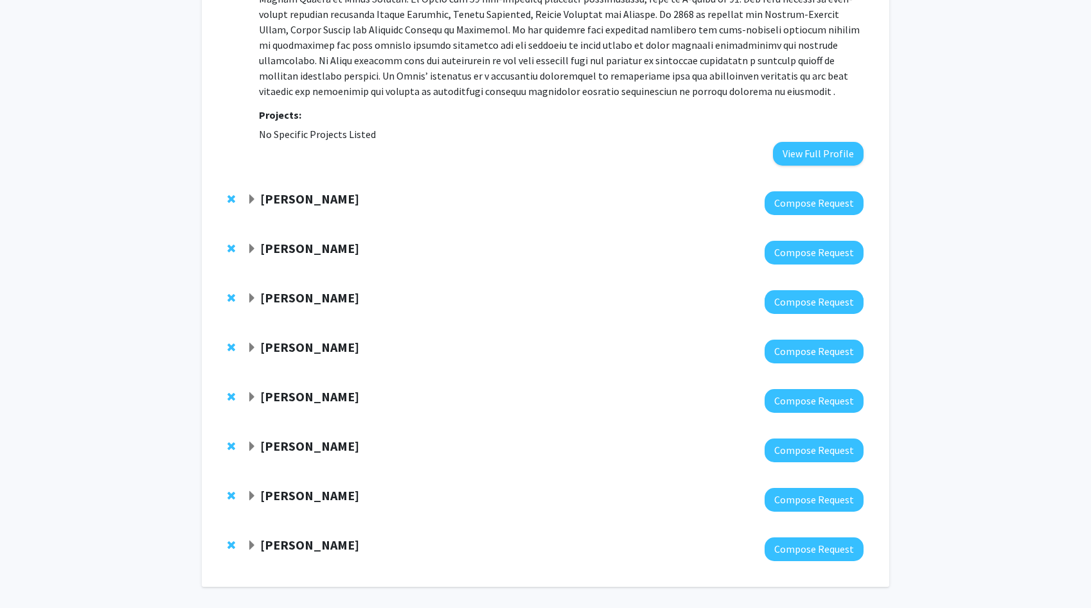
click at [276, 240] on strong "[PERSON_NAME]" at bounding box center [309, 248] width 99 height 16
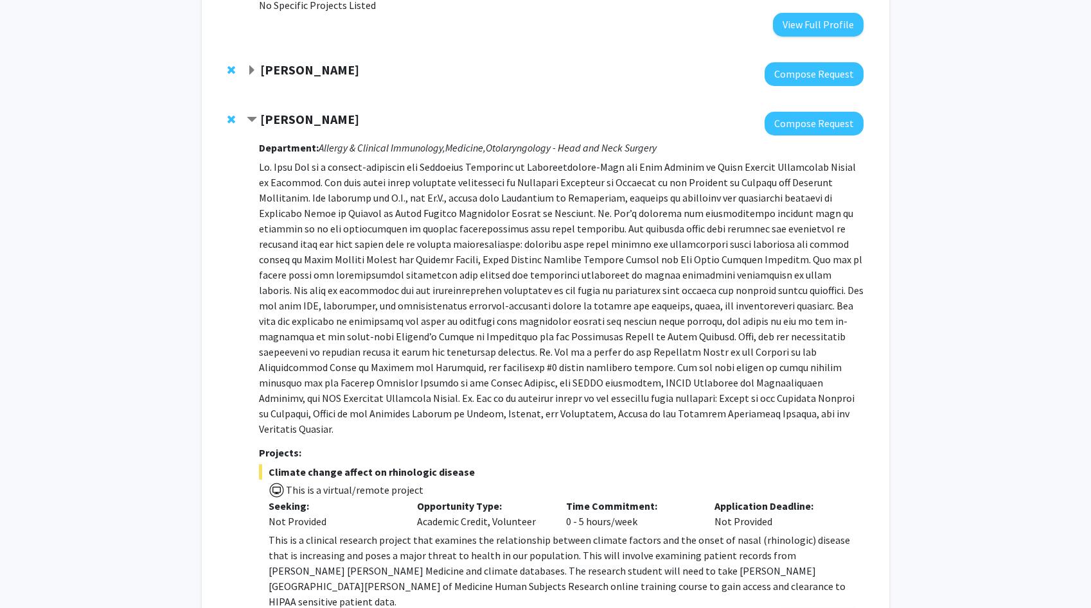
scroll to position [1760, 0]
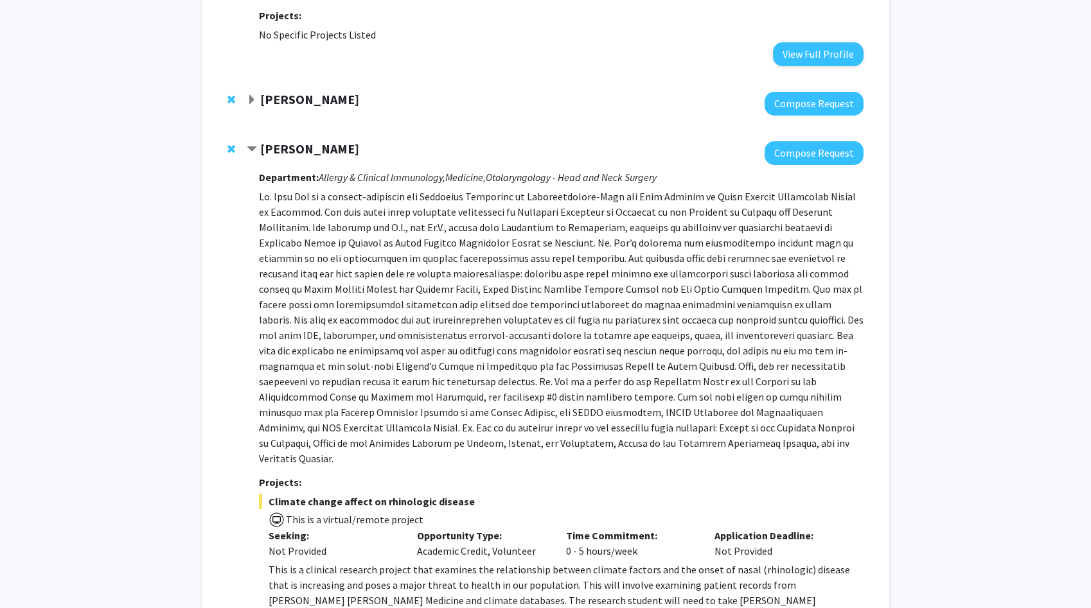
click at [226, 128] on div "[PERSON_NAME] Compose Request Department: Allergy & Clinical Immunology, Medici…" at bounding box center [546, 401] width 662 height 547
click at [229, 144] on span "Remove Jean Kim from bookmarks" at bounding box center [231, 149] width 8 height 10
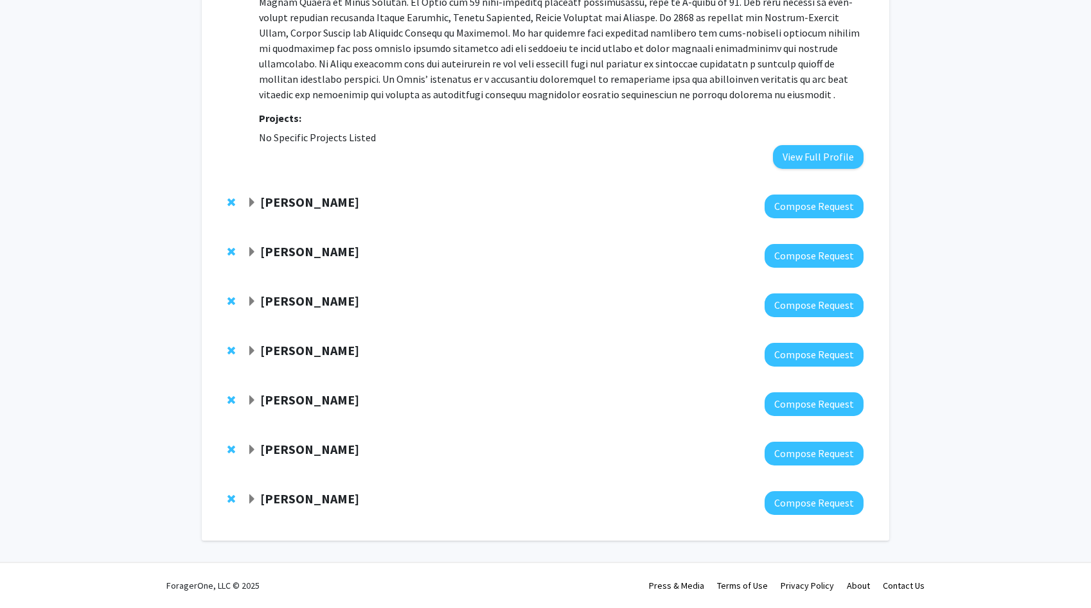
scroll to position [1611, 0]
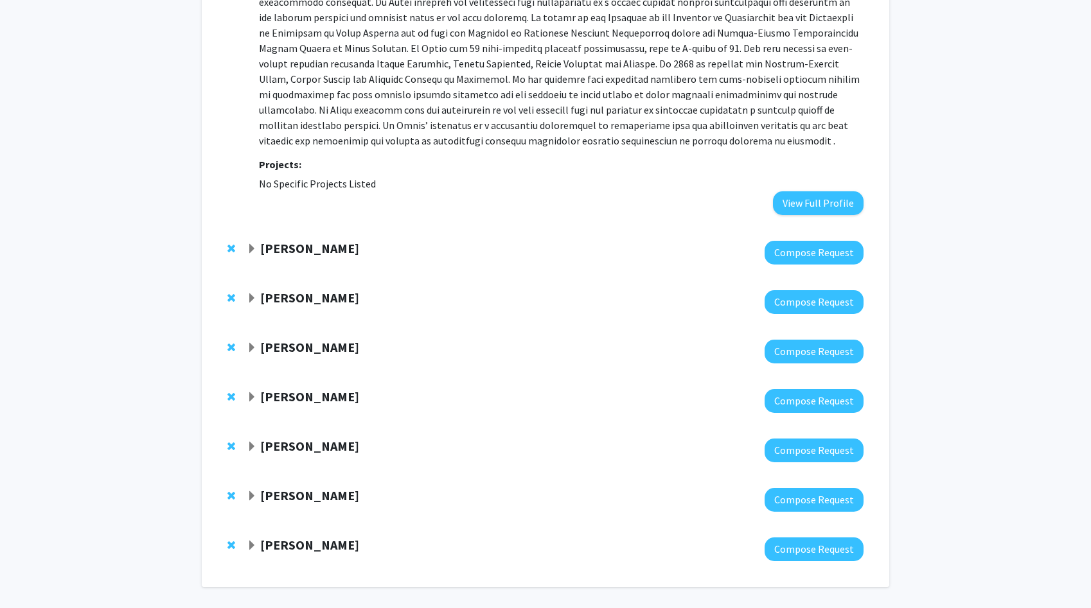
click at [286, 240] on strong "[PERSON_NAME]" at bounding box center [309, 248] width 99 height 16
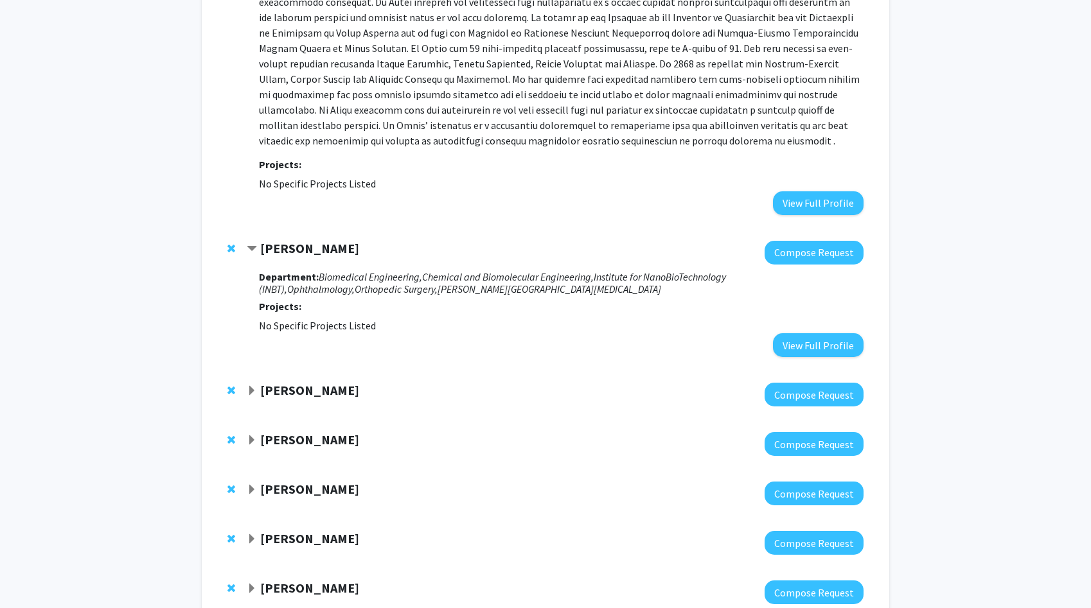
scroll to position [1704, 0]
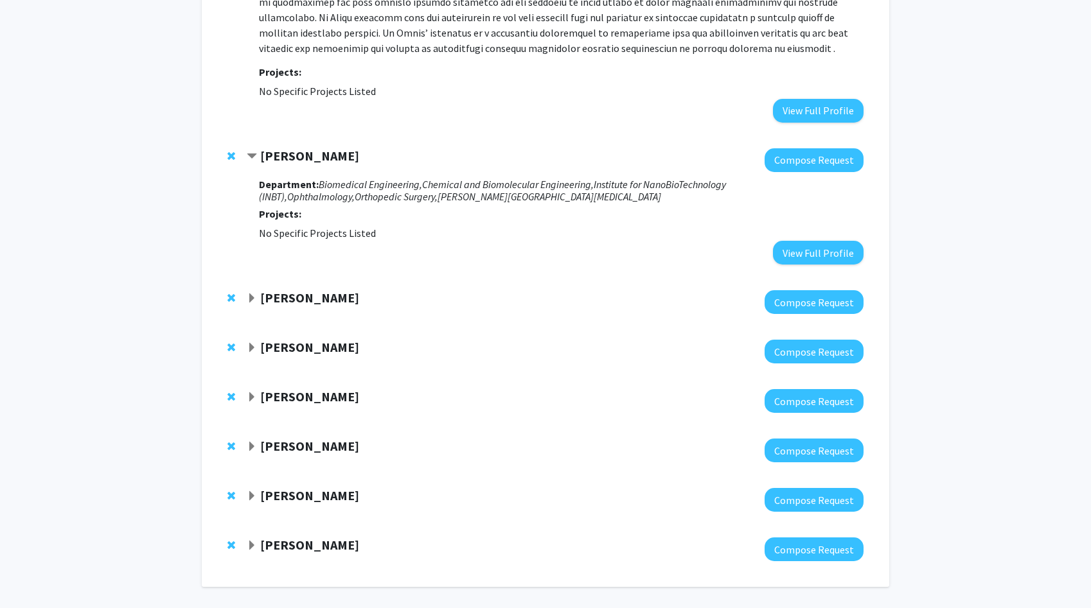
click at [355, 190] on icon "Orthopedic Surgery," at bounding box center [396, 196] width 83 height 13
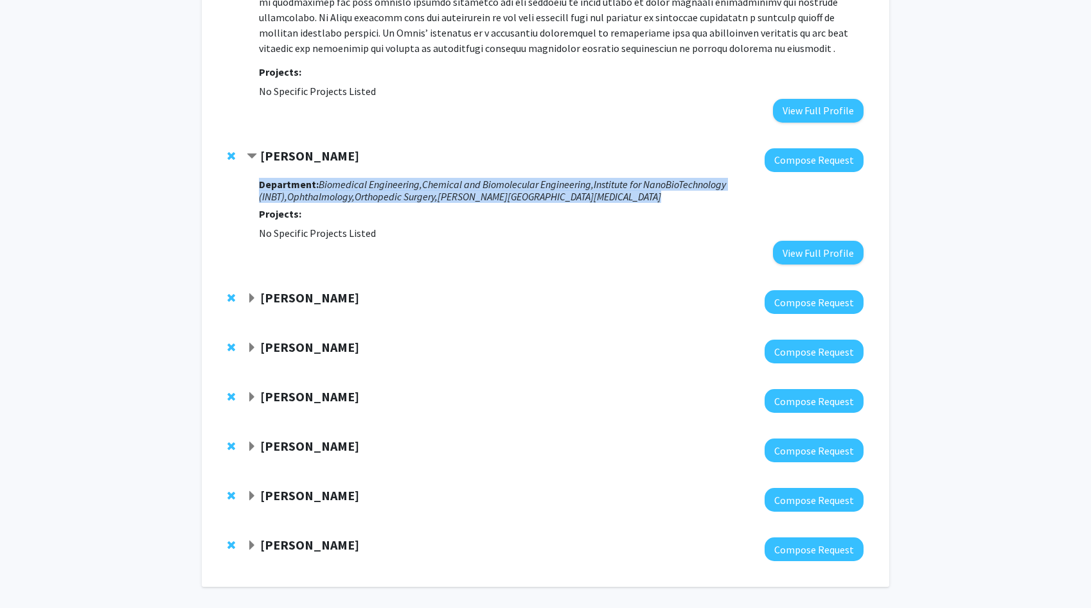
click at [355, 190] on icon "Orthopedic Surgery," at bounding box center [396, 196] width 83 height 13
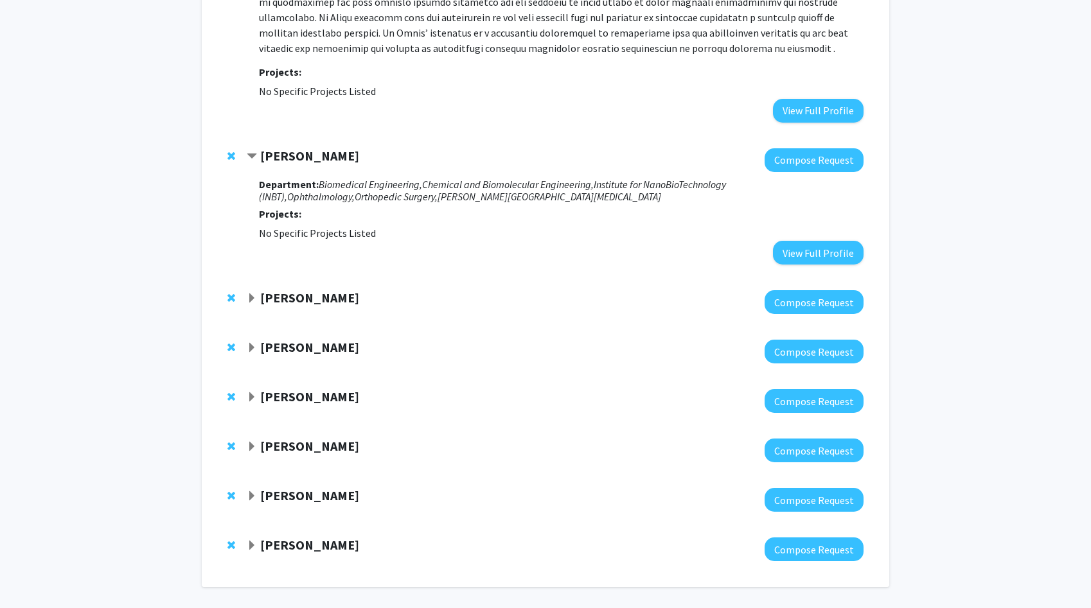
click at [355, 190] on icon "Orthopedic Surgery," at bounding box center [396, 196] width 83 height 13
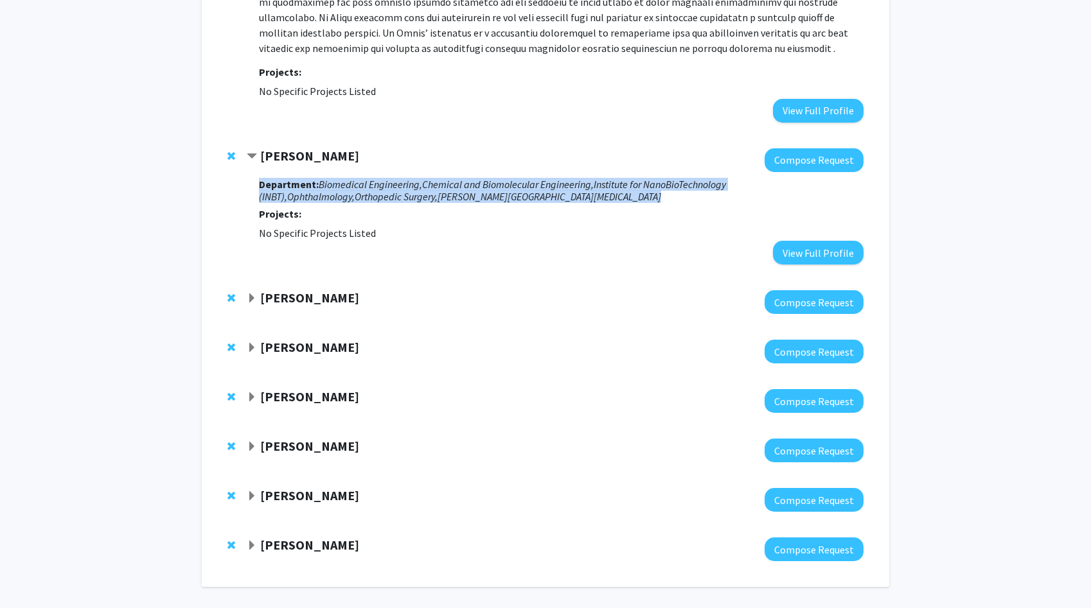
click at [355, 190] on icon "Orthopedic Surgery," at bounding box center [396, 196] width 83 height 13
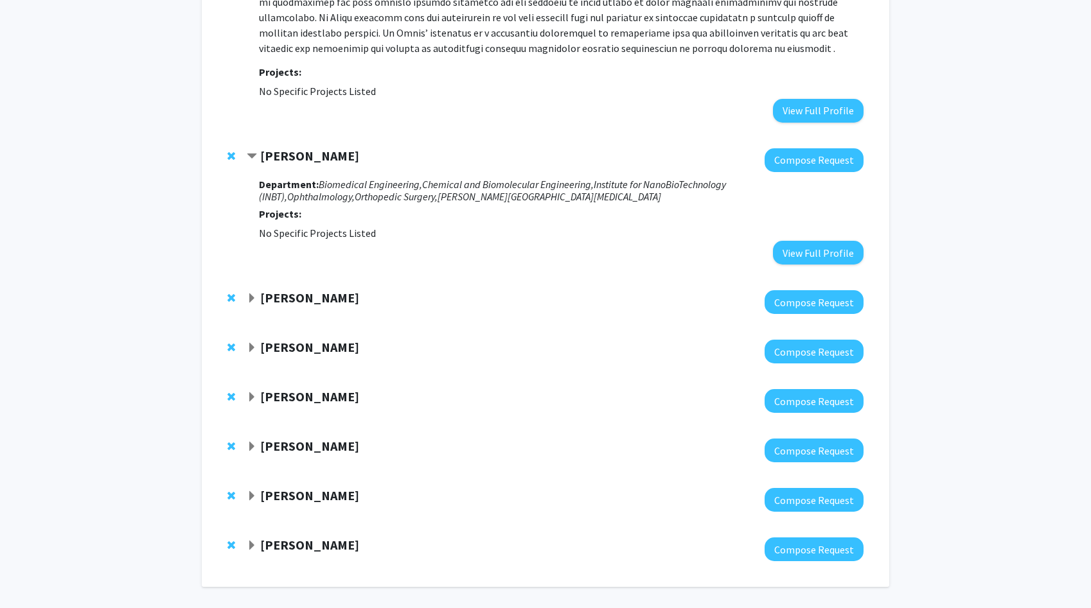
click at [331, 178] on icon "Biomedical Engineering," at bounding box center [370, 184] width 103 height 13
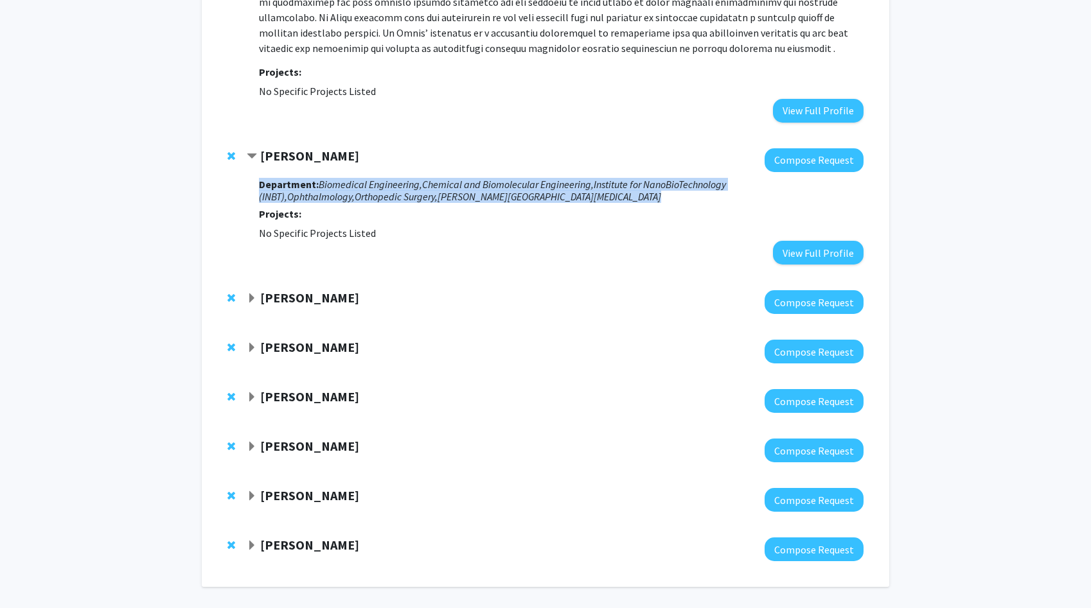
click at [331, 178] on icon "Biomedical Engineering," at bounding box center [370, 184] width 103 height 13
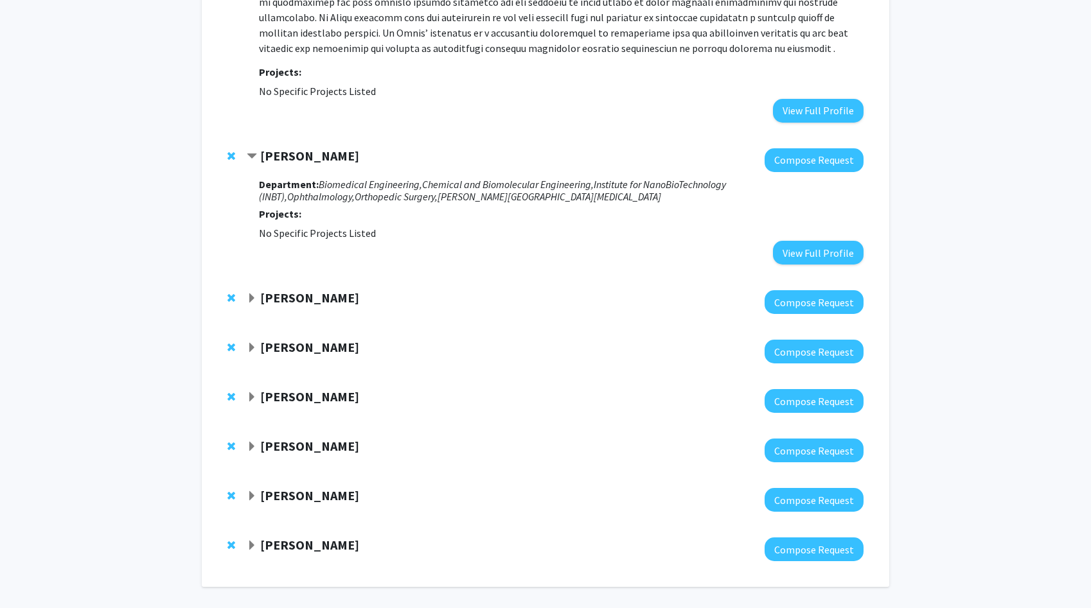
click at [267, 290] on strong "[PERSON_NAME]" at bounding box center [309, 298] width 99 height 16
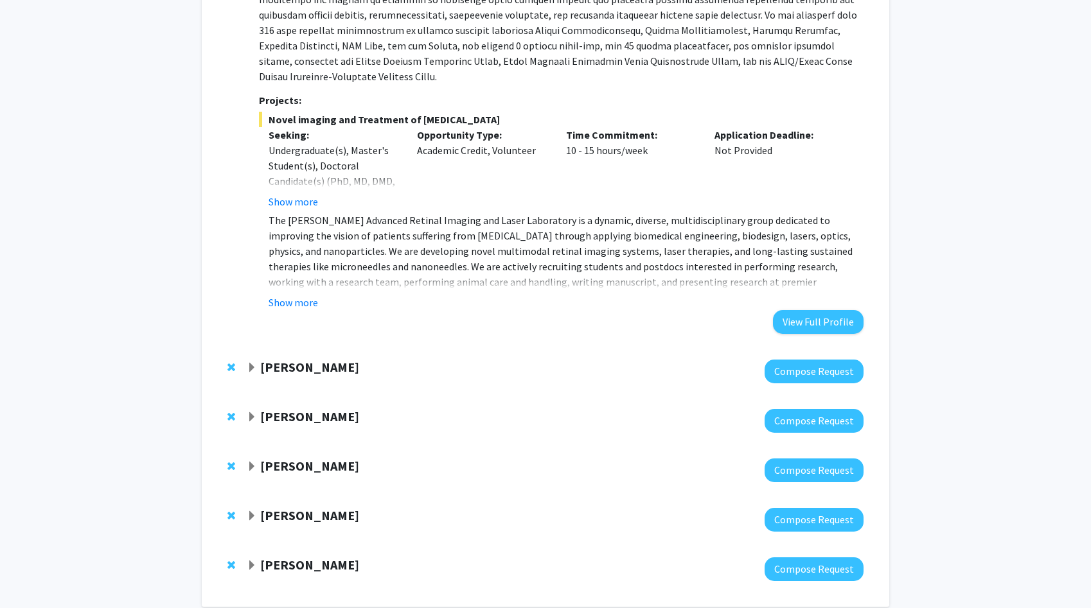
scroll to position [2117, 0]
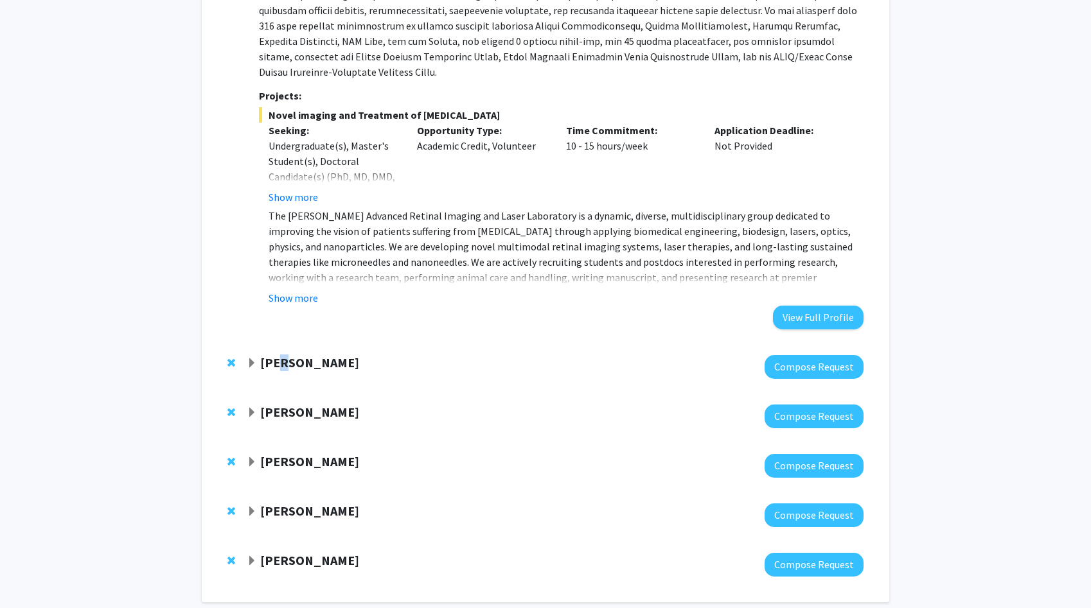
click at [284, 355] on strong "[PERSON_NAME]" at bounding box center [309, 363] width 99 height 16
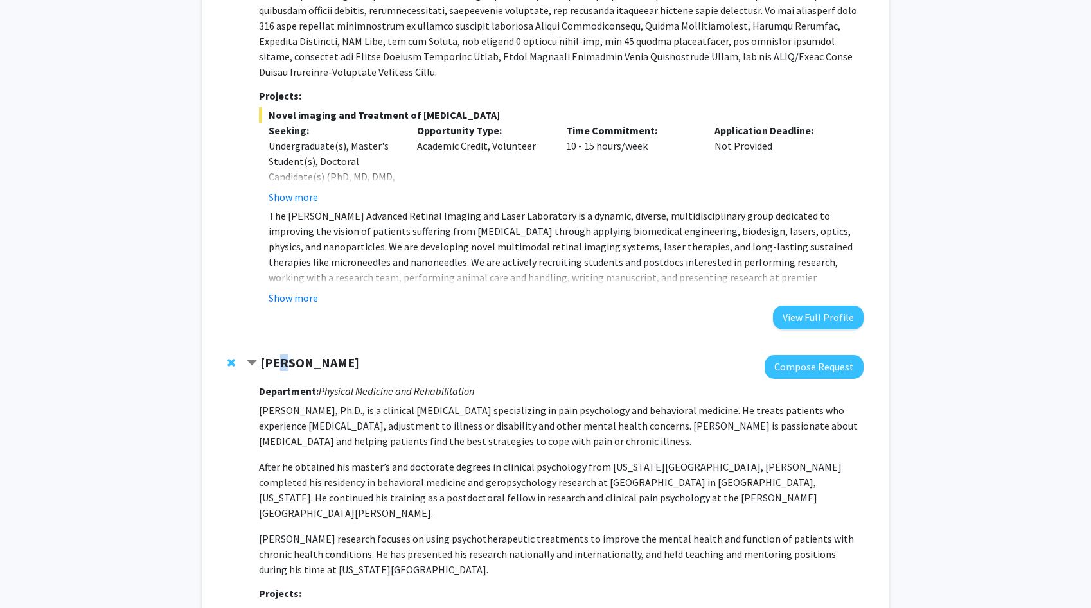
click at [294, 403] on p "[PERSON_NAME], Ph.D., is a clinical [MEDICAL_DATA] specializing in pain psychol…" at bounding box center [561, 426] width 605 height 46
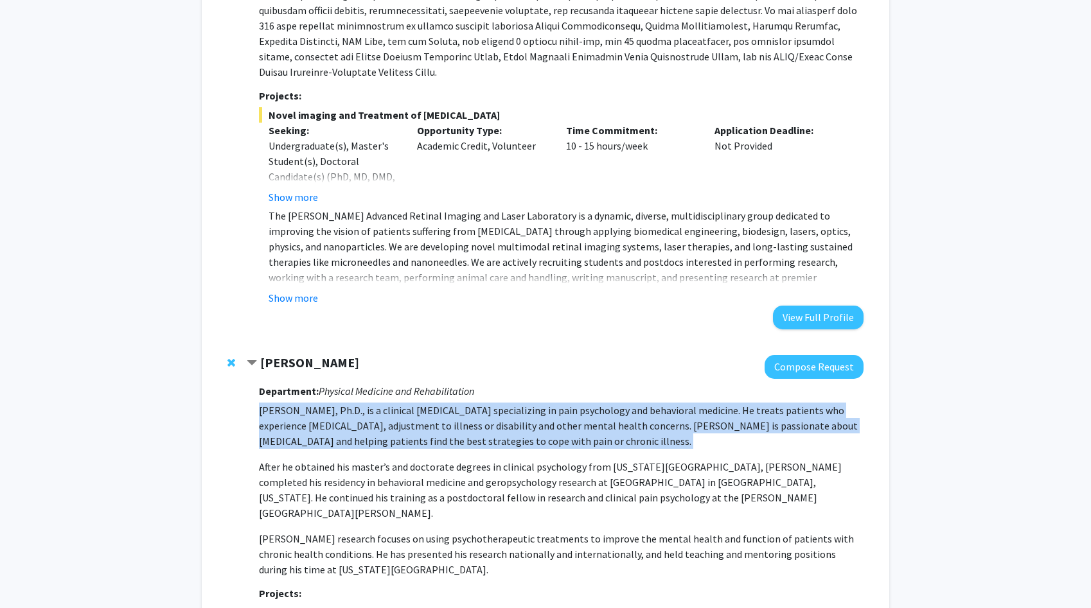
click at [301, 459] on p "After he obtained his master’s and doctorate degrees in clinical psychology fro…" at bounding box center [561, 490] width 605 height 62
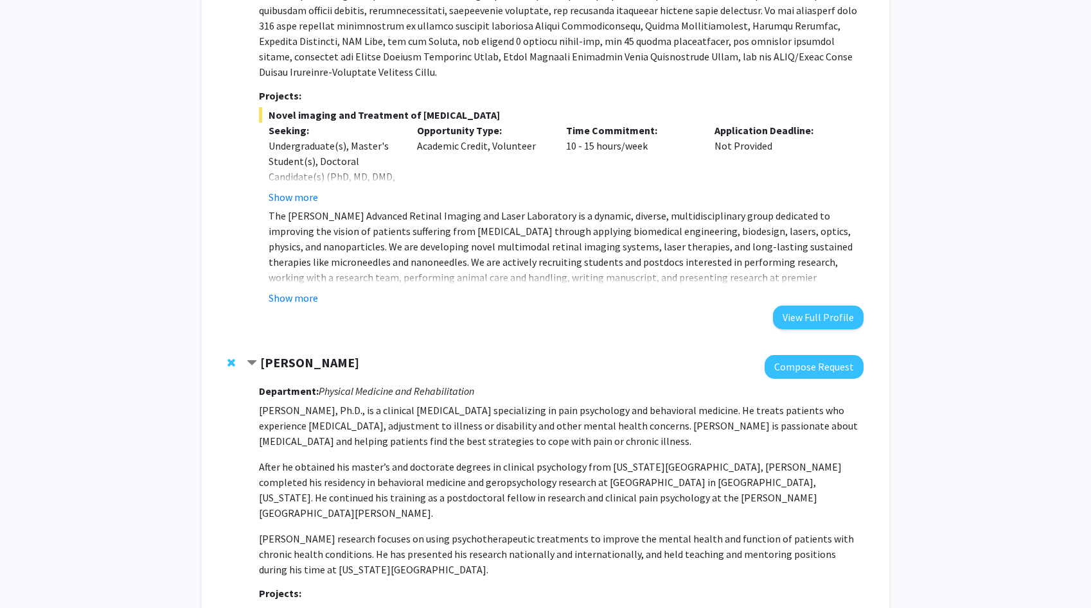
click at [301, 459] on p "After he obtained his master’s and doctorate degrees in clinical psychology fro…" at bounding box center [561, 490] width 605 height 62
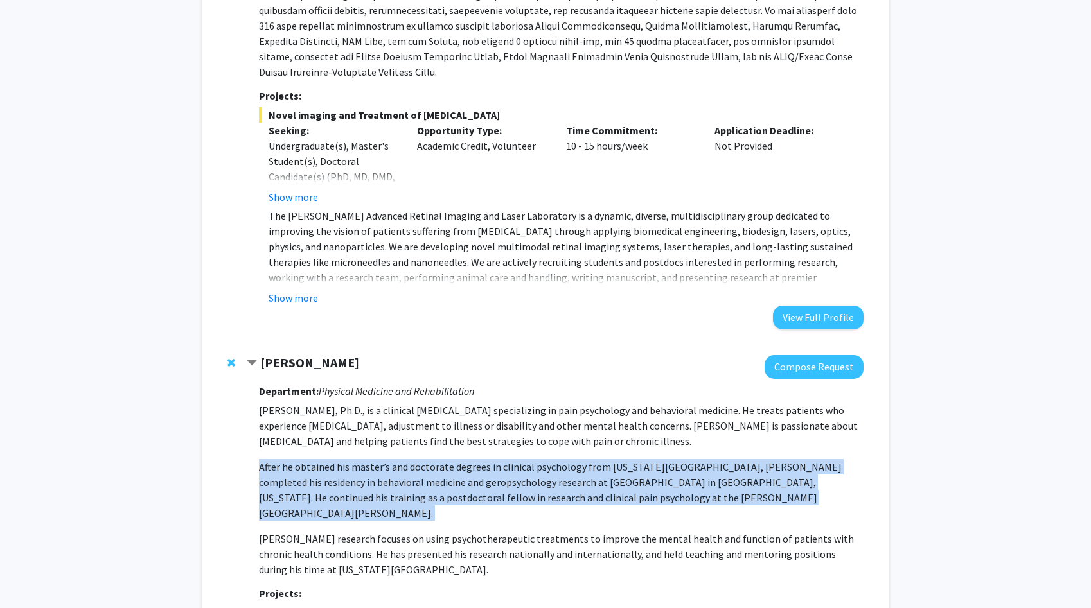
click at [310, 531] on p "[PERSON_NAME] research focuses on using psychotherapeutic treatments to improve…" at bounding box center [561, 554] width 605 height 46
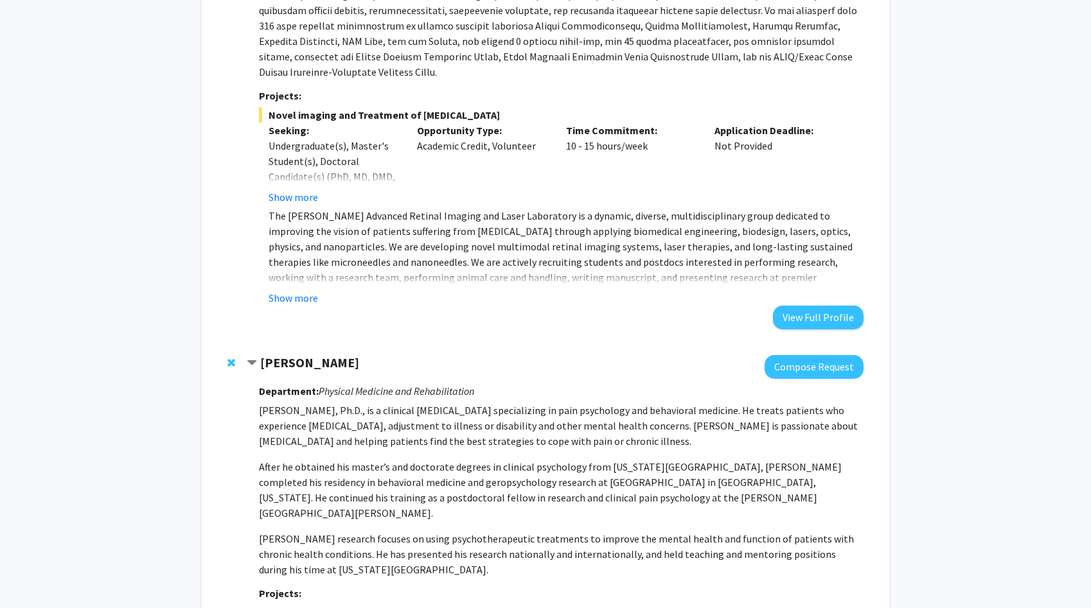
click at [231, 358] on span "Remove Fenan Rassu from bookmarks" at bounding box center [231, 363] width 8 height 10
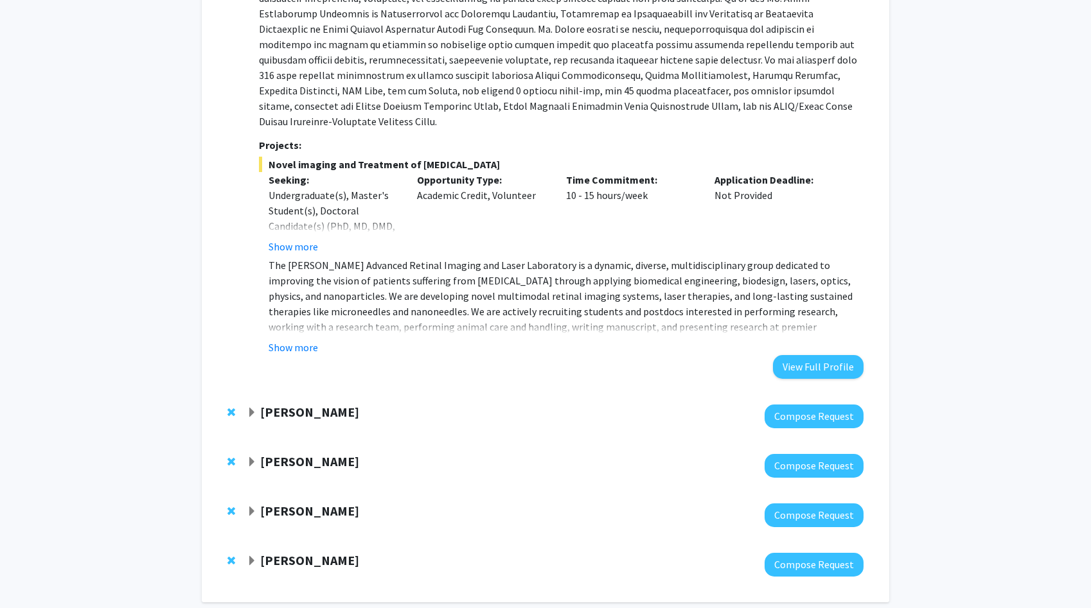
click at [266, 404] on strong "[PERSON_NAME]" at bounding box center [309, 412] width 99 height 16
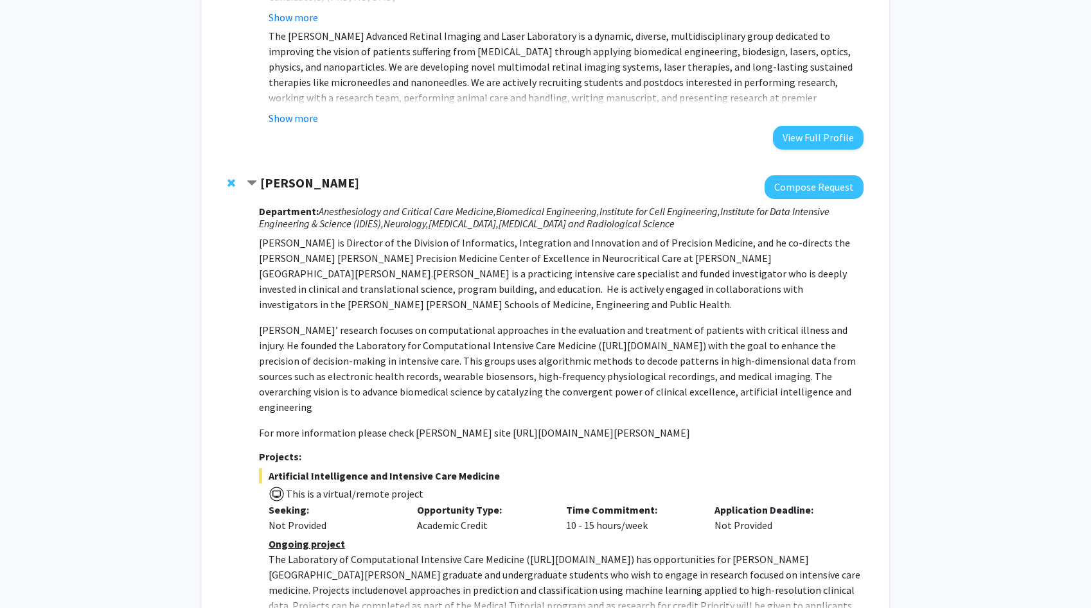
scroll to position [2309, 0]
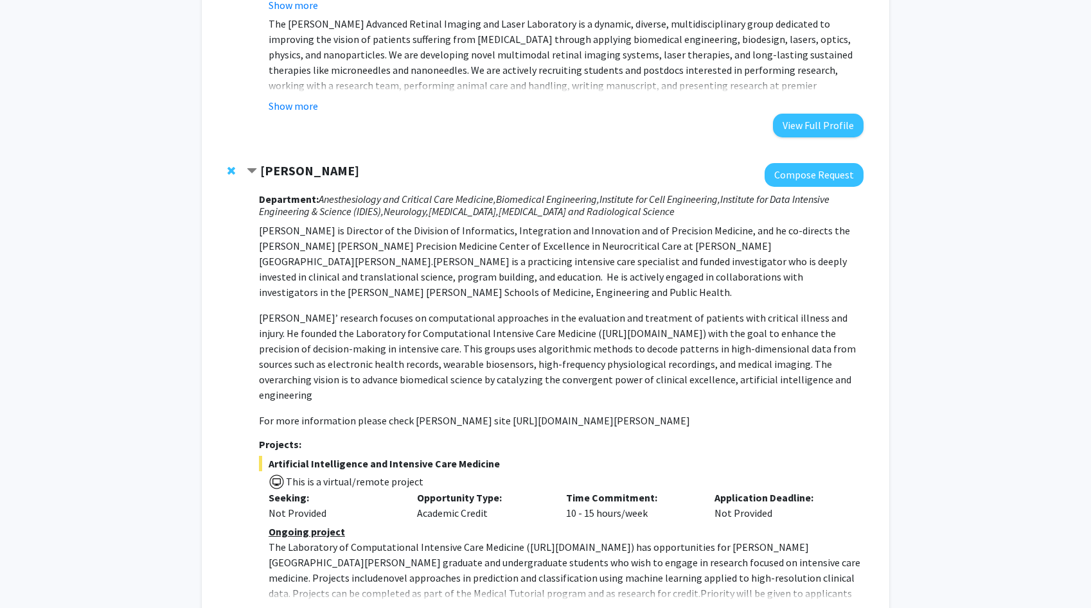
click at [290, 606] on button "Show more" at bounding box center [293, 613] width 49 height 15
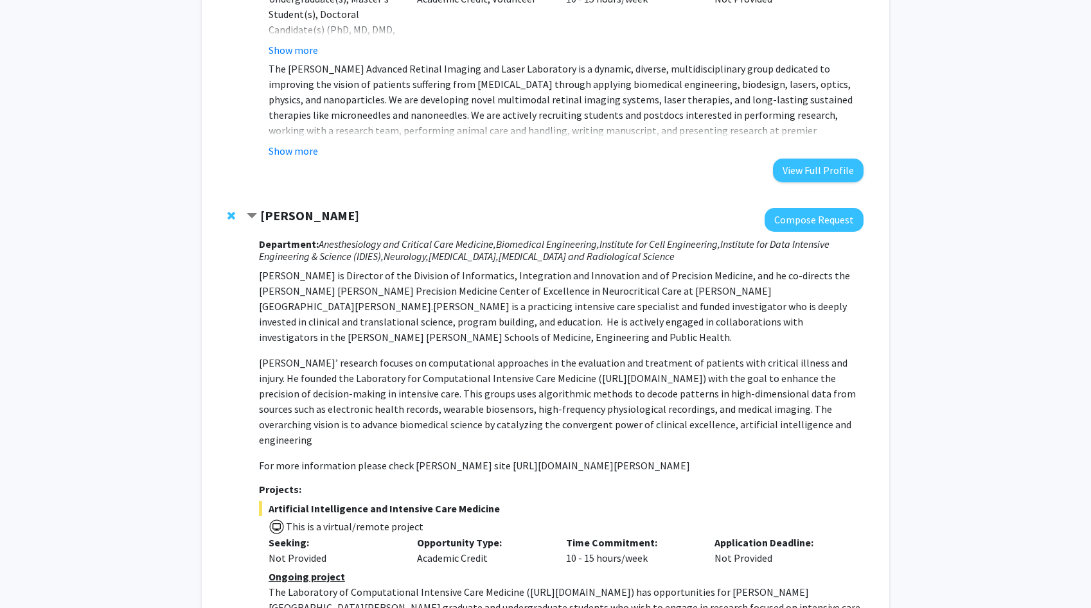
scroll to position [2222, 0]
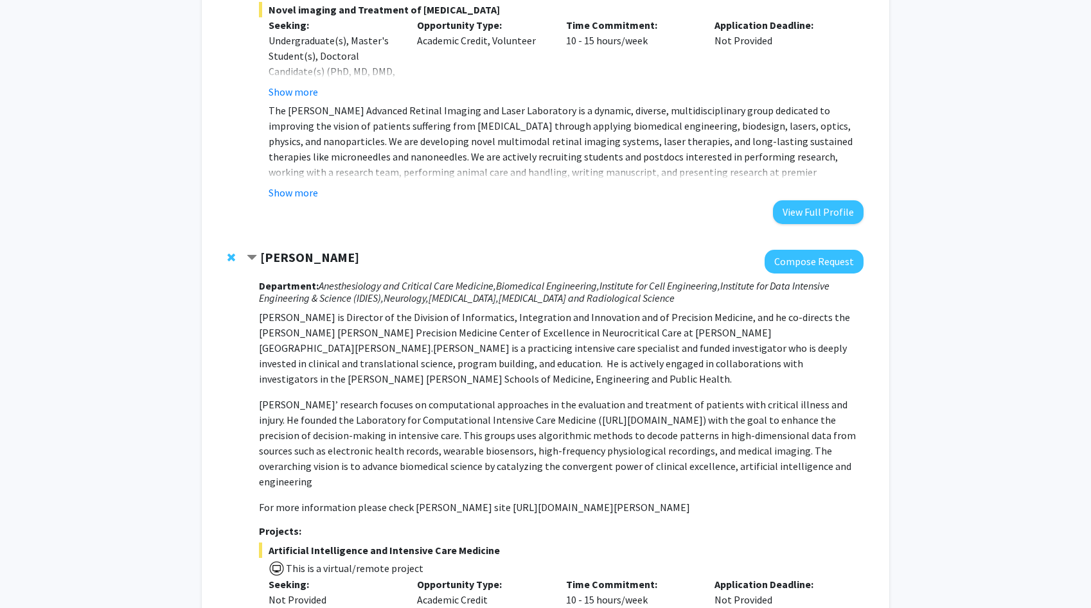
click at [230, 252] on span "Remove Robert Stevens from bookmarks" at bounding box center [231, 257] width 8 height 10
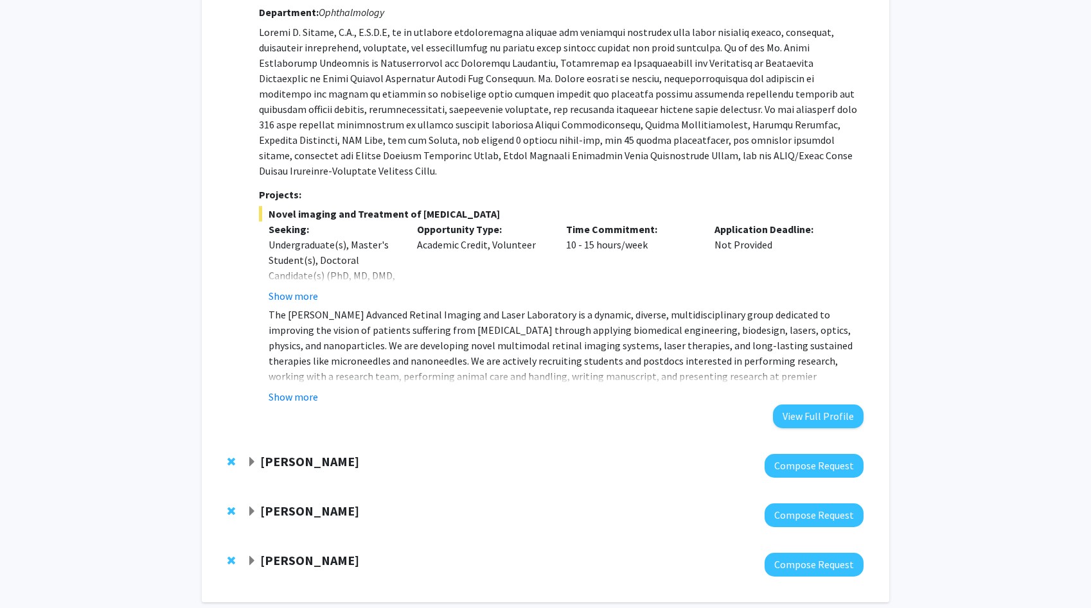
click at [260, 454] on strong "[PERSON_NAME]" at bounding box center [309, 462] width 99 height 16
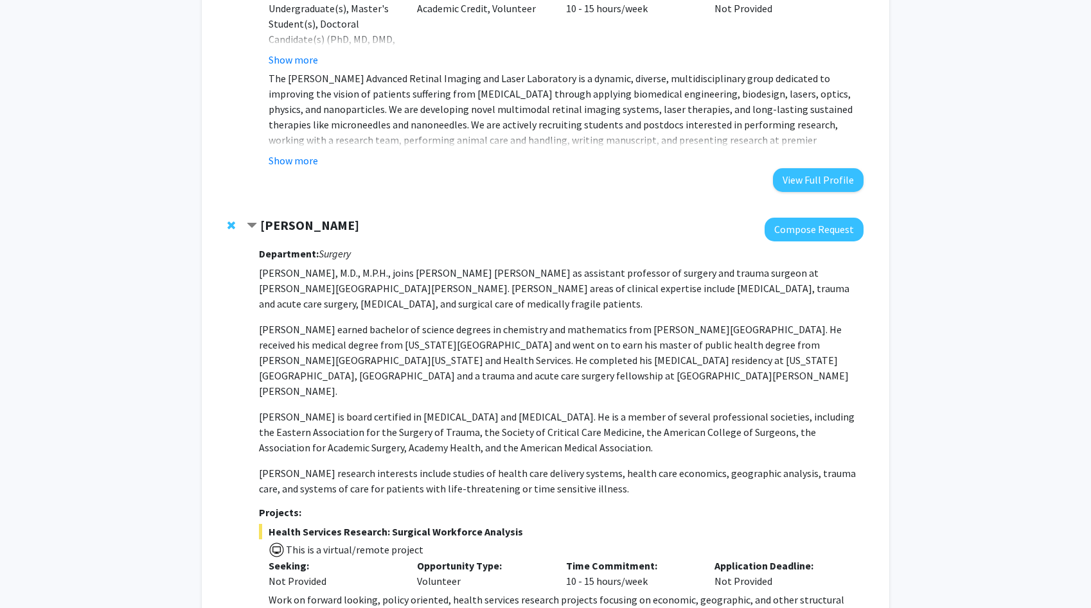
scroll to position [2291, 0]
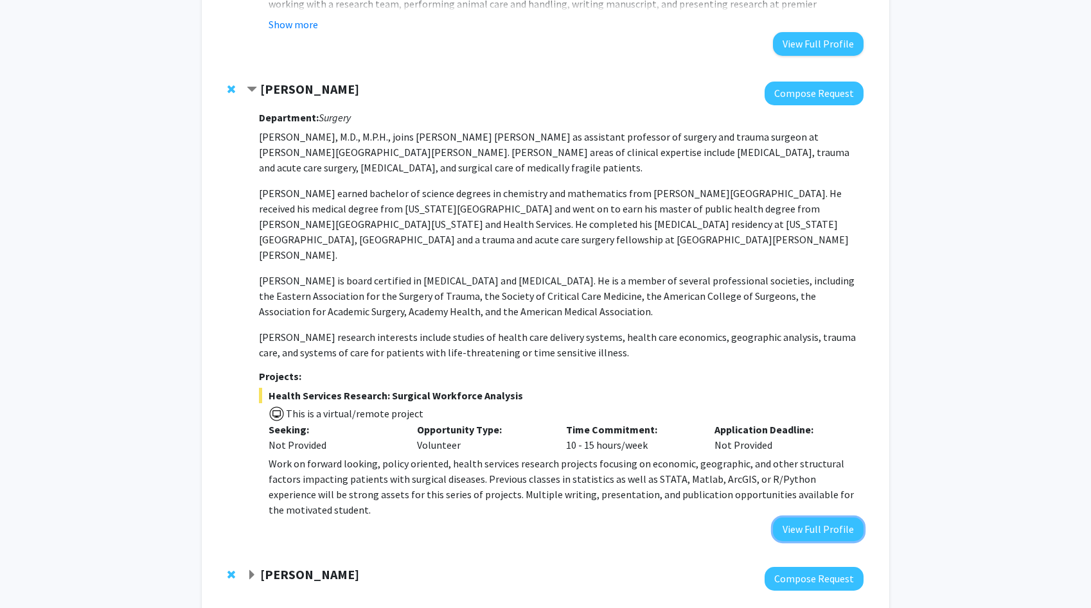
scroll to position [2423, 0]
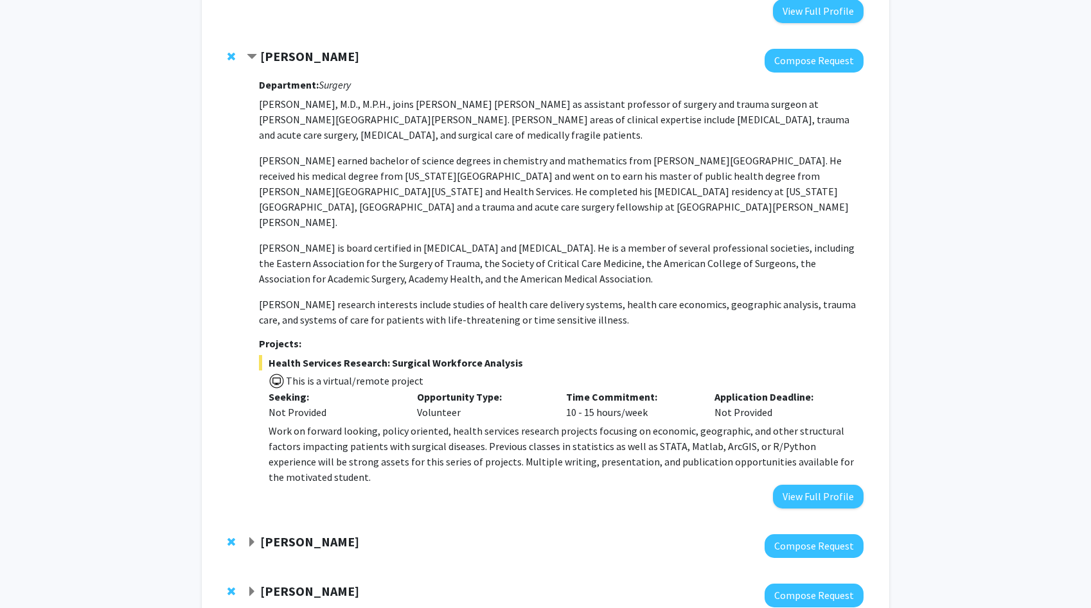
click at [287, 534] on strong "[PERSON_NAME]" at bounding box center [309, 542] width 99 height 16
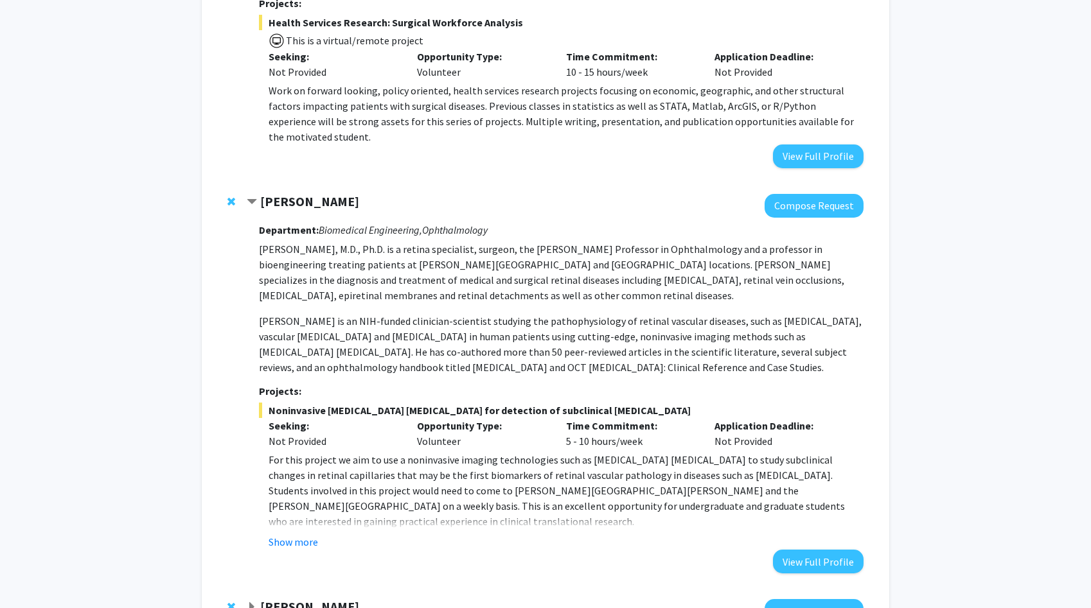
scroll to position [2779, 0]
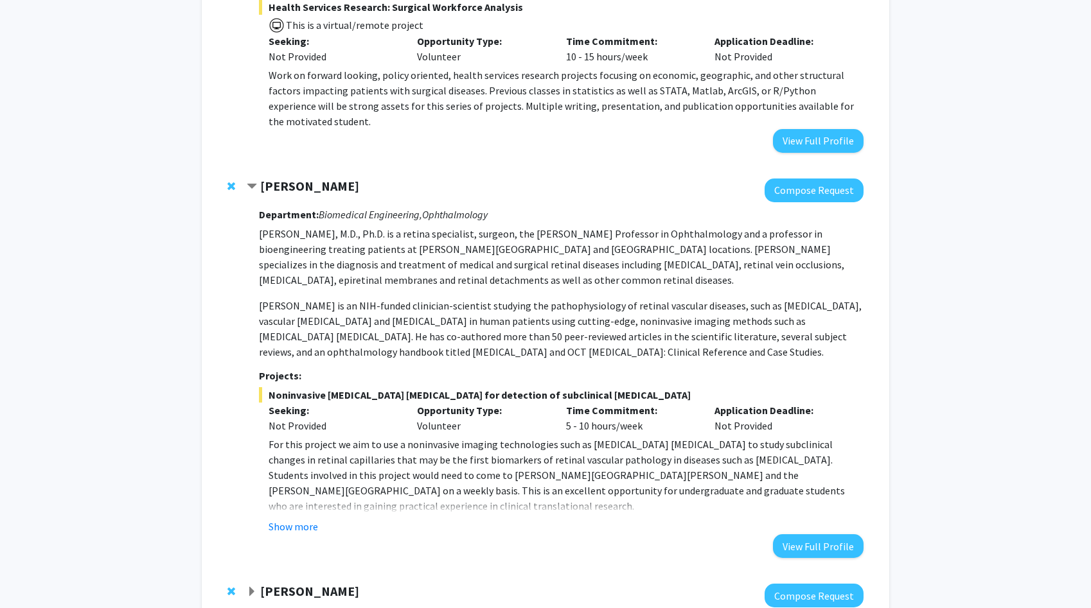
click at [290, 583] on strong "[PERSON_NAME]" at bounding box center [309, 591] width 99 height 16
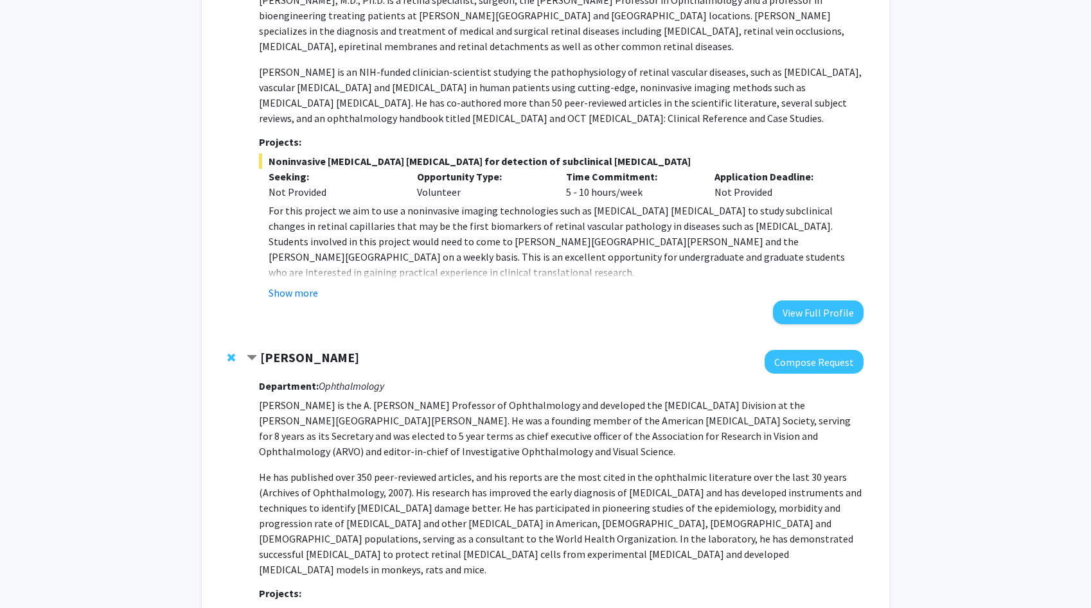
scroll to position [3034, 0]
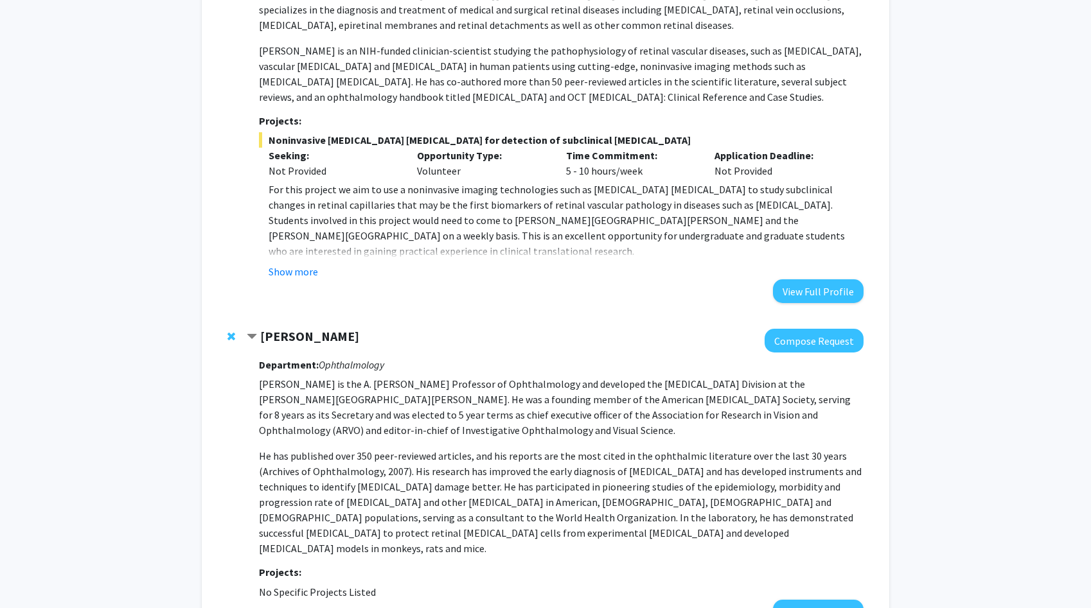
click at [227, 331] on span "Remove Harry Quigley from bookmarks" at bounding box center [231, 336] width 8 height 10
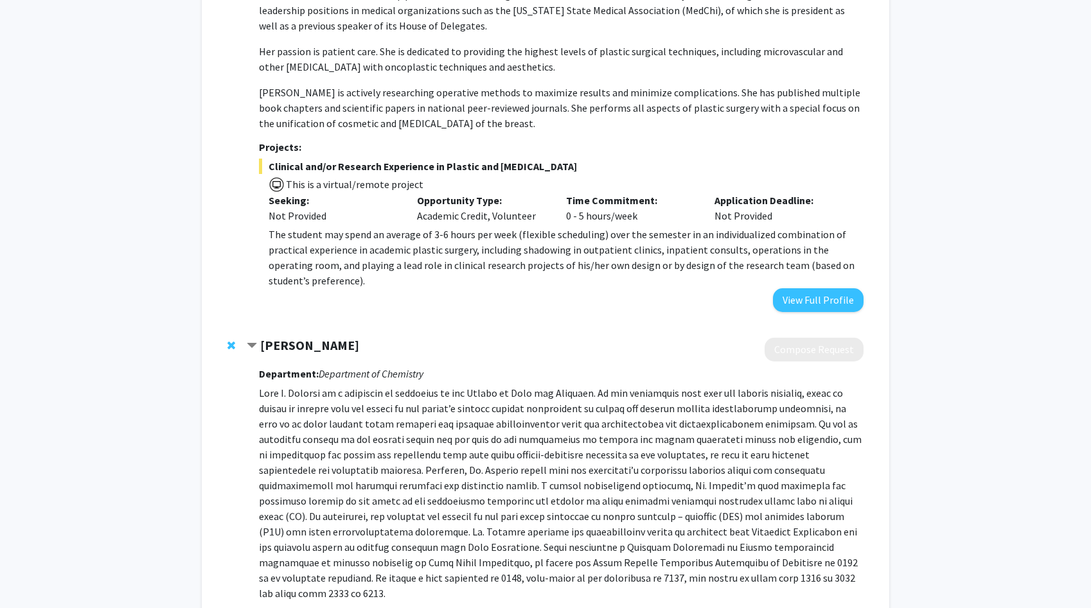
scroll to position [0, 0]
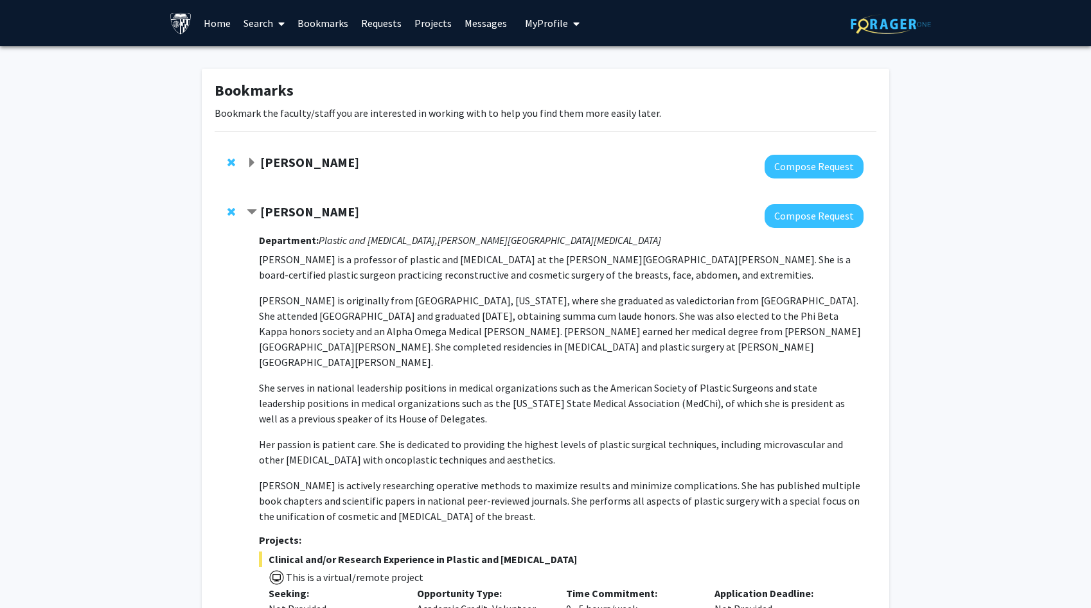
click at [265, 14] on link "Search" at bounding box center [264, 23] width 54 height 45
click at [285, 57] on span "Faculty/Staff" at bounding box center [284, 59] width 94 height 26
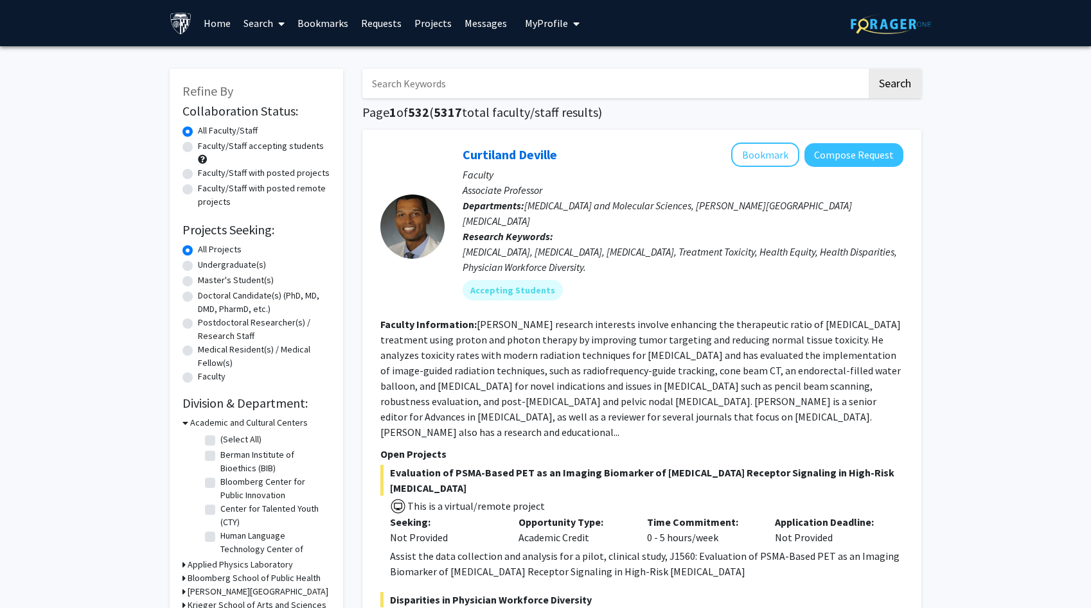
click at [436, 84] on input "Search Keywords" at bounding box center [614, 84] width 504 height 30
type input "c"
type input "j"
type input "pathology"
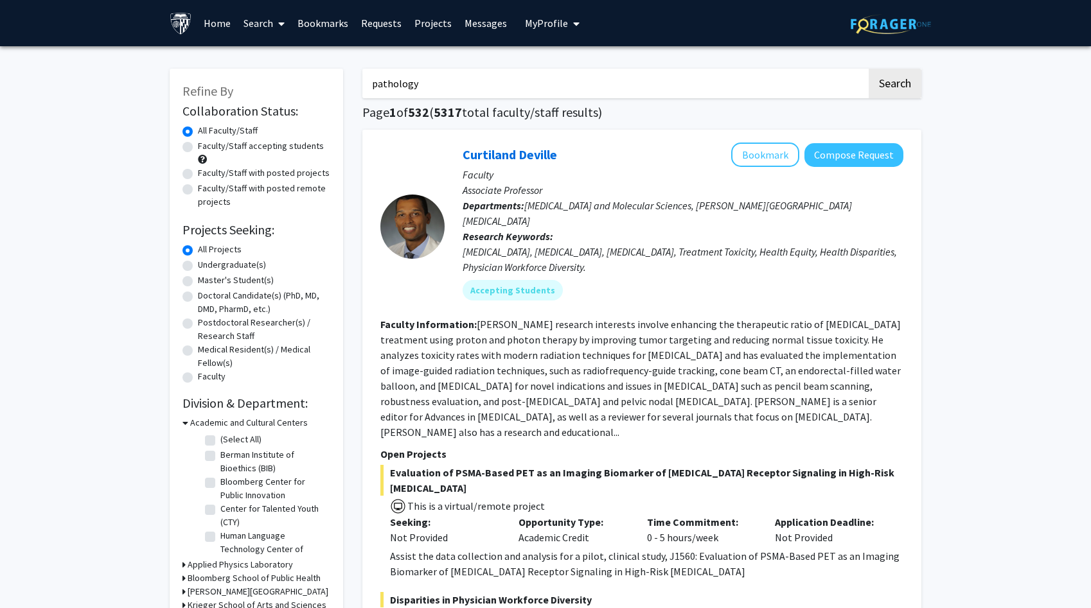
click at [869, 69] on button "Search" at bounding box center [895, 84] width 53 height 30
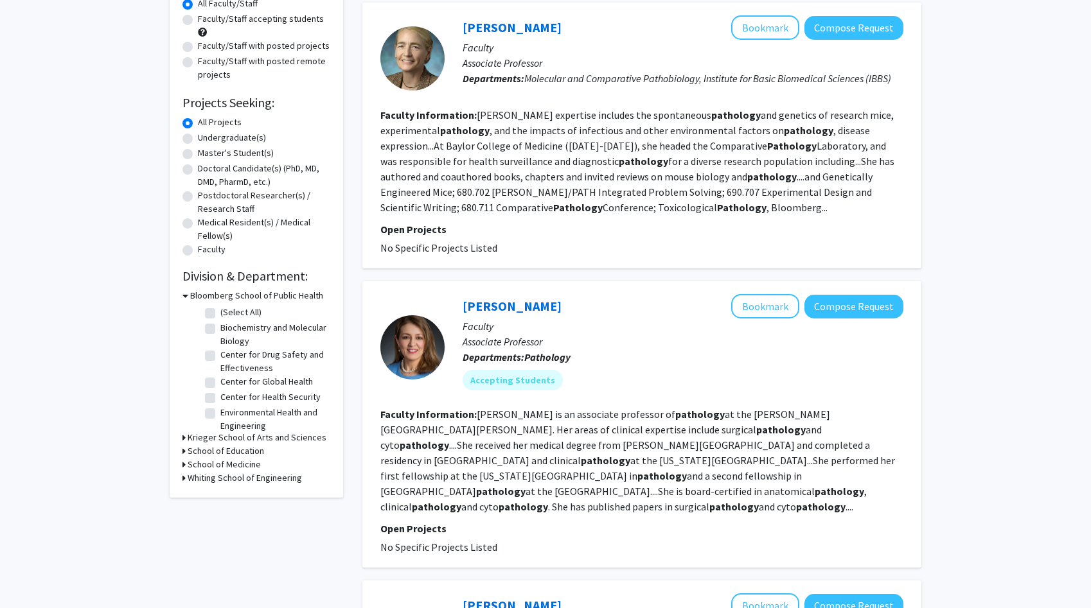
scroll to position [150, 0]
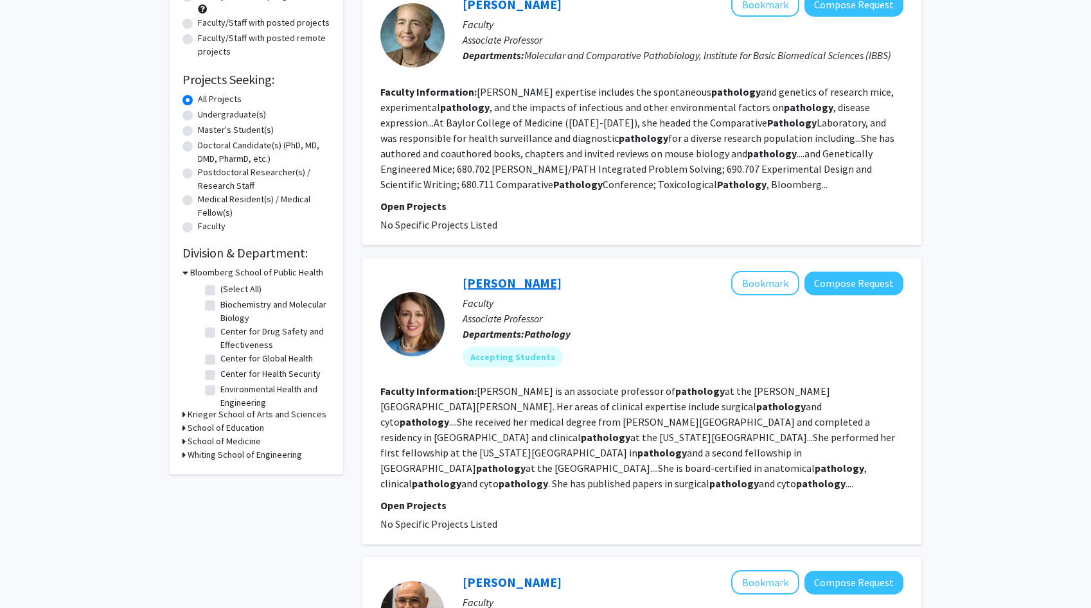
click at [504, 278] on link "[PERSON_NAME]" at bounding box center [512, 283] width 99 height 16
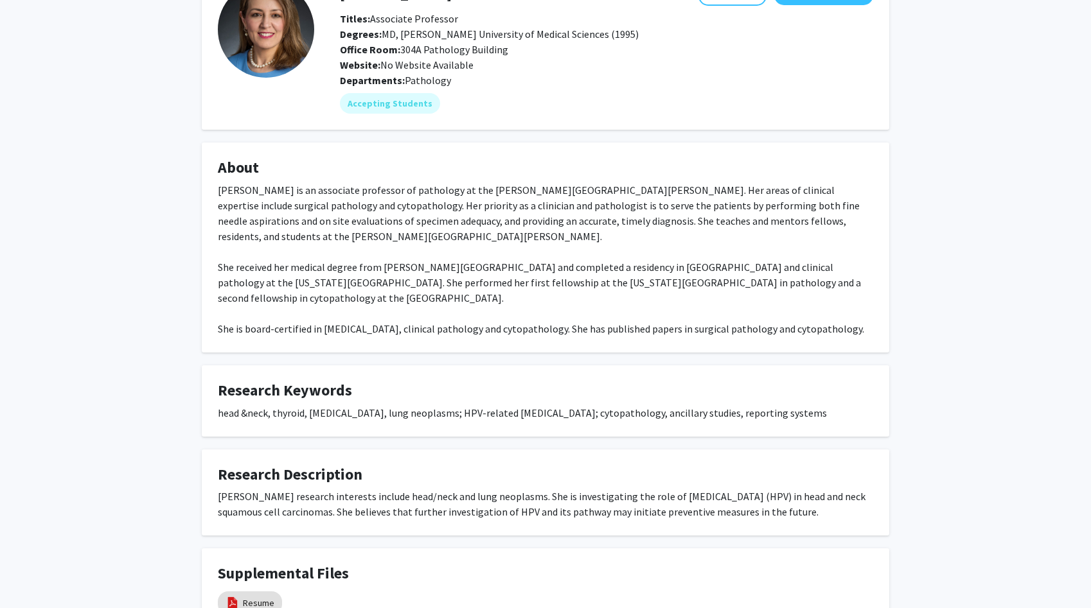
scroll to position [116, 0]
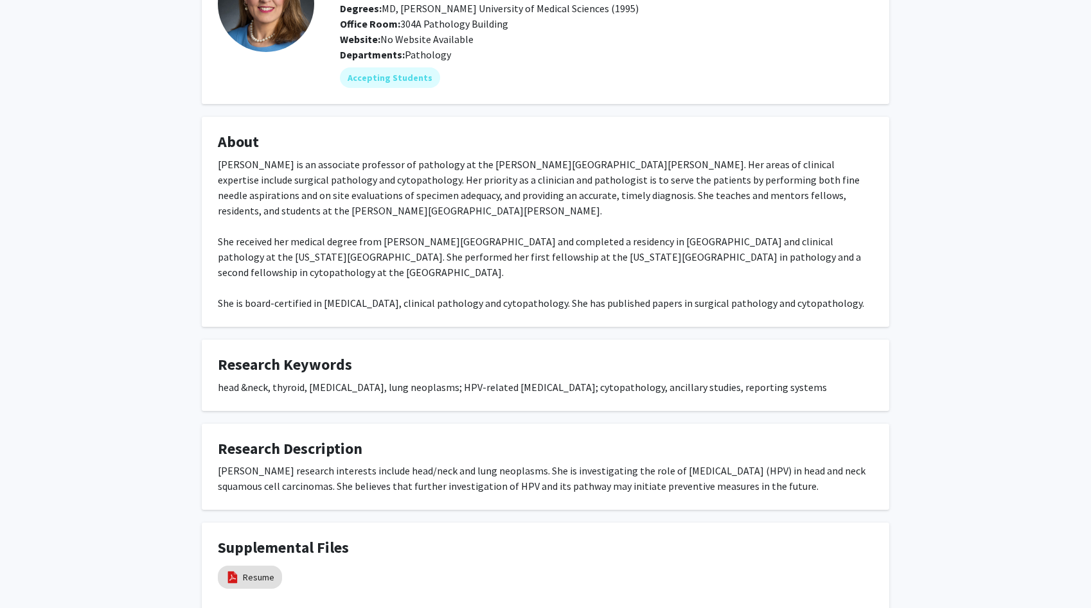
click at [484, 393] on div "head &neck, thyroid, [MEDICAL_DATA], lung neoplasms; HPV-related [MEDICAL_DATA]…" at bounding box center [545, 387] width 655 height 15
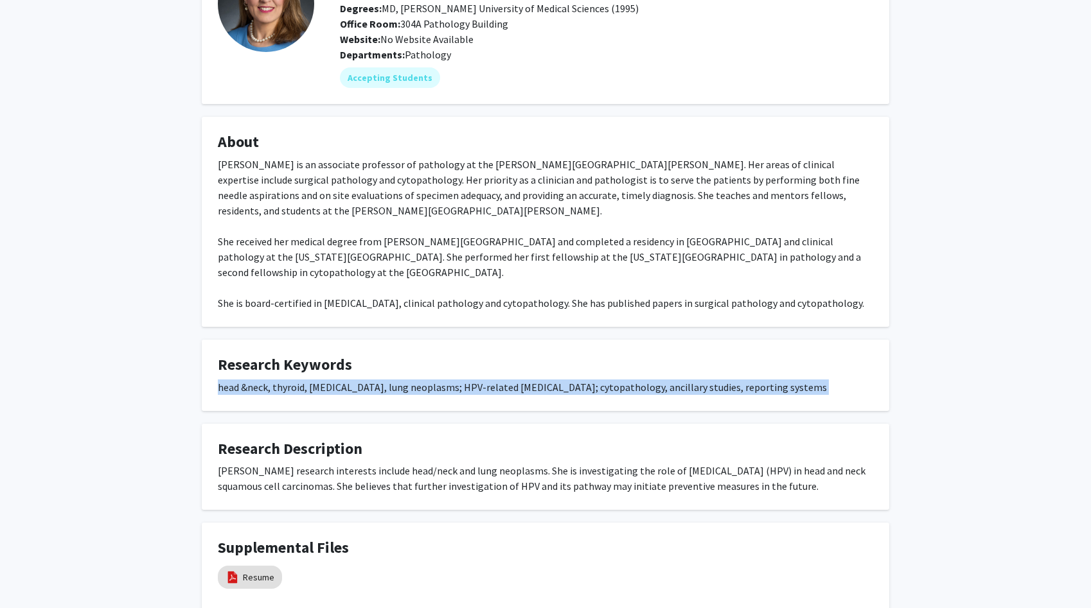
click at [484, 393] on div "head &neck, thyroid, [MEDICAL_DATA], lung neoplasms; HPV-related [MEDICAL_DATA]…" at bounding box center [545, 387] width 655 height 15
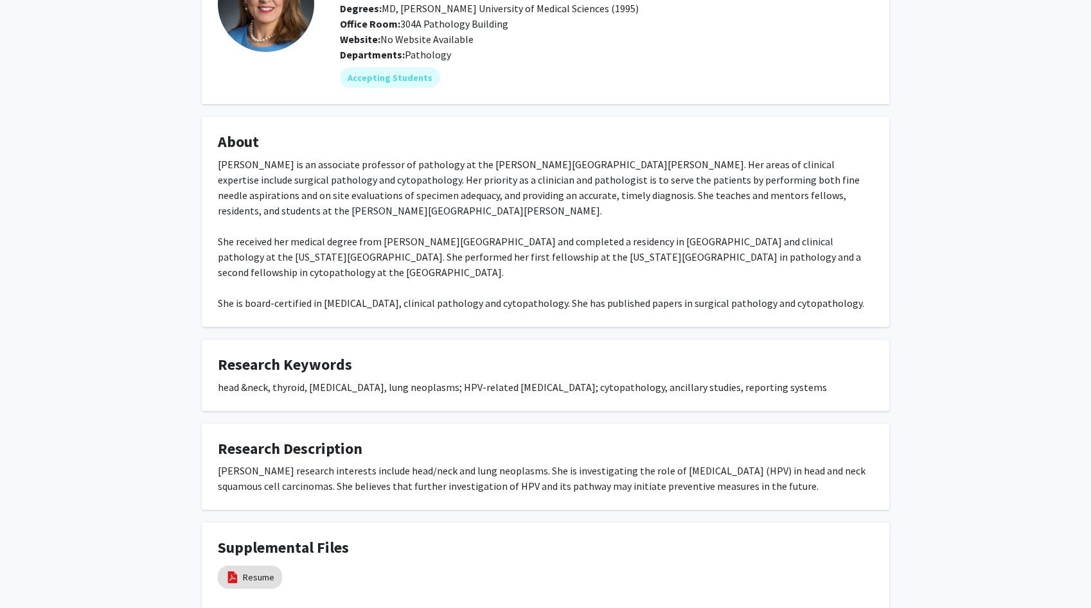
click at [484, 393] on div "head &neck, thyroid, [MEDICAL_DATA], lung neoplasms; HPV-related [MEDICAL_DATA]…" at bounding box center [545, 387] width 655 height 15
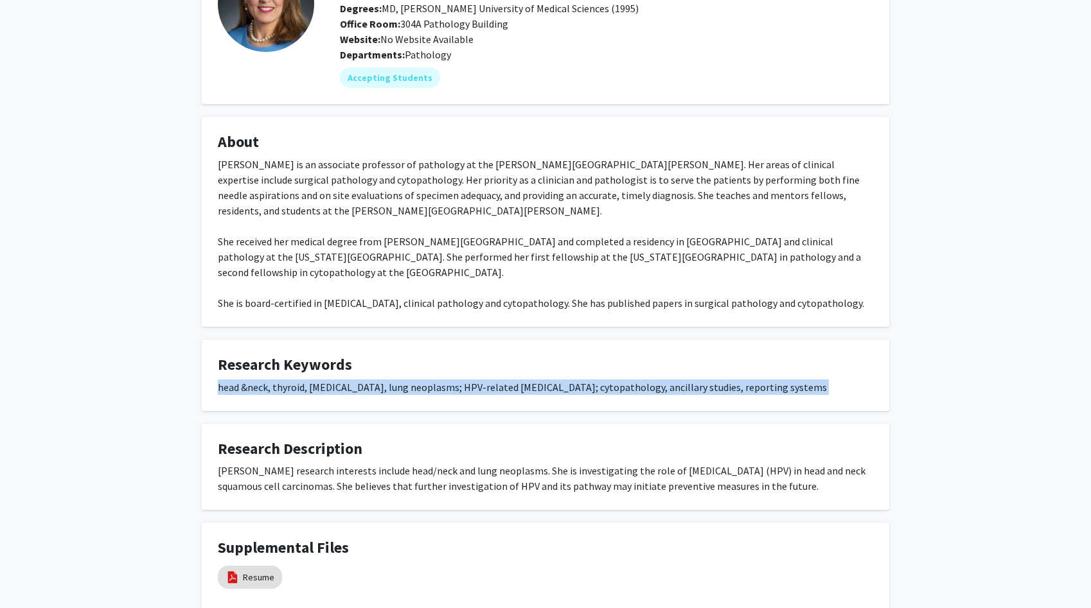
click at [484, 393] on div "head &neck, thyroid, [MEDICAL_DATA], lung neoplasms; HPV-related [MEDICAL_DATA]…" at bounding box center [545, 387] width 655 height 15
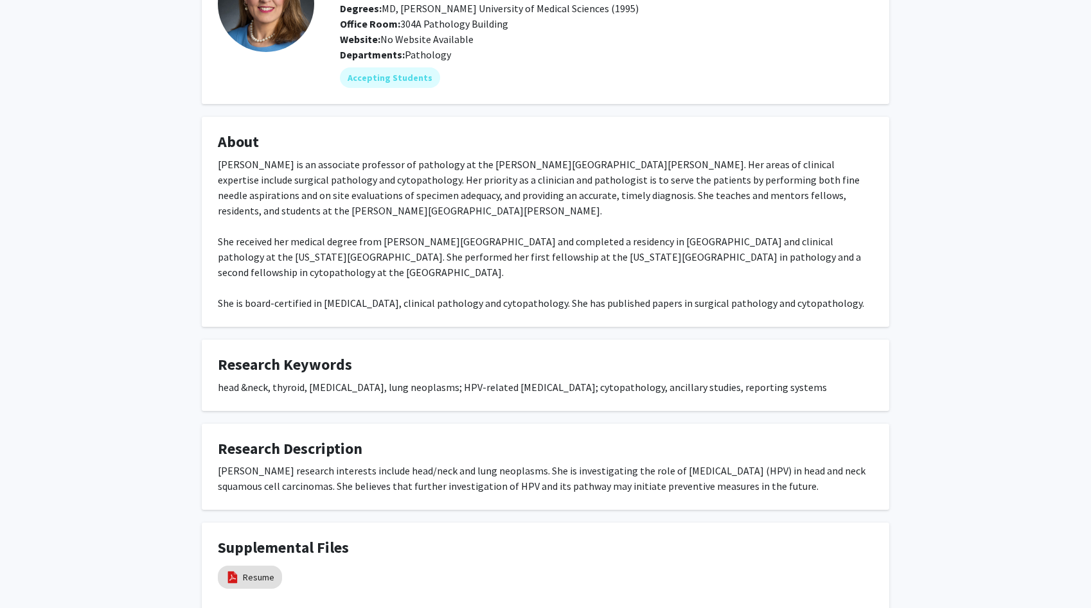
click at [484, 393] on div "head &neck, thyroid, [MEDICAL_DATA], lung neoplasms; HPV-related [MEDICAL_DATA]…" at bounding box center [545, 387] width 655 height 15
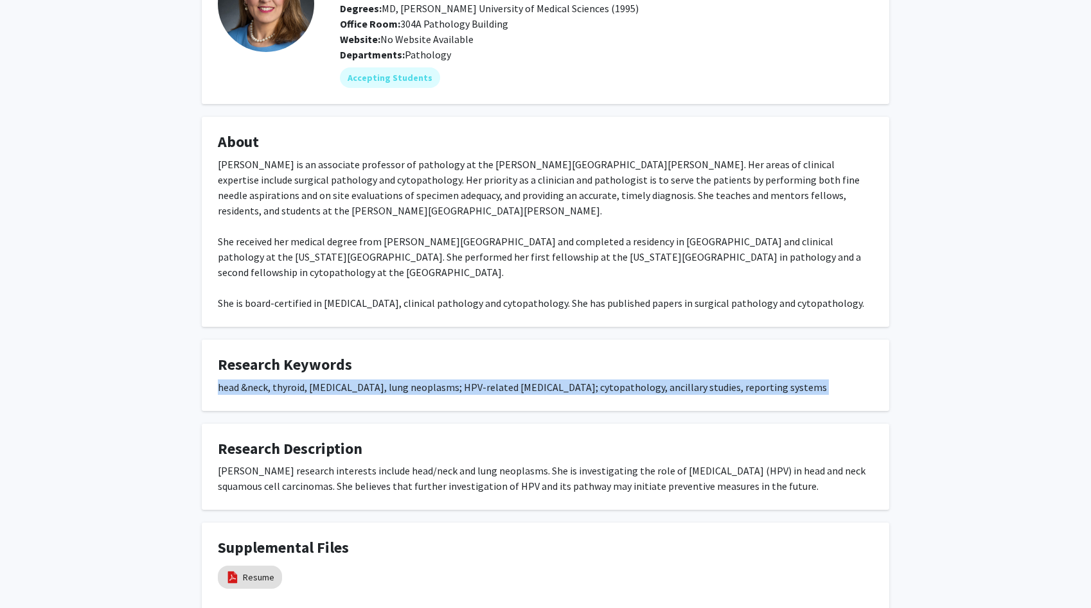
click at [493, 488] on div "[PERSON_NAME] research interests include head/neck and lung neoplasms. She is i…" at bounding box center [545, 478] width 655 height 31
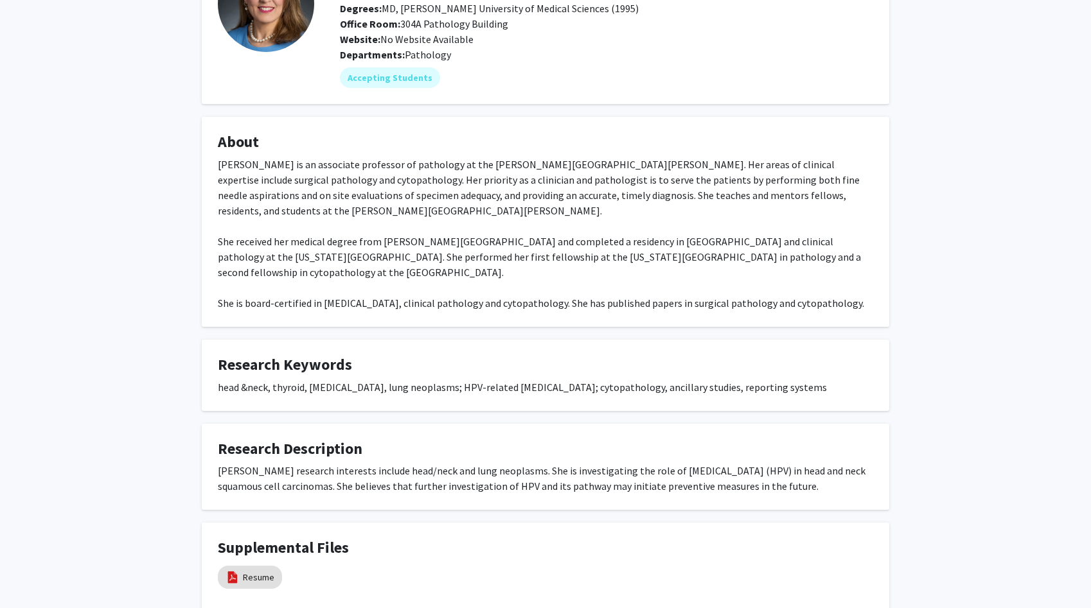
click at [493, 488] on div "[PERSON_NAME] research interests include head/neck and lung neoplasms. She is i…" at bounding box center [545, 478] width 655 height 31
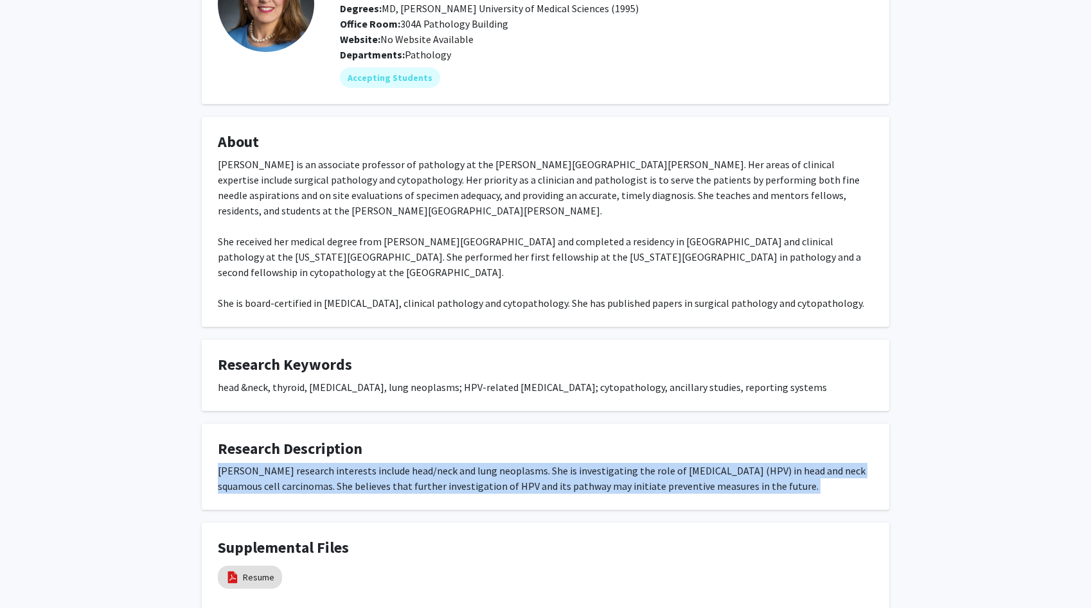
click at [493, 488] on div "[PERSON_NAME] research interests include head/neck and lung neoplasms. She is i…" at bounding box center [545, 478] width 655 height 31
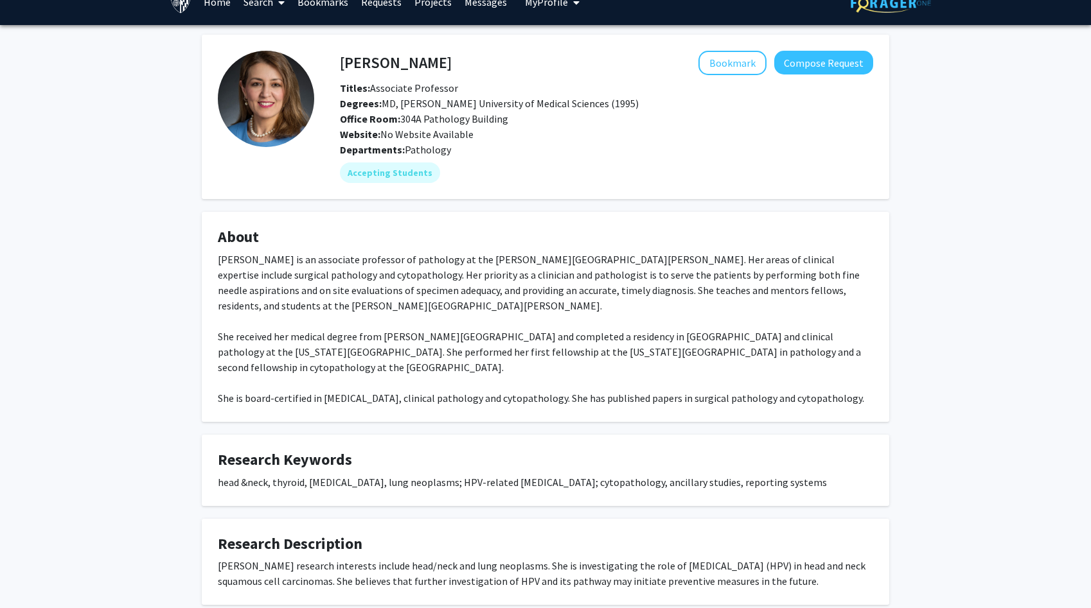
scroll to position [0, 0]
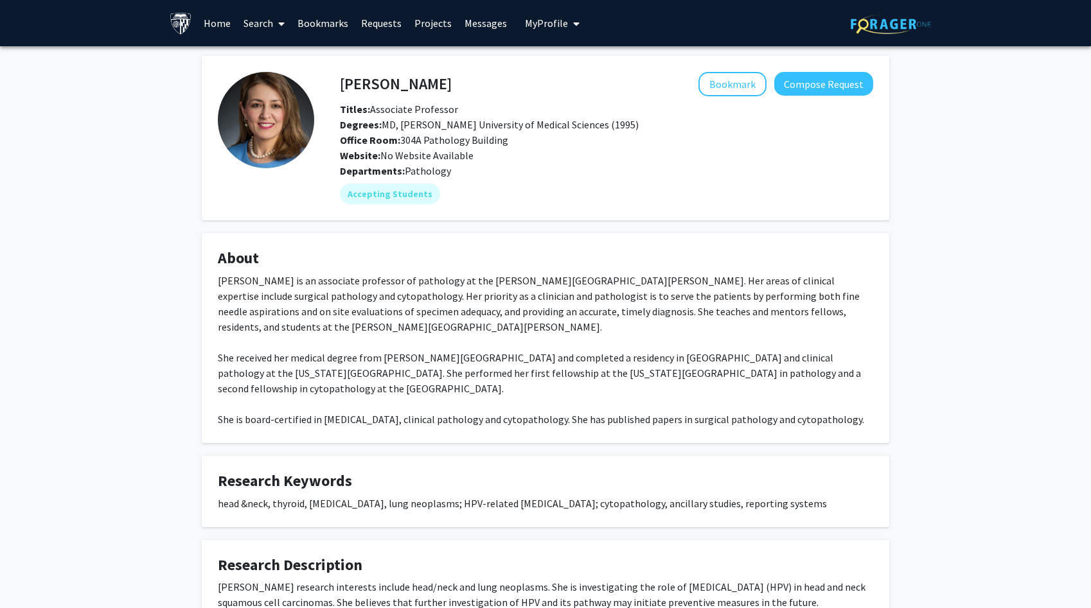
click at [376, 159] on b "Website:" at bounding box center [360, 155] width 40 height 13
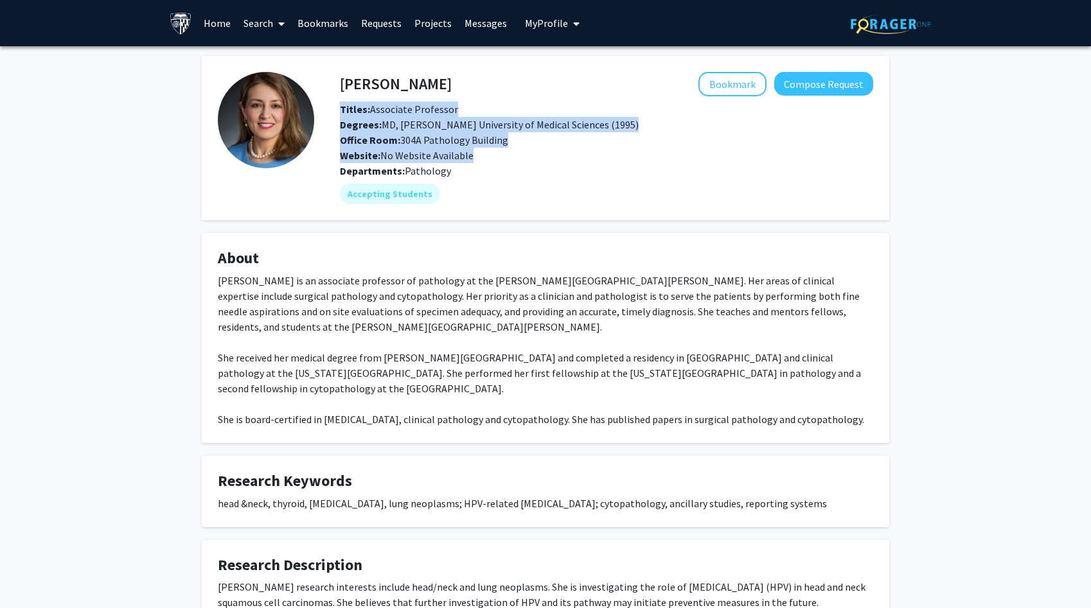
click at [376, 159] on b "Website:" at bounding box center [360, 155] width 40 height 13
click at [384, 172] on b "Departments:" at bounding box center [372, 170] width 65 height 13
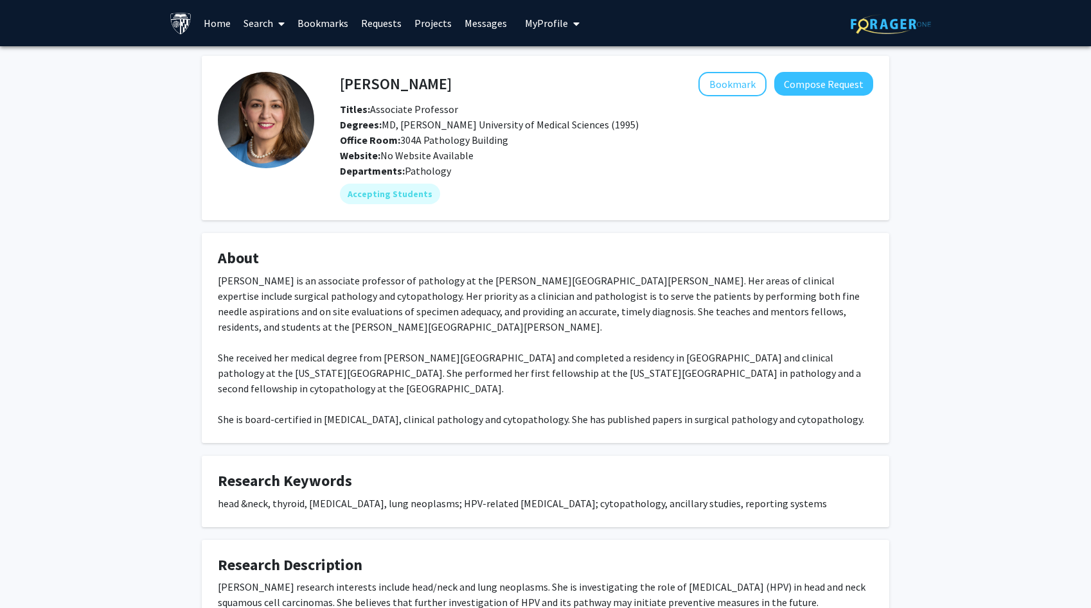
click at [384, 172] on b "Departments:" at bounding box center [372, 170] width 65 height 13
click at [406, 245] on fg-card "About [PERSON_NAME] is an associate professor of pathology at the [PERSON_NAME]…" at bounding box center [545, 338] width 687 height 210
click at [372, 312] on div "[PERSON_NAME] is an associate professor of pathology at the [PERSON_NAME][GEOGR…" at bounding box center [545, 350] width 655 height 154
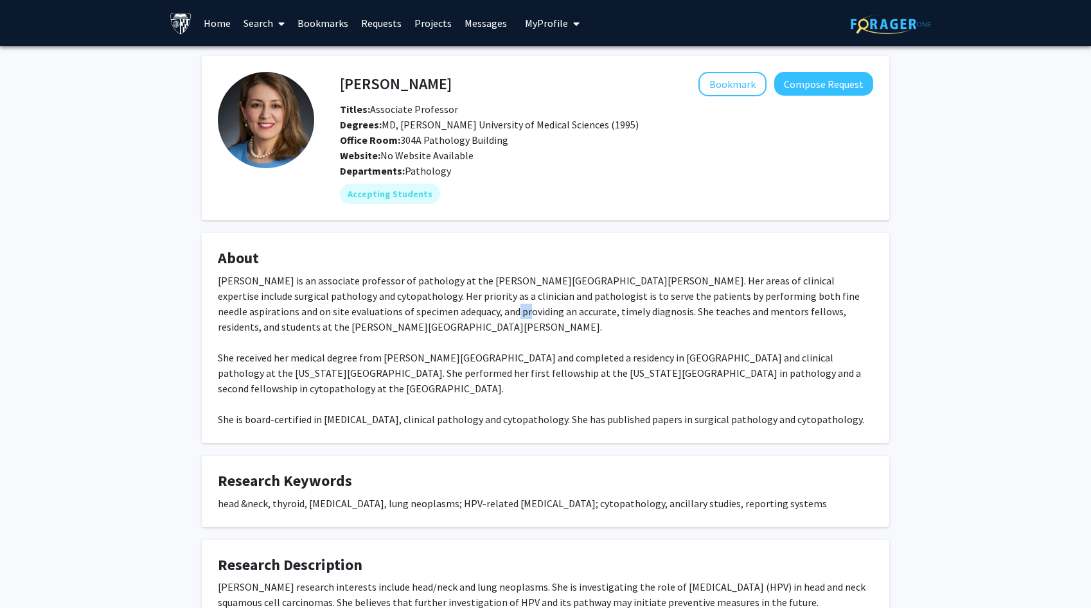
click at [372, 312] on div "[PERSON_NAME] is an associate professor of pathology at the [PERSON_NAME][GEOGR…" at bounding box center [545, 350] width 655 height 154
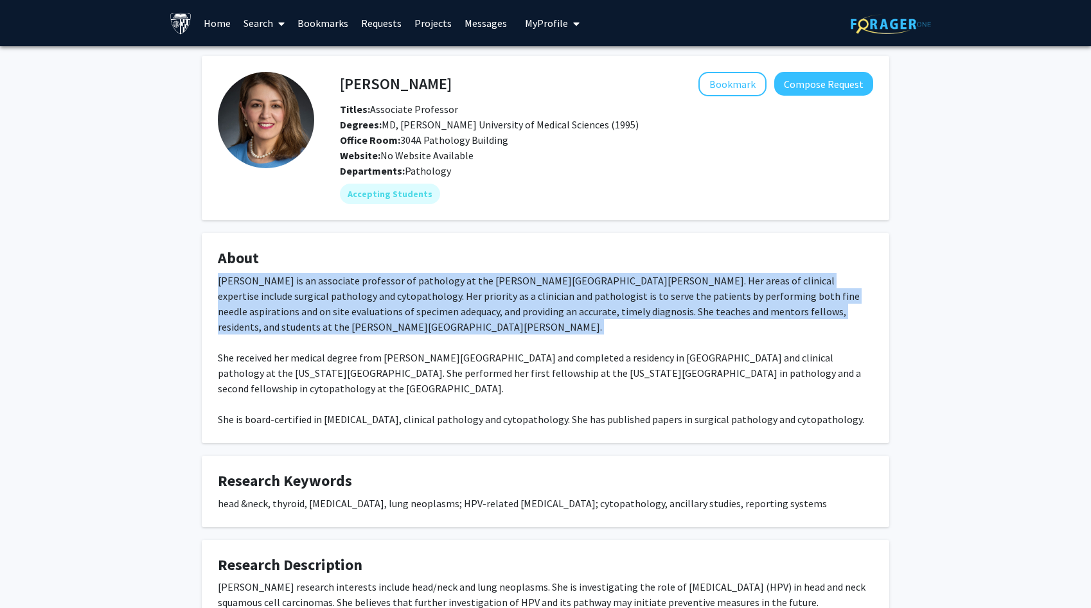
click at [372, 312] on div "[PERSON_NAME] is an associate professor of pathology at the [PERSON_NAME][GEOGR…" at bounding box center [545, 350] width 655 height 154
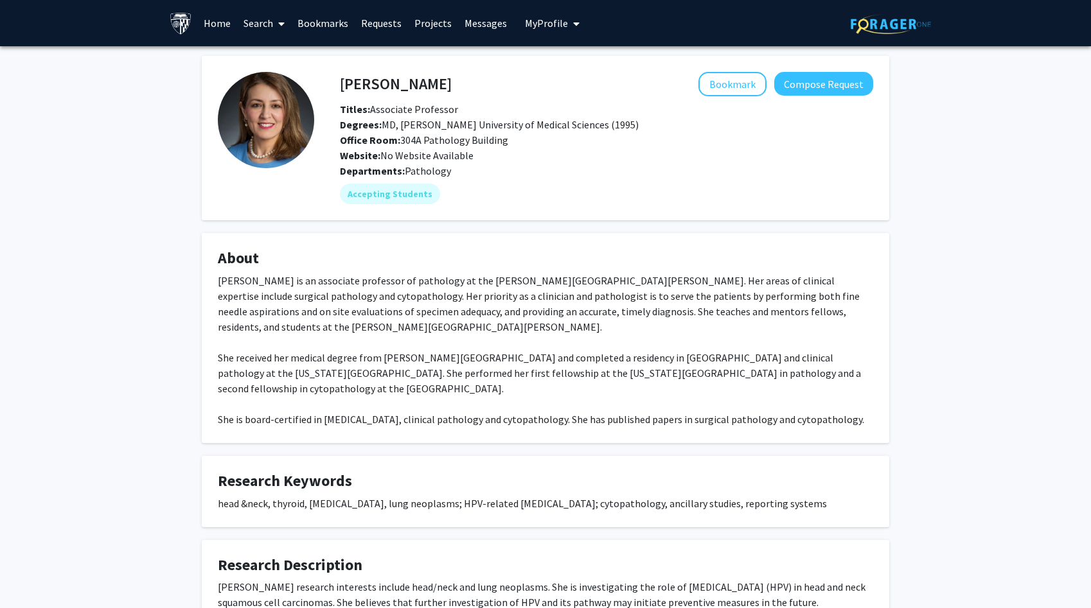
click at [372, 312] on div "[PERSON_NAME] is an associate professor of pathology at the [PERSON_NAME][GEOGR…" at bounding box center [545, 350] width 655 height 154
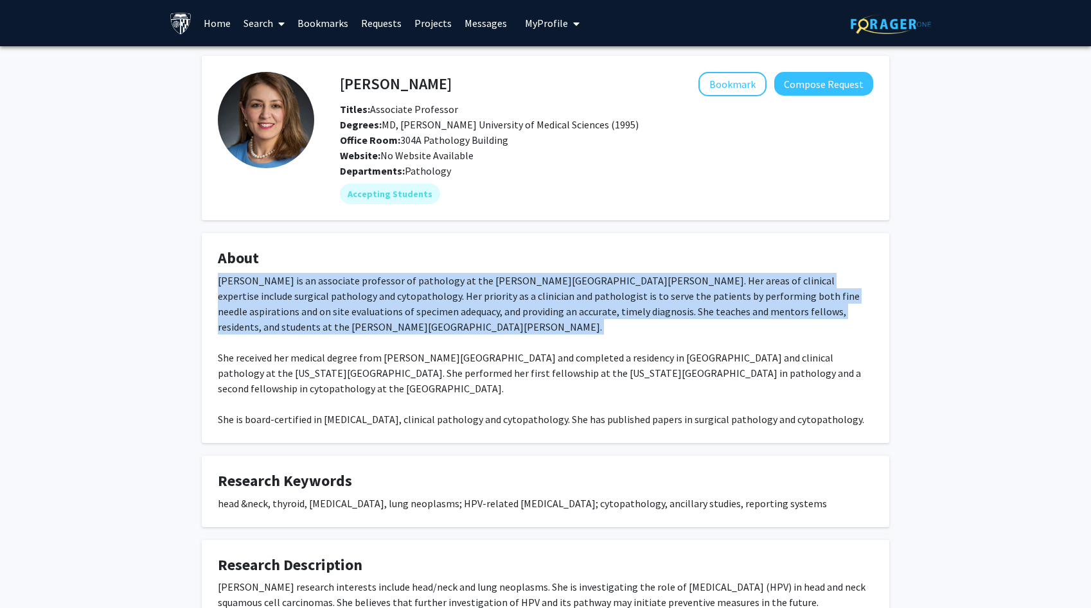
click at [375, 377] on div "[PERSON_NAME] is an associate professor of pathology at the [PERSON_NAME][GEOGR…" at bounding box center [545, 350] width 655 height 154
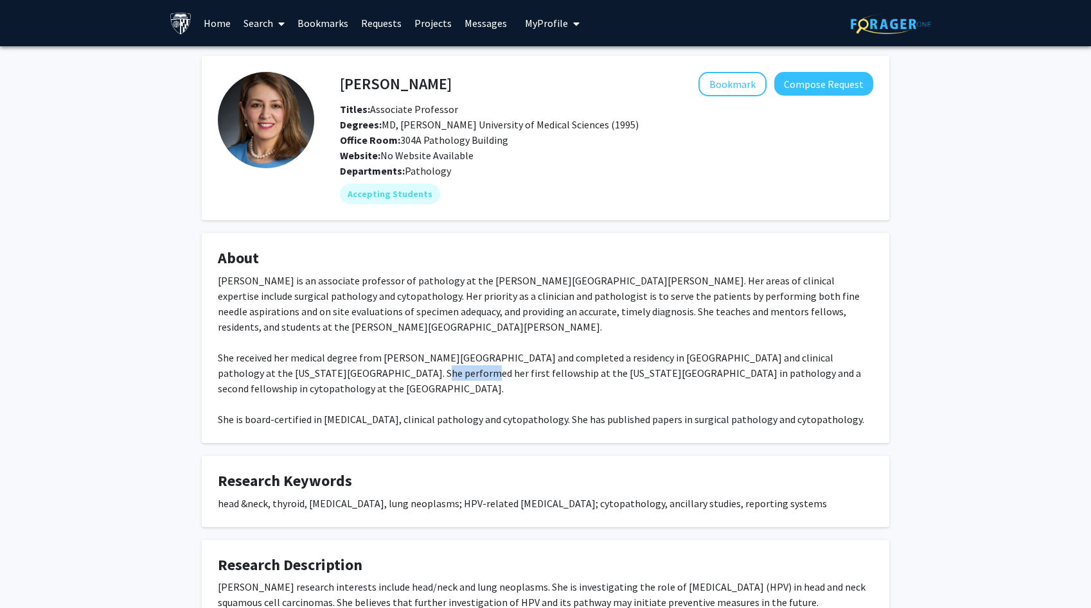
click at [375, 377] on div "[PERSON_NAME] is an associate professor of pathology at the [PERSON_NAME][GEOGR…" at bounding box center [545, 350] width 655 height 154
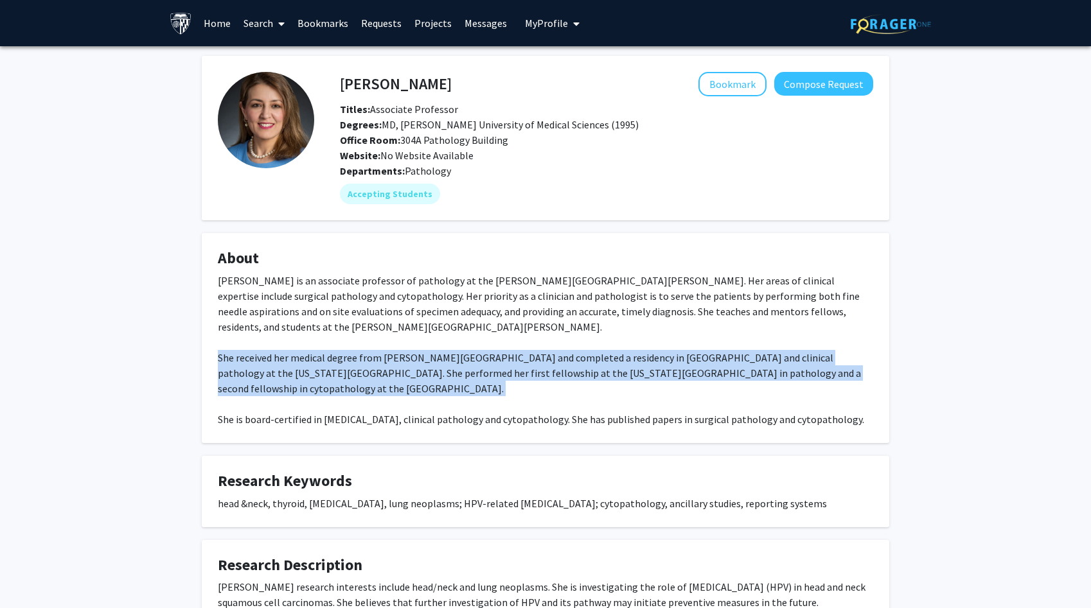
click at [375, 377] on div "[PERSON_NAME] is an associate professor of pathology at the [PERSON_NAME][GEOGR…" at bounding box center [545, 350] width 655 height 154
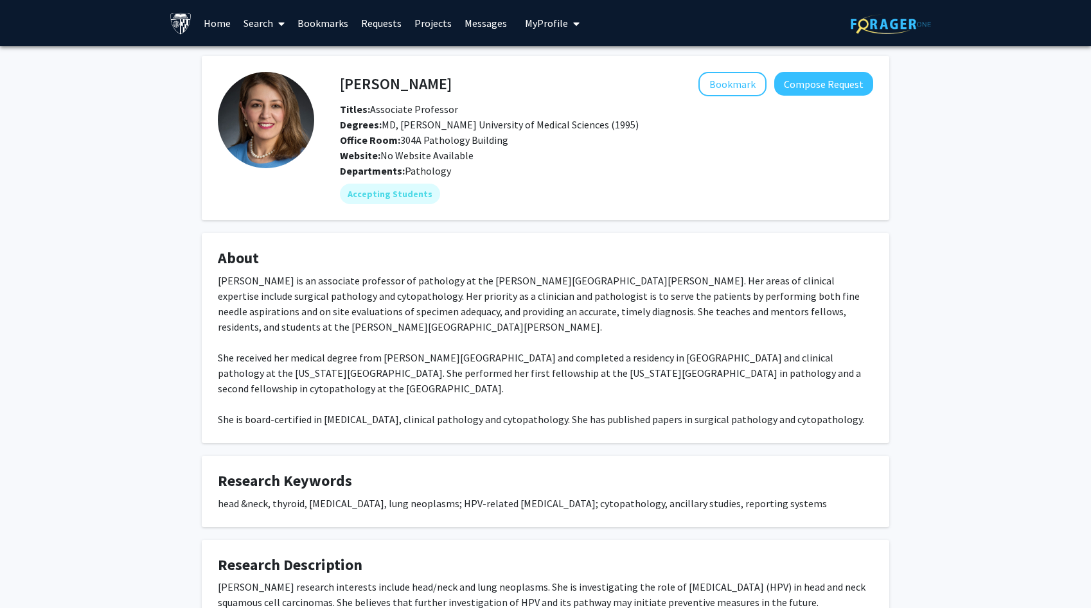
click at [375, 377] on div "[PERSON_NAME] is an associate professor of pathology at the [PERSON_NAME][GEOGR…" at bounding box center [545, 350] width 655 height 154
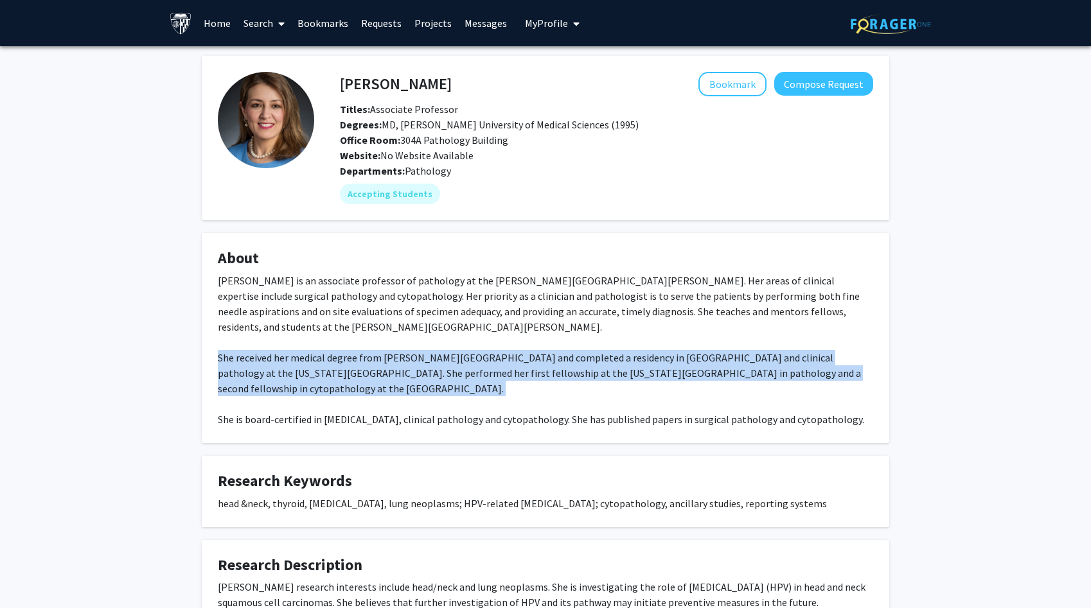
click at [375, 377] on div "[PERSON_NAME] is an associate professor of pathology at the [PERSON_NAME][GEOGR…" at bounding box center [545, 350] width 655 height 154
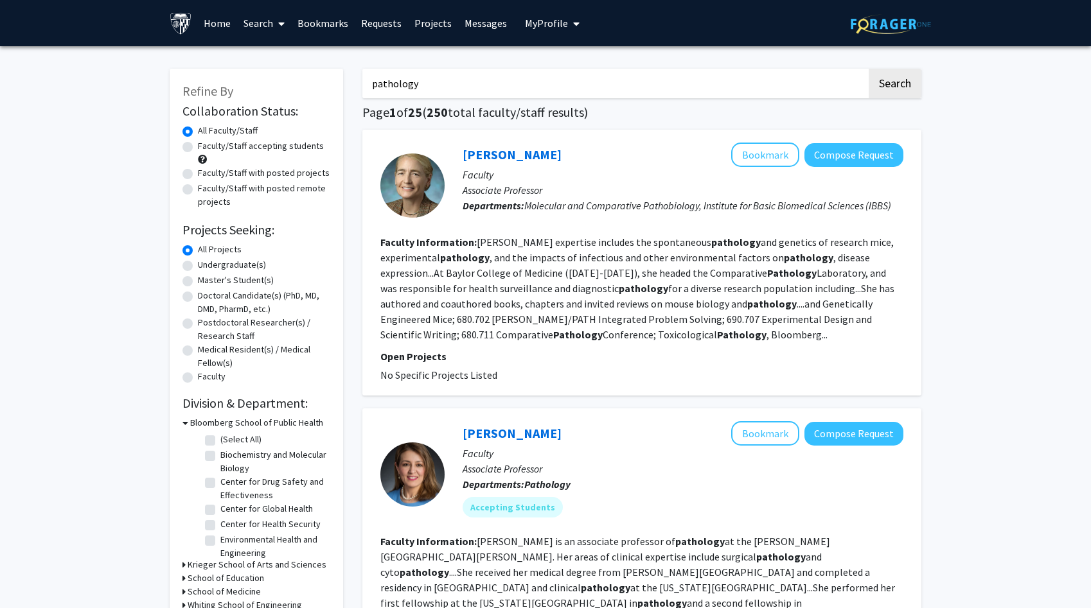
click at [276, 148] on label "Faculty/Staff accepting students" at bounding box center [261, 145] width 126 height 13
click at [206, 148] on input "Faculty/Staff accepting students" at bounding box center [202, 143] width 8 height 8
radio input "true"
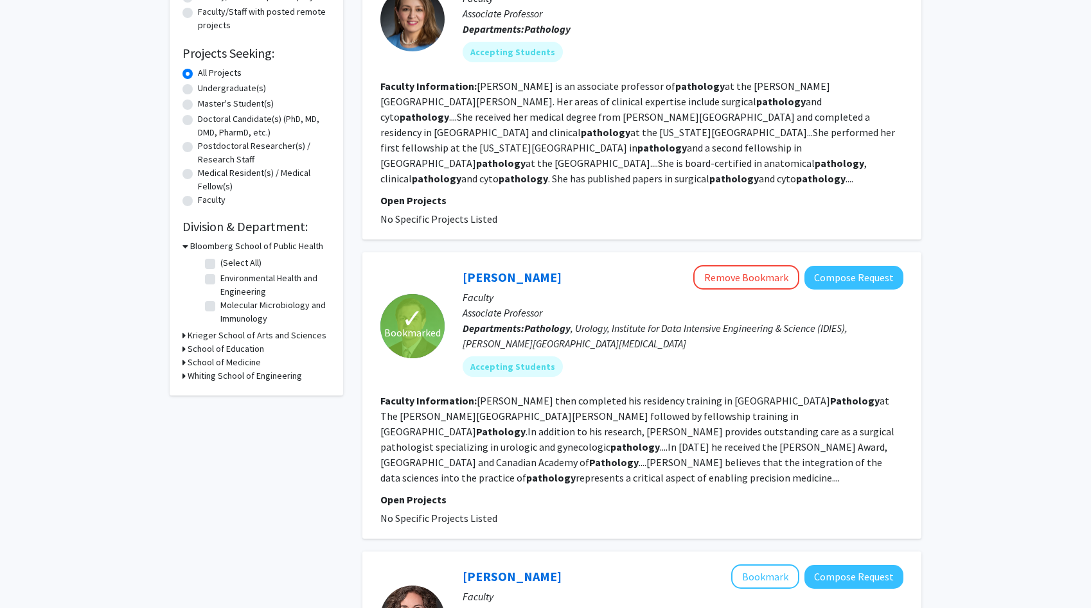
scroll to position [197, 0]
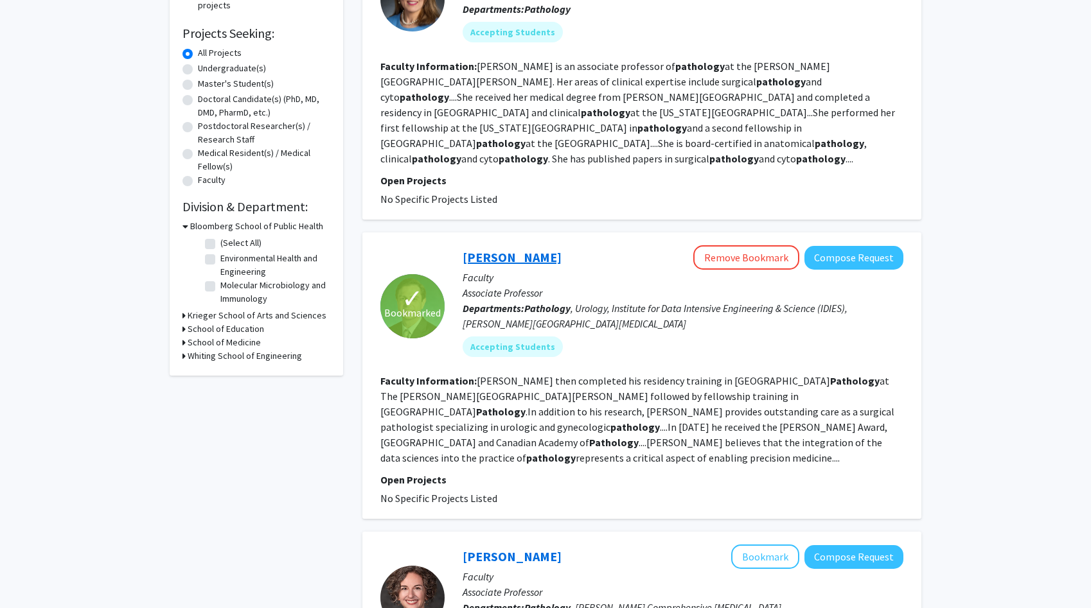
click at [508, 259] on link "[PERSON_NAME]" at bounding box center [512, 257] width 99 height 16
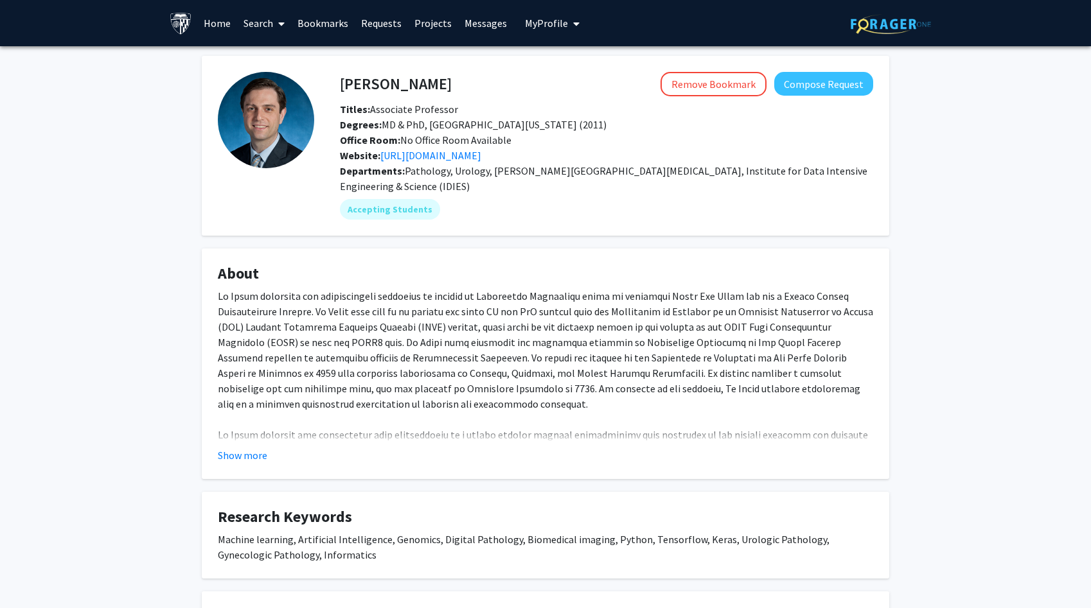
click at [261, 477] on fg-card "About Show more" at bounding box center [545, 364] width 687 height 231
click at [252, 468] on fg-card "About Show more" at bounding box center [545, 364] width 687 height 231
click at [243, 460] on button "Show more" at bounding box center [242, 455] width 49 height 15
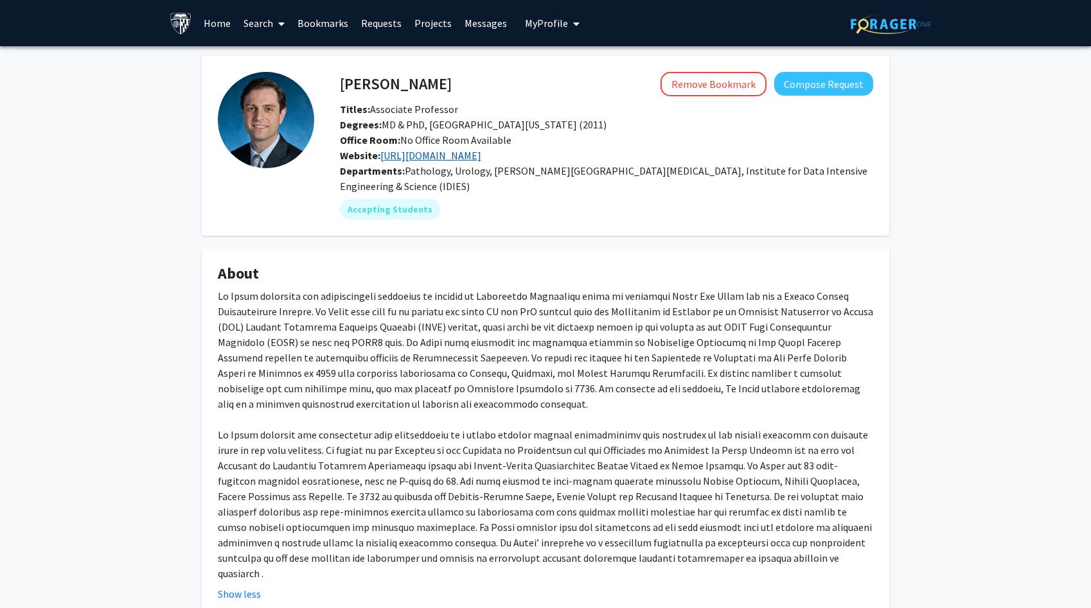
click at [466, 158] on link "[URL][DOMAIN_NAME]" at bounding box center [430, 155] width 101 height 13
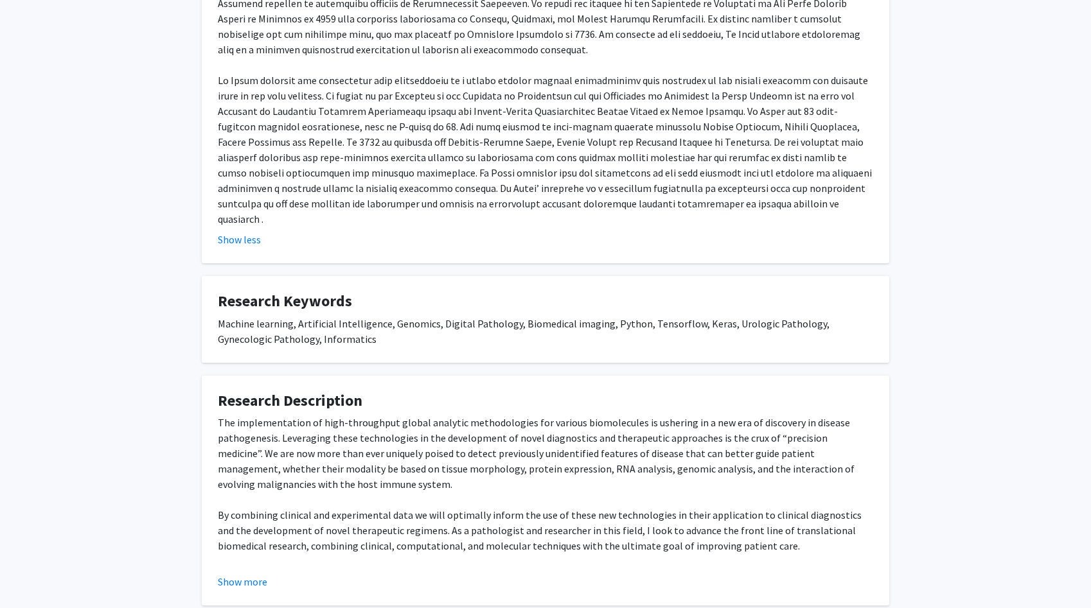
scroll to position [417, 0]
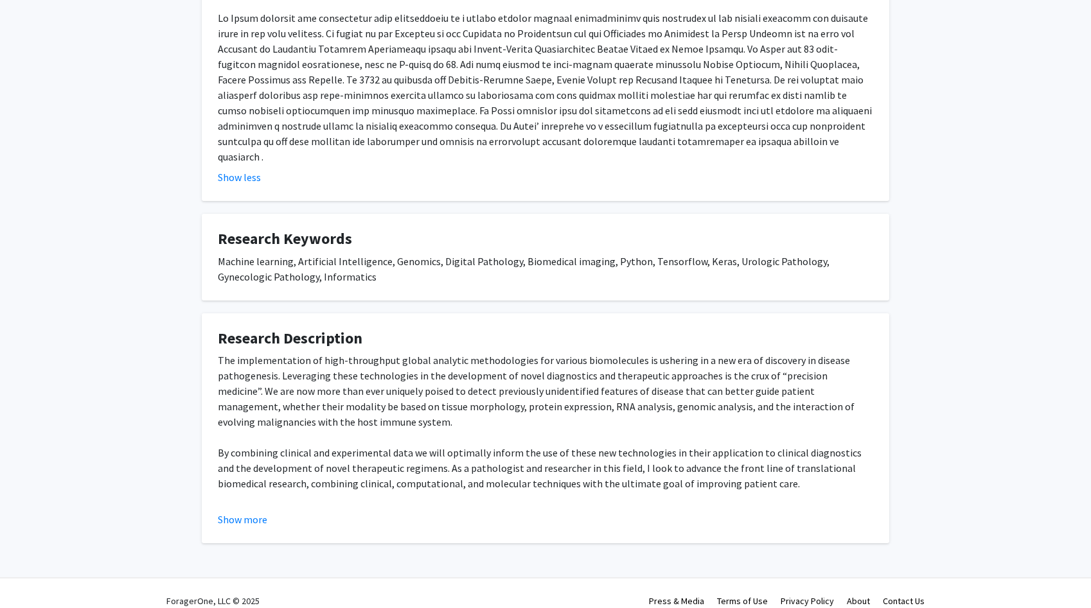
click at [238, 484] on div "The implementation of high-throughput global analytic methodologies for various…" at bounding box center [545, 445] width 655 height 185
click at [238, 512] on button "Show more" at bounding box center [242, 519] width 49 height 15
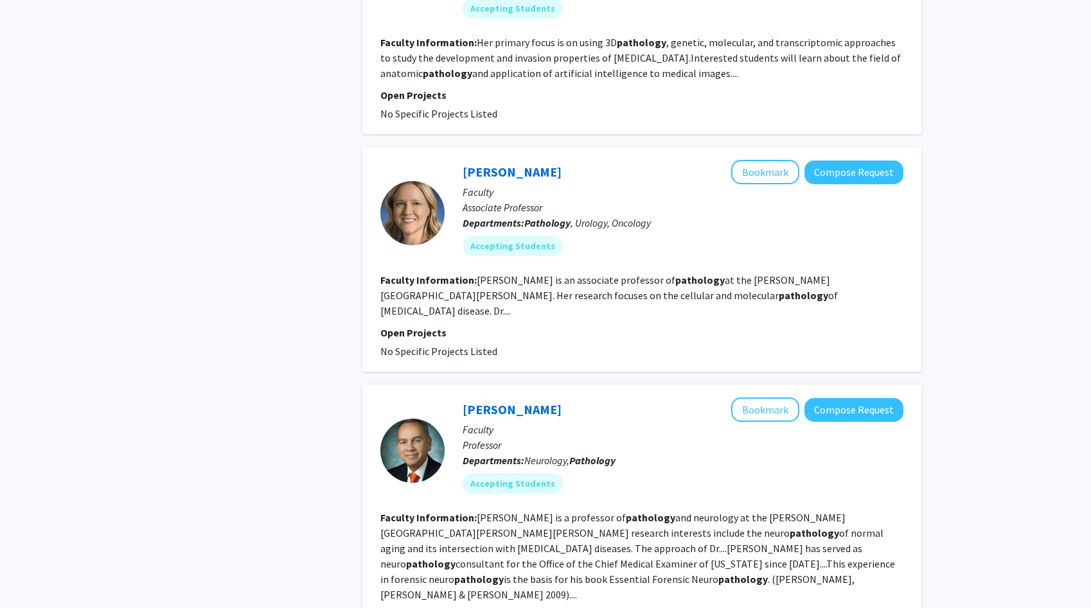
scroll to position [1436, 0]
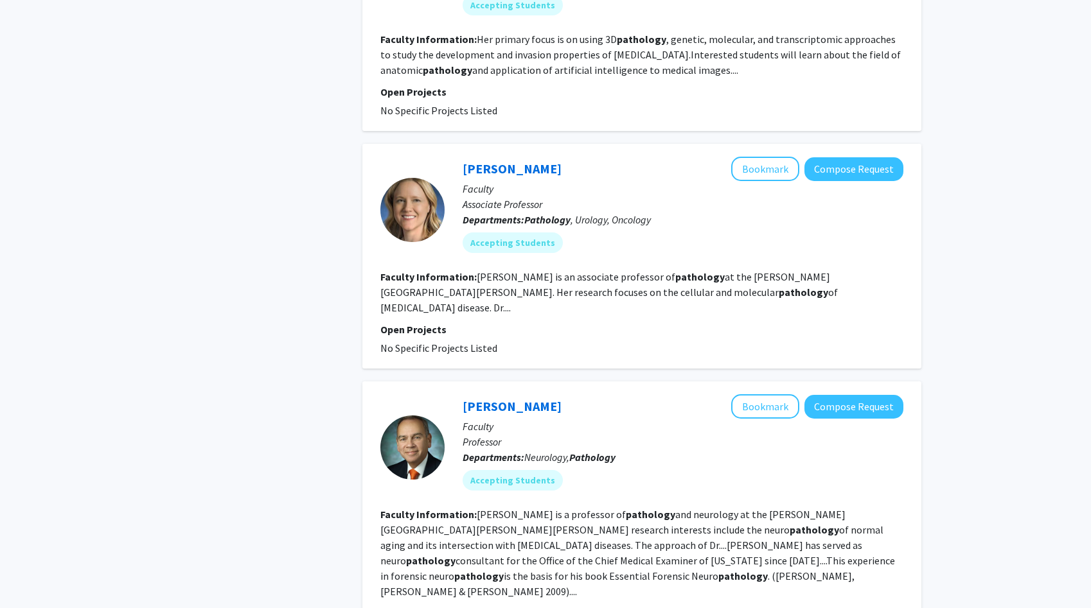
click at [457, 508] on fg-read-more "[PERSON_NAME] is a professor of pathology and neurology at the [PERSON_NAME][GE…" at bounding box center [637, 553] width 515 height 90
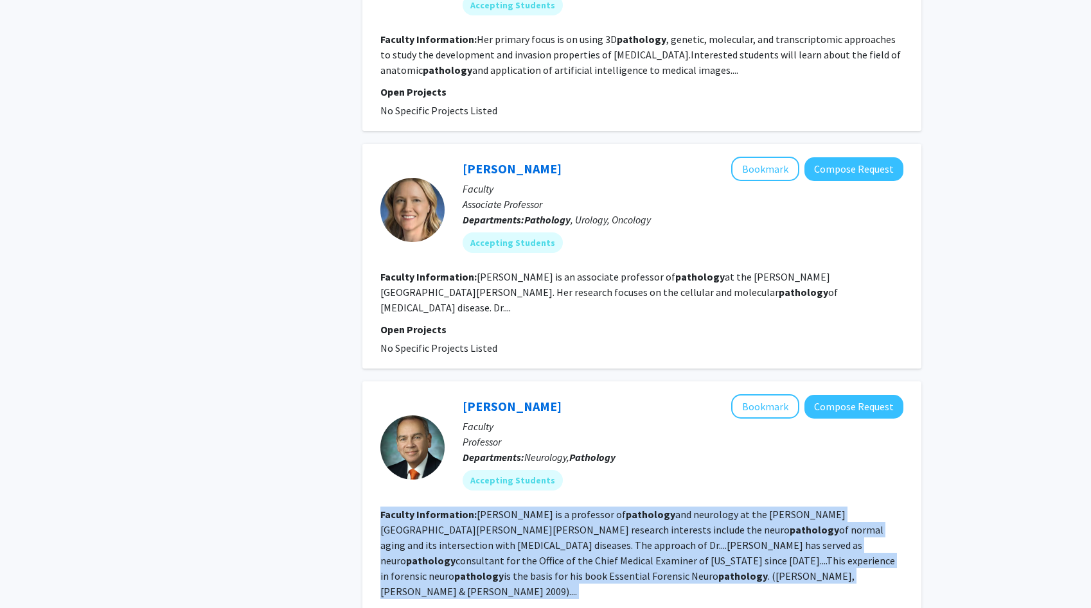
click at [457, 508] on fg-read-more "[PERSON_NAME] is a professor of pathology and neurology at the [PERSON_NAME][GE…" at bounding box center [637, 553] width 515 height 90
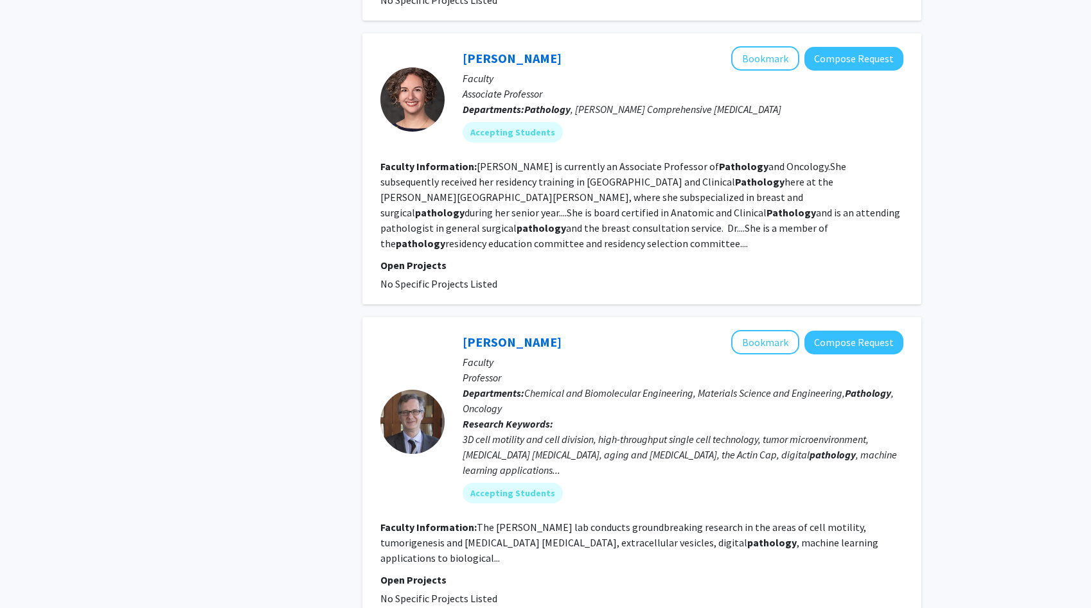
scroll to position [0, 0]
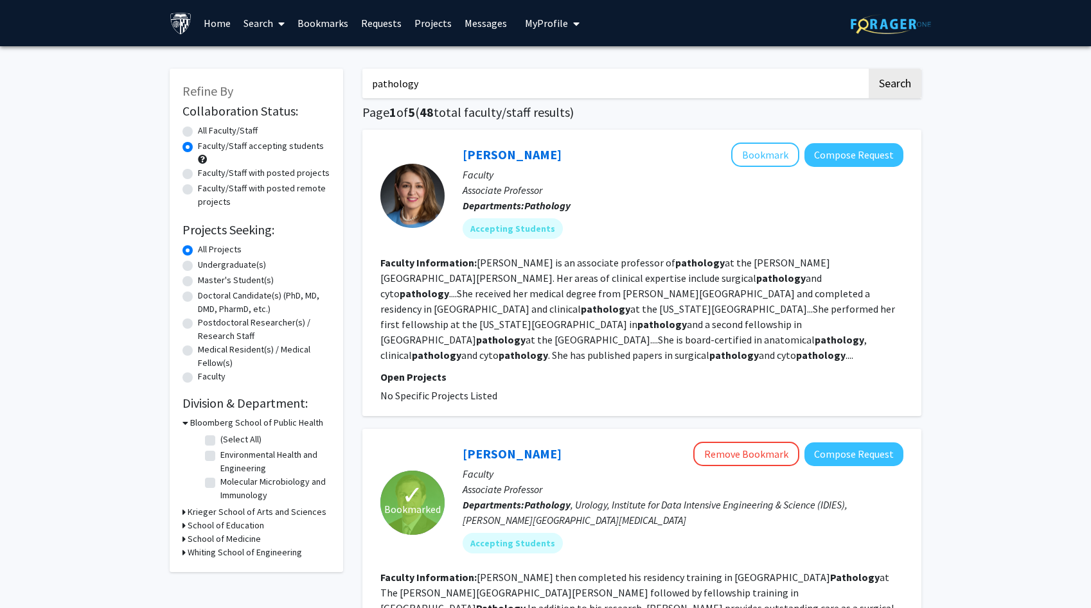
click at [278, 14] on span at bounding box center [279, 23] width 12 height 45
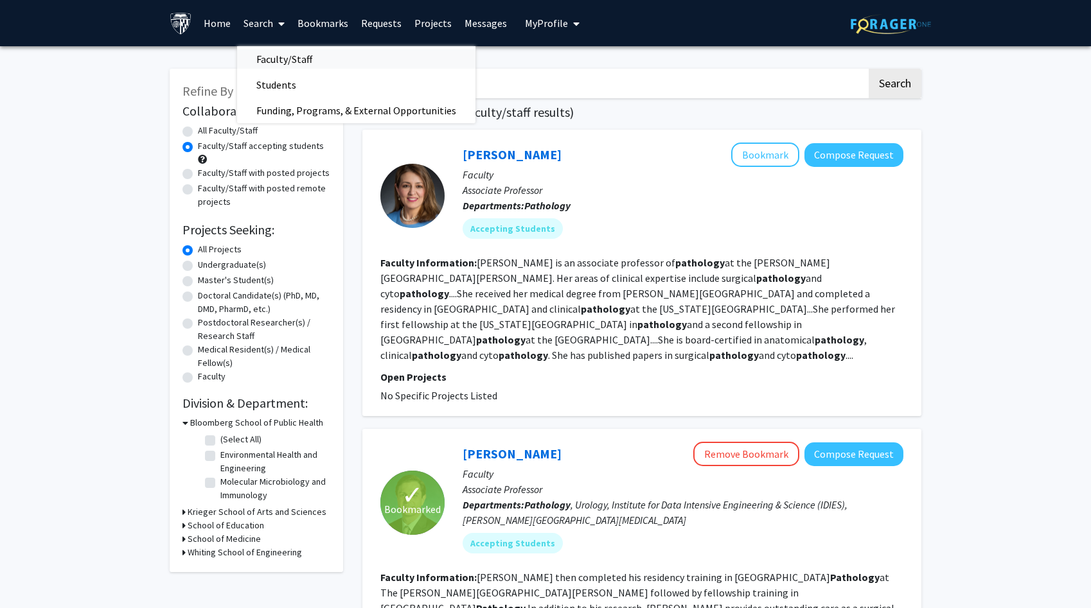
click at [270, 54] on span "Faculty/Staff" at bounding box center [284, 59] width 94 height 26
radio input "true"
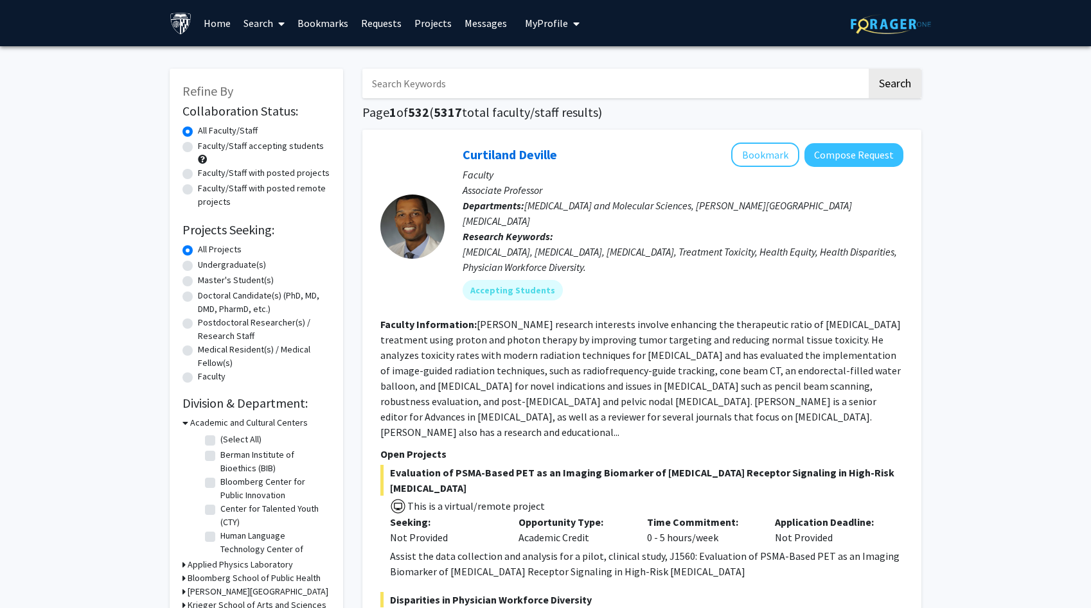
click at [272, 11] on link "Search" at bounding box center [264, 23] width 54 height 45
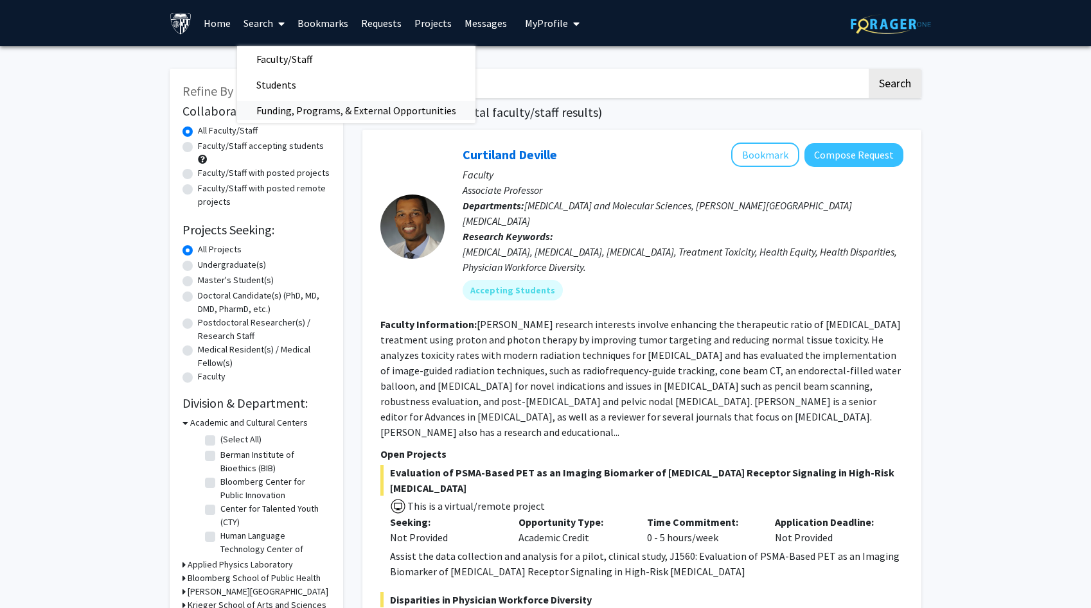
click at [262, 98] on span "Funding, Programs, & External Opportunities" at bounding box center [356, 111] width 238 height 26
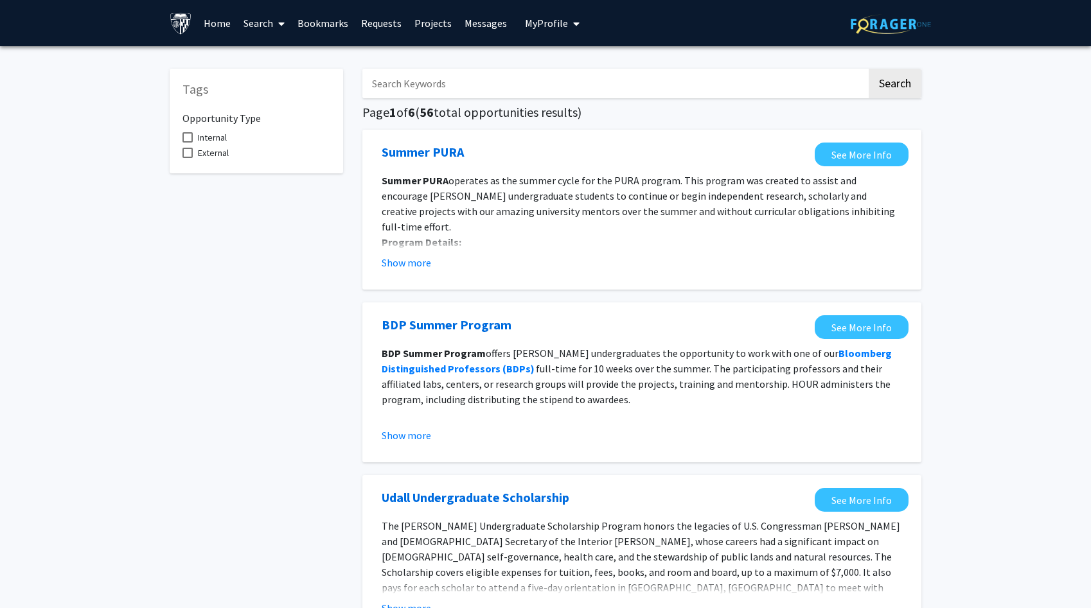
click at [222, 31] on link "Home" at bounding box center [217, 23] width 40 height 45
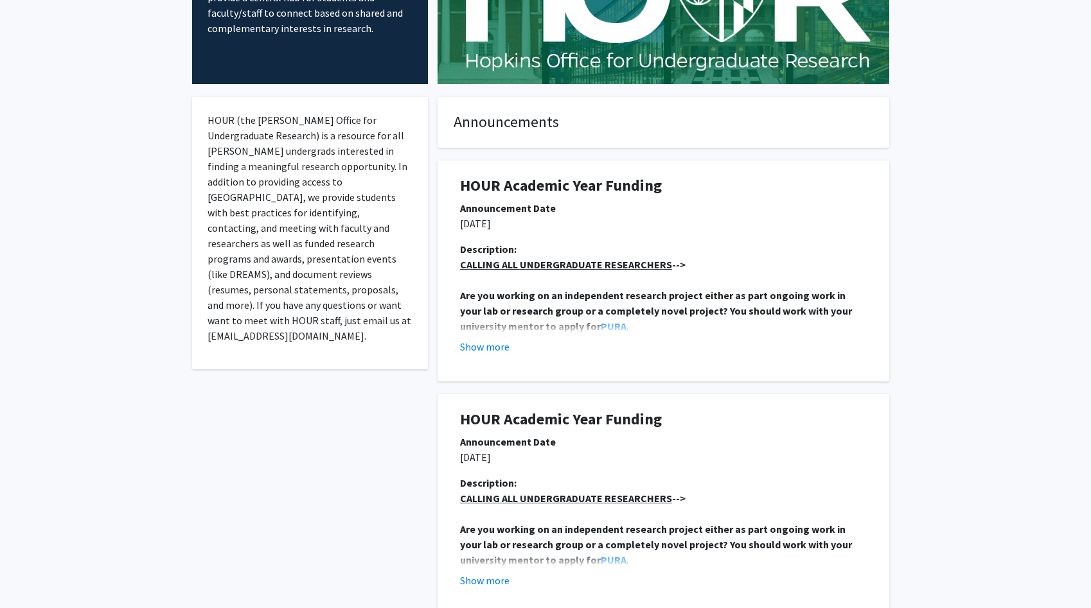
scroll to position [159, 0]
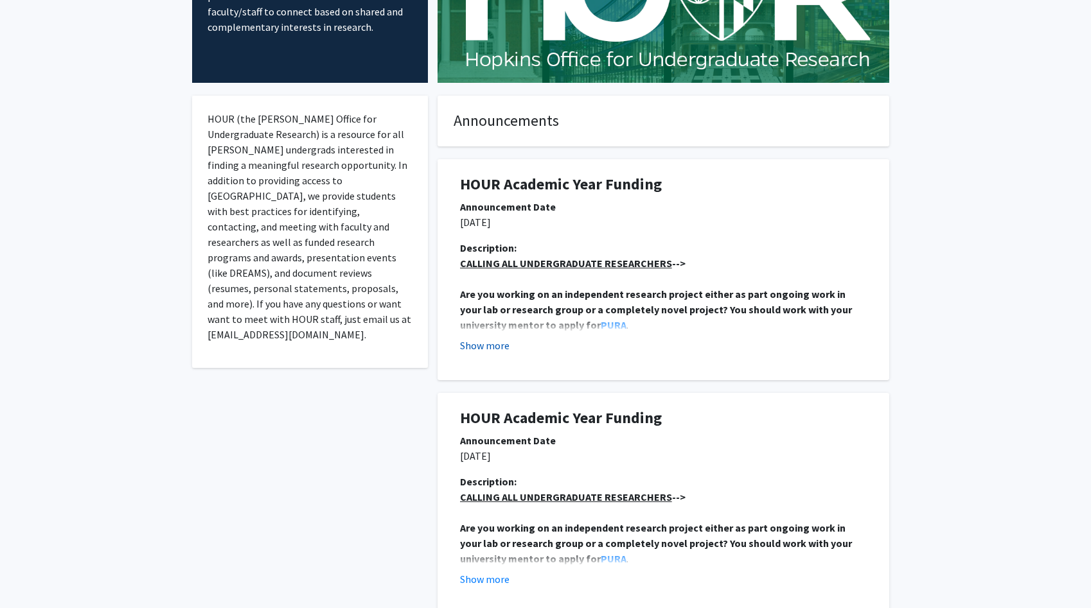
click at [488, 341] on button "Show more" at bounding box center [484, 345] width 49 height 15
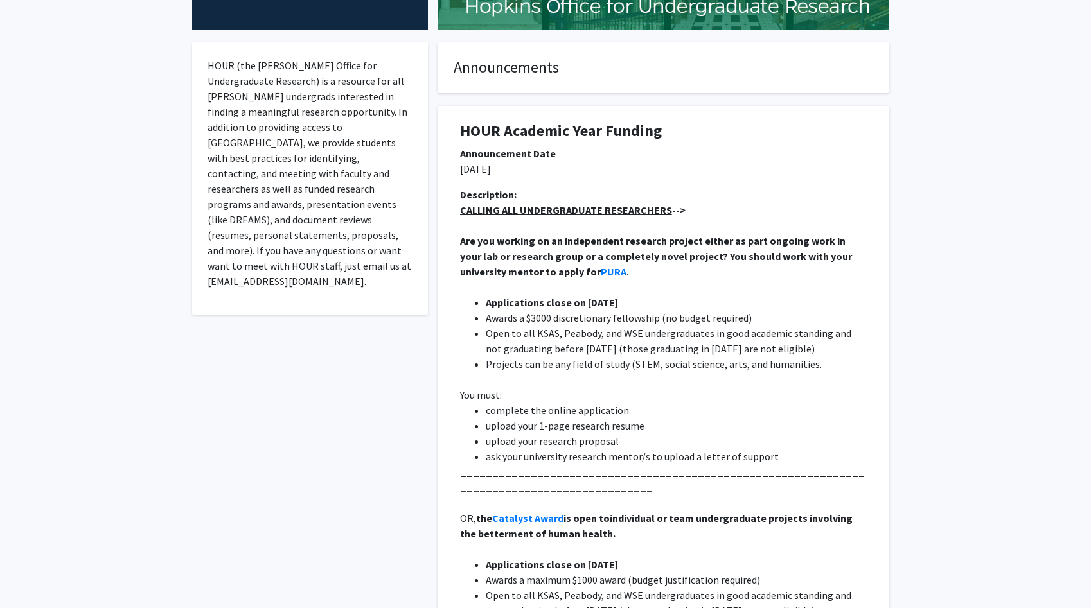
scroll to position [224, 0]
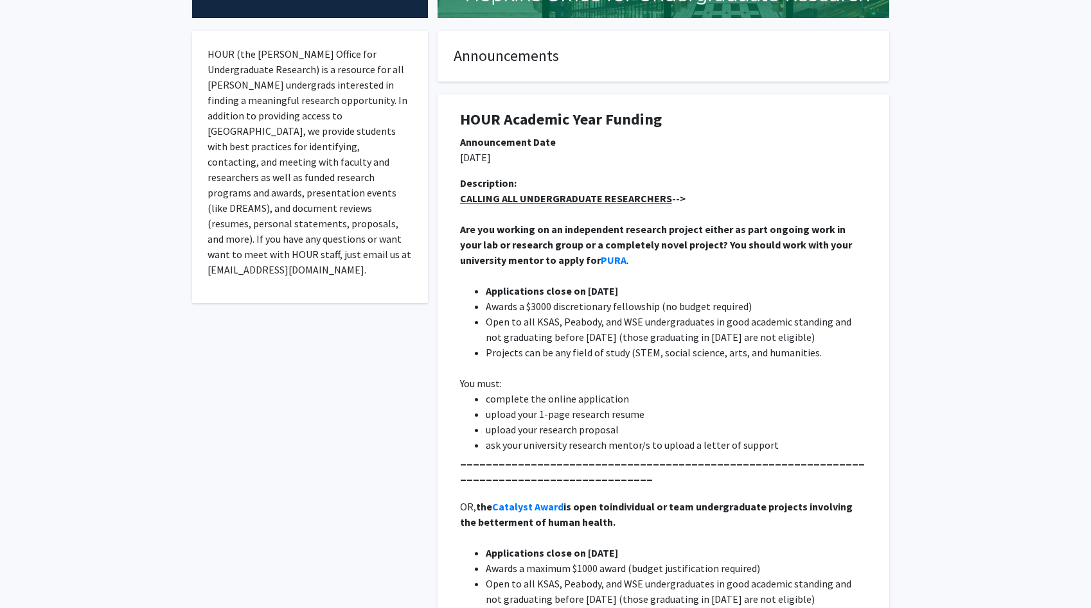
click at [488, 341] on li "Open to all KSAS, Peabody, and WSE undergraduates in good academic standing and…" at bounding box center [676, 329] width 381 height 31
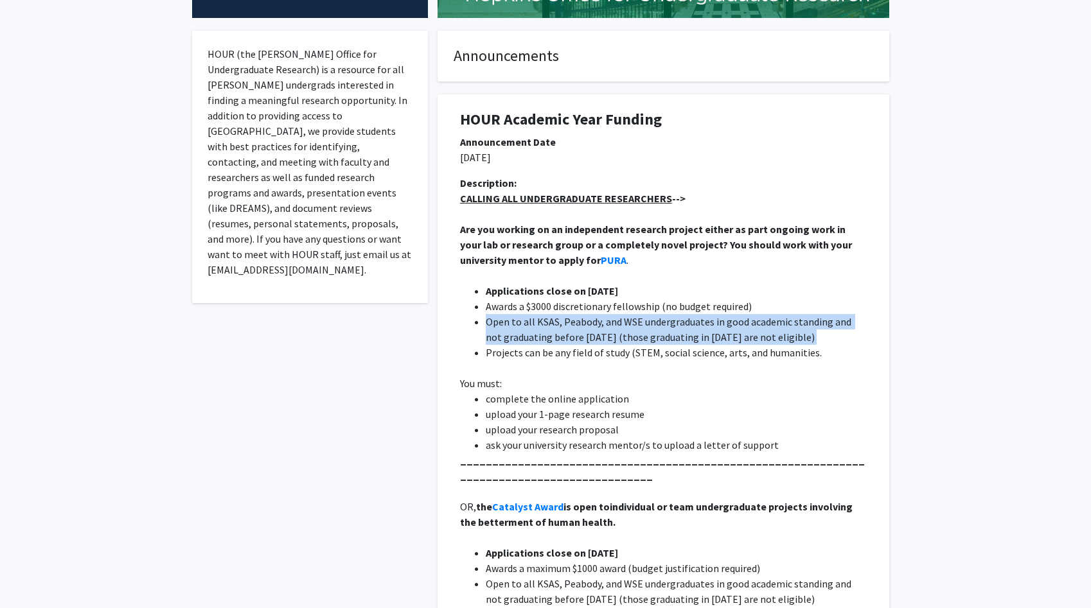
click at [489, 389] on p "You must:" at bounding box center [663, 383] width 407 height 15
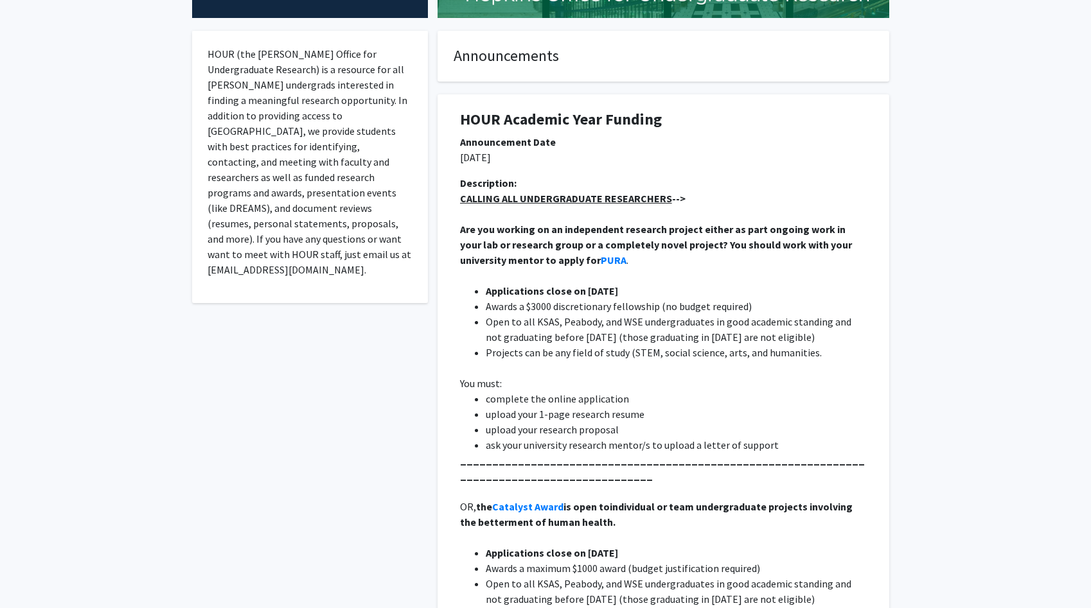
click at [489, 389] on p "You must:" at bounding box center [663, 383] width 407 height 15
click at [494, 413] on li "upload your 1-page research resume" at bounding box center [676, 414] width 381 height 15
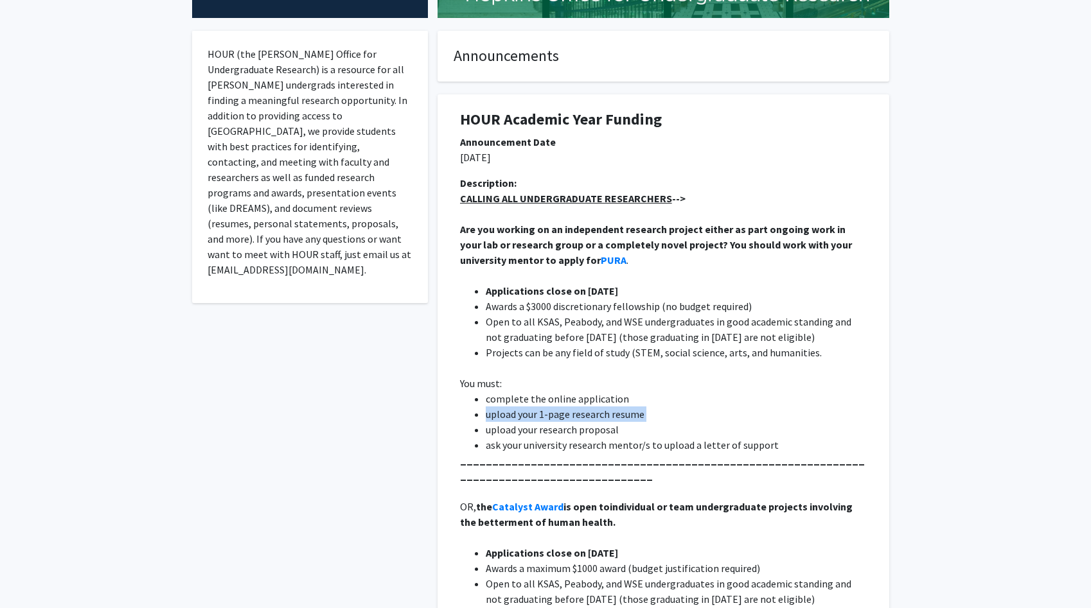
click at [494, 413] on li "upload your 1-page research resume" at bounding box center [676, 414] width 381 height 15
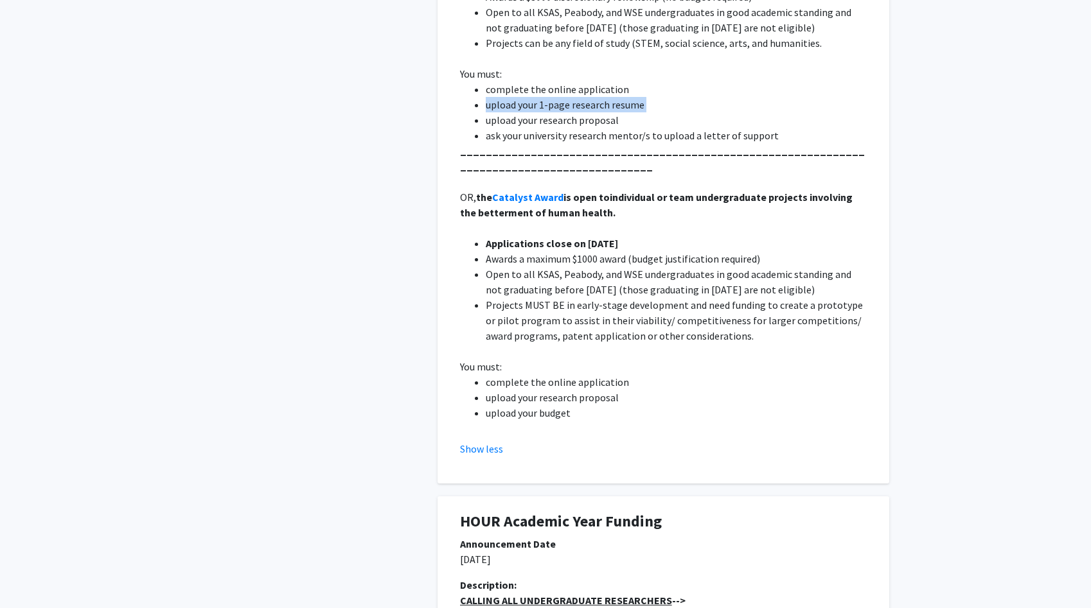
scroll to position [568, 0]
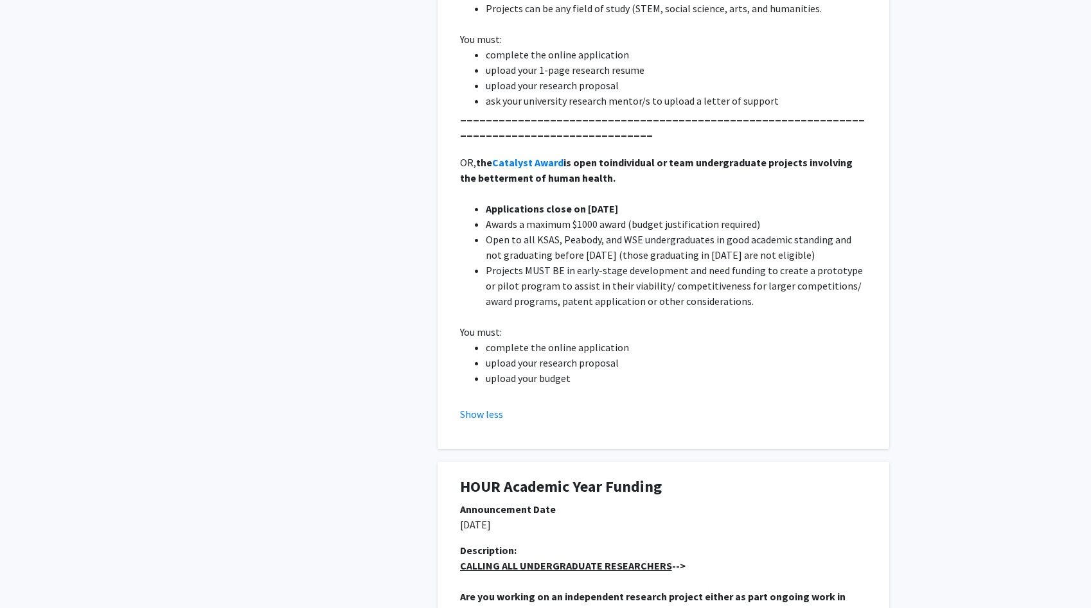
click at [566, 310] on p at bounding box center [663, 316] width 407 height 15
click at [579, 265] on span "Projects MUST BE in early-stage development and need funding to create a protot…" at bounding box center [675, 286] width 379 height 44
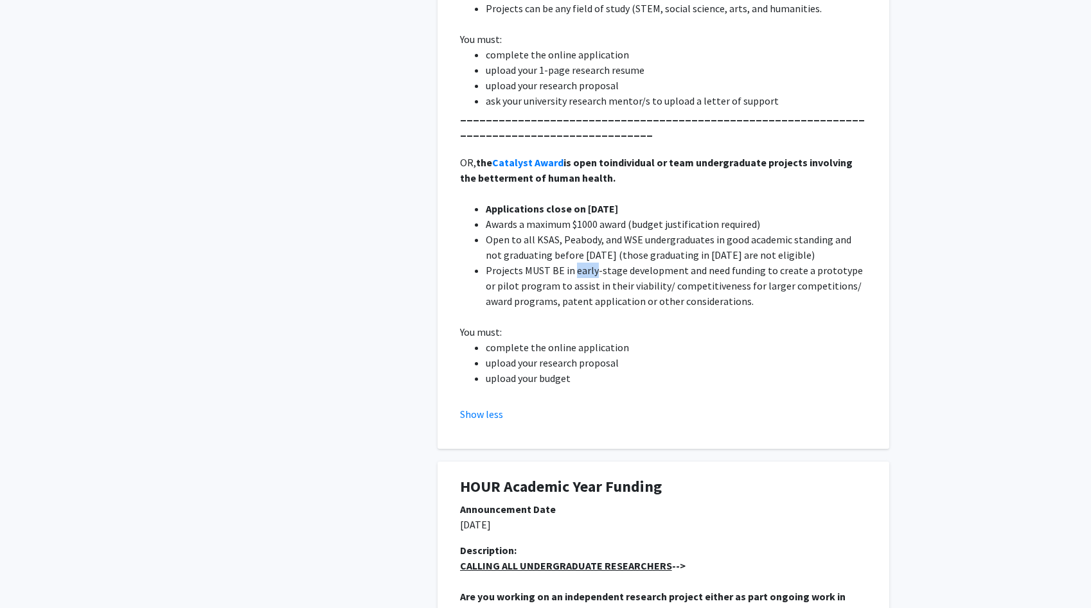
click at [579, 265] on span "Projects MUST BE in early-stage development and need funding to create a protot…" at bounding box center [675, 286] width 379 height 44
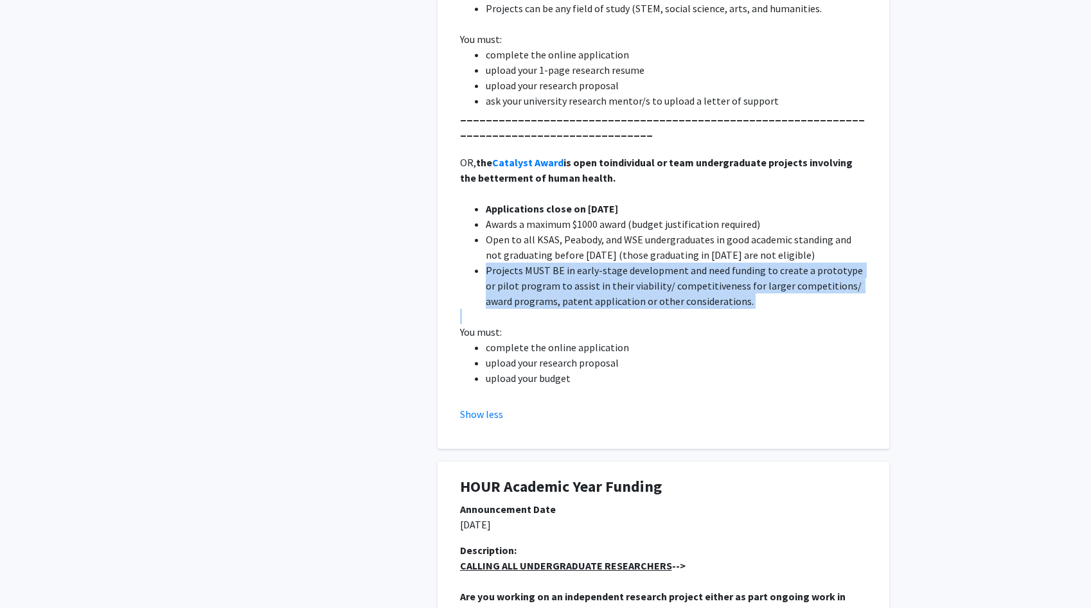
click at [592, 220] on li "Awards a maximum $1000 award (budget justification required)" at bounding box center [676, 223] width 381 height 15
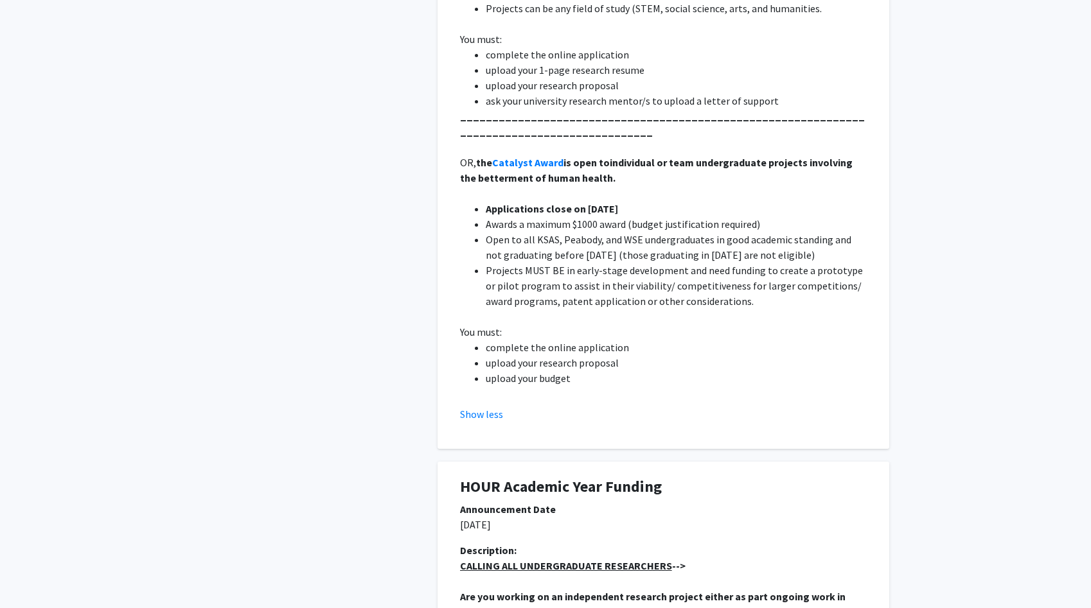
click at [592, 220] on li "Awards a maximum $1000 award (budget justification required)" at bounding box center [676, 223] width 381 height 15
click at [592, 249] on li "Open to all KSAS, Peabody, and WSE undergraduates in good academic standing and…" at bounding box center [676, 247] width 381 height 31
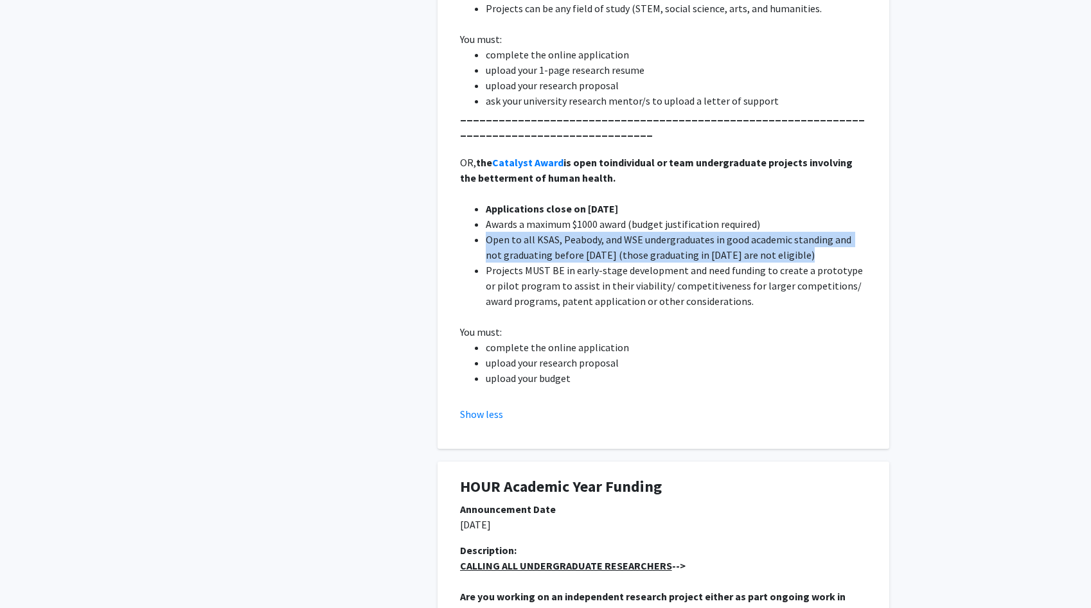
click at [593, 285] on span "Projects MUST BE in early-stage development and need funding to create a protot…" at bounding box center [675, 286] width 379 height 44
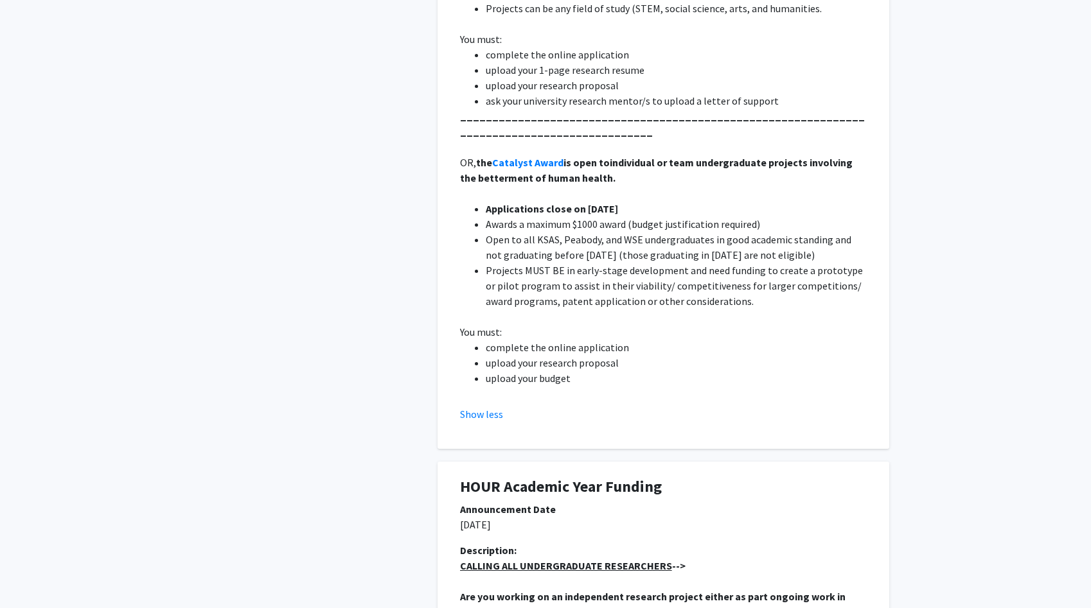
click at [593, 285] on span "Projects MUST BE in early-stage development and need funding to create a protot…" at bounding box center [675, 286] width 379 height 44
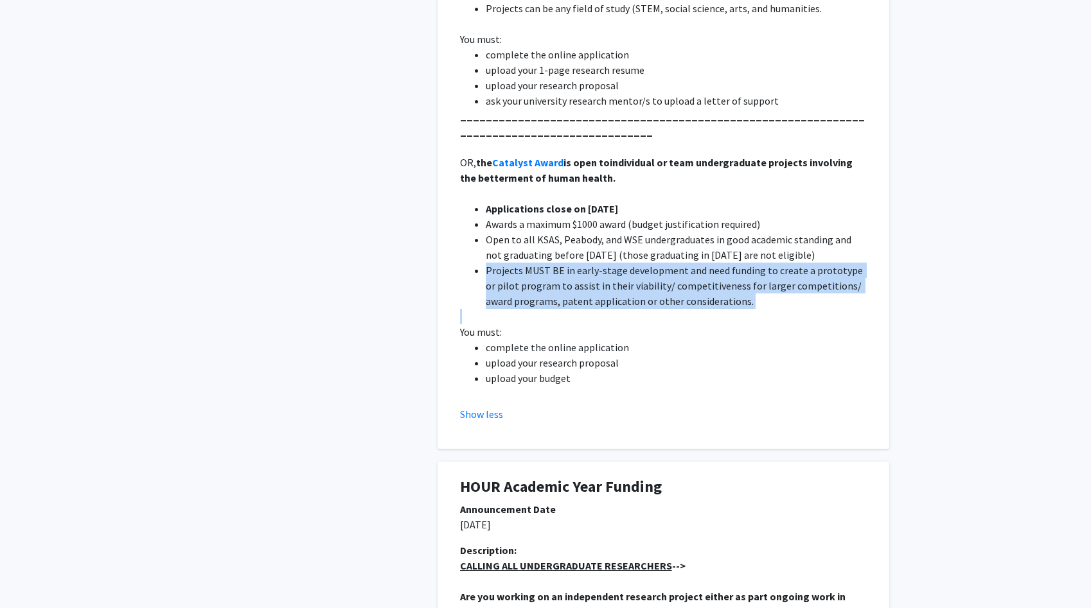
click at [596, 344] on li "complete the online application" at bounding box center [676, 347] width 381 height 15
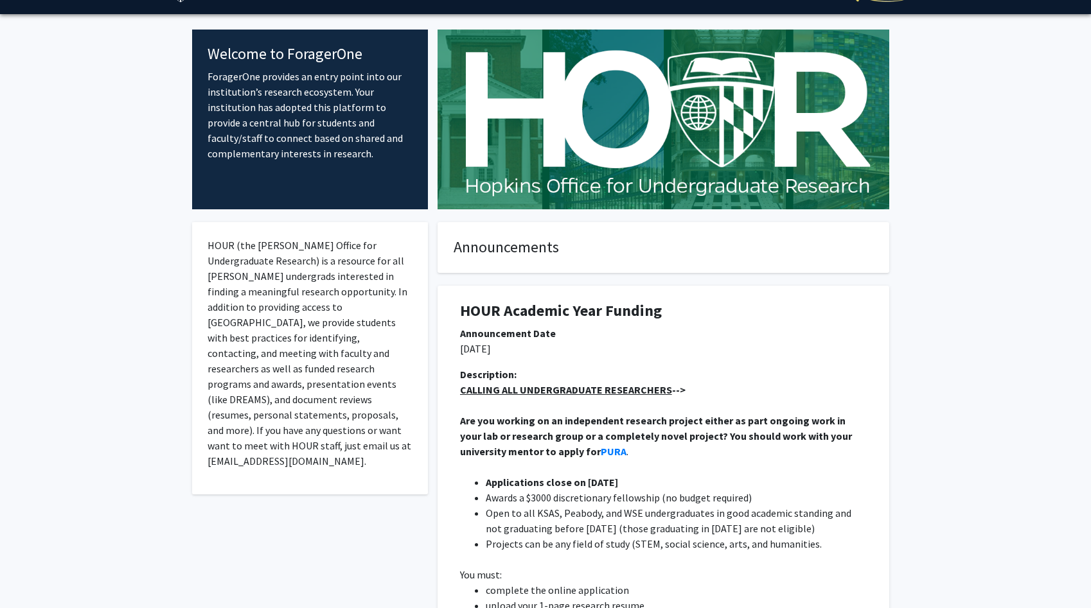
scroll to position [0, 0]
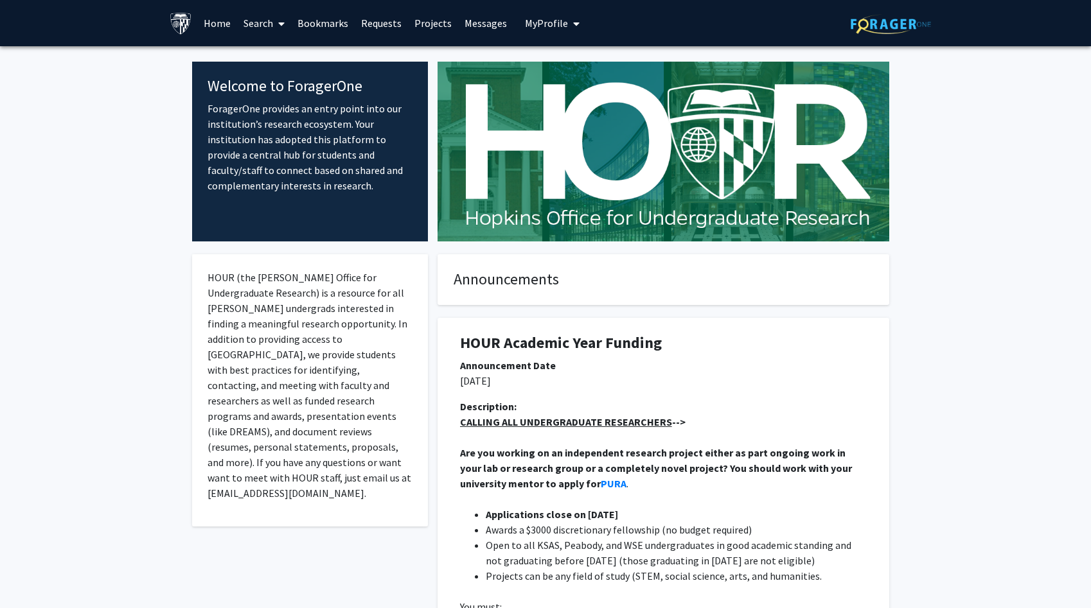
click at [264, 20] on link "Search" at bounding box center [264, 23] width 54 height 45
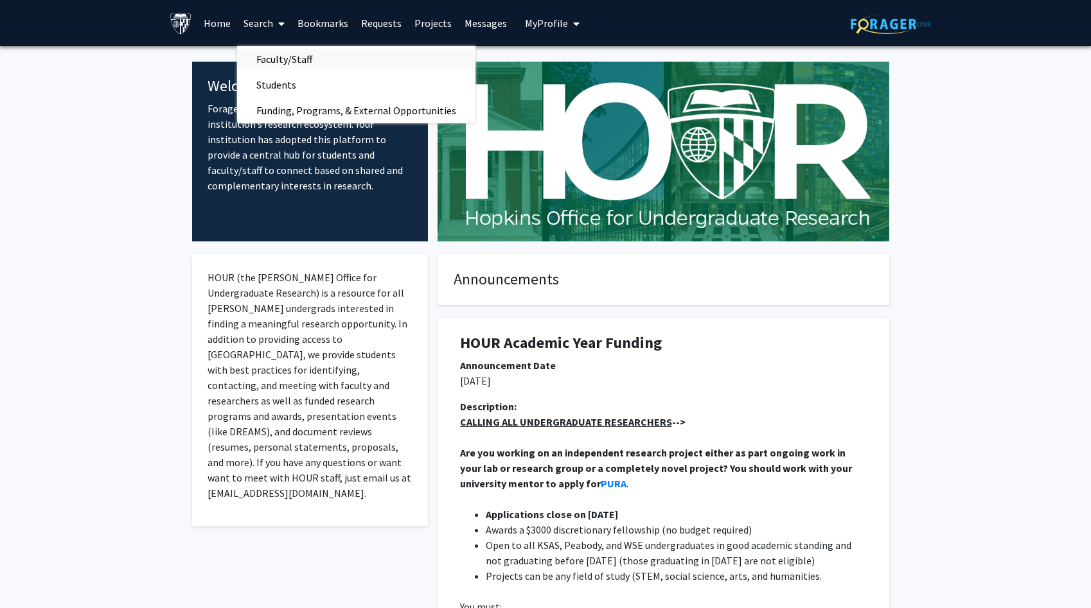
click at [290, 57] on span "Faculty/Staff" at bounding box center [284, 59] width 94 height 26
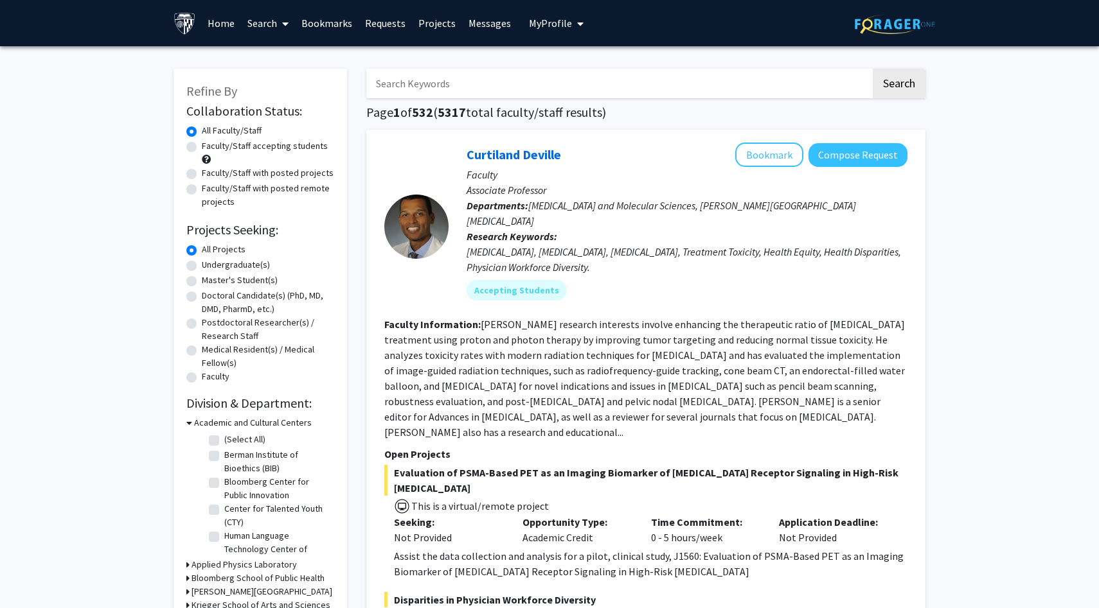
click at [468, 88] on input "Search Keywords" at bounding box center [618, 84] width 504 height 30
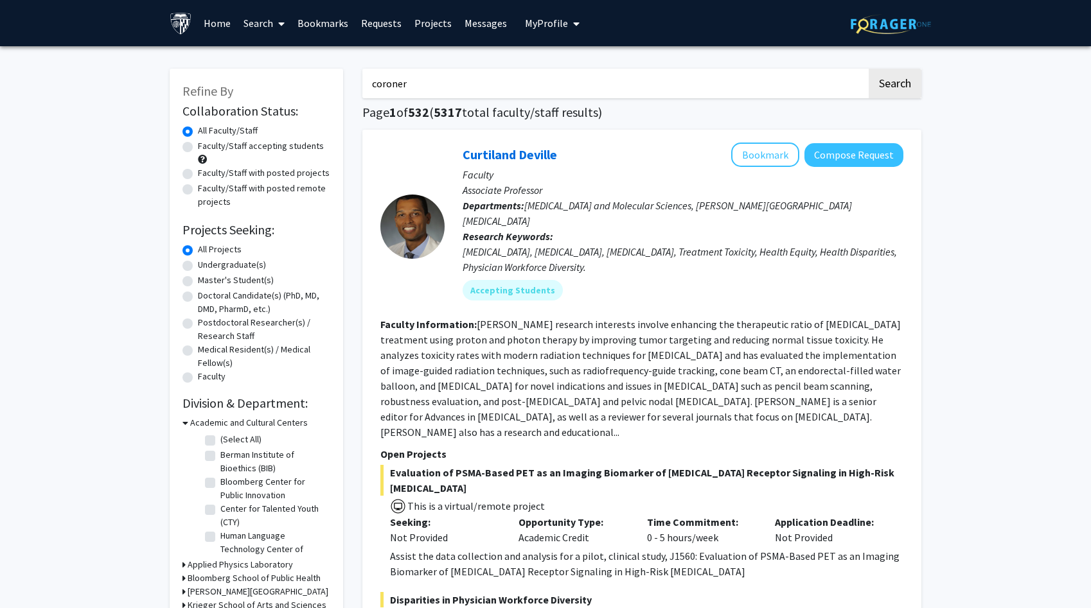
type input "coroner"
click at [869, 69] on button "Search" at bounding box center [895, 84] width 53 height 30
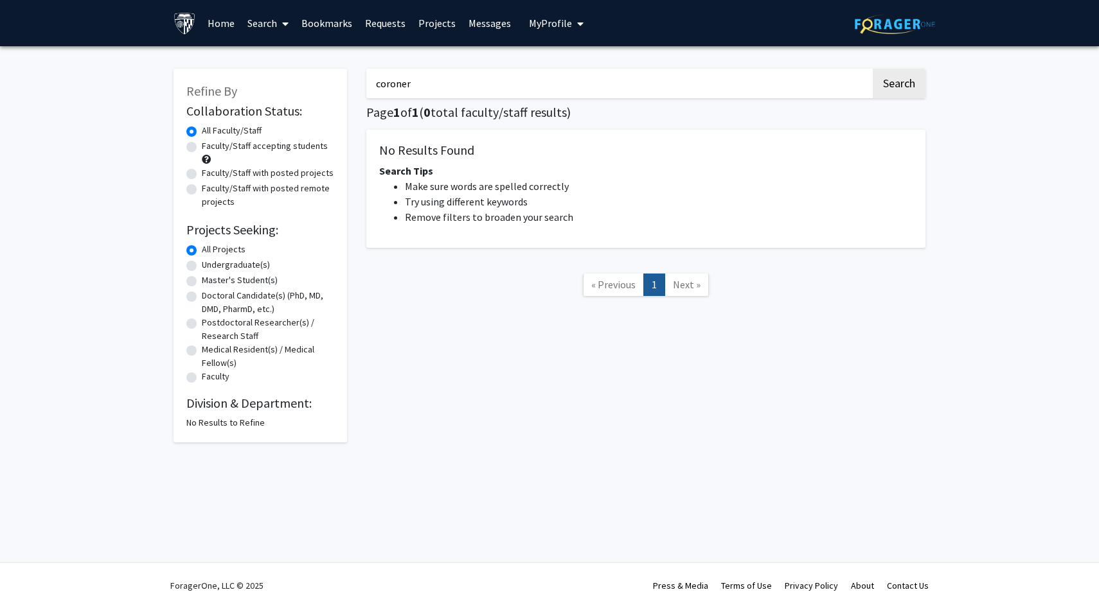
click at [467, 88] on input "coroner" at bounding box center [618, 84] width 504 height 30
type input "medical examiner"
click at [872, 69] on button "Search" at bounding box center [898, 84] width 53 height 30
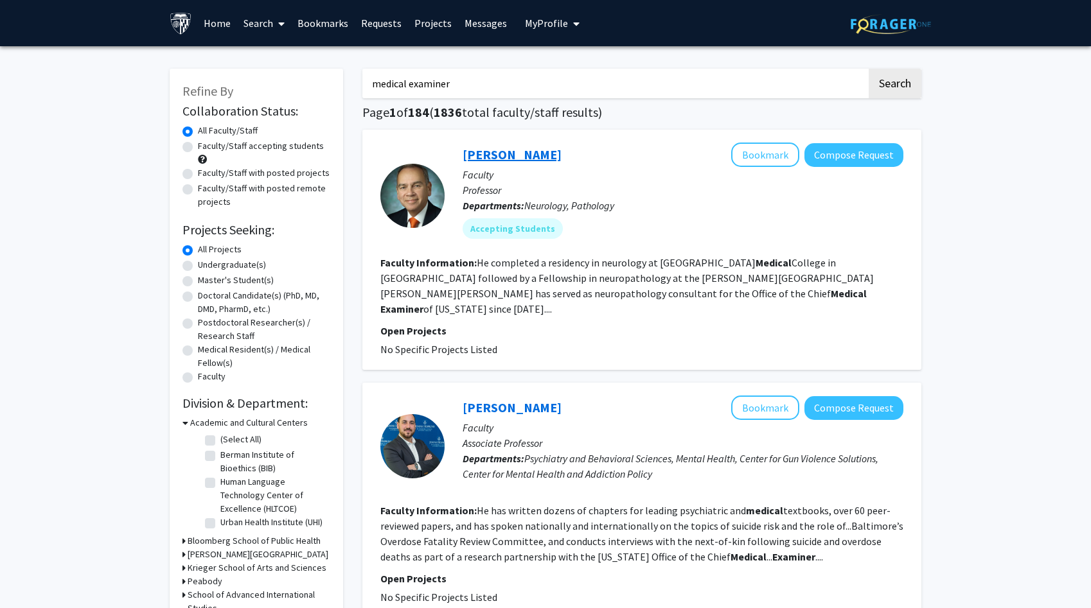
click at [508, 162] on link "[PERSON_NAME]" at bounding box center [512, 154] width 99 height 16
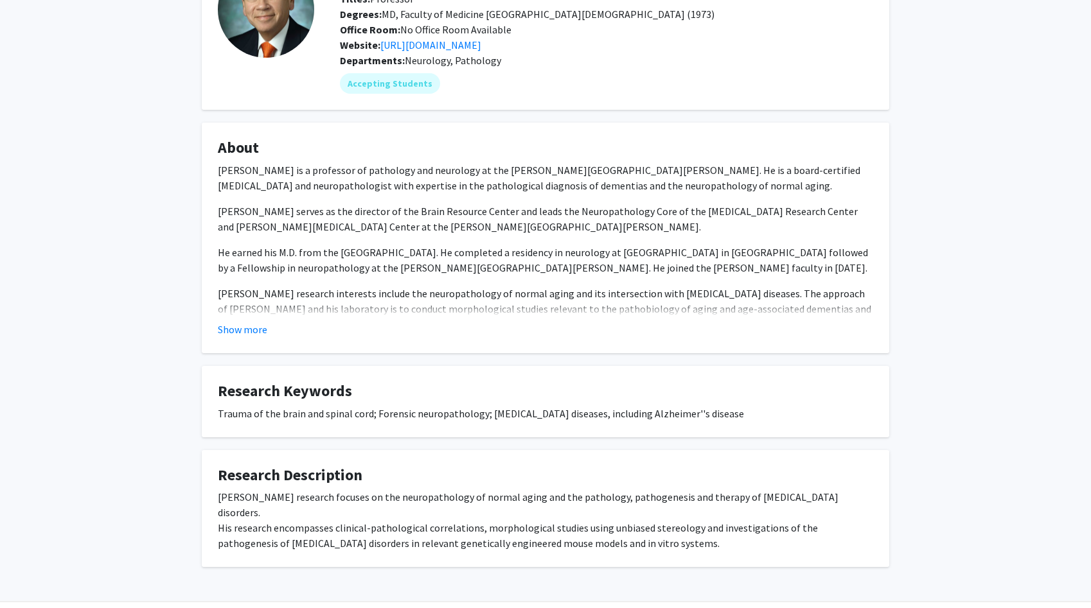
scroll to position [116, 0]
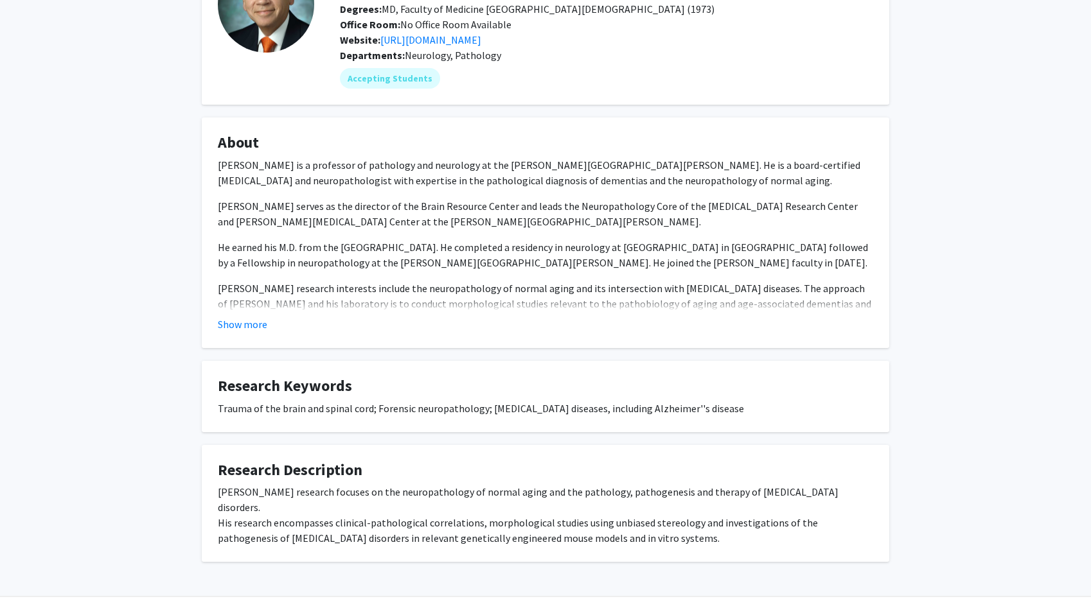
click at [429, 432] on fg-card "Research Keywords Trauma of the brain and spinal cord; Forensic neuropathology;…" at bounding box center [545, 396] width 687 height 71
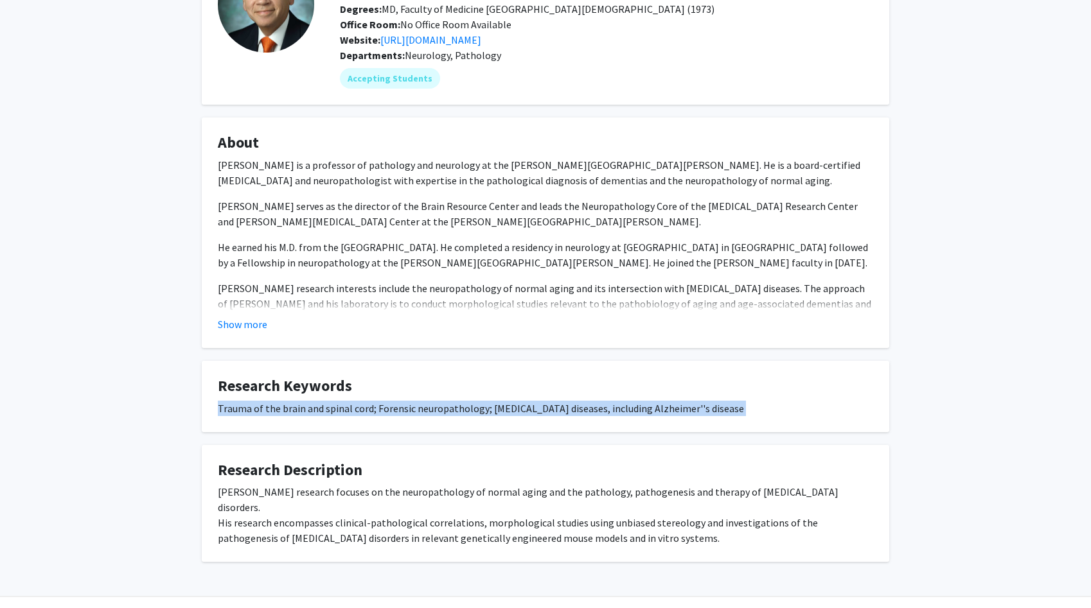
click at [429, 432] on fg-card "Research Keywords Trauma of the brain and spinal cord; Forensic neuropathology;…" at bounding box center [545, 396] width 687 height 71
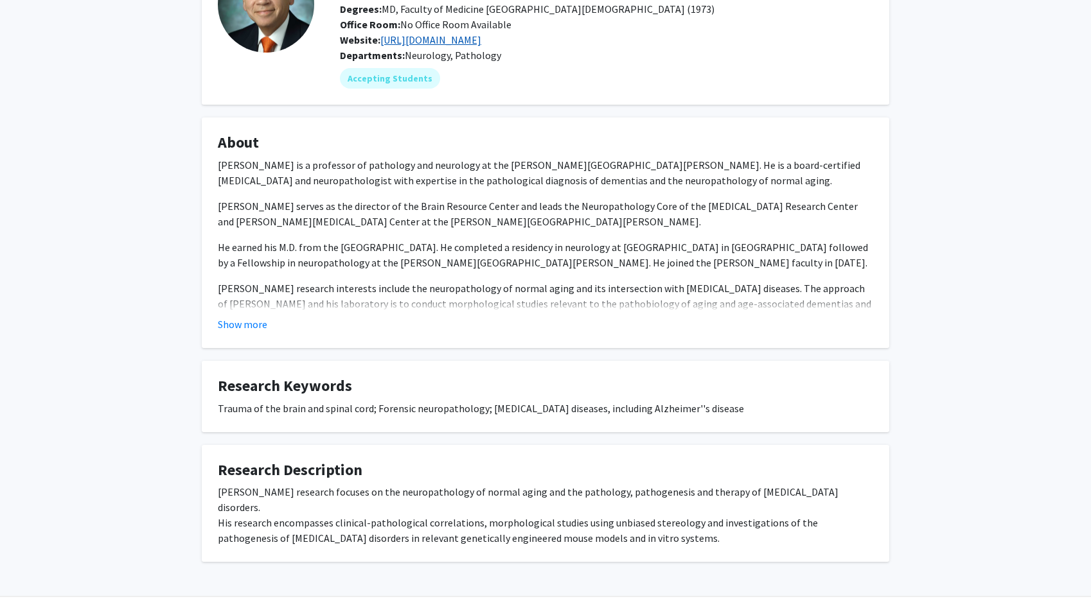
click at [439, 46] on link "[URL][DOMAIN_NAME]" at bounding box center [430, 39] width 101 height 13
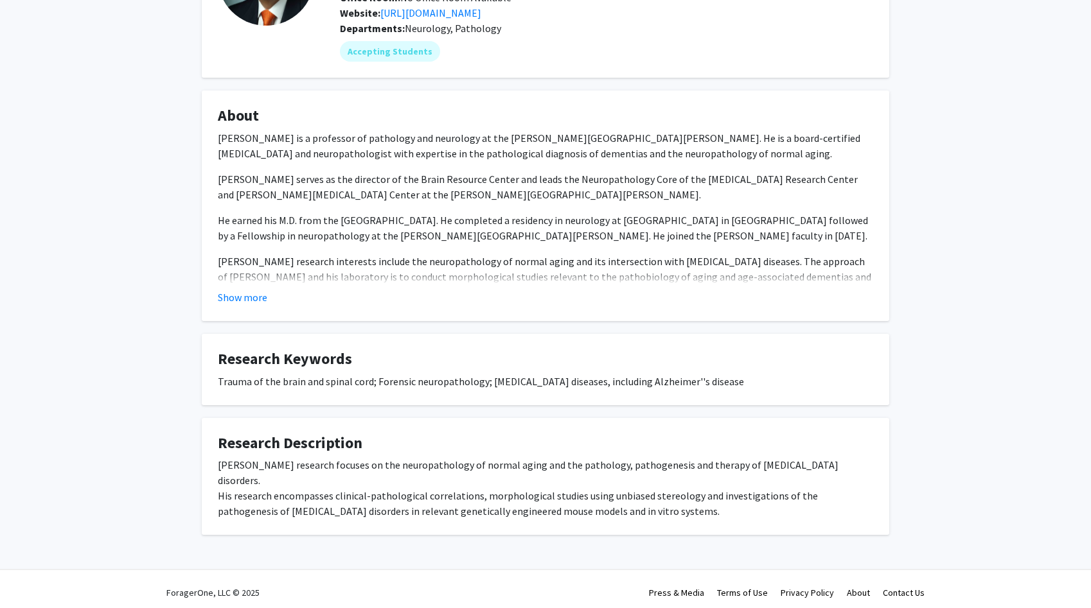
scroll to position [150, 0]
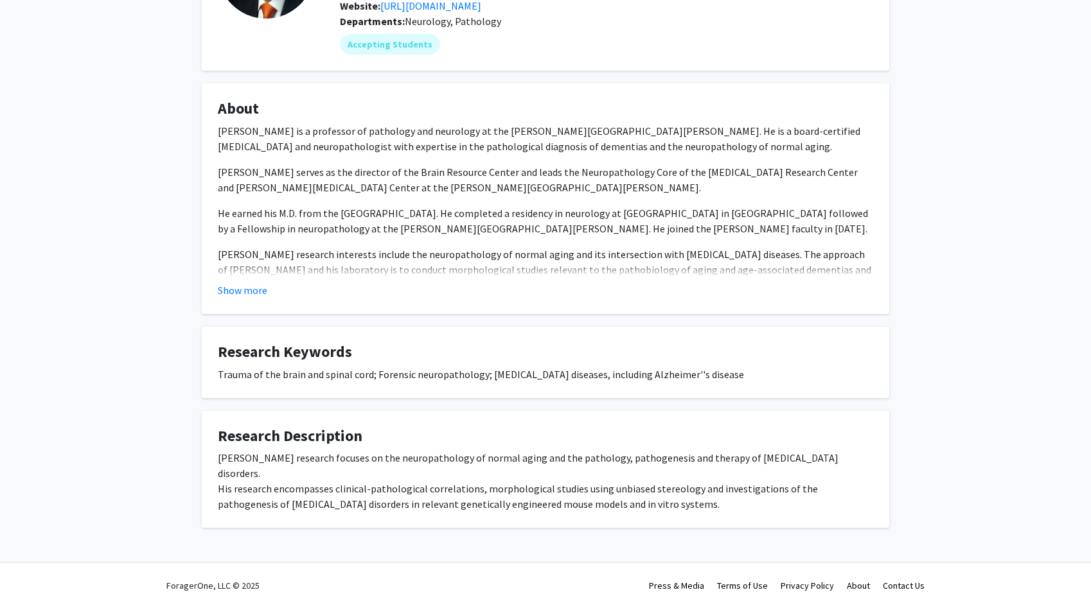
click at [281, 123] on fg-card-title "About" at bounding box center [545, 112] width 655 height 24
click at [287, 154] on p "[PERSON_NAME] is a professor of pathology and neurology at the [PERSON_NAME][GE…" at bounding box center [545, 138] width 655 height 31
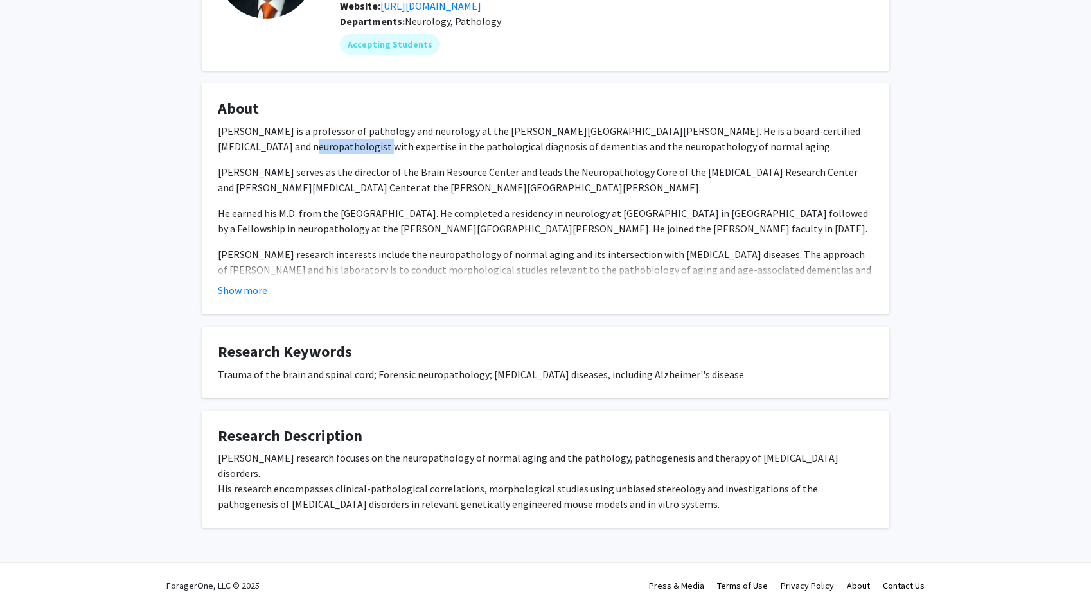
click at [287, 154] on p "[PERSON_NAME] is a professor of pathology and neurology at the [PERSON_NAME][GE…" at bounding box center [545, 138] width 655 height 31
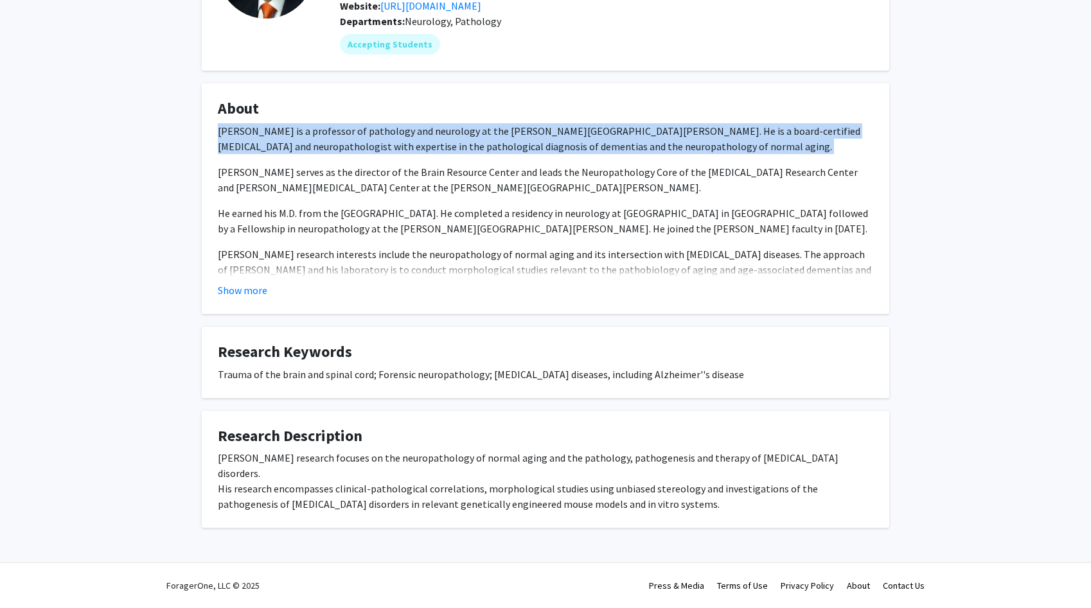
click at [292, 195] on p "[PERSON_NAME] serves as the director of the Brain Resource Center and leads the…" at bounding box center [545, 179] width 655 height 31
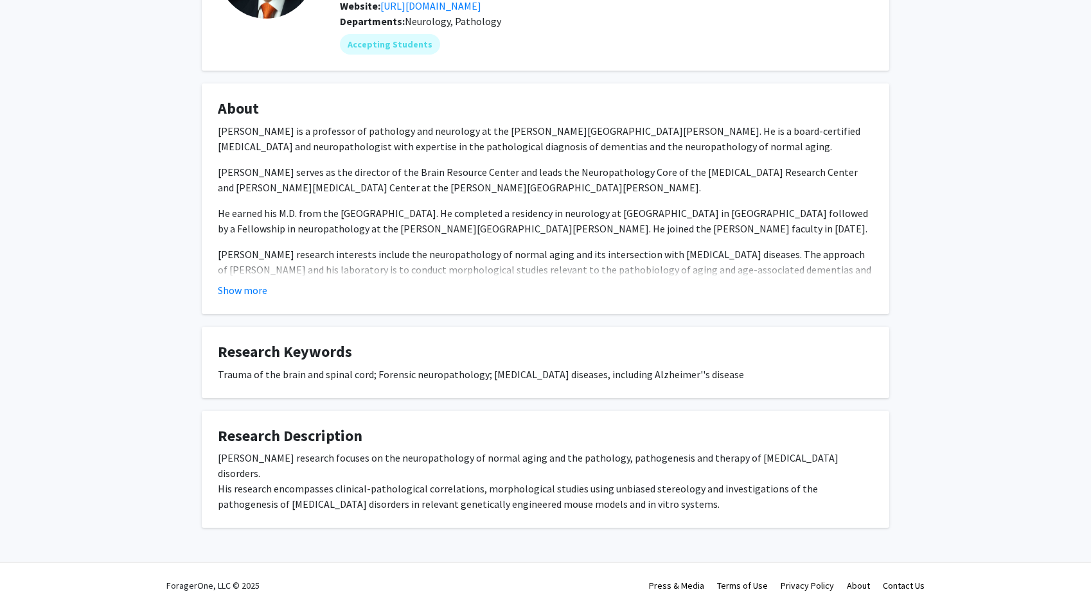
click at [292, 195] on p "[PERSON_NAME] serves as the director of the Brain Resource Center and leads the…" at bounding box center [545, 179] width 655 height 31
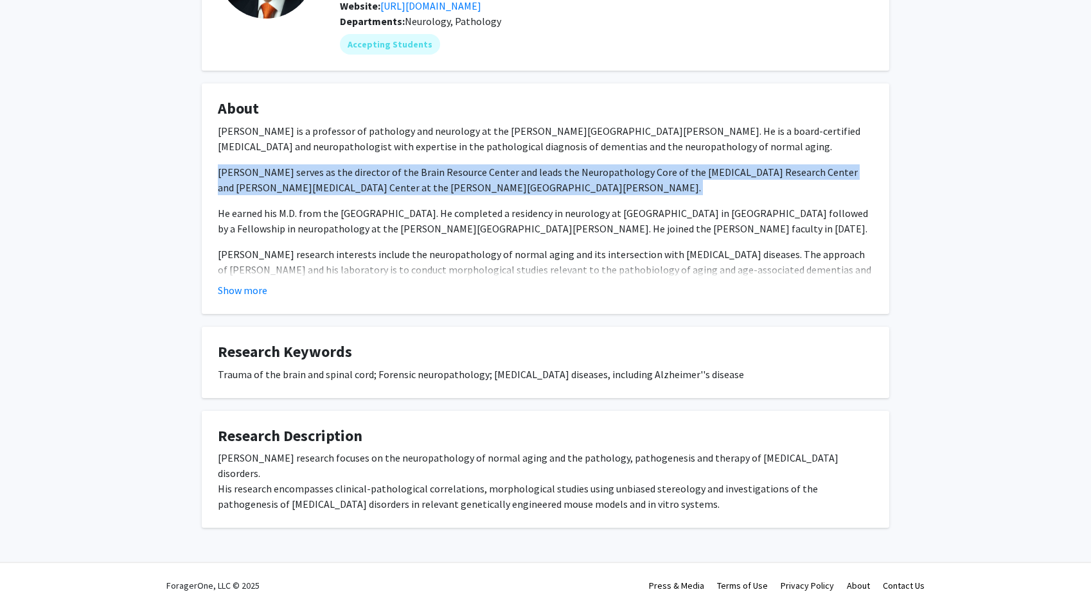
click at [299, 236] on p "He earned his M.D. from the [GEOGRAPHIC_DATA]. He completed a residency in neur…" at bounding box center [545, 221] width 655 height 31
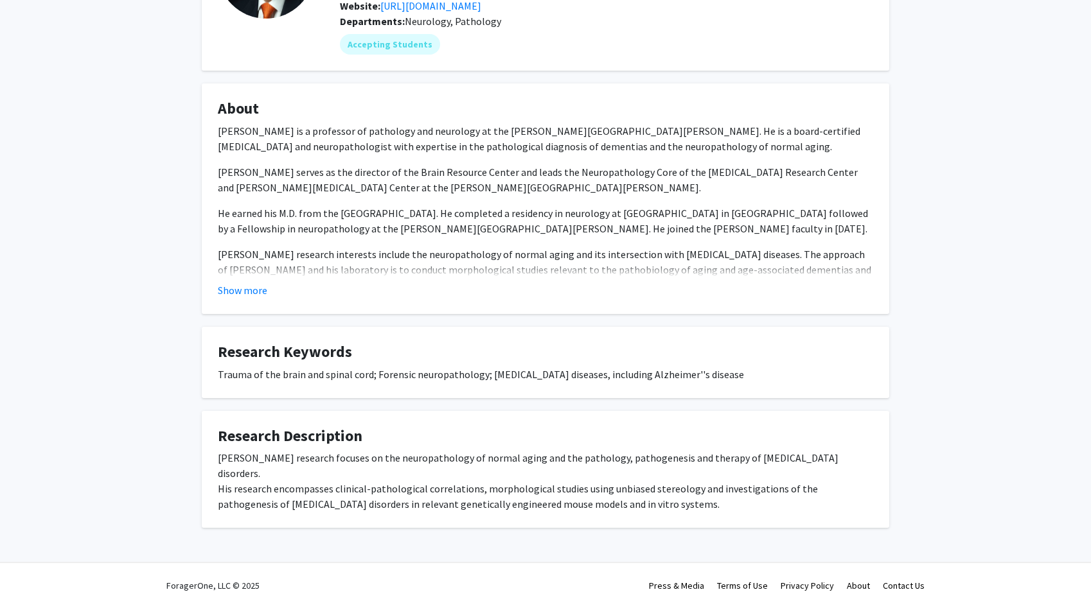
click at [299, 236] on p "He earned his M.D. from the [GEOGRAPHIC_DATA]. He completed a residency in neur…" at bounding box center [545, 221] width 655 height 31
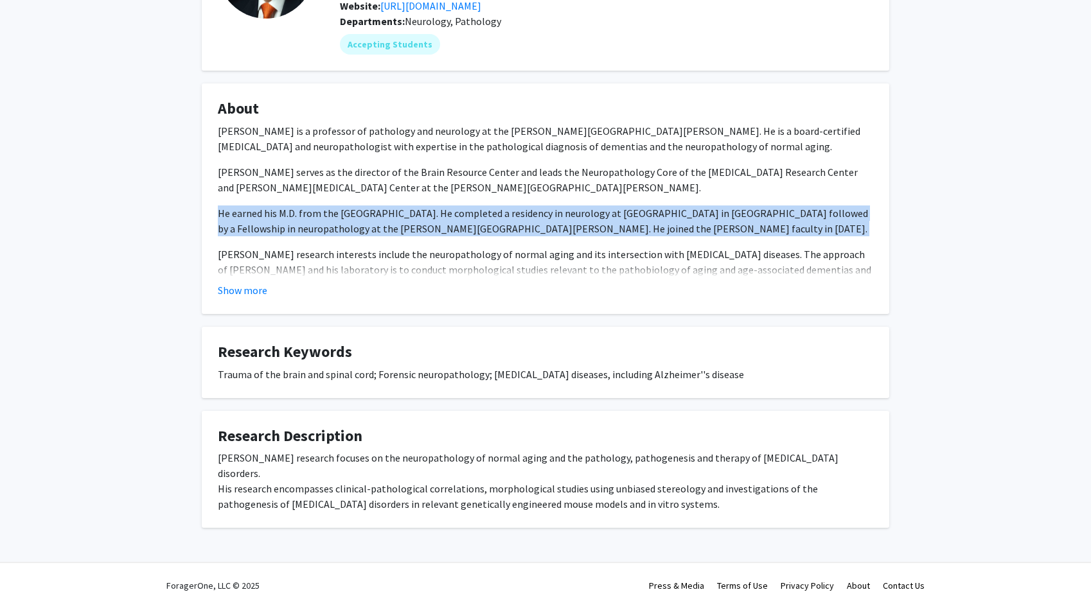
click at [299, 236] on p "He earned his M.D. from the [GEOGRAPHIC_DATA]. He completed a residency in neur…" at bounding box center [545, 221] width 655 height 31
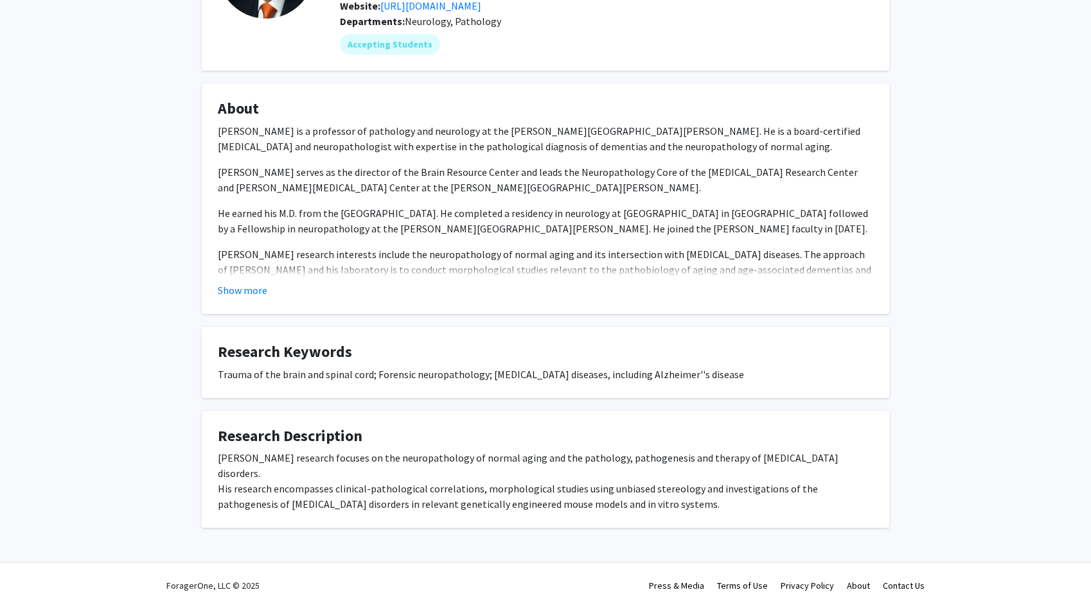
click at [299, 236] on p "He earned his M.D. from the [GEOGRAPHIC_DATA]. He completed a residency in neur…" at bounding box center [545, 221] width 655 height 31
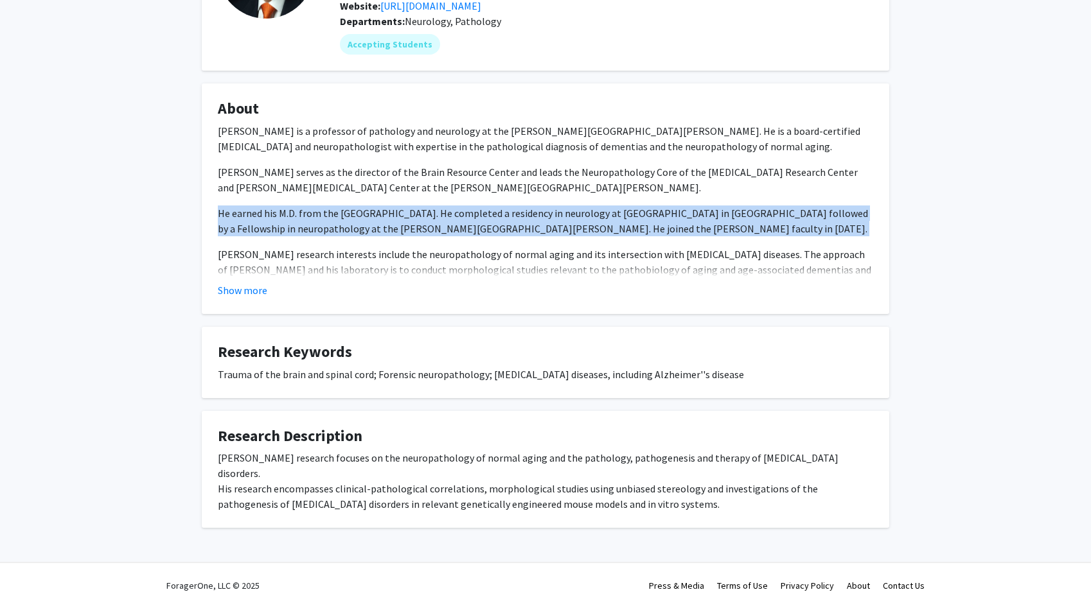
click at [299, 236] on p "He earned his M.D. from the [GEOGRAPHIC_DATA]. He completed a residency in neur…" at bounding box center [545, 221] width 655 height 31
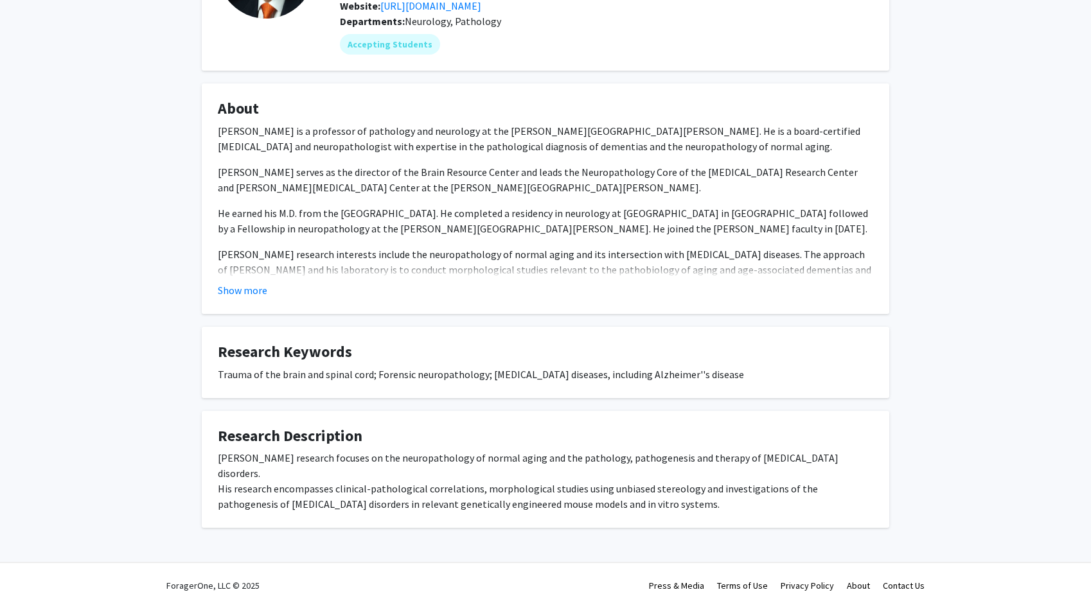
click at [323, 154] on p "[PERSON_NAME] is a professor of pathology and neurology at the [PERSON_NAME][GE…" at bounding box center [545, 138] width 655 height 31
click at [334, 123] on fg-card-title "About" at bounding box center [545, 112] width 655 height 24
click at [335, 149] on p "[PERSON_NAME] is a professor of pathology and neurology at the [PERSON_NAME][GE…" at bounding box center [545, 138] width 655 height 31
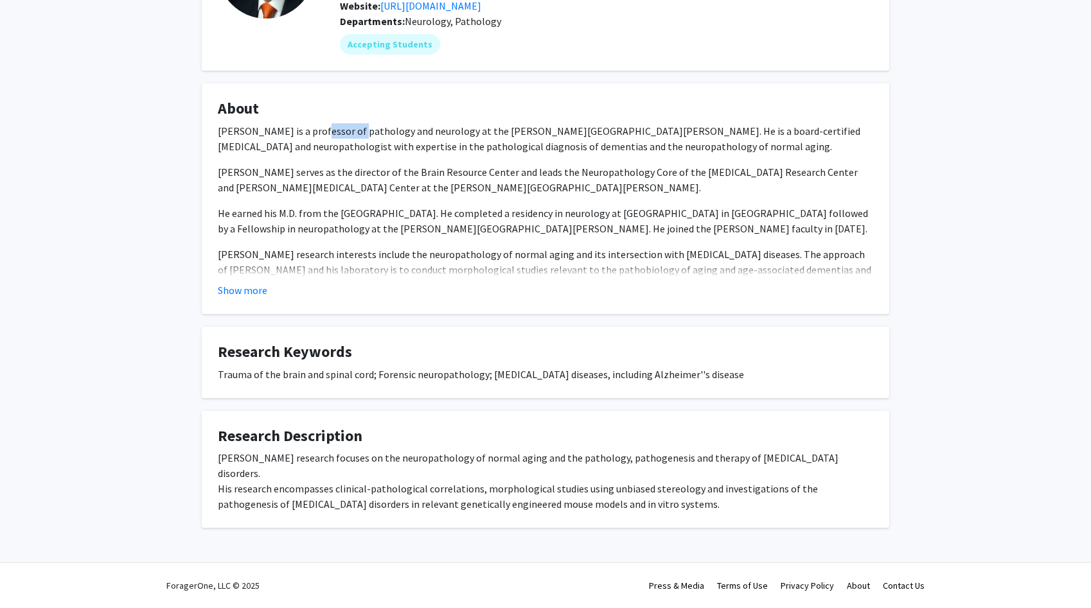
click at [335, 149] on p "[PERSON_NAME] is a professor of pathology and neurology at the [PERSON_NAME][GE…" at bounding box center [545, 138] width 655 height 31
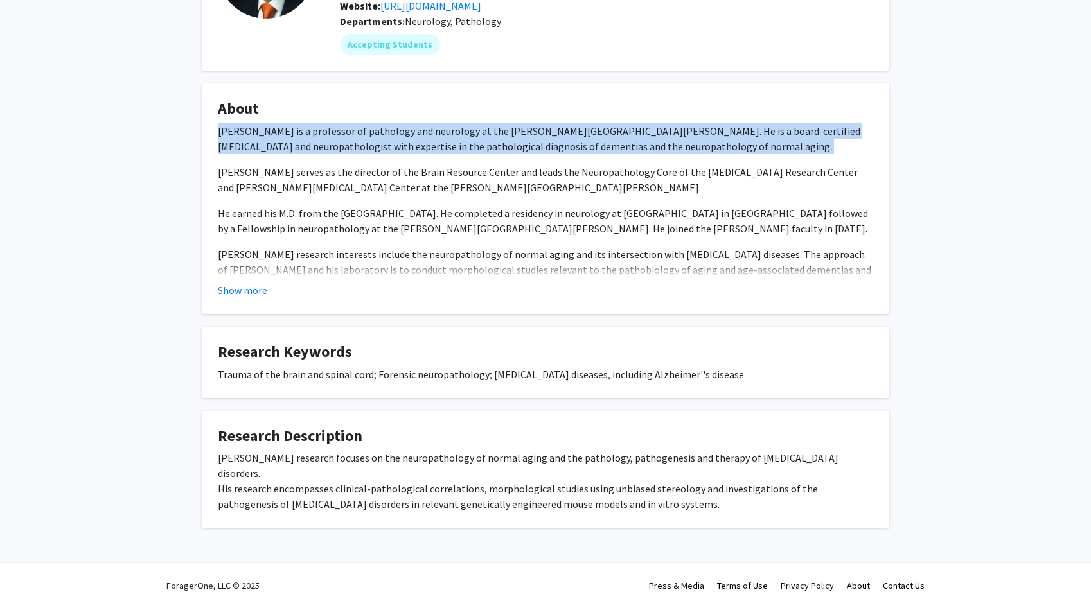
click at [335, 149] on p "[PERSON_NAME] is a professor of pathology and neurology at the [PERSON_NAME][GE…" at bounding box center [545, 138] width 655 height 31
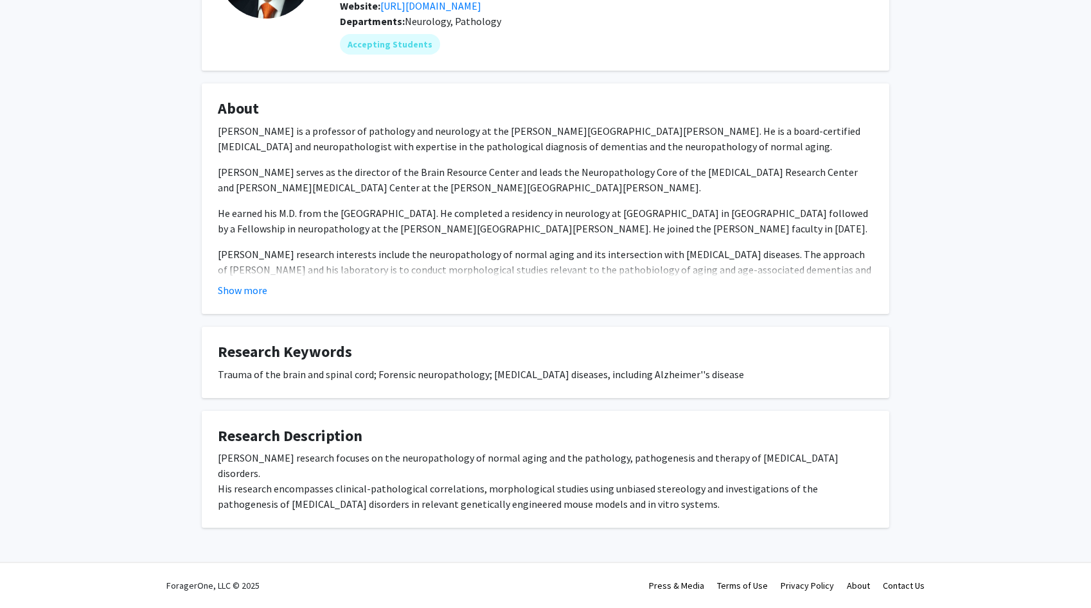
click at [335, 149] on p "[PERSON_NAME] is a professor of pathology and neurology at the [PERSON_NAME][GE…" at bounding box center [545, 138] width 655 height 31
click at [340, 188] on p "[PERSON_NAME] serves as the director of the Brain Resource Center and leads the…" at bounding box center [545, 179] width 655 height 31
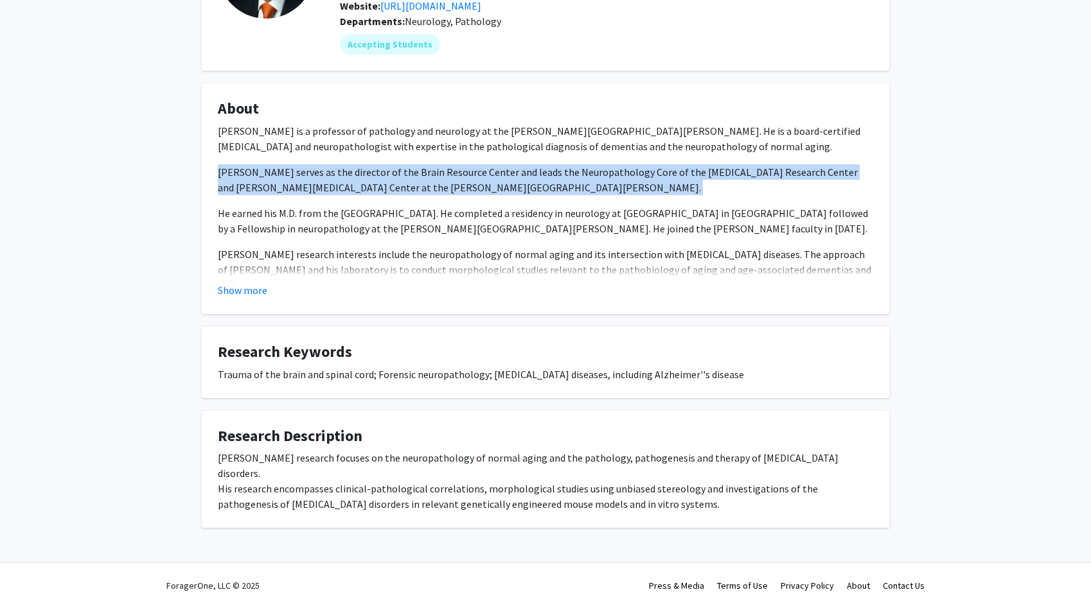
click at [340, 188] on p "[PERSON_NAME] serves as the director of the Brain Resource Center and leads the…" at bounding box center [545, 179] width 655 height 31
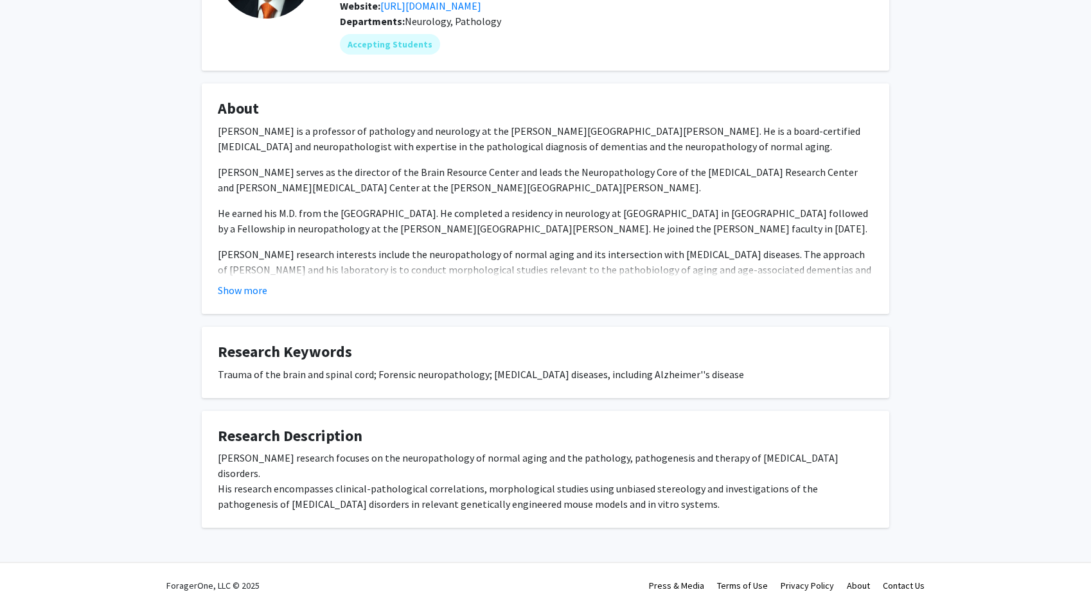
click at [334, 224] on p "He earned his M.D. from the [GEOGRAPHIC_DATA]. He completed a residency in neur…" at bounding box center [545, 221] width 655 height 31
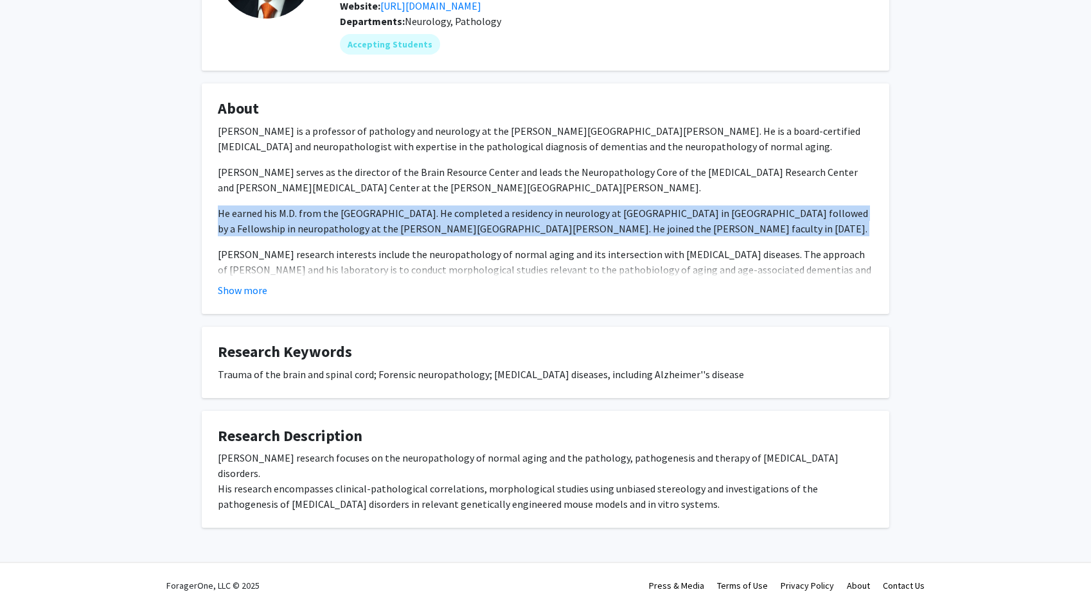
click at [269, 298] on div "Show more" at bounding box center [545, 290] width 655 height 15
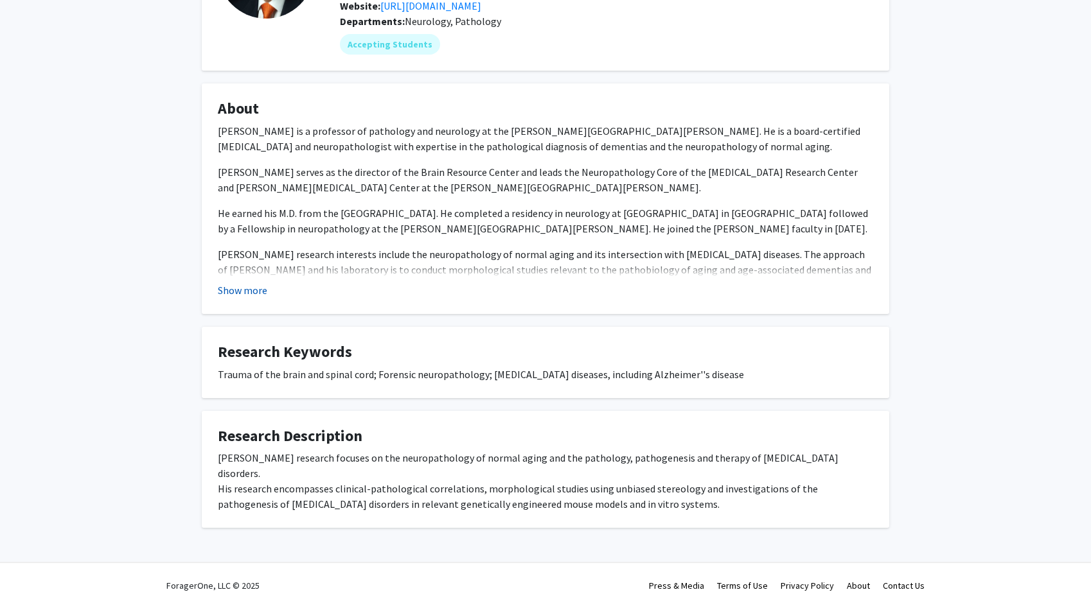
click at [256, 298] on button "Show more" at bounding box center [242, 290] width 49 height 15
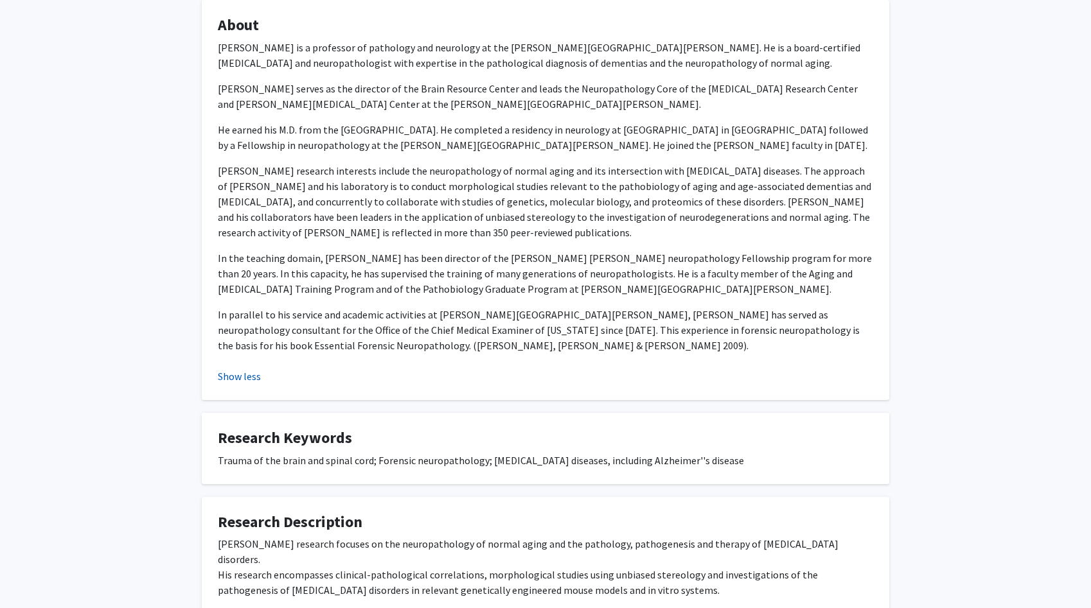
scroll to position [235, 0]
click at [278, 229] on p "[PERSON_NAME] research interests include the neuropathology of normal aging and…" at bounding box center [545, 199] width 655 height 77
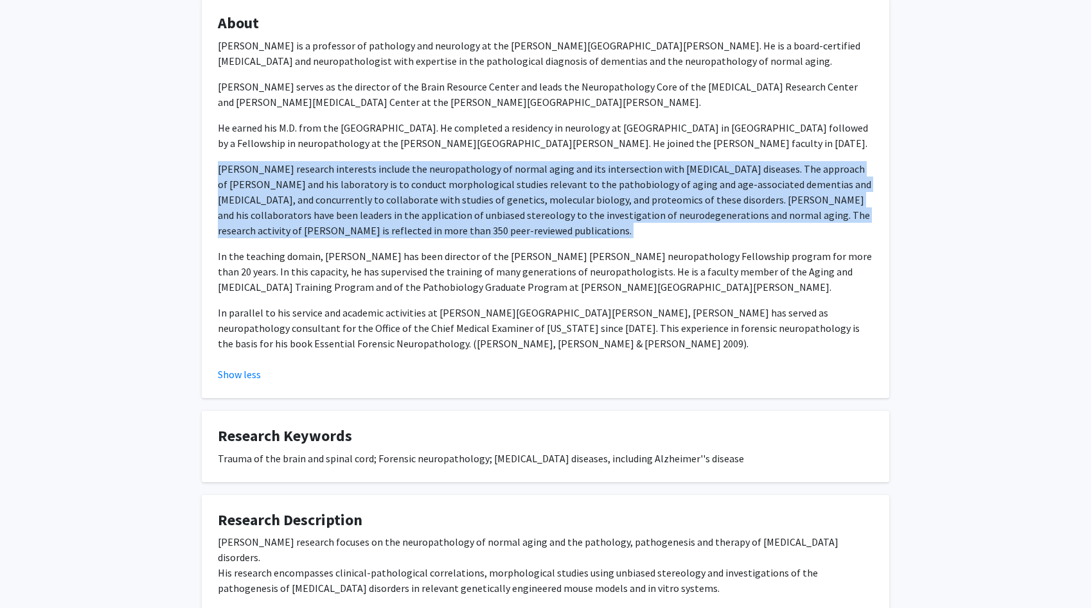
click at [278, 229] on p "[PERSON_NAME] research interests include the neuropathology of normal aging and…" at bounding box center [545, 199] width 655 height 77
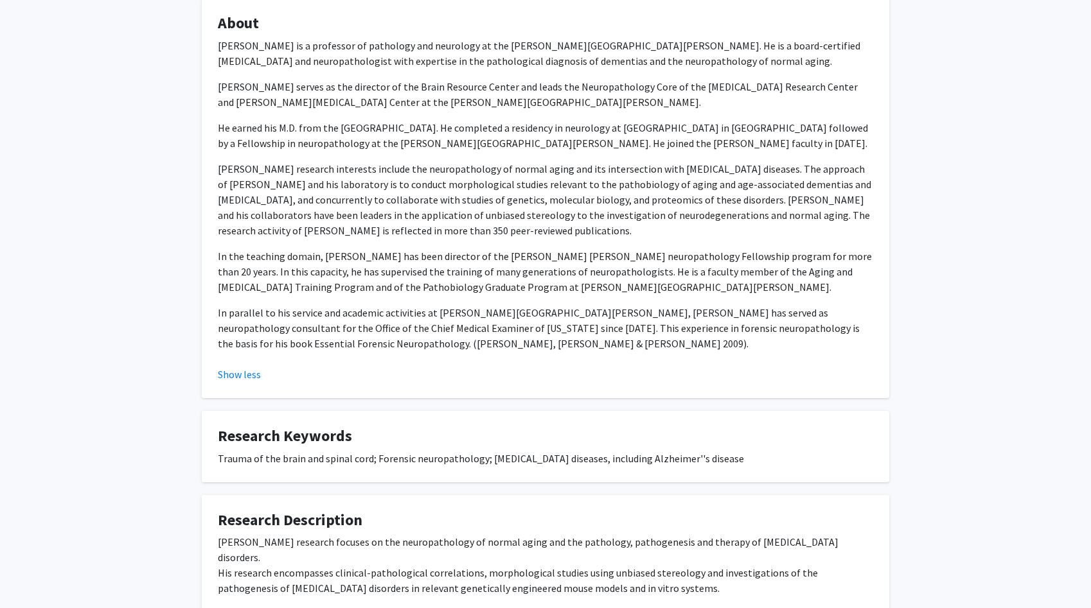
click at [278, 229] on p "[PERSON_NAME] research interests include the neuropathology of normal aging and…" at bounding box center [545, 199] width 655 height 77
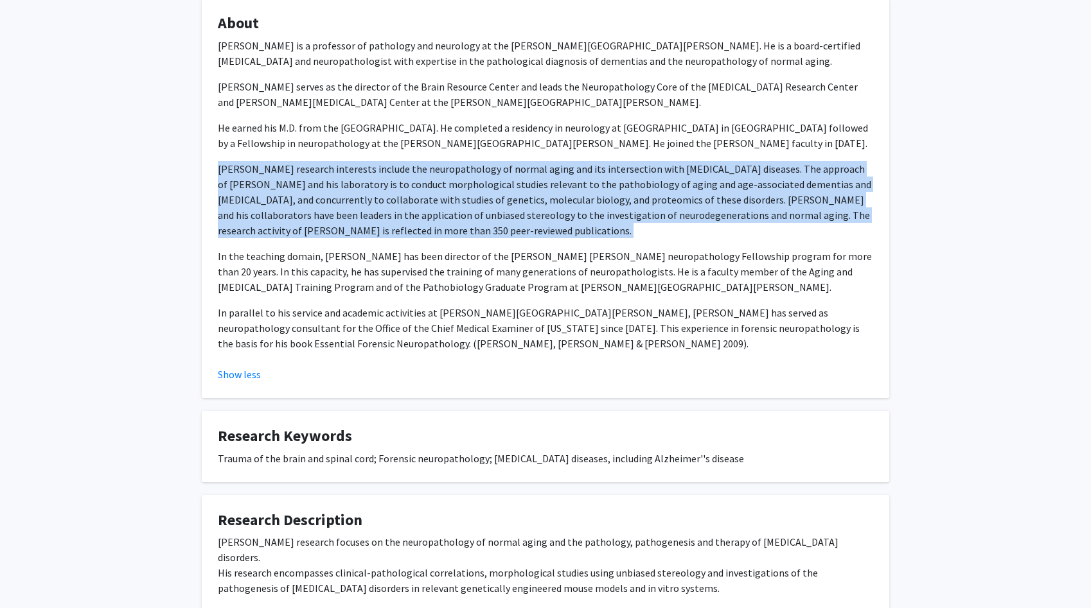
click at [278, 229] on p "[PERSON_NAME] research interests include the neuropathology of normal aging and…" at bounding box center [545, 199] width 655 height 77
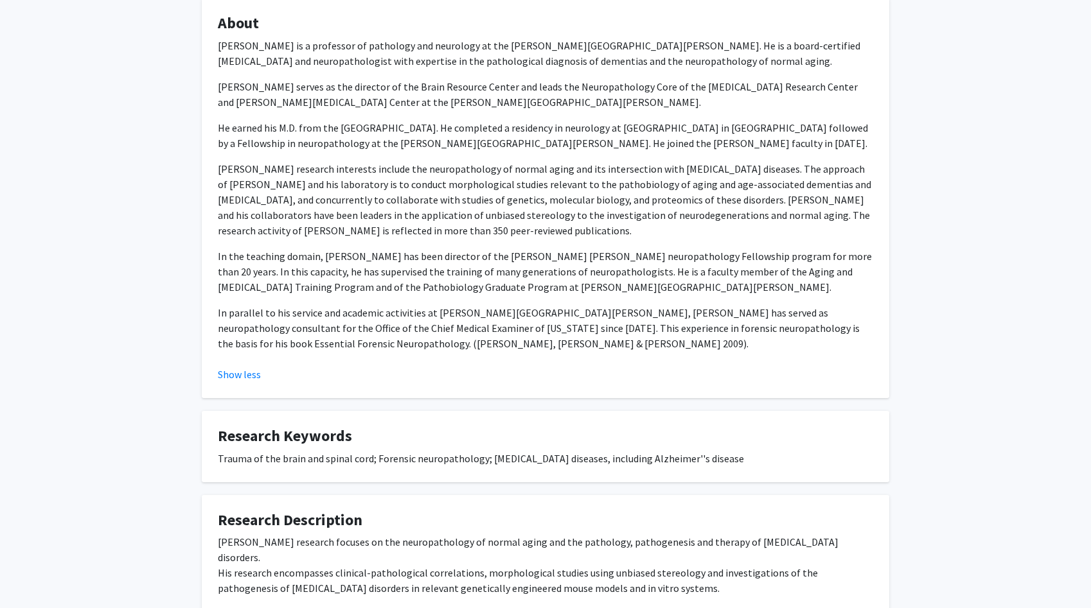
click at [281, 267] on p "In the teaching domain, [PERSON_NAME] has been director of the [PERSON_NAME] [P…" at bounding box center [545, 272] width 655 height 46
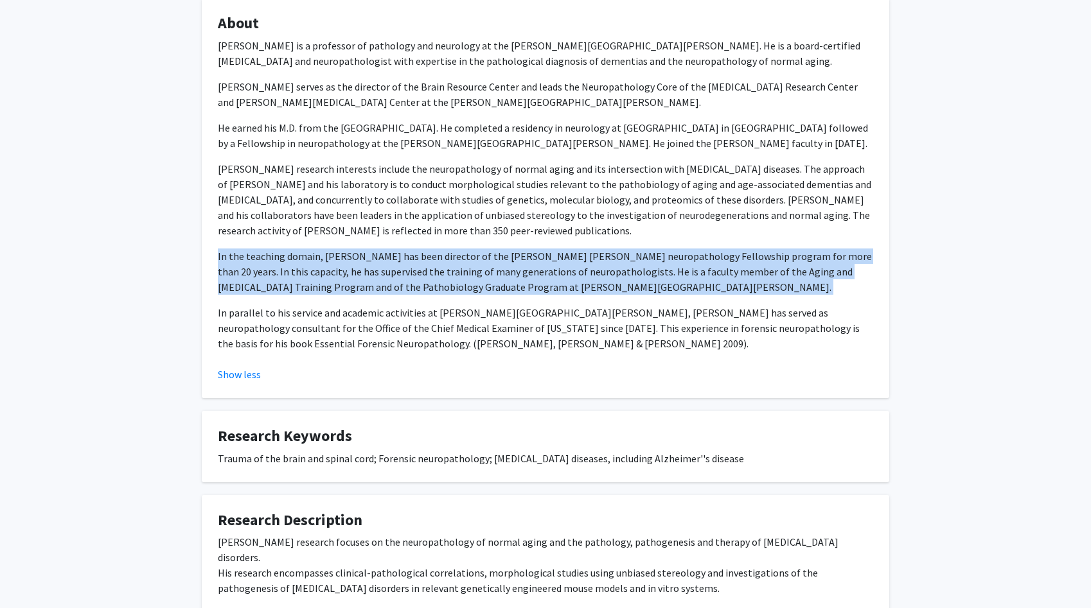
click at [292, 216] on p "[PERSON_NAME] research interests include the neuropathology of normal aging and…" at bounding box center [545, 199] width 655 height 77
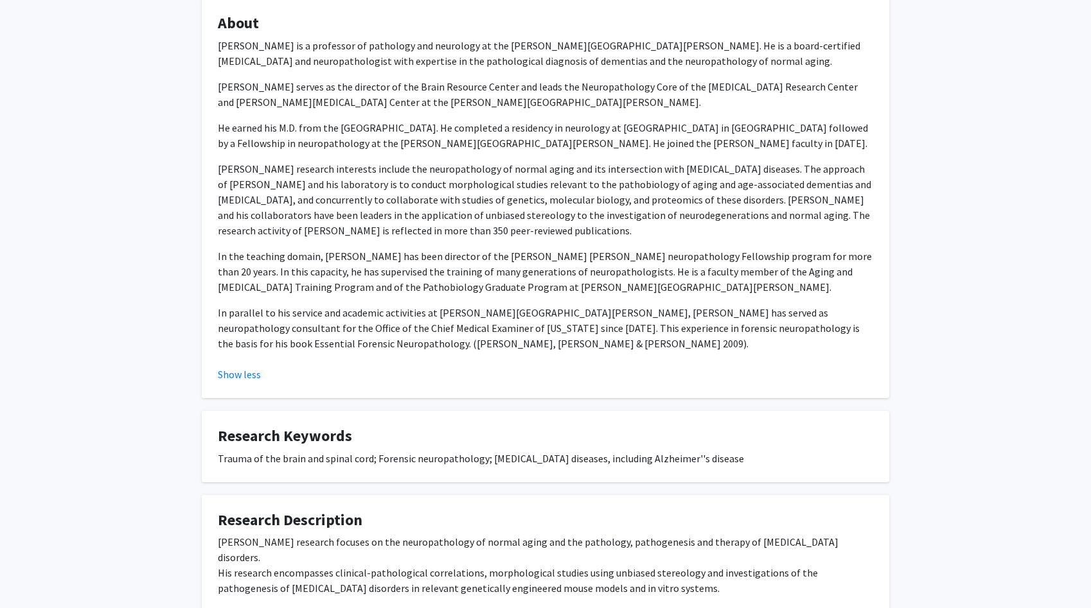
click at [292, 216] on p "[PERSON_NAME] research interests include the neuropathology of normal aging and…" at bounding box center [545, 199] width 655 height 77
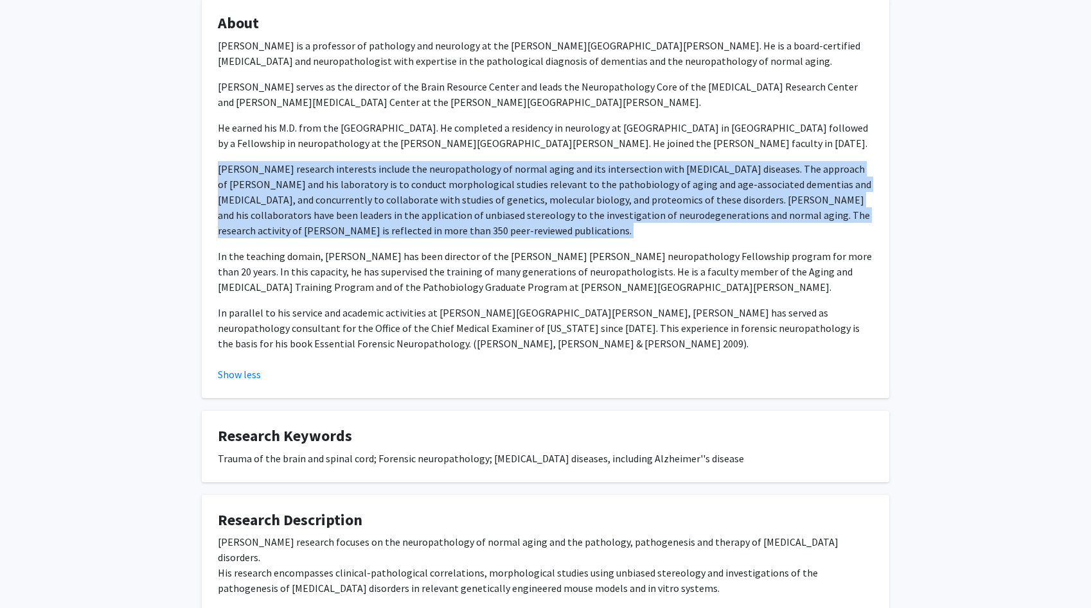
click at [301, 274] on p "In the teaching domain, [PERSON_NAME] has been director of the [PERSON_NAME] [P…" at bounding box center [545, 272] width 655 height 46
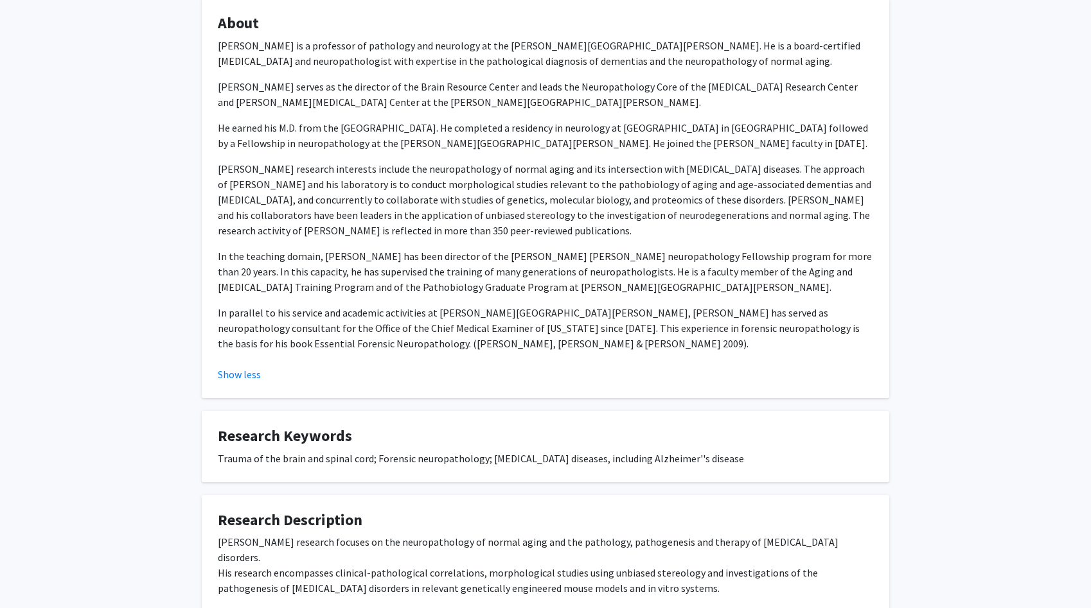
click at [301, 274] on p "In the teaching domain, [PERSON_NAME] has been director of the [PERSON_NAME] [P…" at bounding box center [545, 272] width 655 height 46
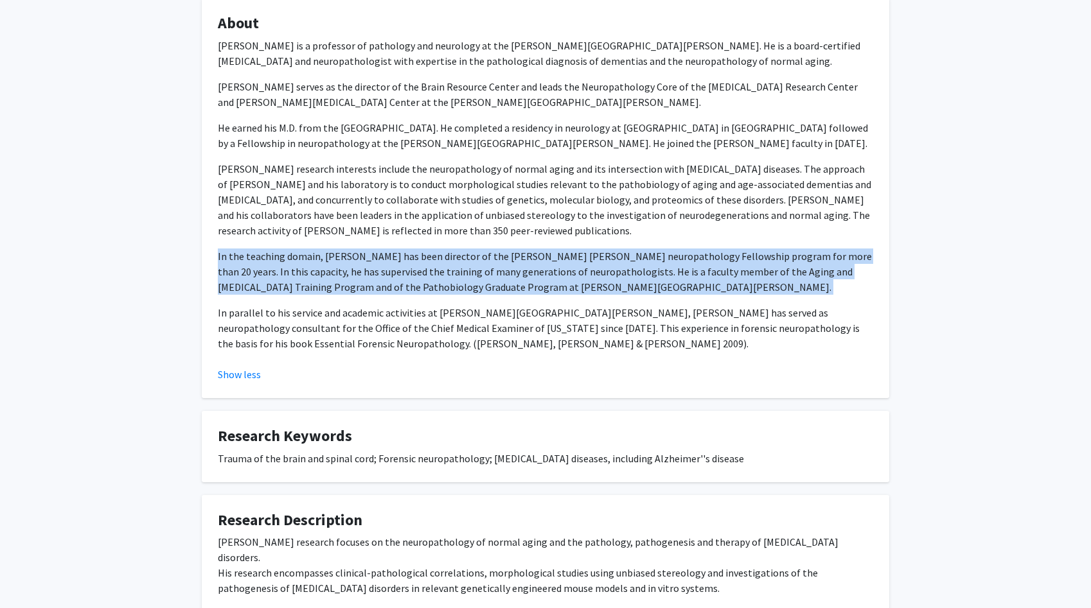
click at [301, 274] on p "In the teaching domain, [PERSON_NAME] has been director of the [PERSON_NAME] [P…" at bounding box center [545, 272] width 655 height 46
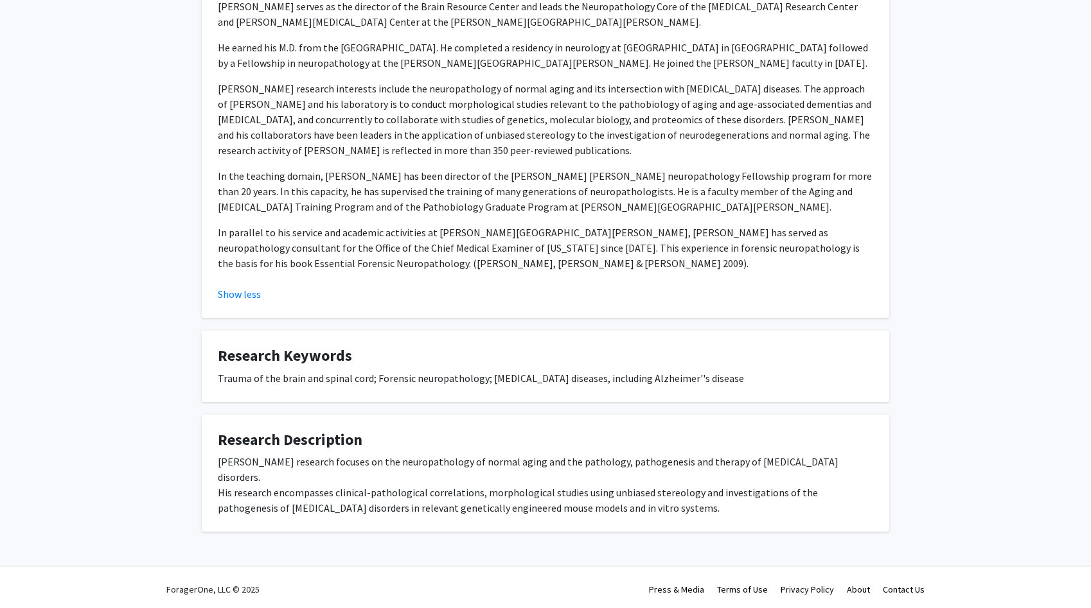
scroll to position [319, 0]
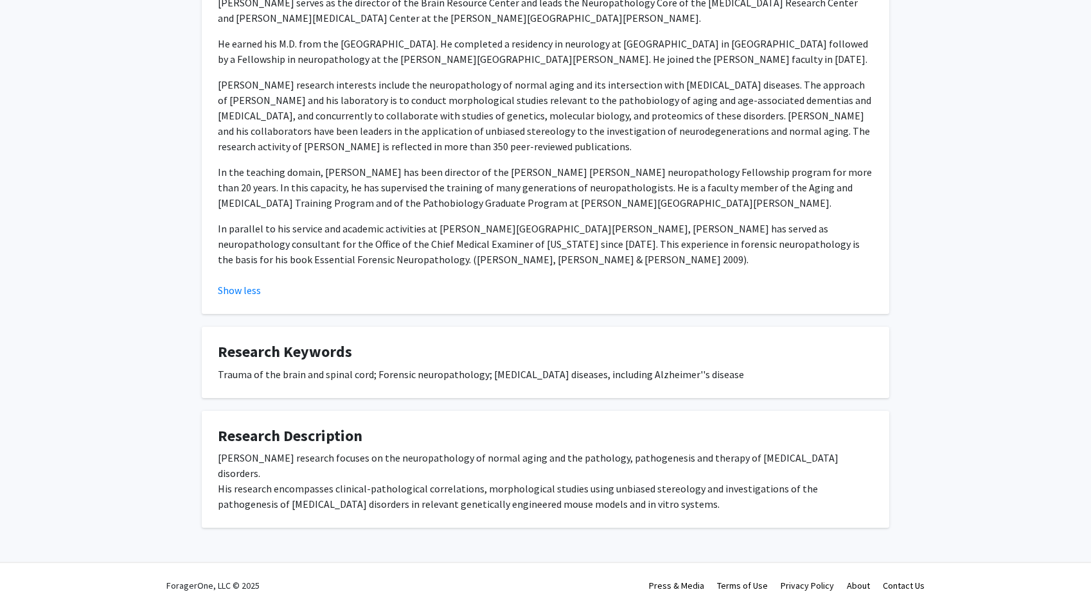
click at [301, 267] on p "In parallel to his service and academic activities at [PERSON_NAME][GEOGRAPHIC_…" at bounding box center [545, 244] width 655 height 46
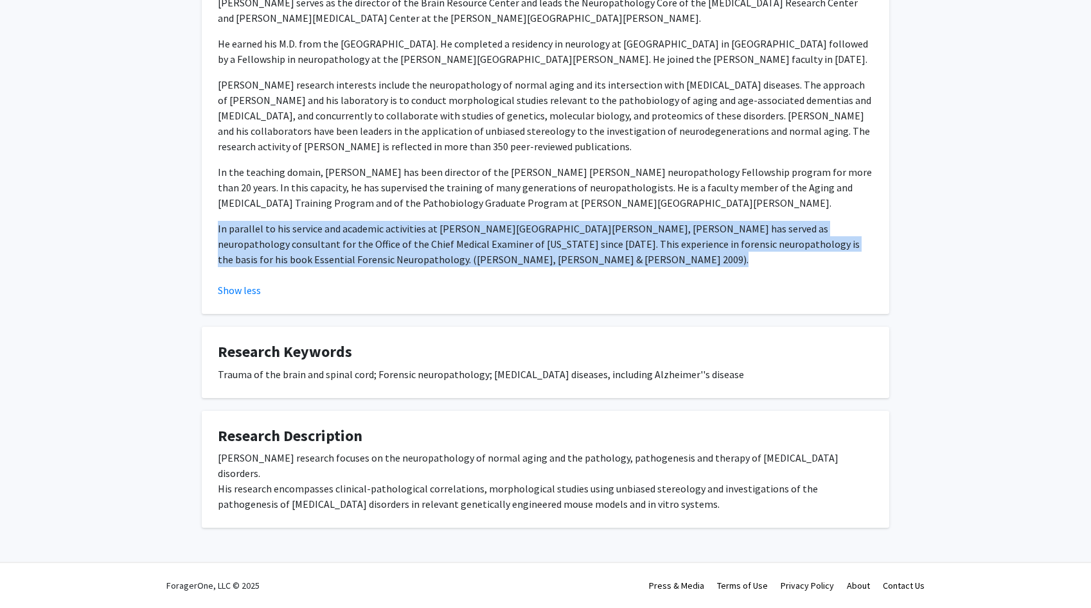
click at [301, 267] on p "In parallel to his service and academic activities at [PERSON_NAME][GEOGRAPHIC_…" at bounding box center [545, 244] width 655 height 46
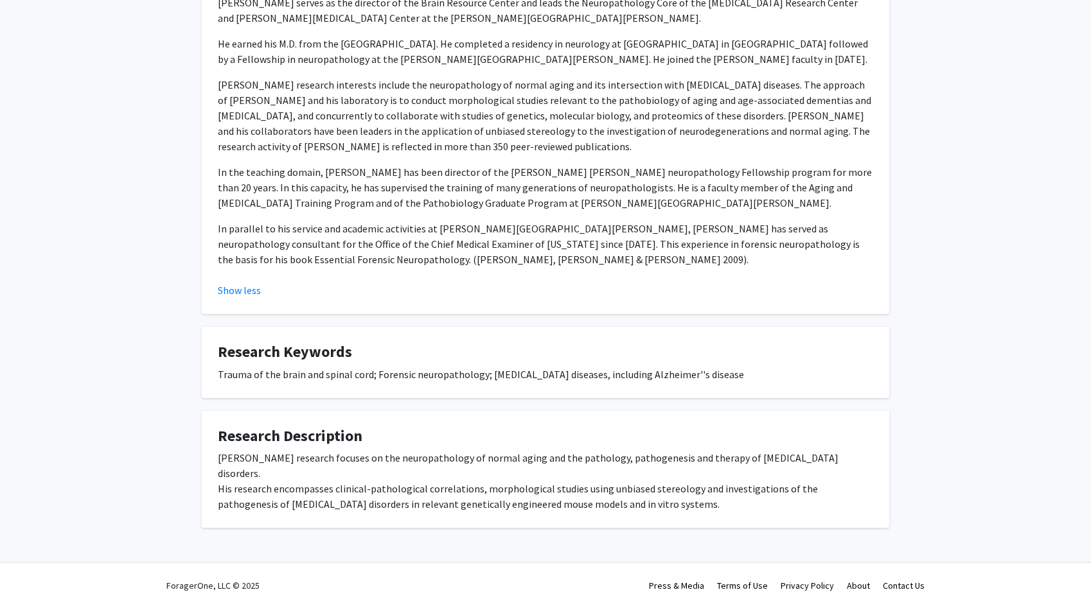
click at [303, 414] on div "[PERSON_NAME] Bookmark Compose Request Titles: Professor Degrees: MD, Faculty o…" at bounding box center [545, 132] width 707 height 791
click at [313, 382] on div "Trauma of the brain and spinal cord; Forensic neuropathology; [MEDICAL_DATA] di…" at bounding box center [545, 374] width 655 height 15
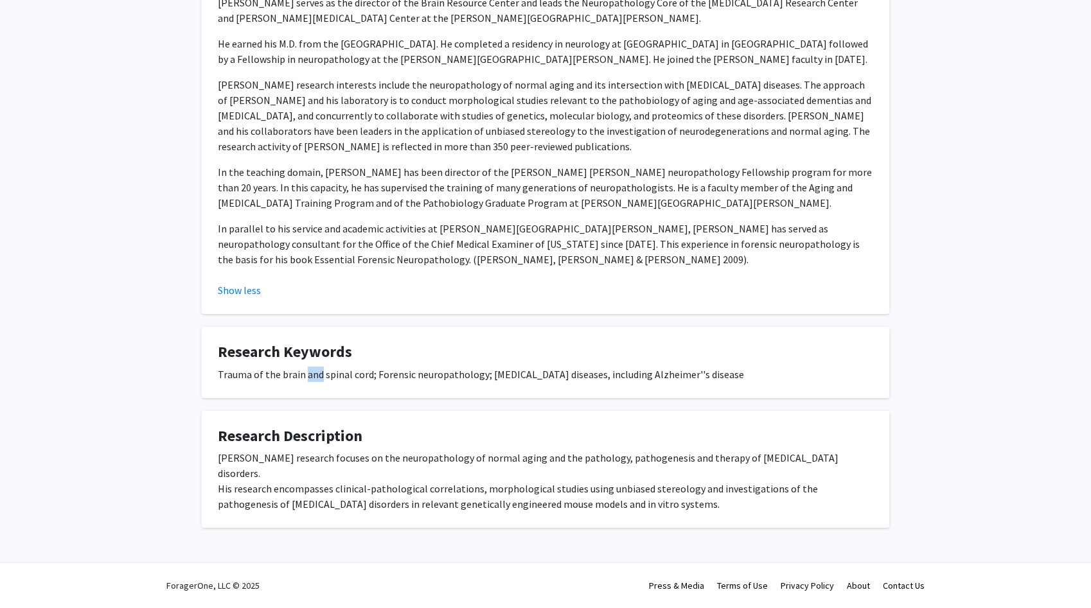
click at [313, 382] on div "Trauma of the brain and spinal cord; Forensic neuropathology; [MEDICAL_DATA] di…" at bounding box center [545, 374] width 655 height 15
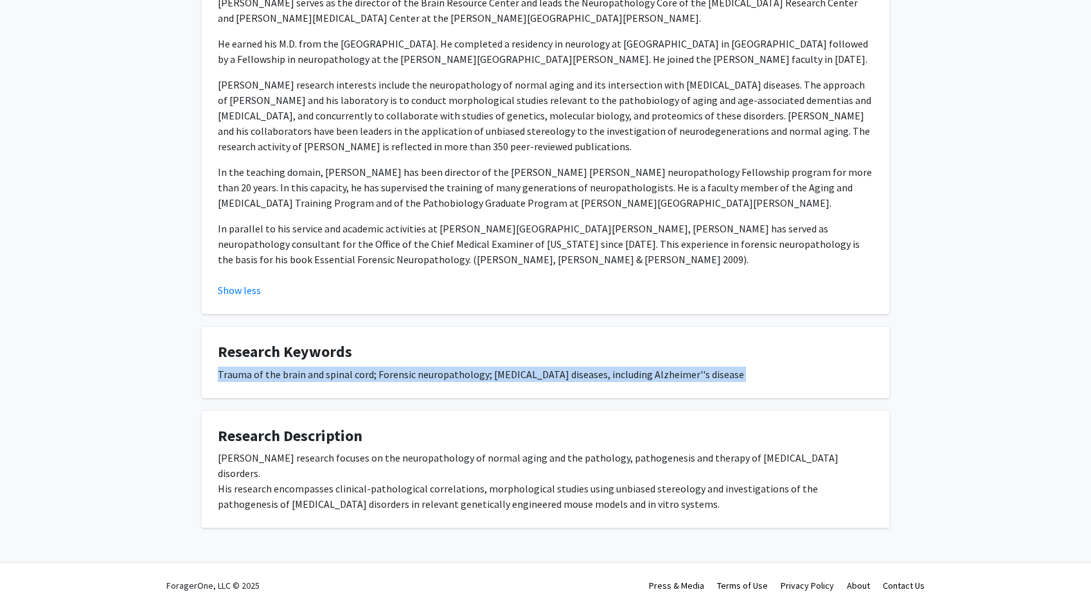
click at [313, 382] on div "Trauma of the brain and spinal cord; Forensic neuropathology; [MEDICAL_DATA] di…" at bounding box center [545, 374] width 655 height 15
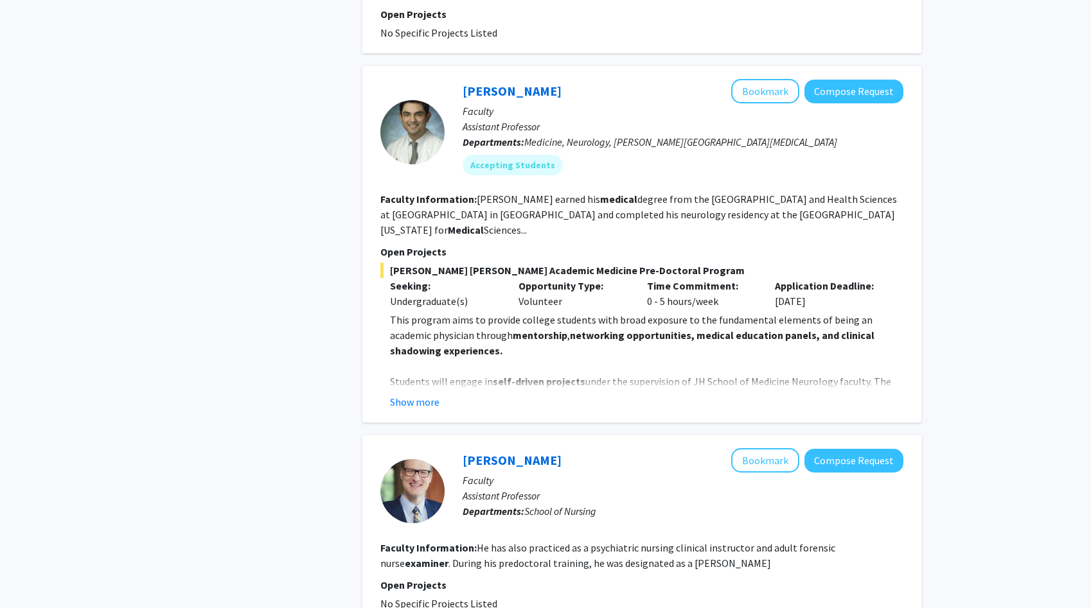
scroll to position [1105, 0]
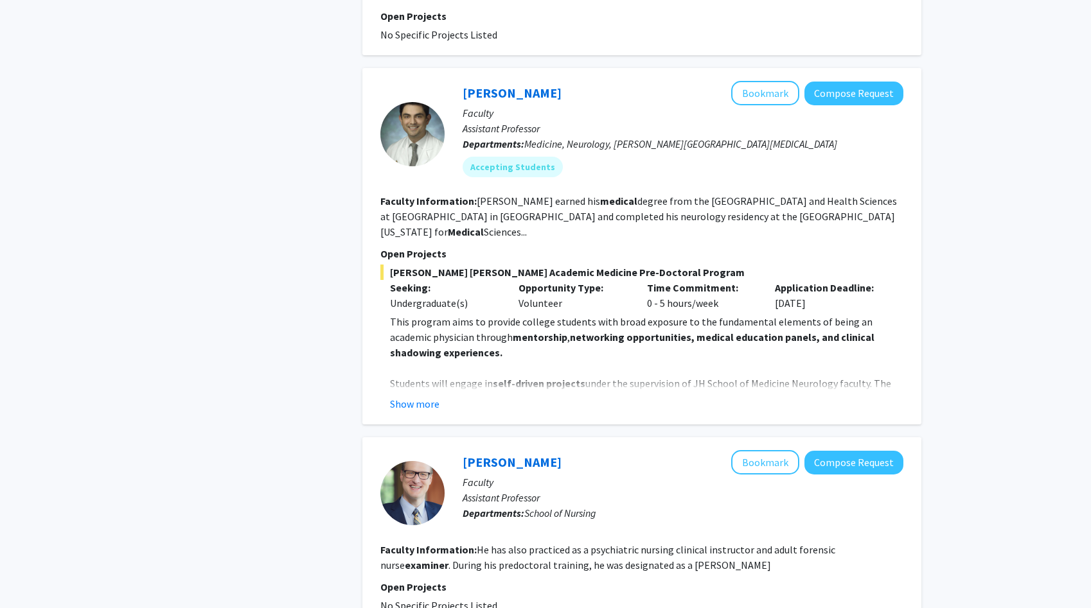
click at [427, 333] on fg-read-more "This program aims to provide college students with broad exposure to the fundam…" at bounding box center [641, 363] width 523 height 98
click at [422, 396] on button "Show more" at bounding box center [414, 403] width 49 height 15
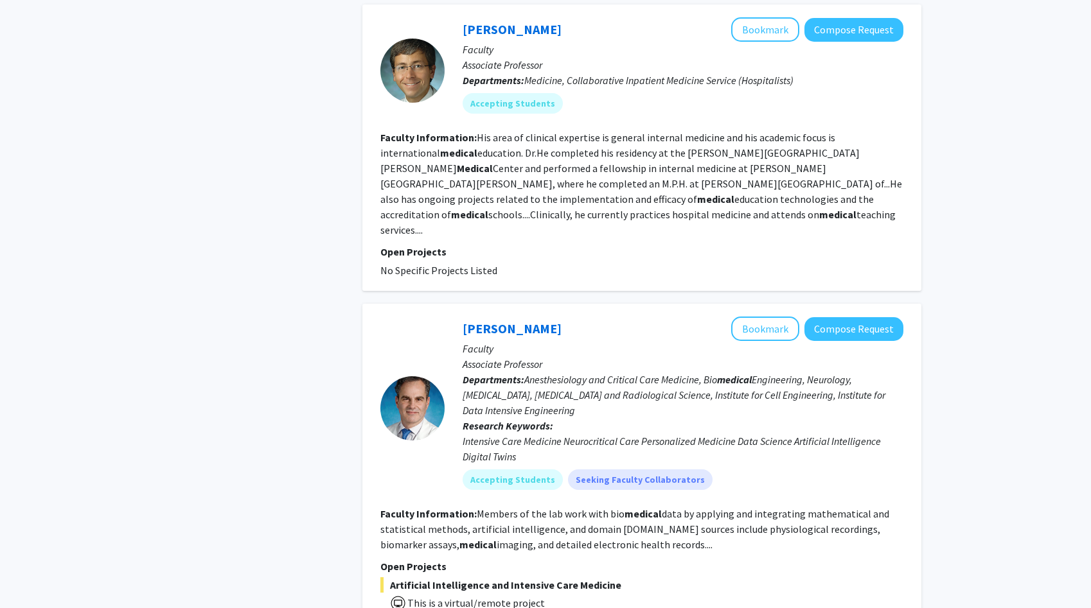
scroll to position [2554, 0]
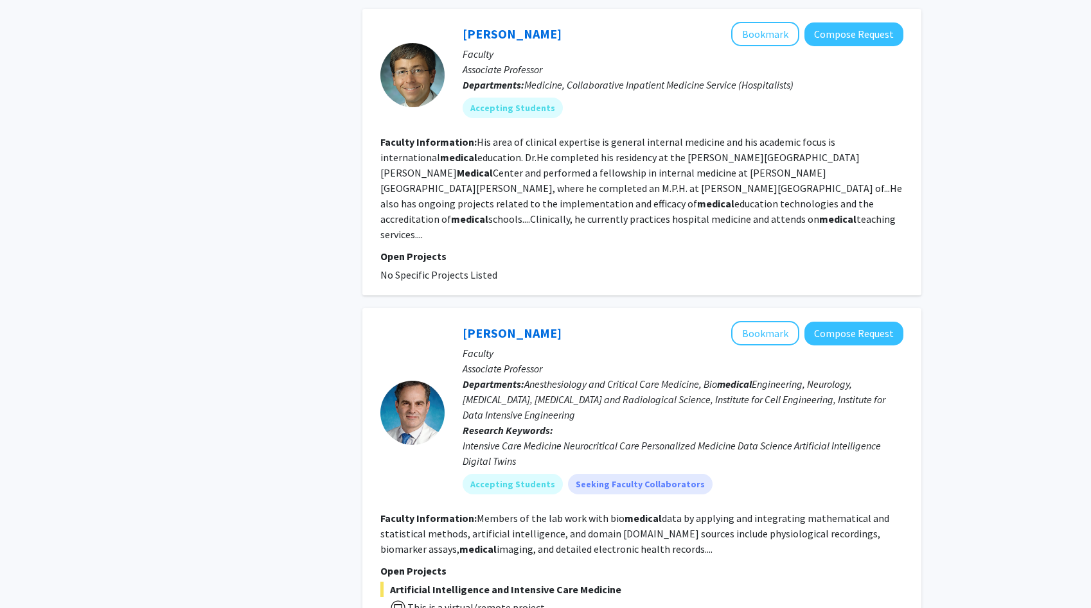
click at [461, 512] on fg-read-more "Members of the lab work with bio medical data by applying and integrating mathe…" at bounding box center [634, 534] width 509 height 44
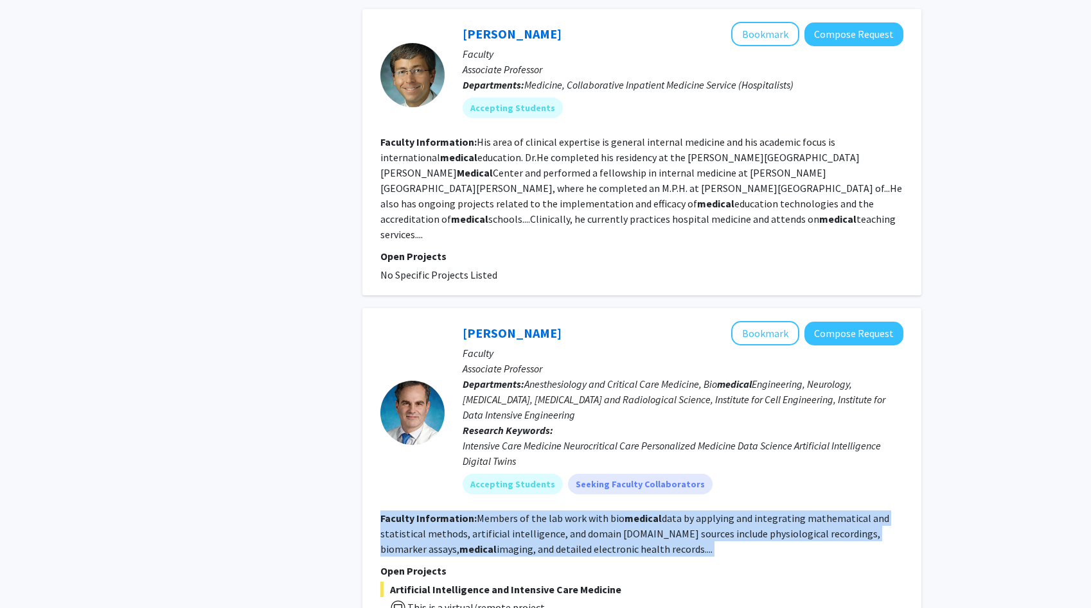
click at [461, 512] on fg-read-more "Members of the lab work with bio medical data by applying and integrating mathe…" at bounding box center [634, 534] width 509 height 44
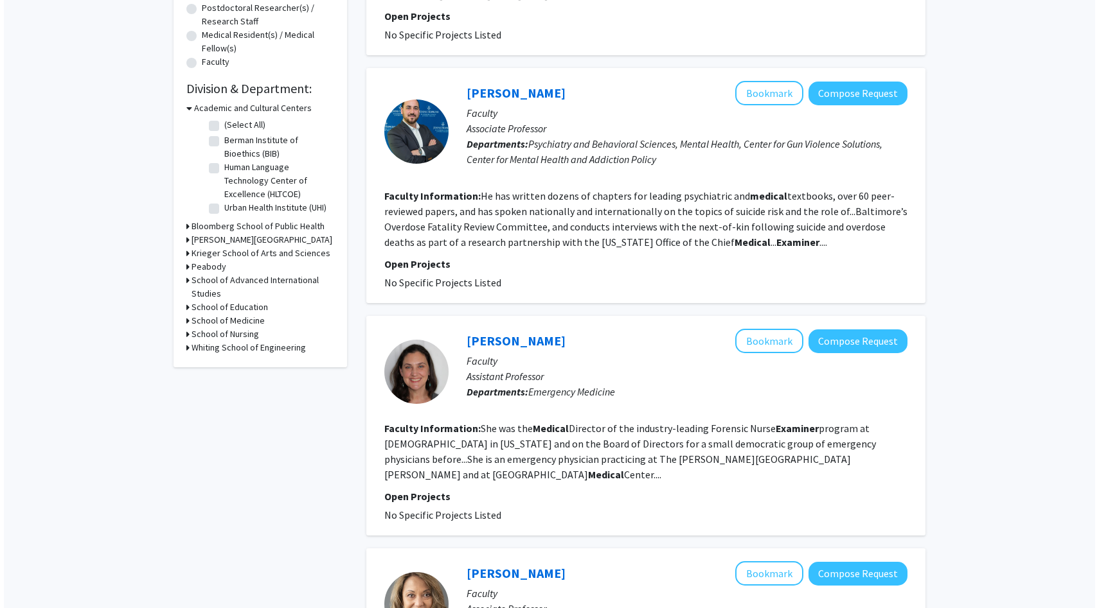
scroll to position [0, 0]
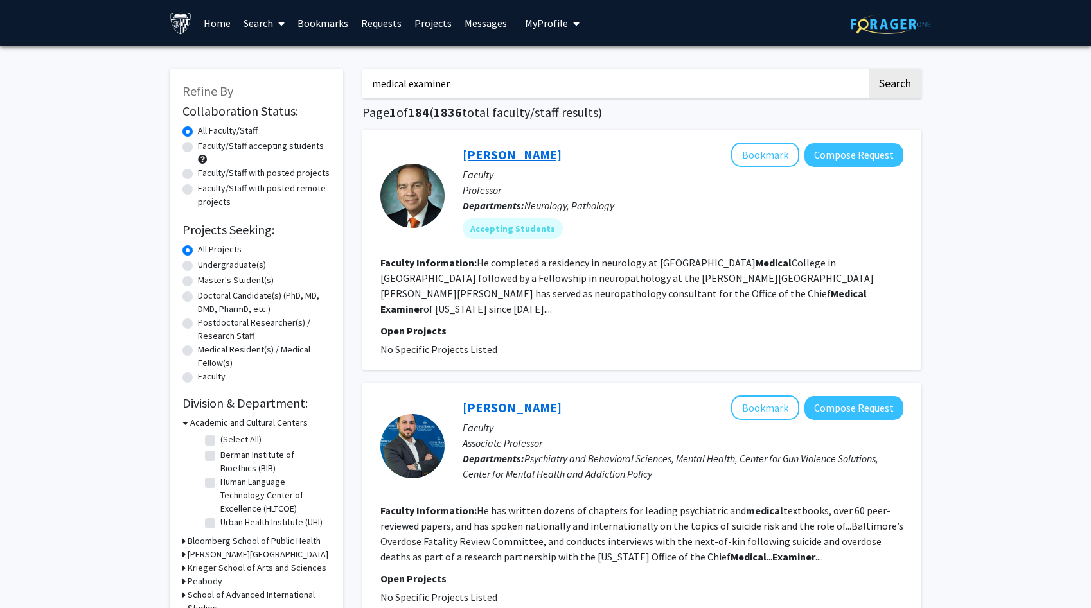
click at [490, 148] on link "[PERSON_NAME]" at bounding box center [512, 154] width 99 height 16
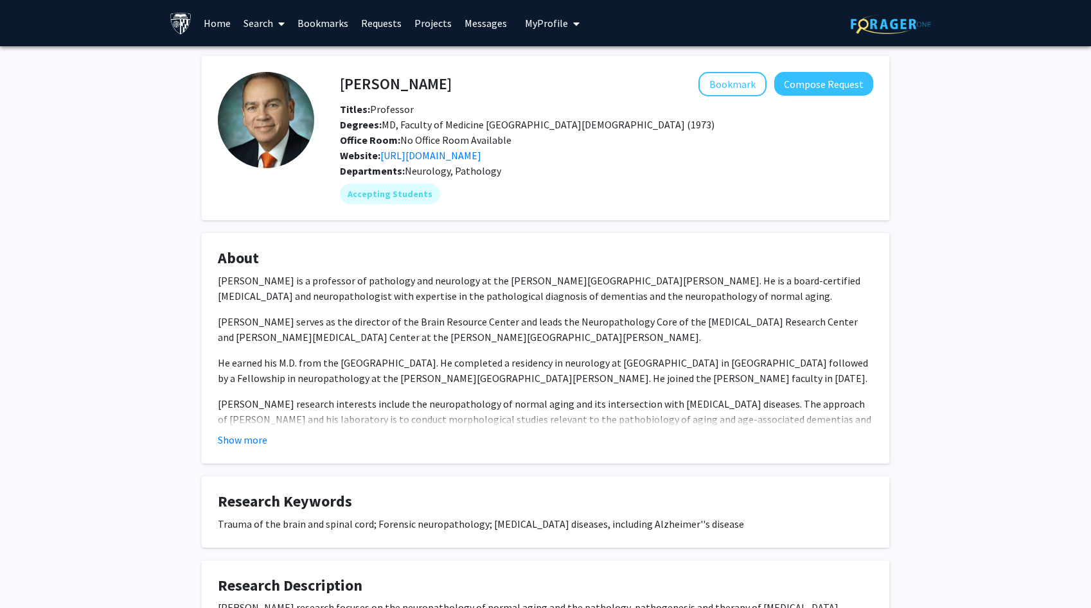
click at [263, 28] on link "Search" at bounding box center [264, 23] width 54 height 45
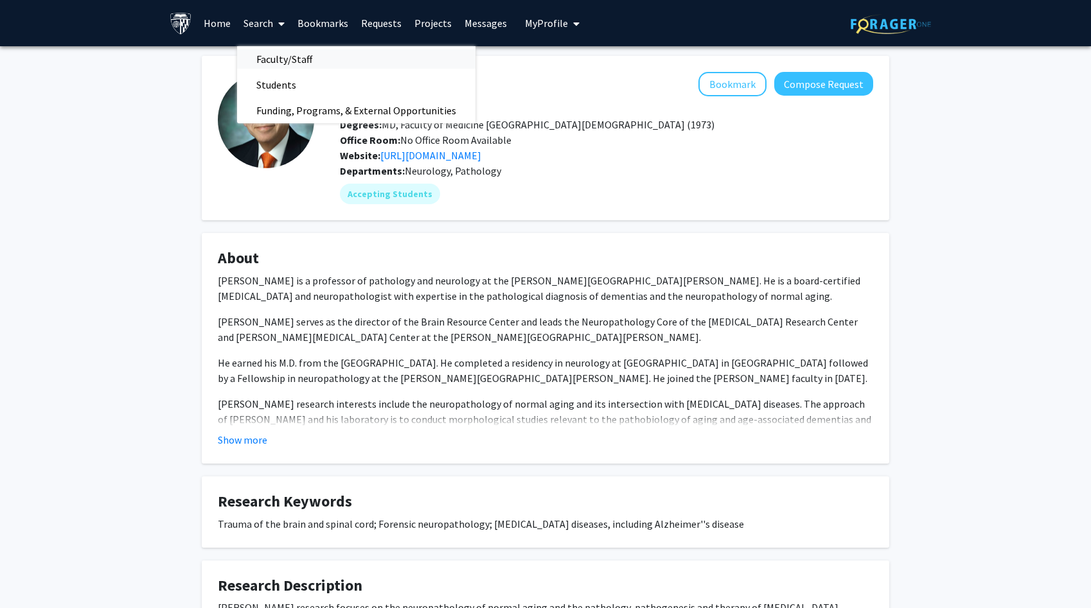
click at [287, 58] on span "Faculty/Staff" at bounding box center [284, 59] width 94 height 26
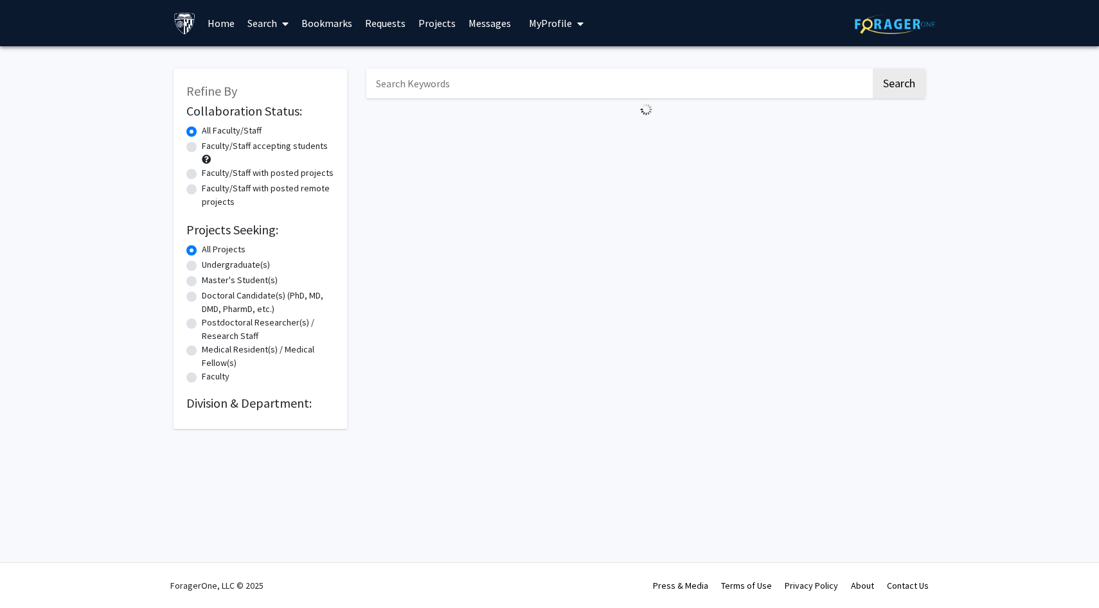
click at [422, 100] on fg-loading at bounding box center [645, 109] width 559 height 22
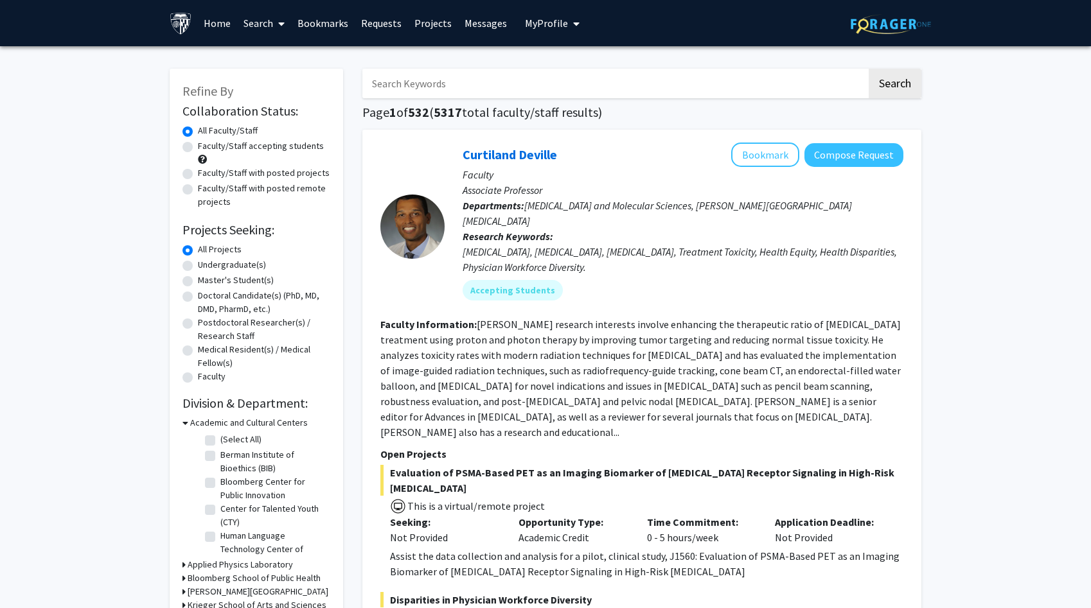
click at [431, 84] on input "Search Keywords" at bounding box center [614, 84] width 504 height 30
type input "[PERSON_NAME]"
click at [869, 69] on button "Search" at bounding box center [895, 84] width 53 height 30
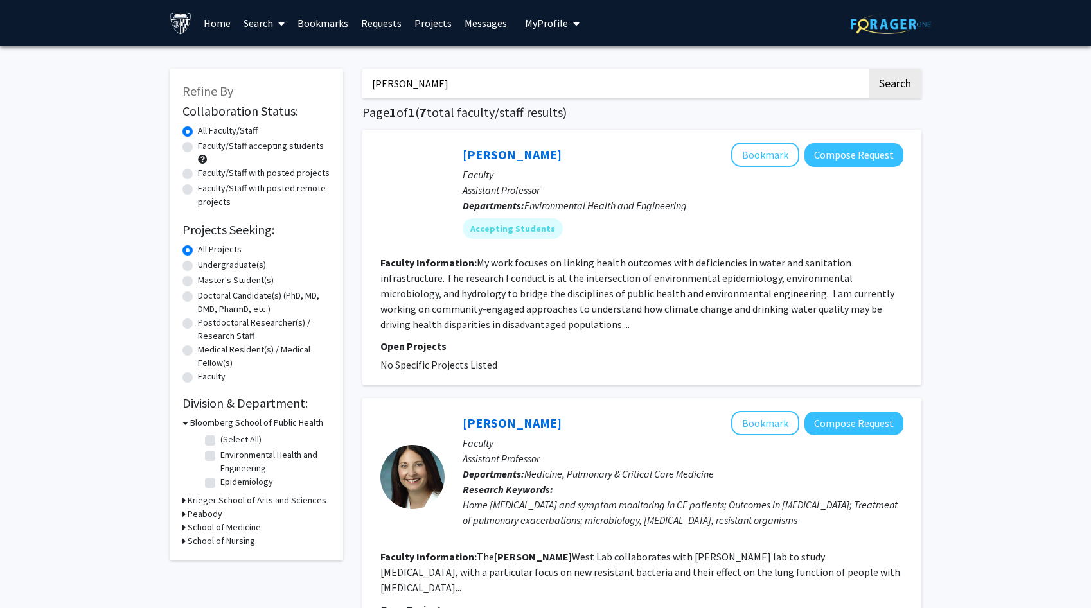
click at [869, 69] on button "Search" at bounding box center [895, 84] width 53 height 30
click at [478, 153] on link "[PERSON_NAME]" at bounding box center [512, 154] width 99 height 16
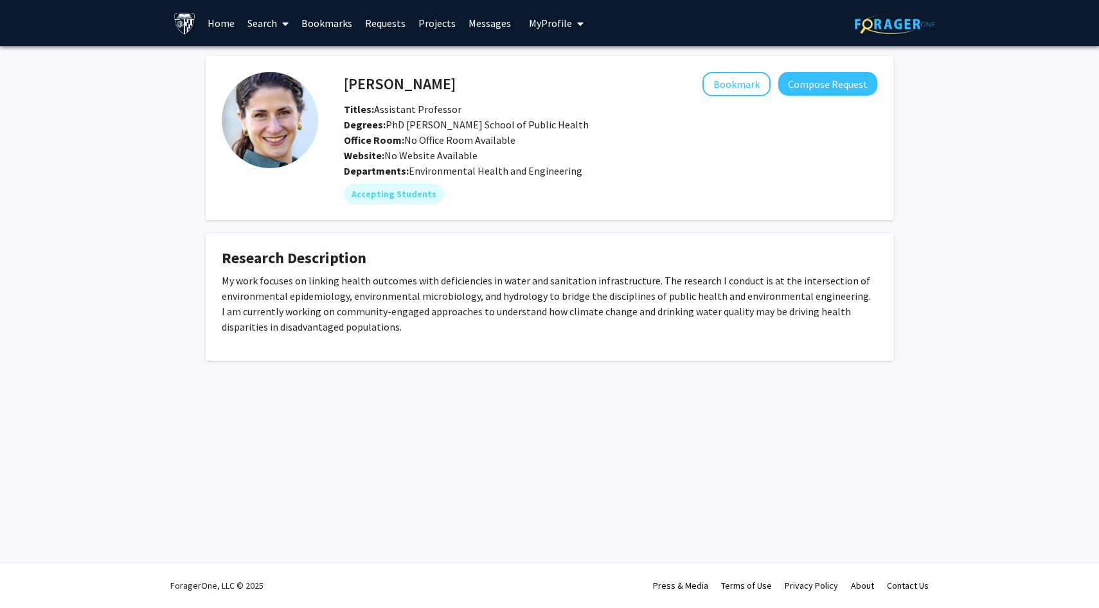
click at [424, 294] on p "My work focuses on linking health outcomes with deficiencies in water and sanit…" at bounding box center [549, 304] width 655 height 62
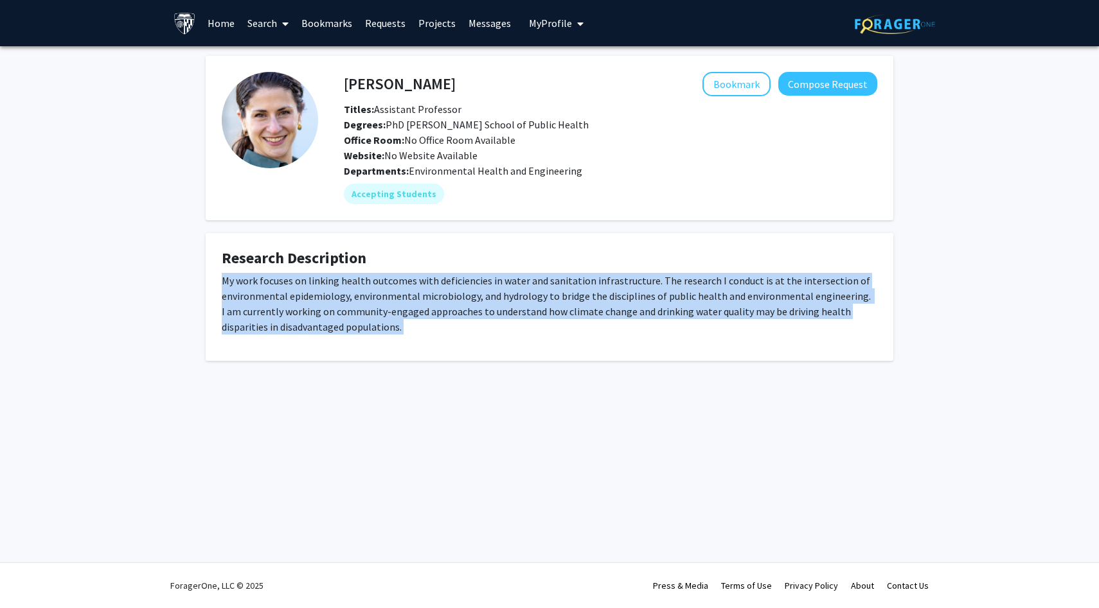
click at [424, 294] on p "My work focuses on linking health outcomes with deficiencies in water and sanit…" at bounding box center [549, 304] width 655 height 62
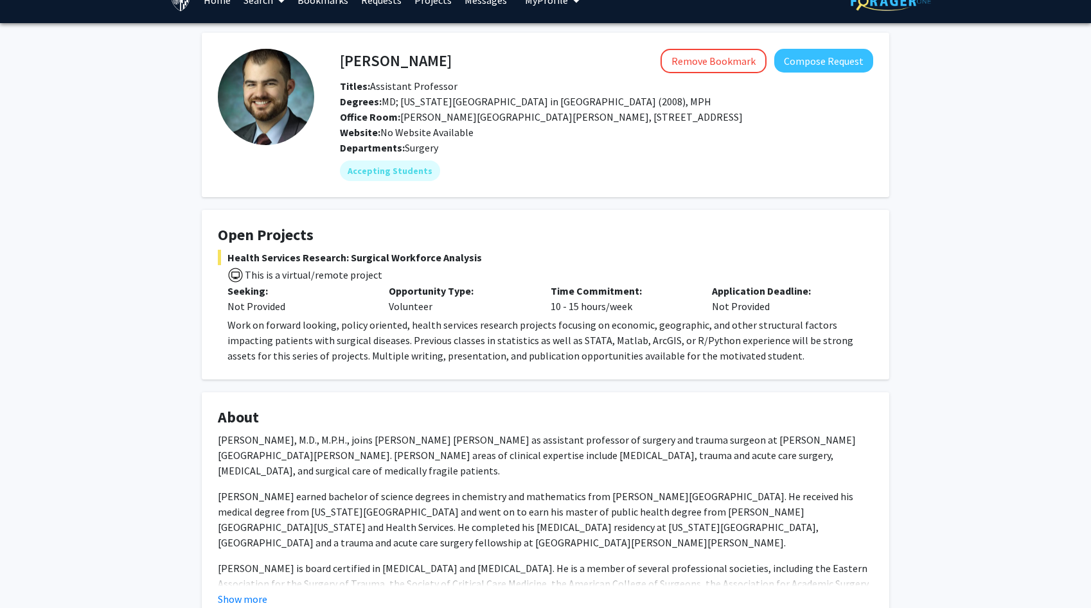
scroll to position [40, 0]
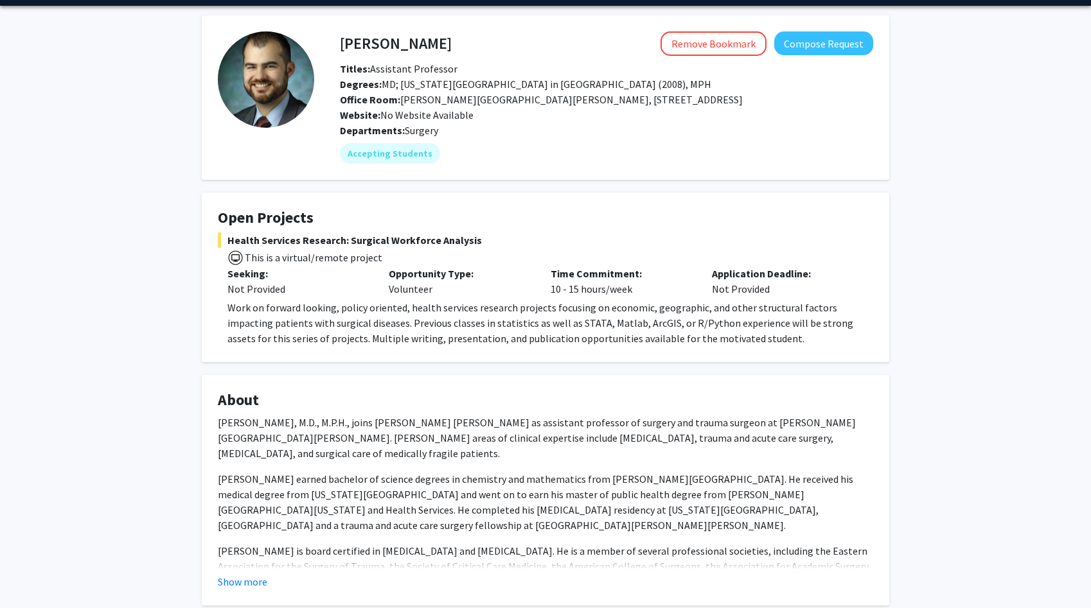
click at [477, 302] on p "Work on forward looking, policy oriented, health services research projects foc…" at bounding box center [550, 323] width 646 height 46
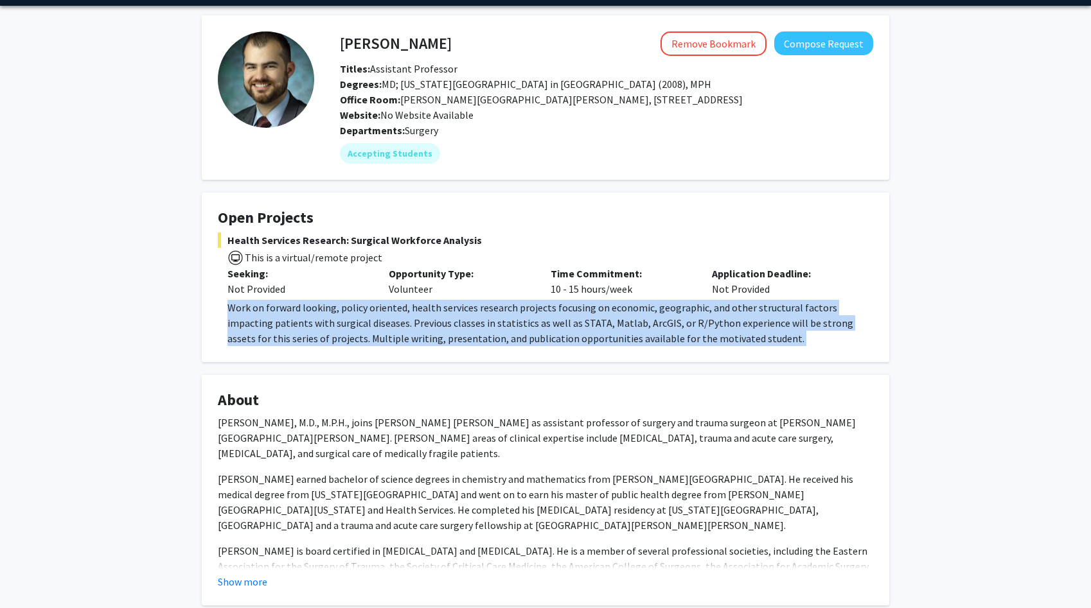
click at [477, 302] on p "Work on forward looking, policy oriented, health services research projects foc…" at bounding box center [550, 323] width 646 height 46
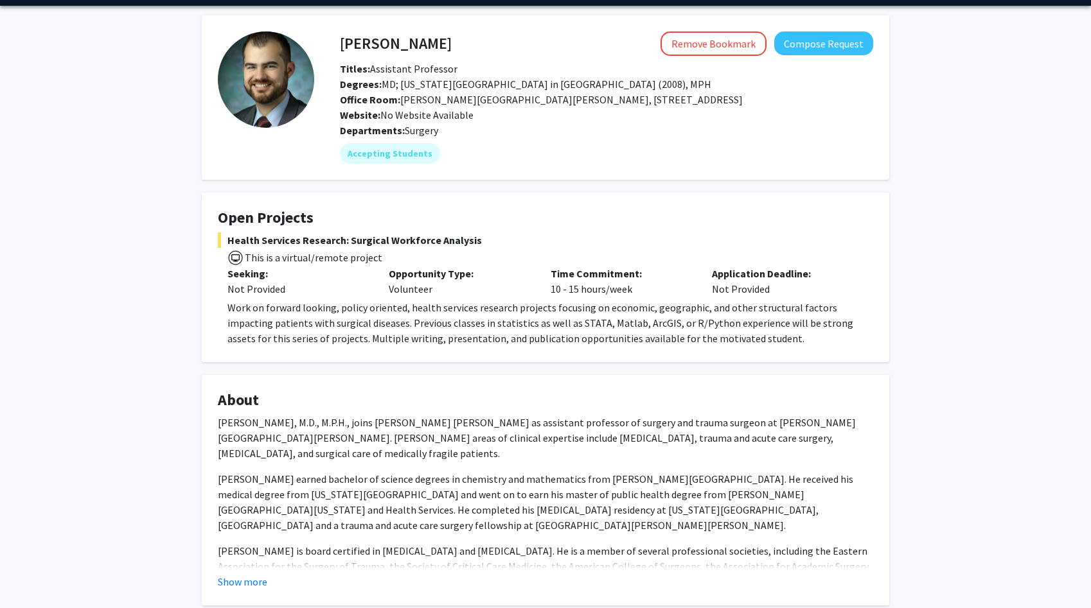
click at [477, 302] on p "Work on forward looking, policy oriented, health services research projects foc…" at bounding box center [550, 323] width 646 height 46
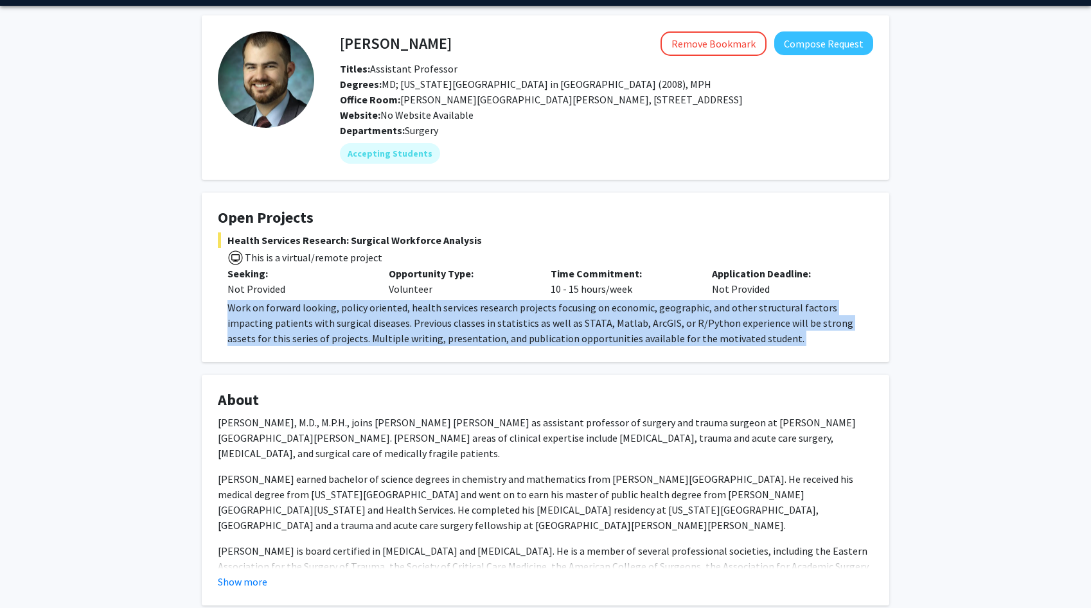
click at [477, 302] on p "Work on forward looking, policy oriented, health services research projects foc…" at bounding box center [550, 323] width 646 height 46
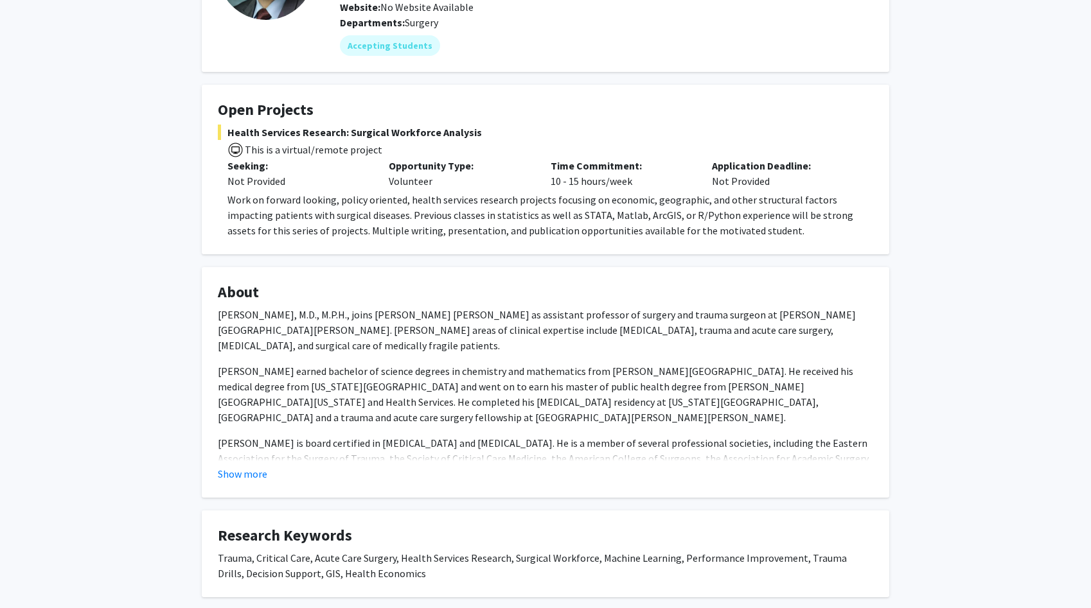
scroll to position [150, 0]
click at [256, 467] on button "Show more" at bounding box center [242, 471] width 49 height 15
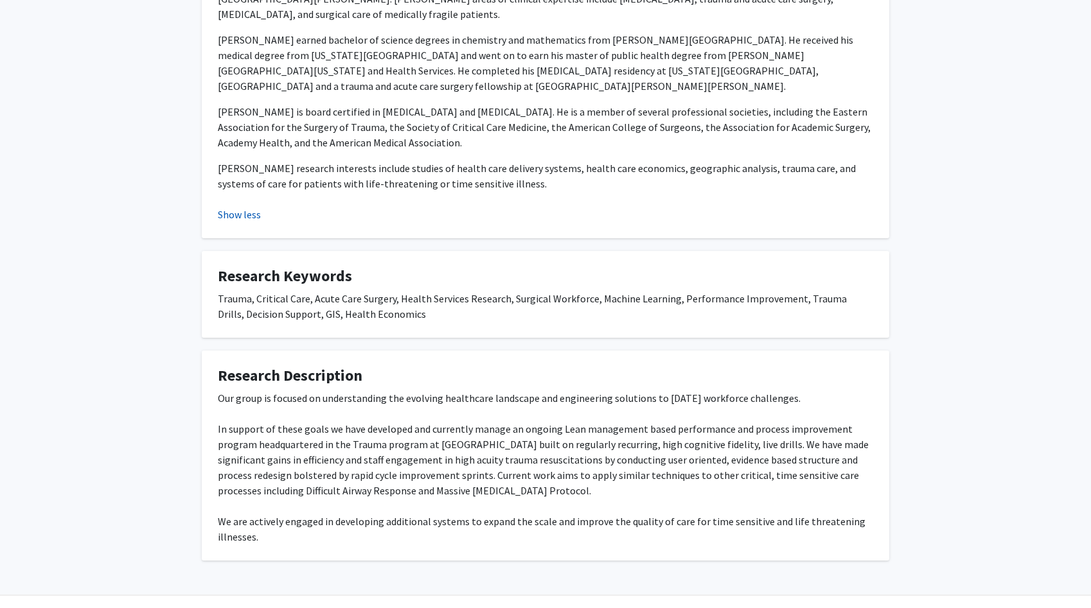
scroll to position [497, 0]
